Goal: Task Accomplishment & Management: Use online tool/utility

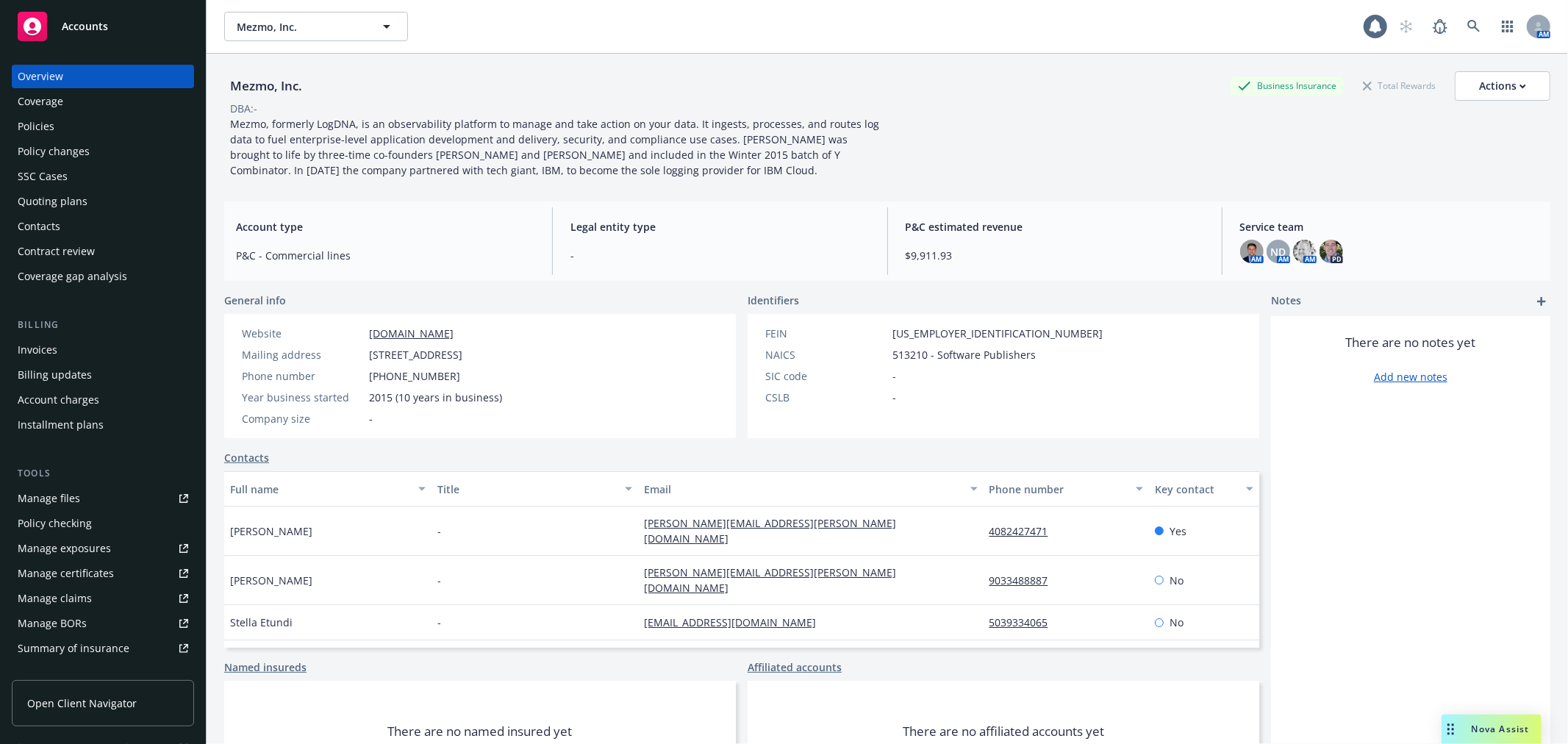
click at [60, 119] on div "Policies" at bounding box center [103, 127] width 171 height 24
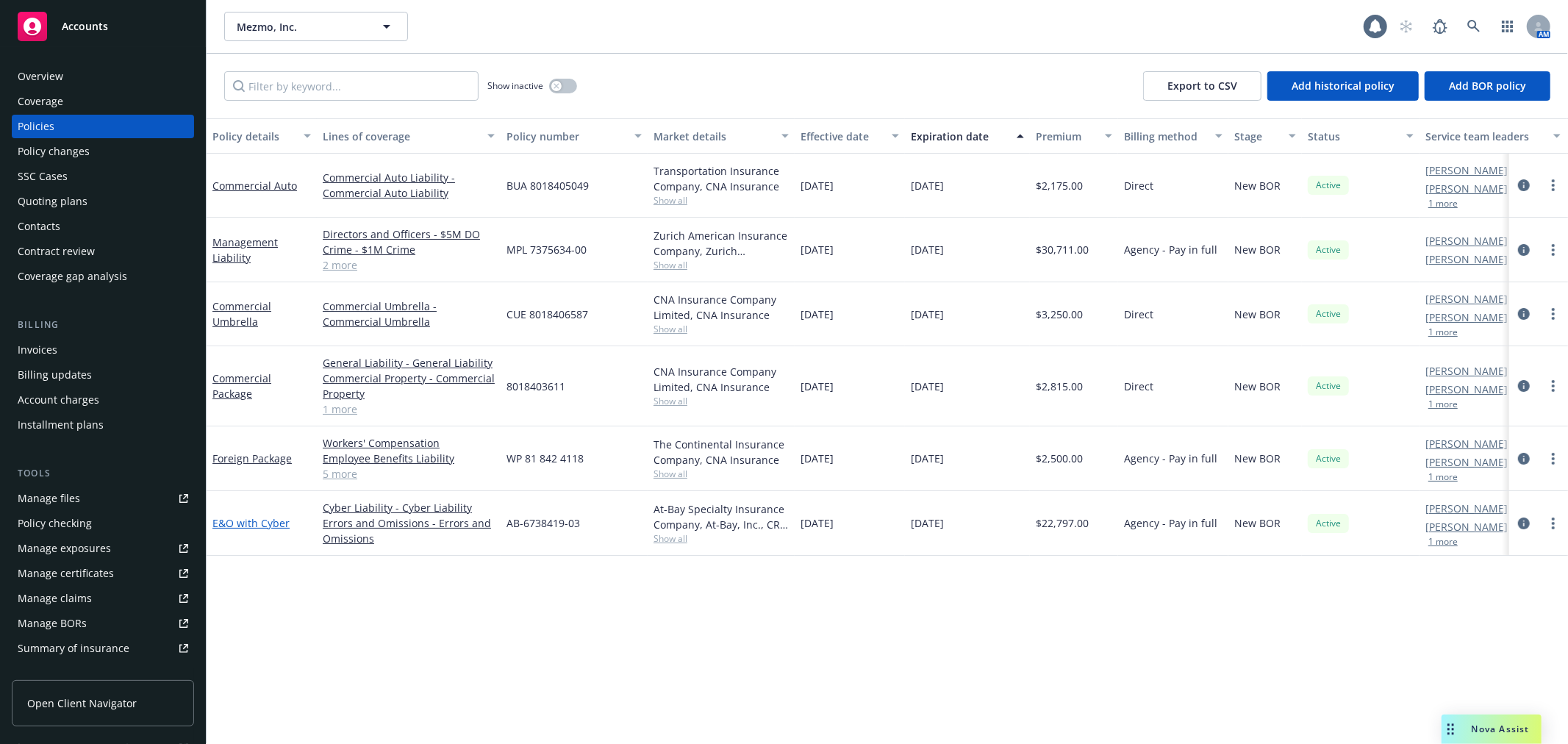
click at [218, 519] on link "E&O with Cyber" at bounding box center [251, 523] width 78 height 14
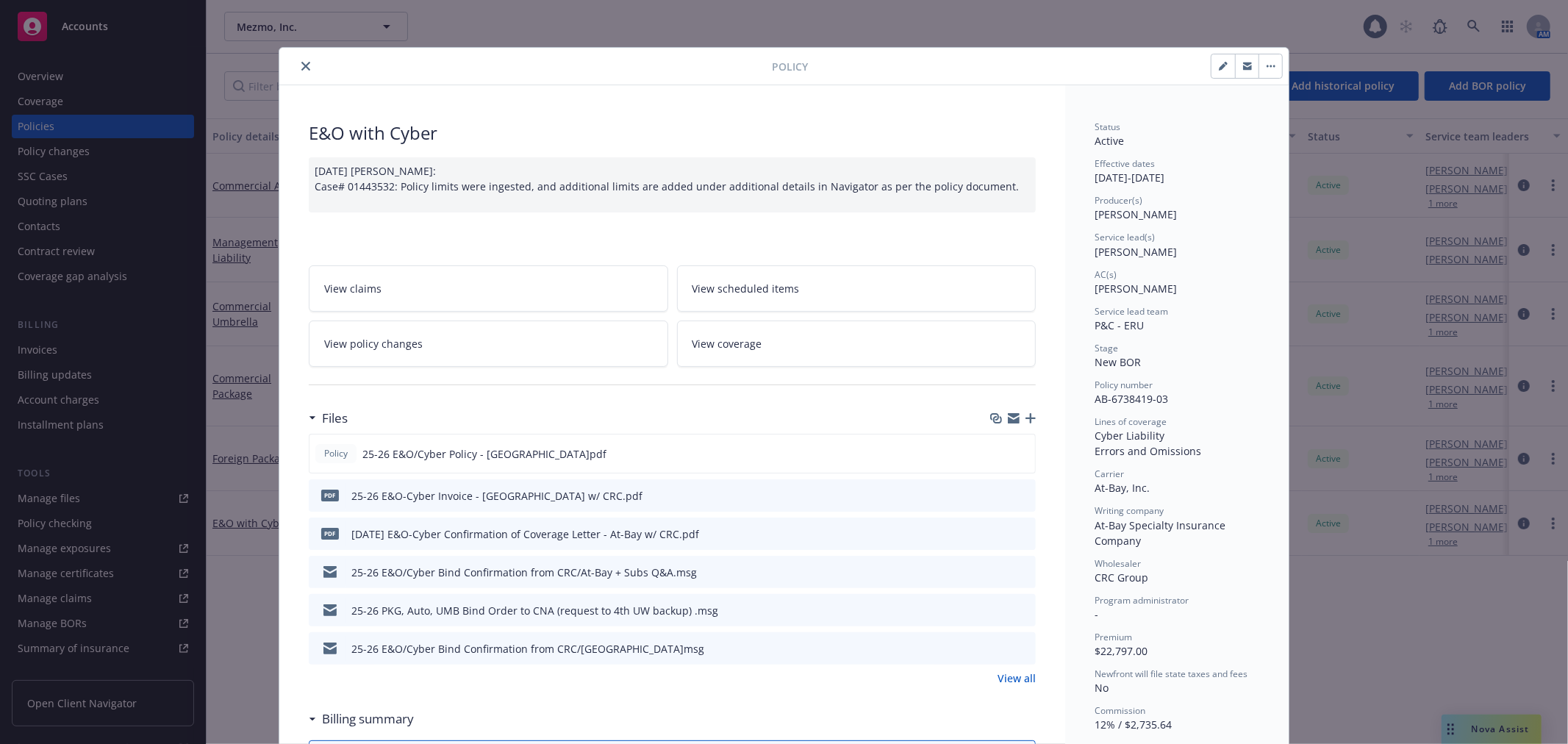
click at [1024, 649] on div "25-26 E&O/Cyber Bind Confirmation from CRC/At-Bay.msg" at bounding box center [671, 648] width 727 height 32
click at [1017, 649] on icon "preview file" at bounding box center [1022, 648] width 13 height 10
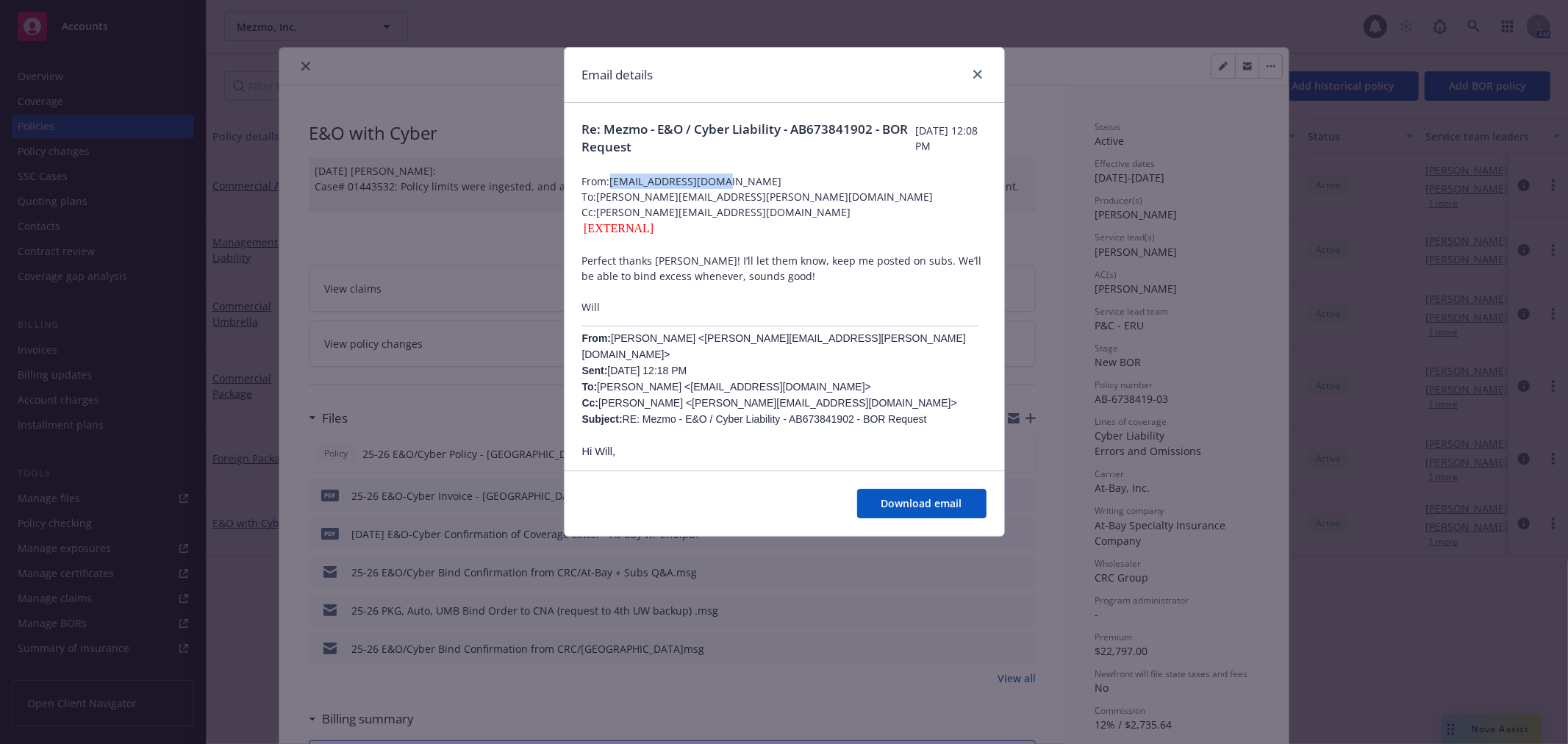
drag, startPoint x: 725, startPoint y: 180, endPoint x: 612, endPoint y: 186, distance: 113.2
click at [612, 186] on span "From: WClarke@crcgroup.com" at bounding box center [784, 181] width 404 height 16
drag, startPoint x: 620, startPoint y: 186, endPoint x: 765, endPoint y: 149, distance: 149.6
click at [765, 149] on span "Re: Mezmo - E&O / Cyber Liability - AB673841902 - BOR Request" at bounding box center [748, 138] width 333 height 35
click at [979, 78] on icon "close" at bounding box center [978, 75] width 9 height 9
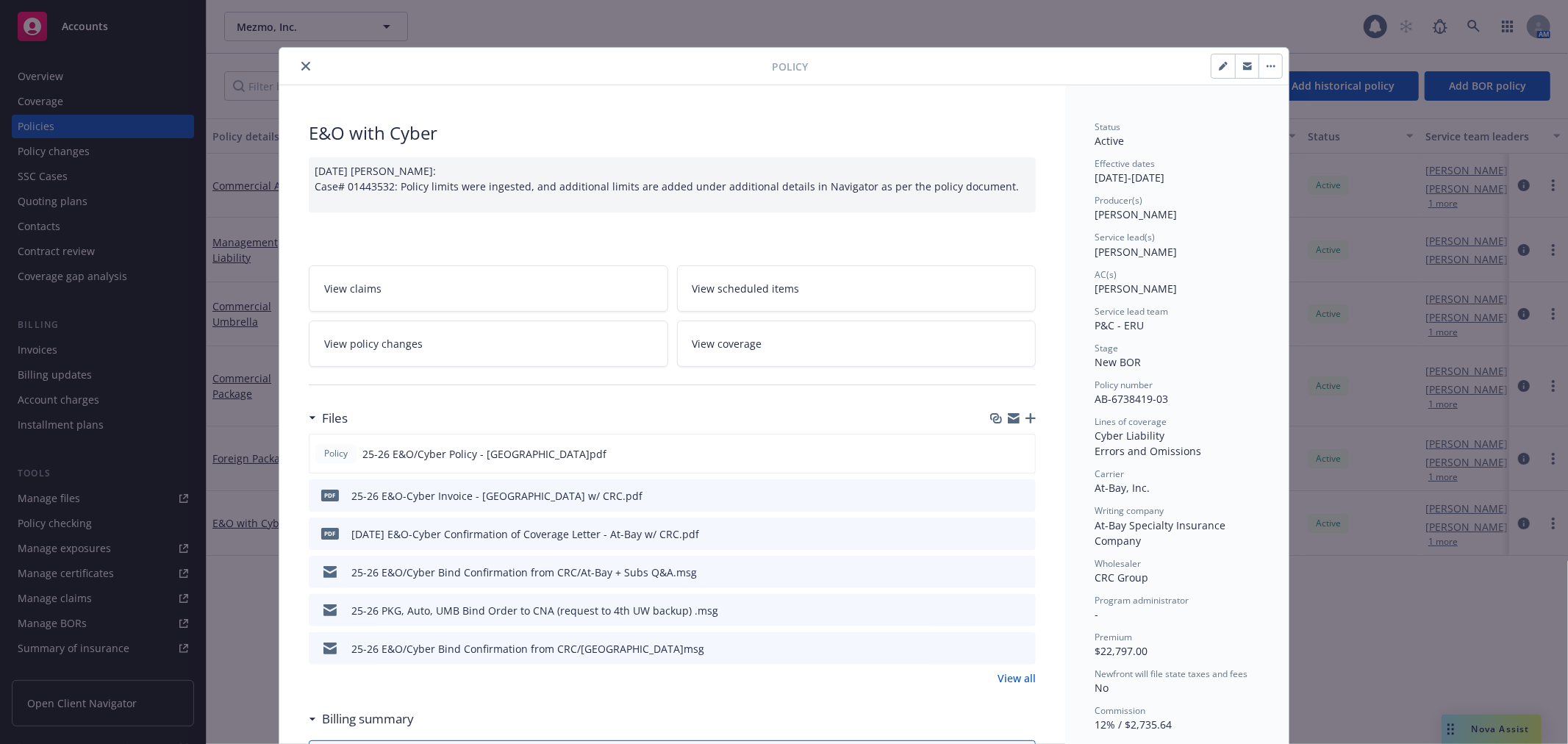
click at [297, 72] on button "close" at bounding box center [306, 66] width 18 height 18
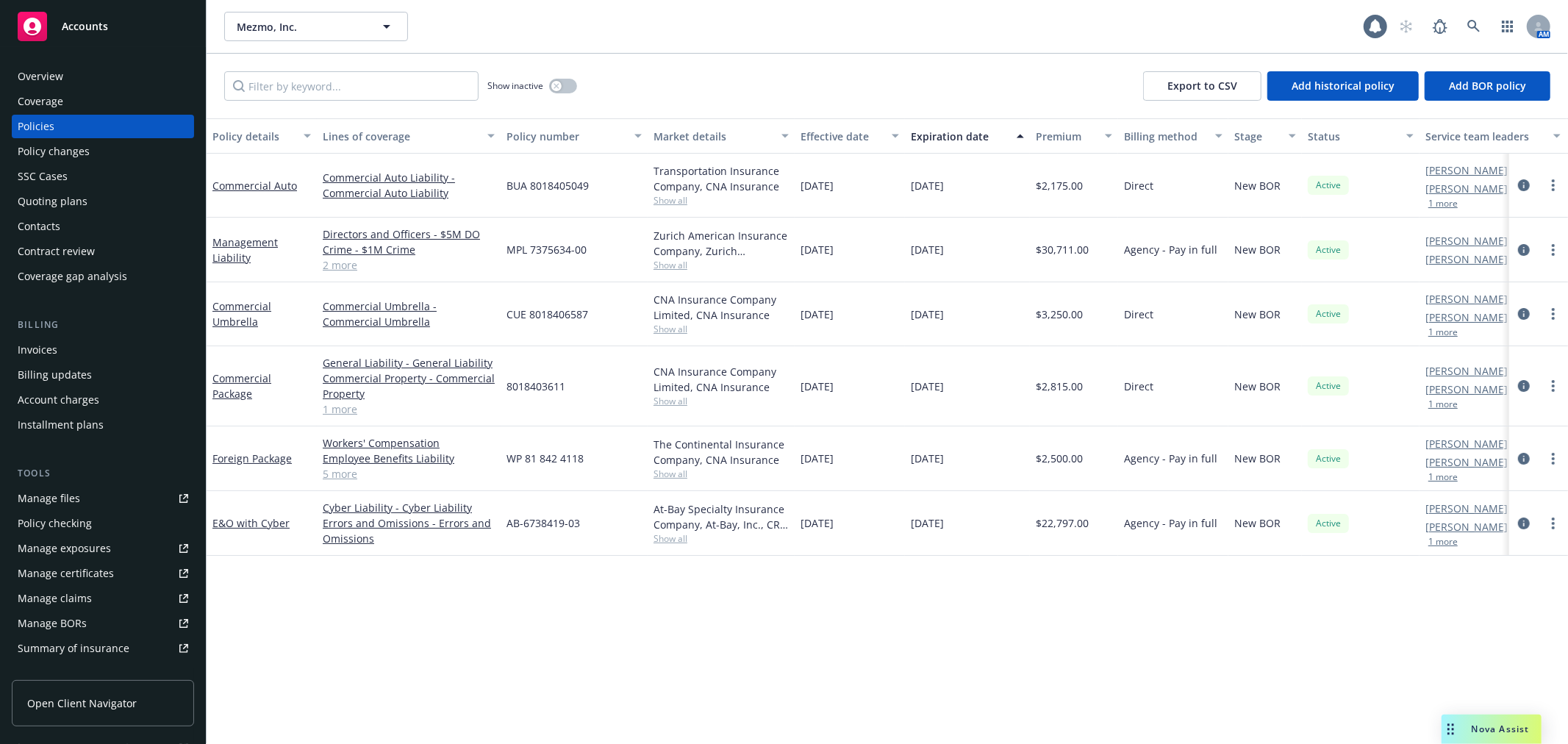
click at [691, 471] on span "Show all" at bounding box center [721, 473] width 135 height 13
click at [239, 457] on link "Foreign Package" at bounding box center [252, 458] width 80 height 14
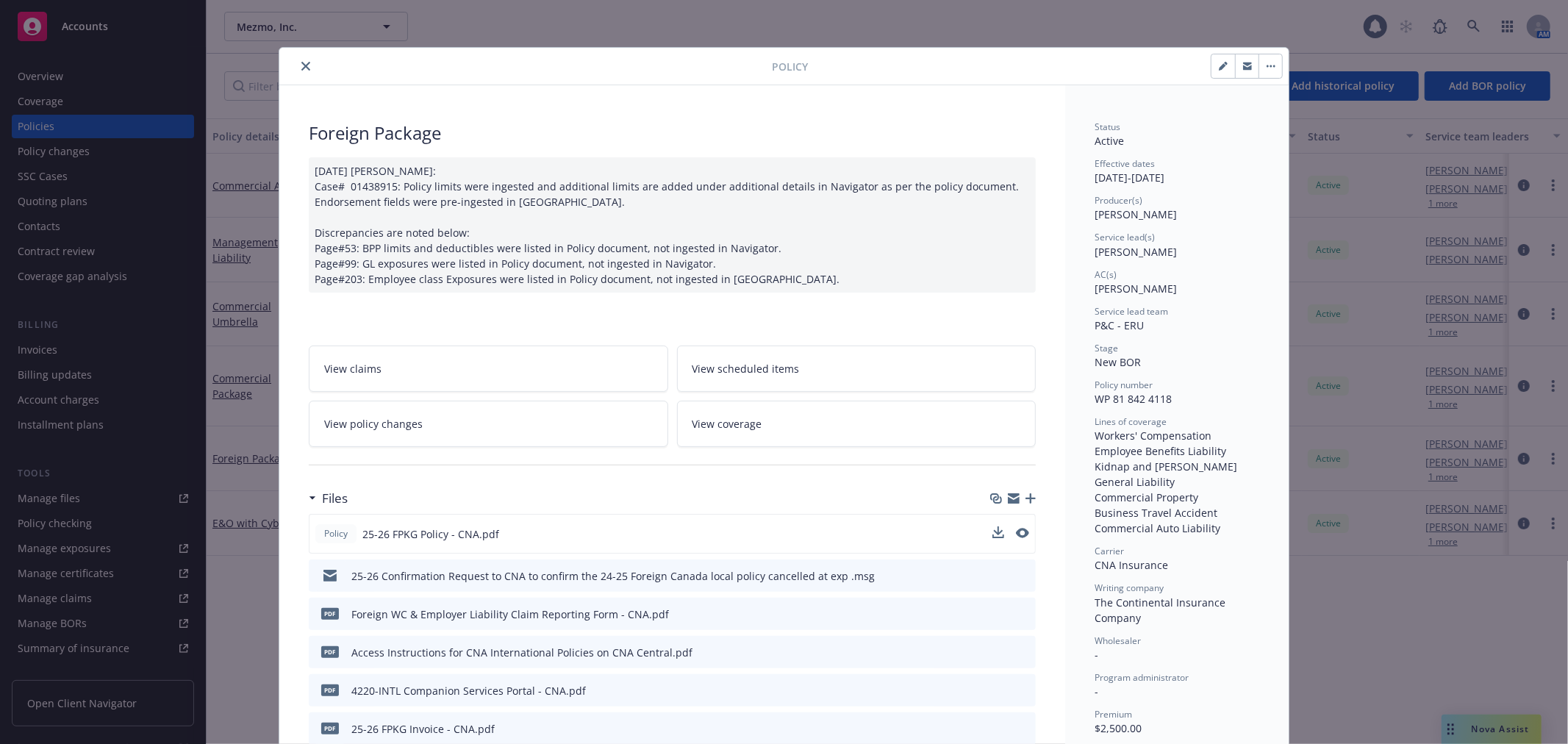
scroll to position [81, 0]
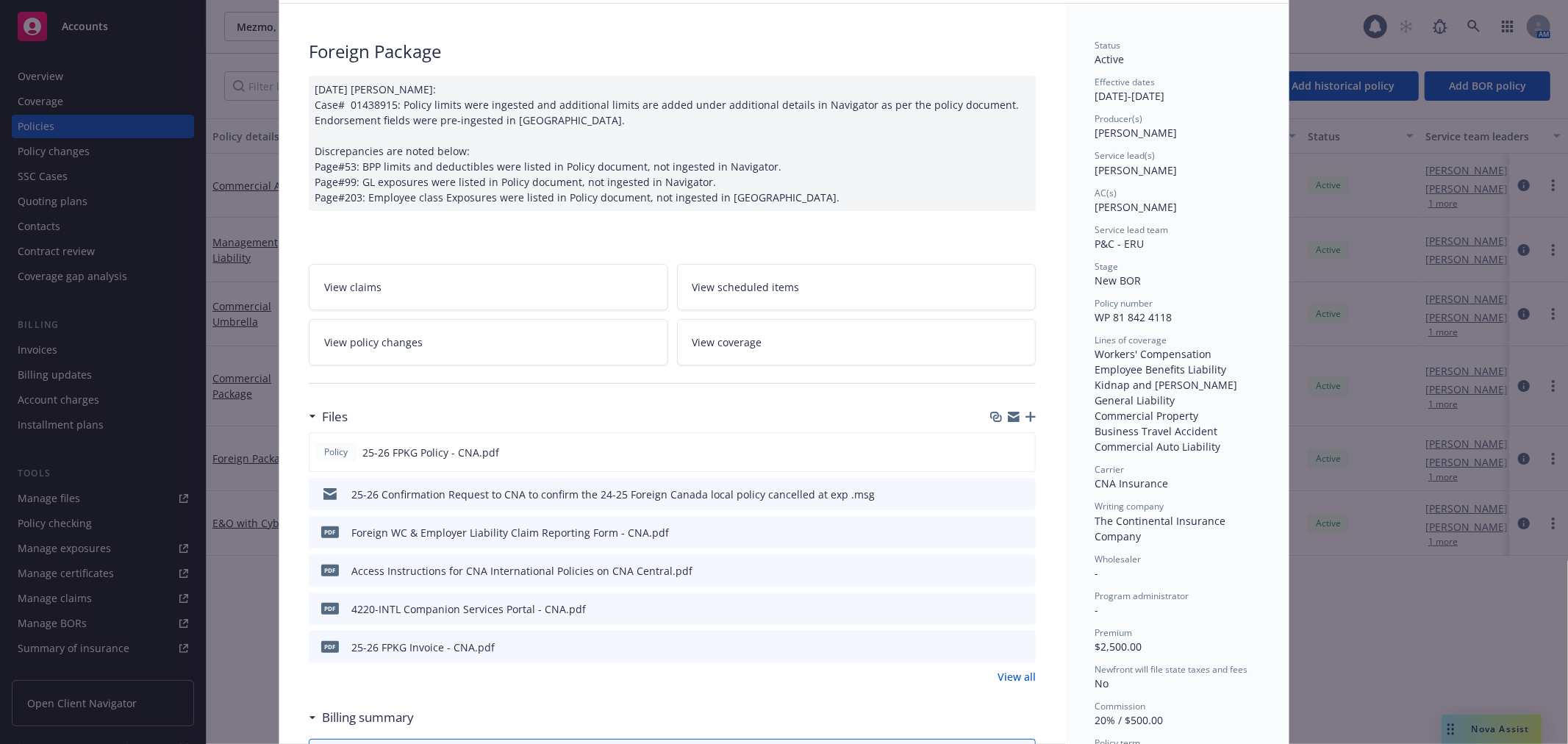
click at [1015, 493] on icon "preview file" at bounding box center [1022, 494] width 13 height 10
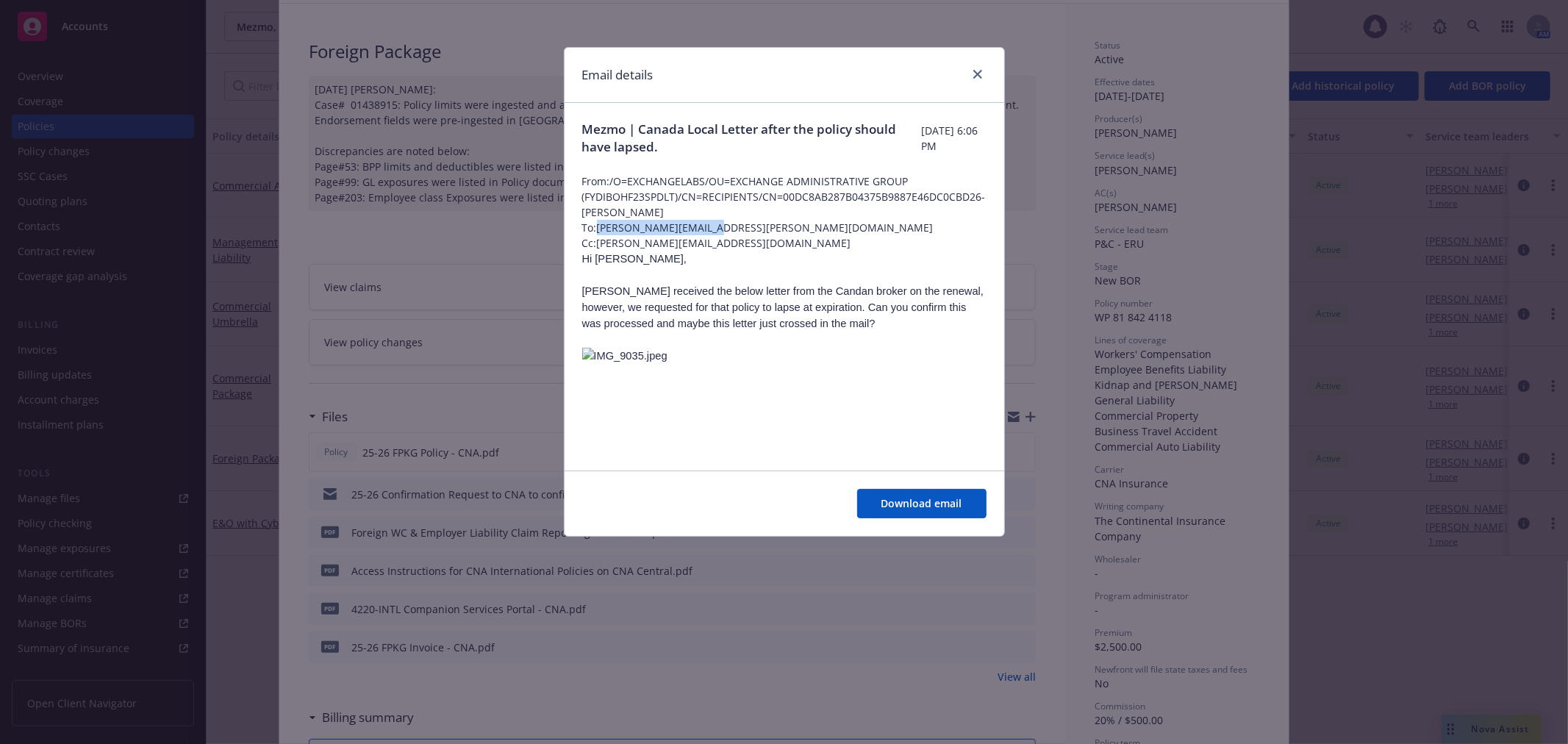
drag, startPoint x: 736, startPoint y: 229, endPoint x: 597, endPoint y: 229, distance: 139.0
click at [597, 229] on span "To: Randy.Schmuck@cna.com" at bounding box center [784, 227] width 404 height 16
copy span "Randy.Schmuck@cna.com"
click at [971, 75] on link "close" at bounding box center [978, 75] width 18 height 18
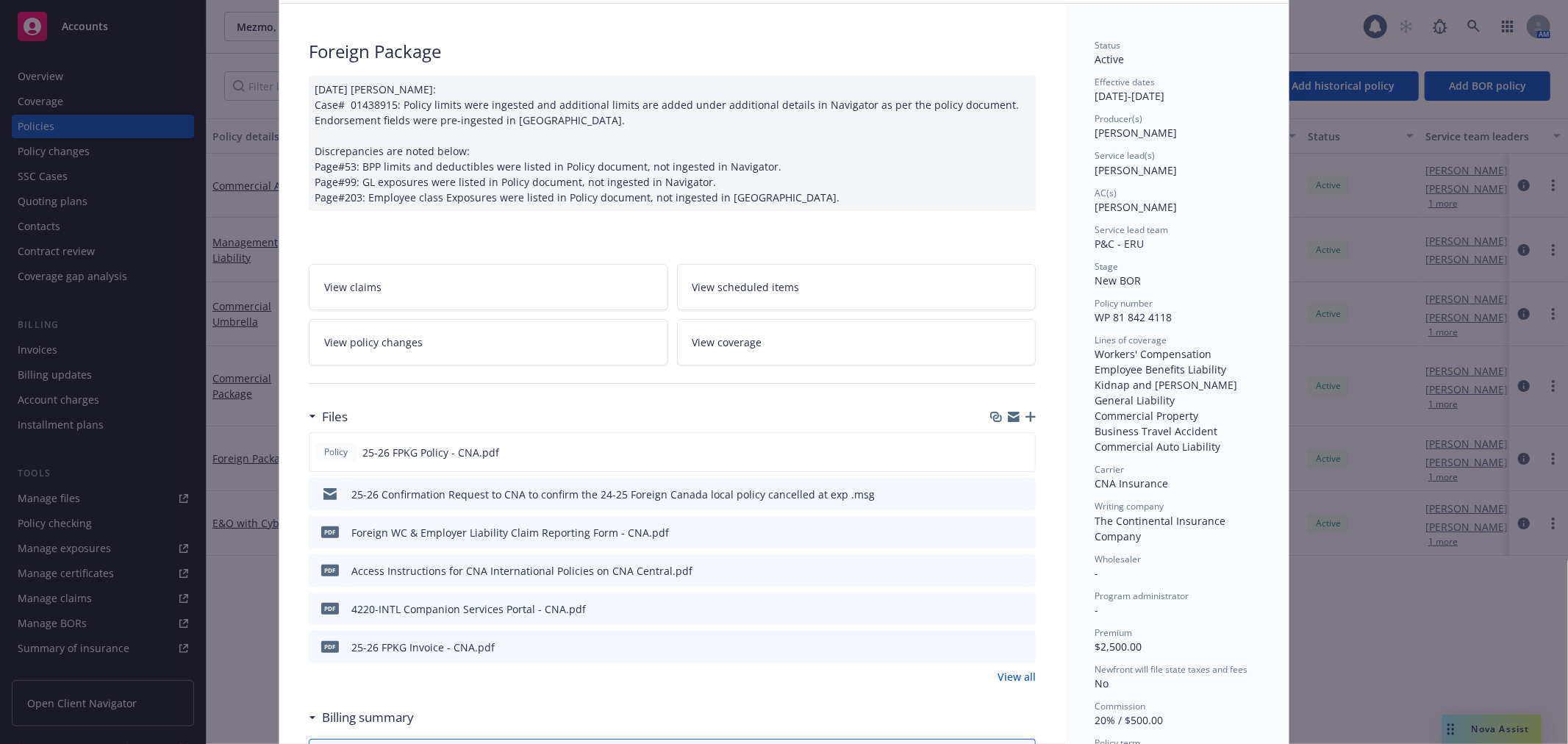
drag, startPoint x: 1019, startPoint y: 494, endPoint x: 973, endPoint y: 473, distance: 50.6
click at [1019, 494] on icon "preview file" at bounding box center [1022, 494] width 13 height 10
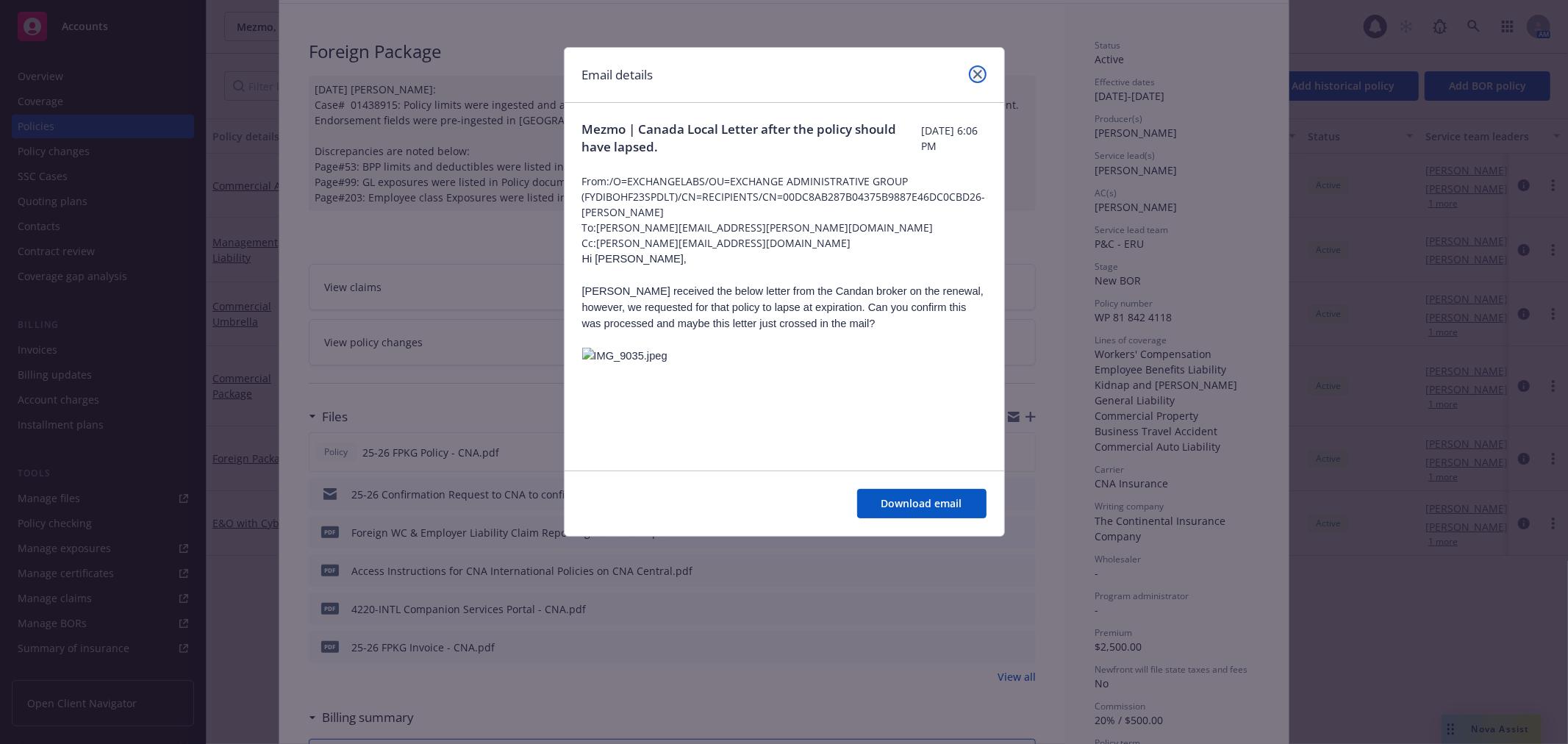
click at [980, 78] on icon "close" at bounding box center [978, 75] width 9 height 9
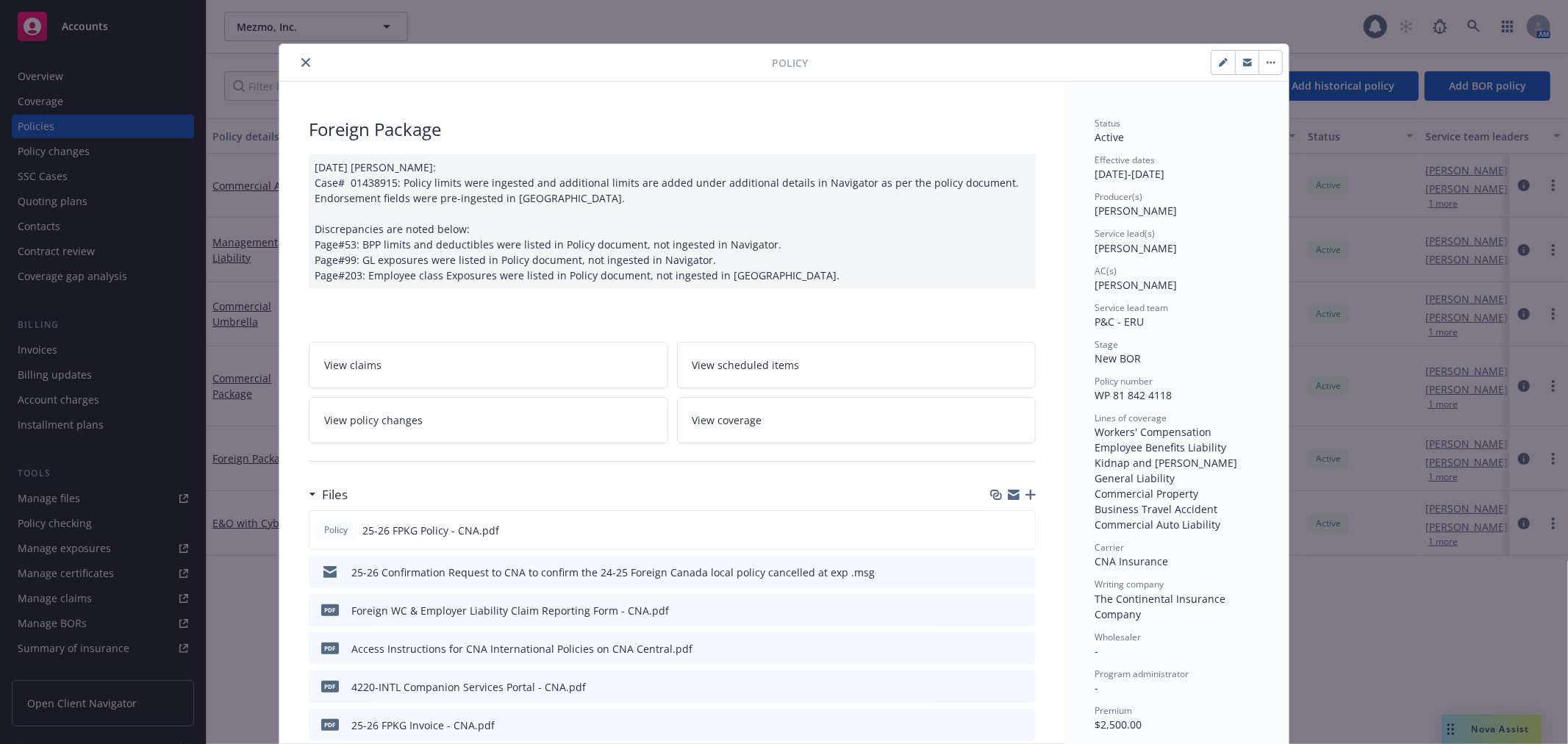
scroll to position [0, 0]
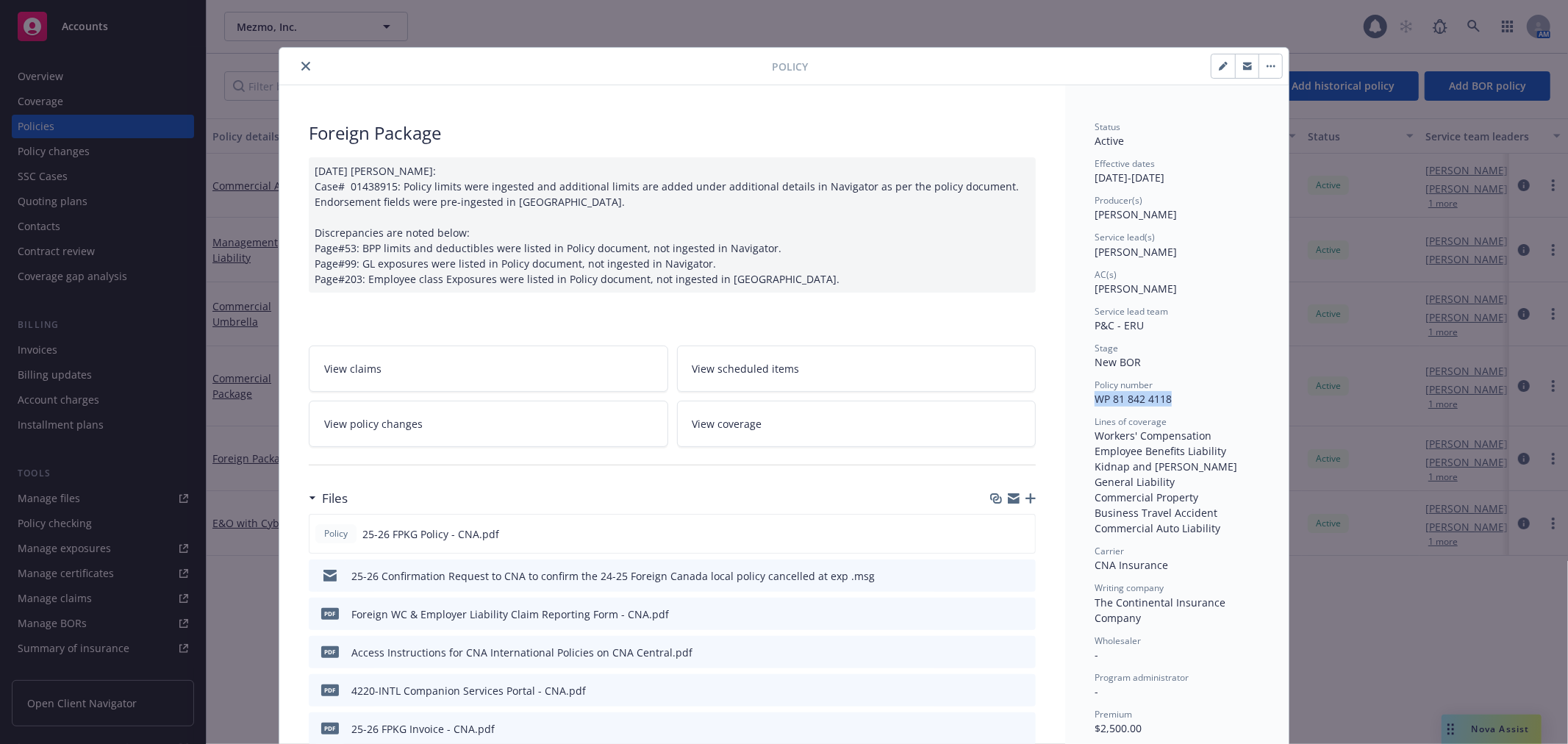
drag, startPoint x: 1180, startPoint y: 385, endPoint x: 1163, endPoint y: 398, distance: 21.4
click at [1163, 398] on div "Policy number WP 81 842 4118" at bounding box center [1176, 392] width 165 height 28
copy div "WP 81 842 4118"
drag, startPoint x: 300, startPoint y: 66, endPoint x: 241, endPoint y: 113, distance: 75.4
click at [301, 66] on icon "close" at bounding box center [306, 66] width 9 height 9
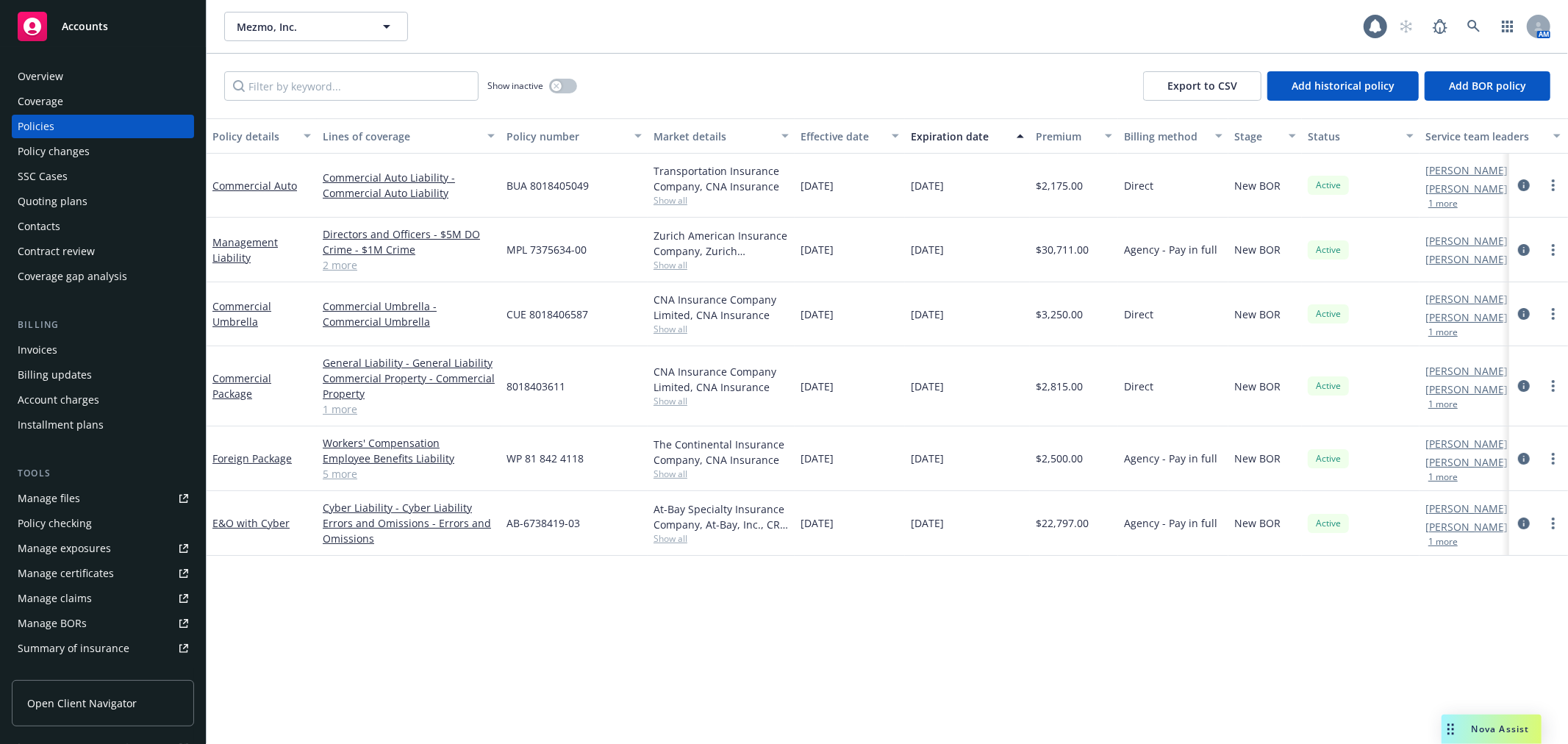
click at [116, 200] on div "Quoting plans" at bounding box center [103, 201] width 171 height 24
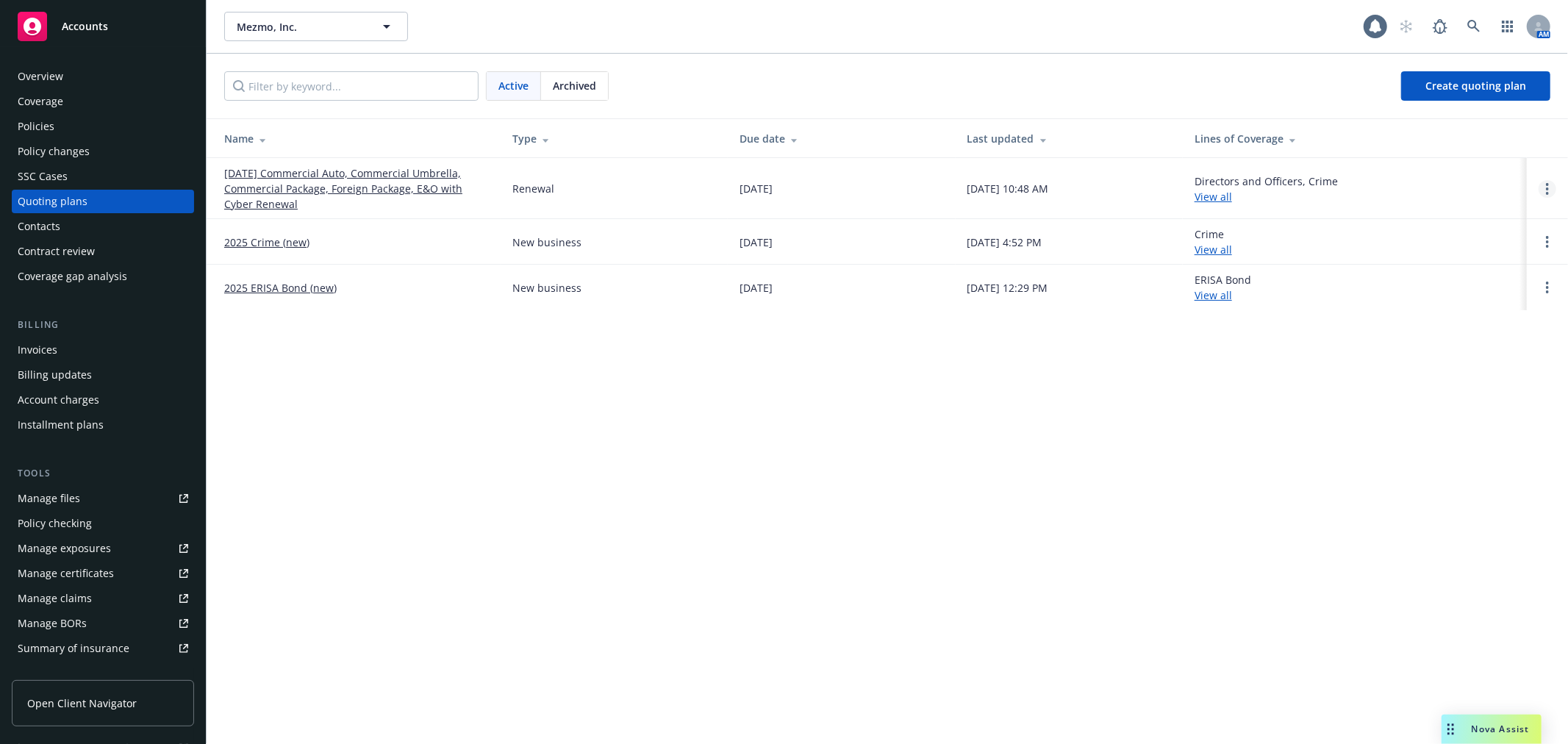
click at [1542, 189] on link "Open options" at bounding box center [1547, 189] width 18 height 18
click at [1482, 92] on span "Copy logging email" at bounding box center [1472, 89] width 129 height 14
click at [1497, 24] on link "button" at bounding box center [1507, 26] width 29 height 29
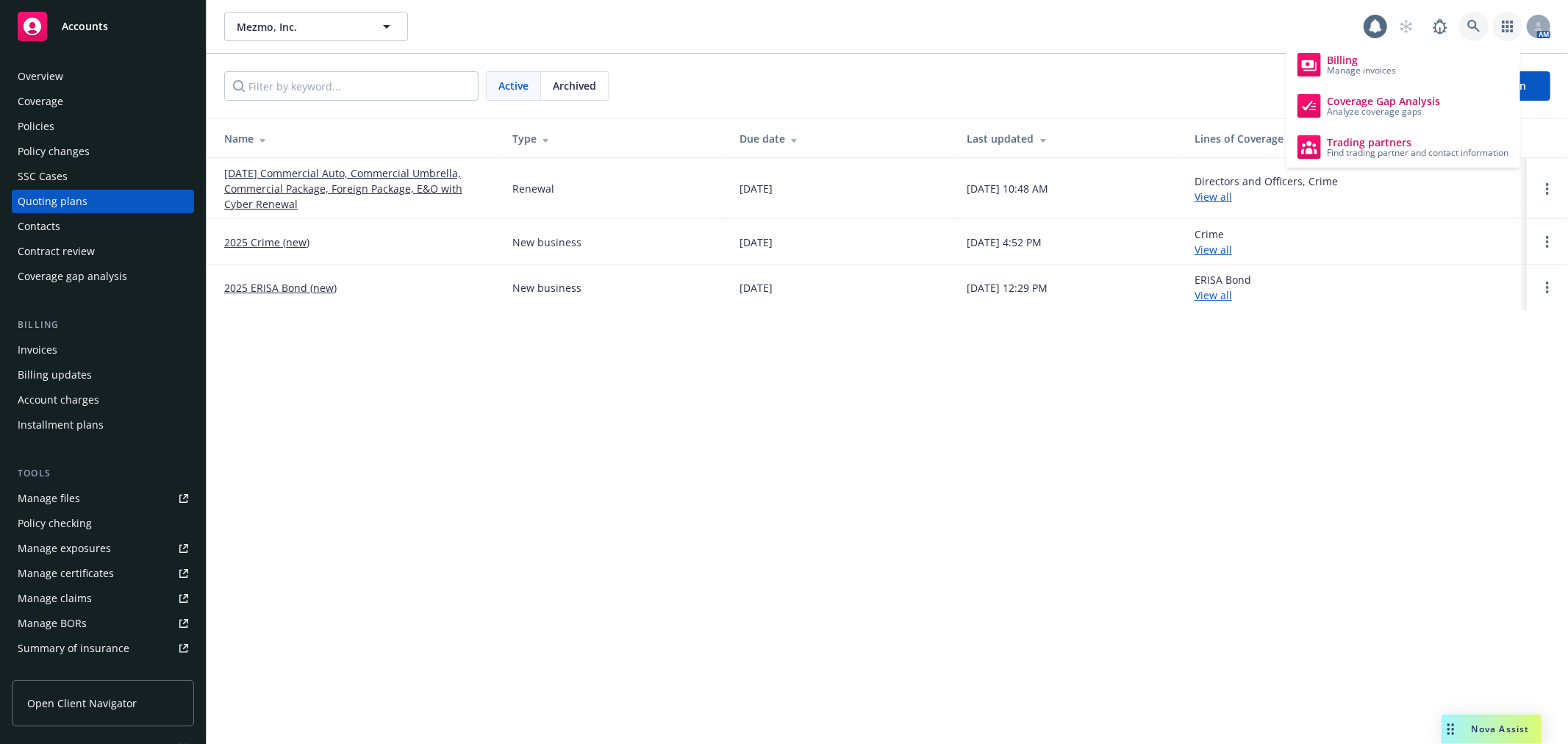
click at [1485, 26] on link at bounding box center [1473, 26] width 29 height 29
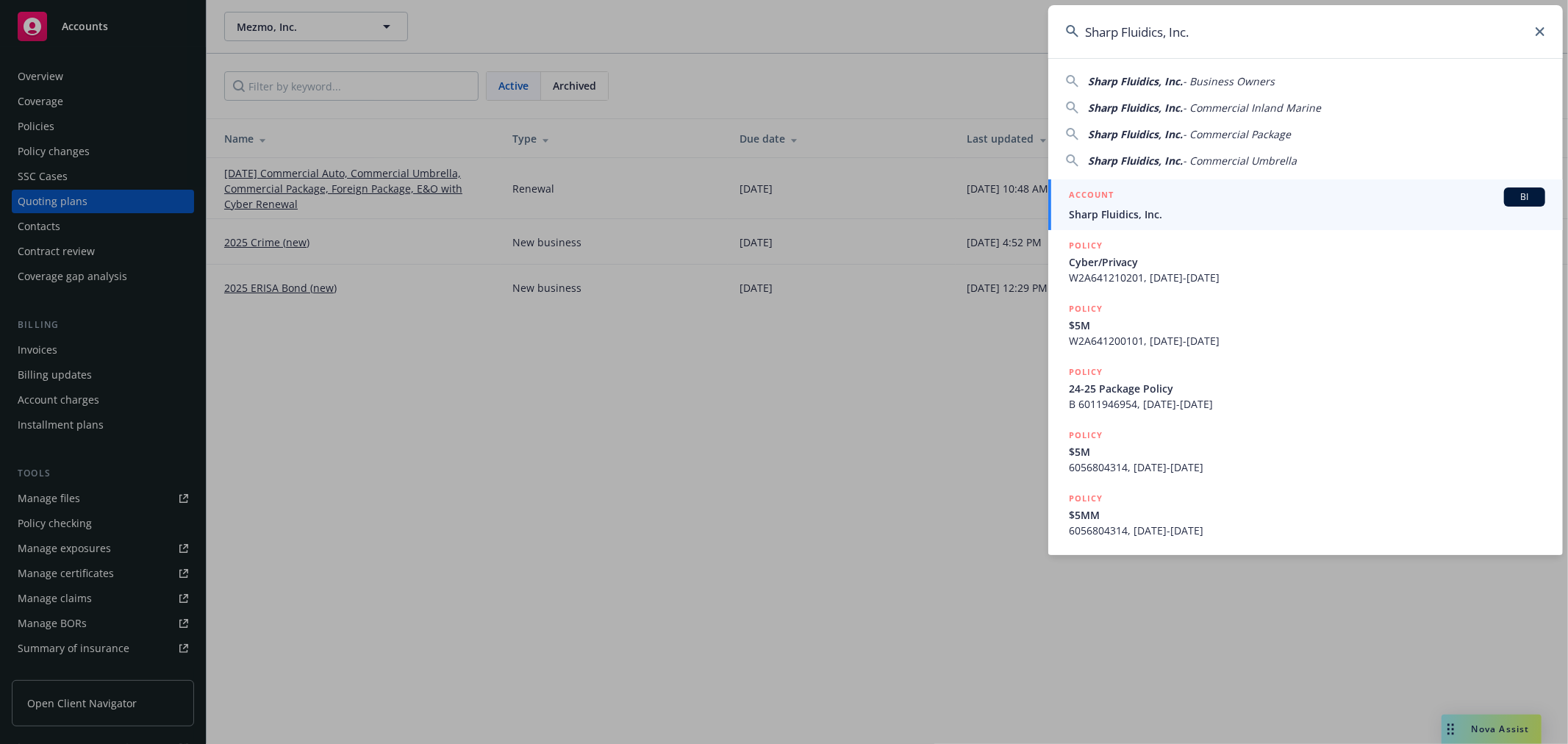
type input "Sharp Fluidics, Inc."
click at [1150, 210] on span "Sharp Fluidics, Inc." at bounding box center [1306, 214] width 476 height 16
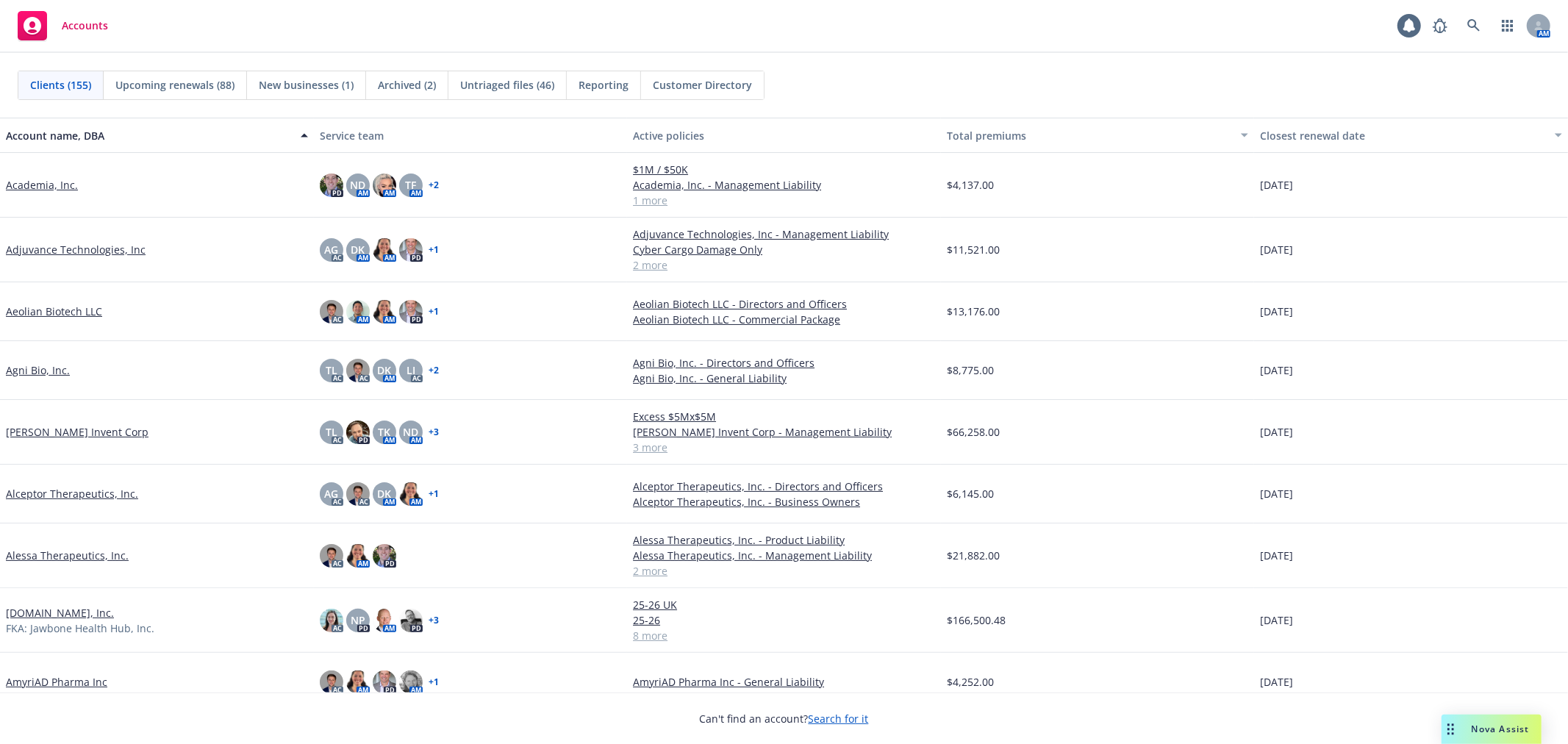
click at [1473, 48] on div "Accounts 1 AM" at bounding box center [784, 26] width 1568 height 53
click at [1487, 27] on link at bounding box center [1473, 25] width 29 height 29
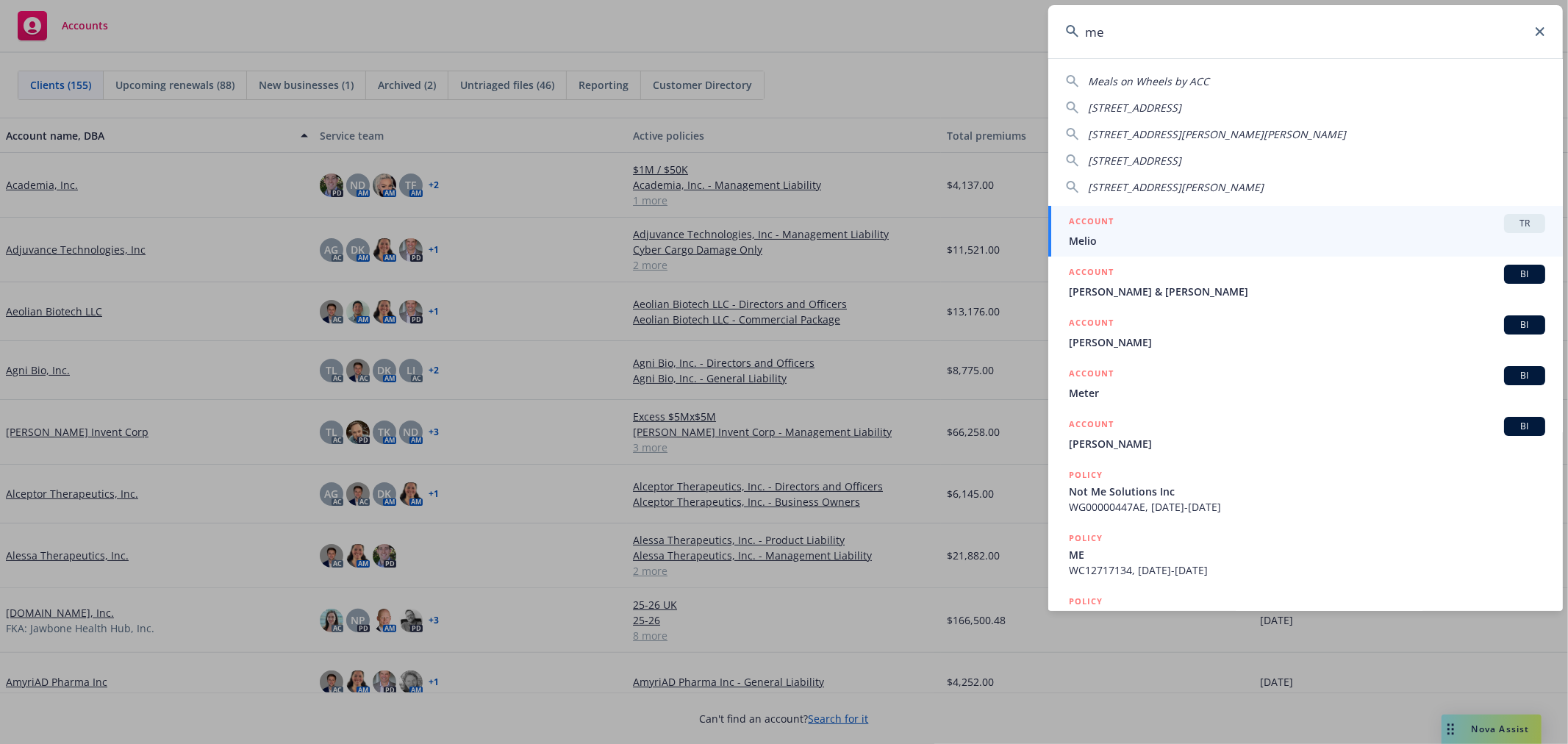
click at [1202, 39] on input "me" at bounding box center [1305, 31] width 514 height 53
type input "mezmo"
click at [1147, 219] on div "ACCOUNT BI" at bounding box center [1306, 224] width 476 height 19
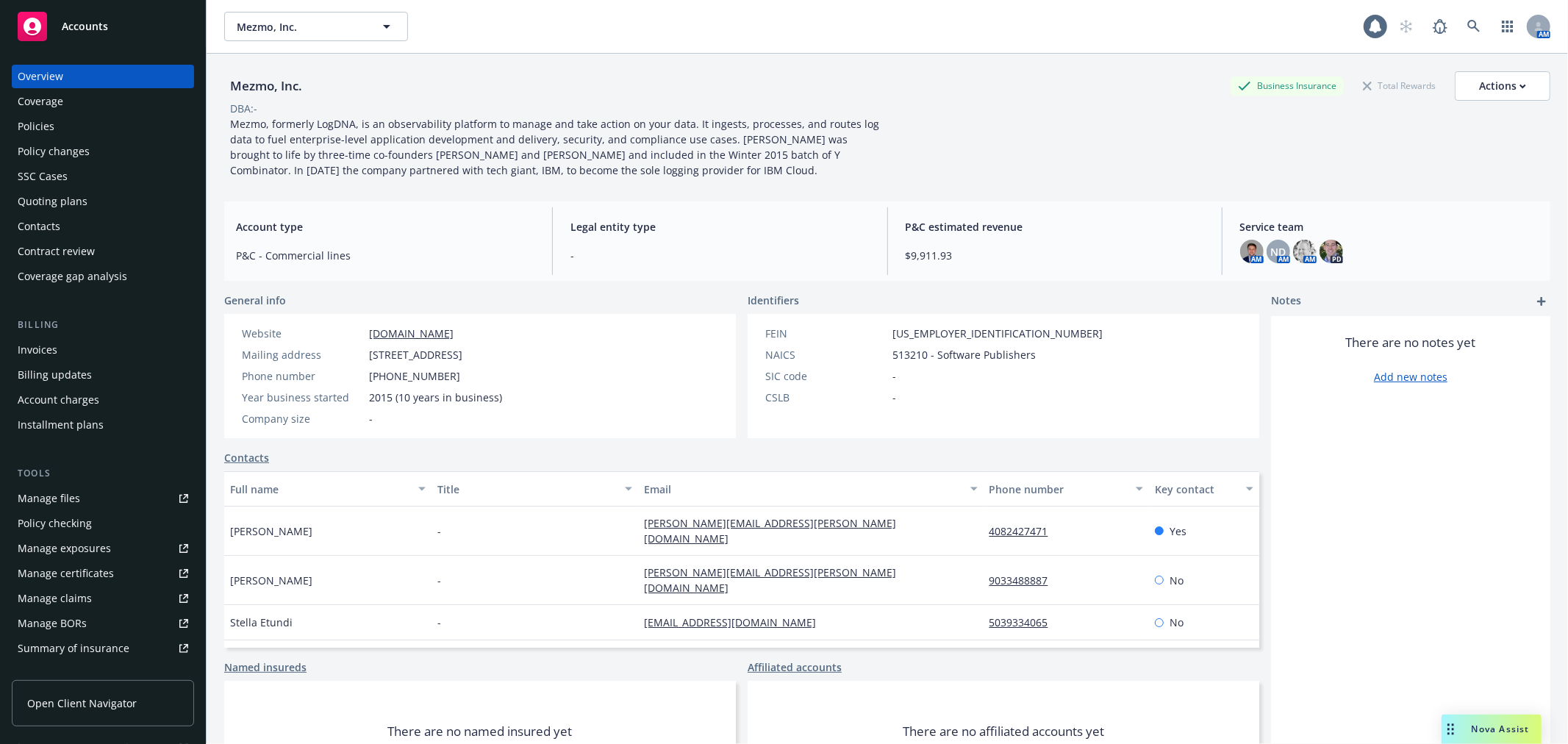
click at [52, 93] on div "Coverage" at bounding box center [40, 101] width 45 height 24
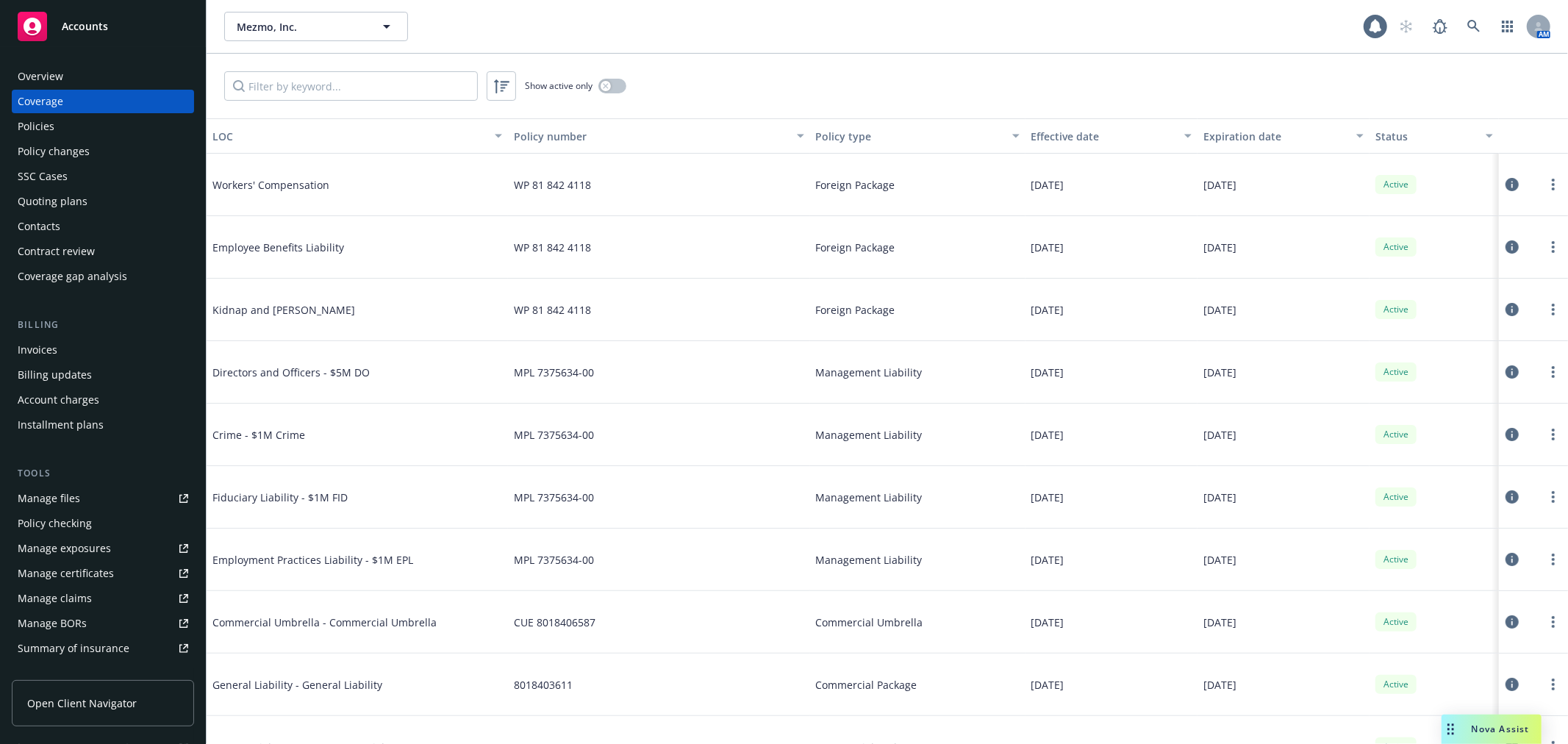
click at [125, 127] on div "Policies" at bounding box center [103, 127] width 171 height 24
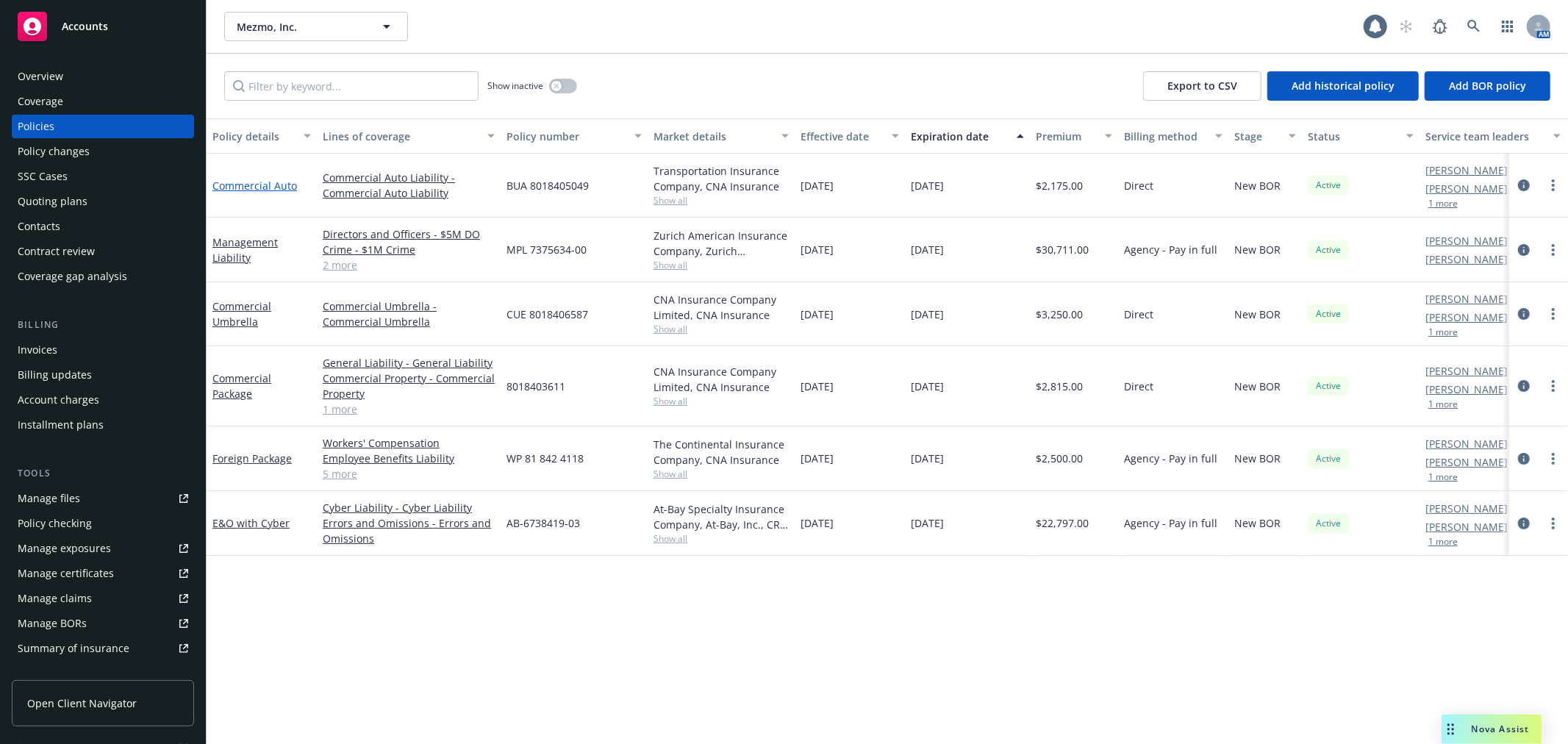
click at [258, 183] on link "Commercial Auto" at bounding box center [254, 186] width 84 height 14
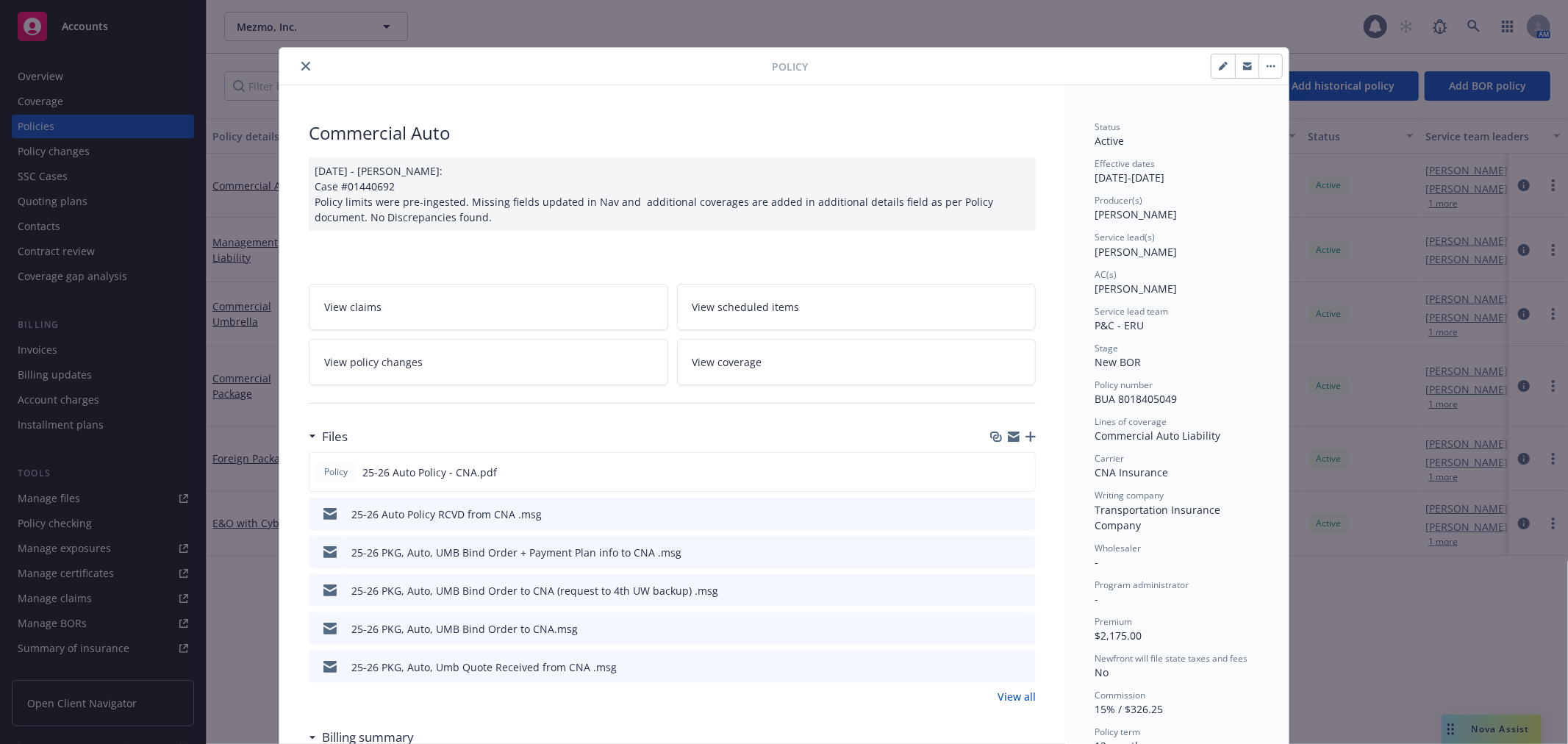
click at [297, 51] on div "Policy" at bounding box center [784, 66] width 1009 height 37
click at [301, 62] on icon "close" at bounding box center [306, 66] width 9 height 9
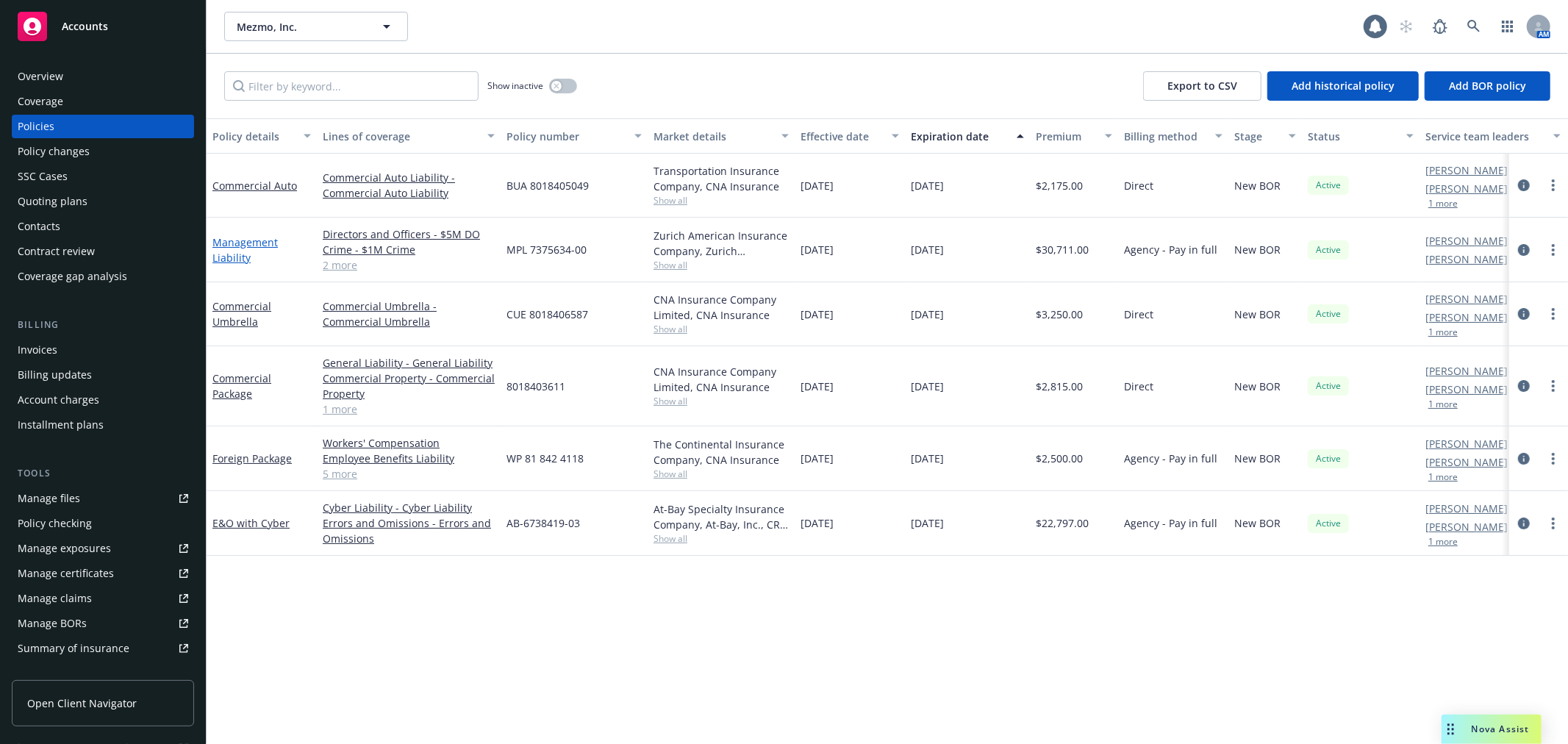
click at [247, 239] on link "Management Liability" at bounding box center [245, 250] width 66 height 29
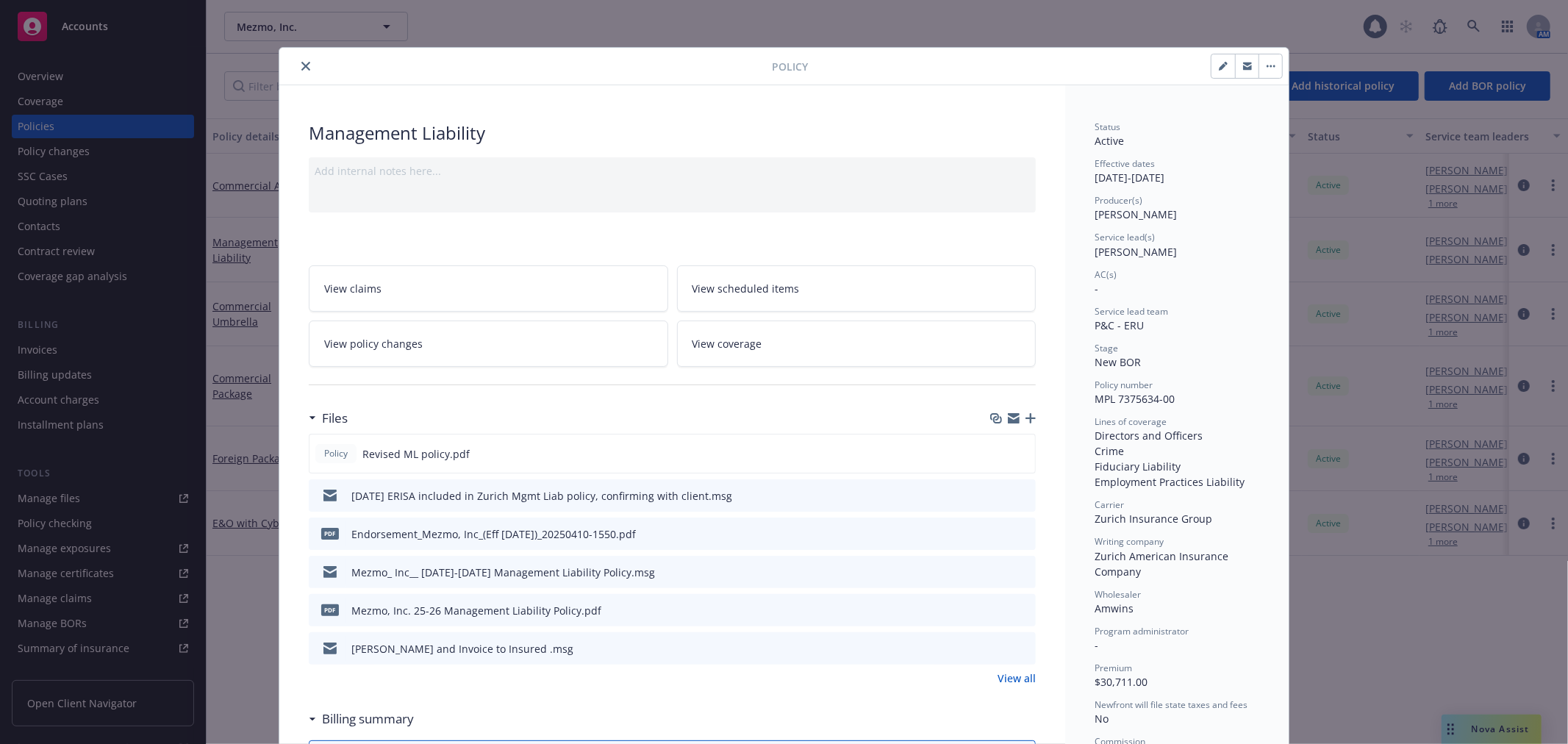
drag, startPoint x: 291, startPoint y: 66, endPoint x: 304, endPoint y: 63, distance: 13.3
click at [304, 63] on button "close" at bounding box center [306, 66] width 18 height 18
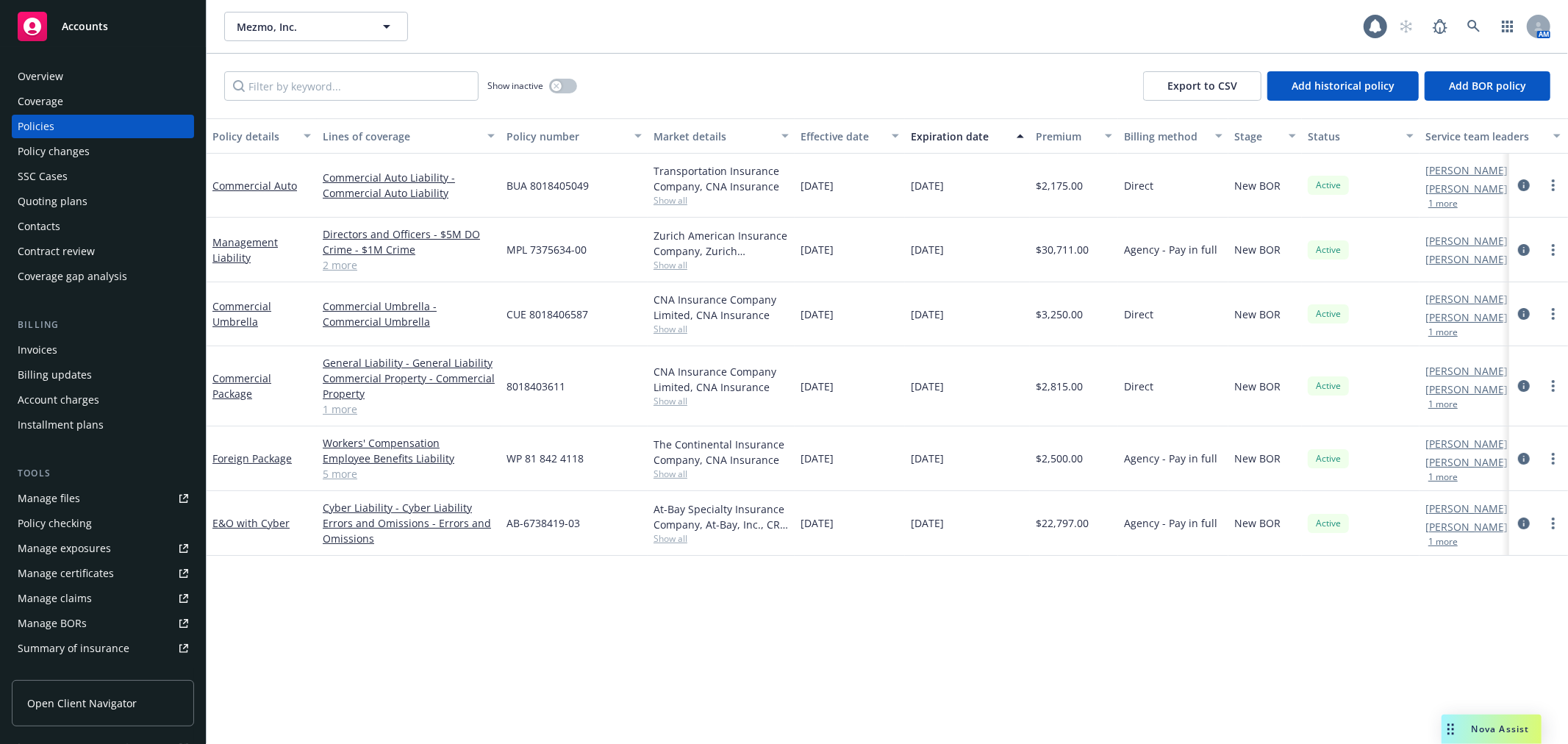
click at [304, 63] on div "Show inactive Export to CSV Add historical policy Add BOR policy" at bounding box center [887, 86] width 1361 height 65
click at [269, 525] on link "E&O with Cyber" at bounding box center [251, 523] width 78 height 14
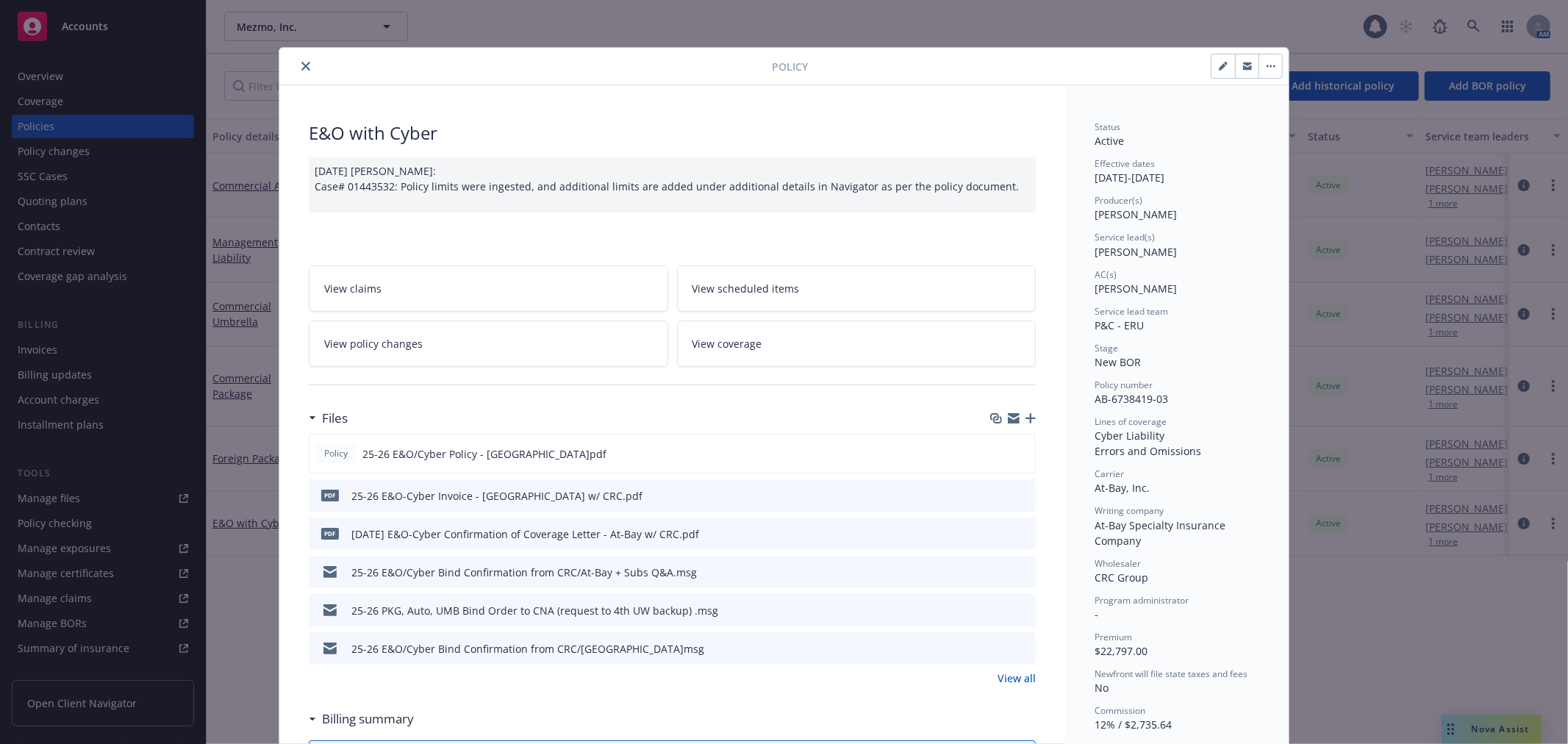
click at [1270, 78] on div at bounding box center [1246, 66] width 72 height 25
click at [1270, 75] on button "button" at bounding box center [1270, 66] width 24 height 24
click at [302, 74] on button "close" at bounding box center [306, 66] width 18 height 18
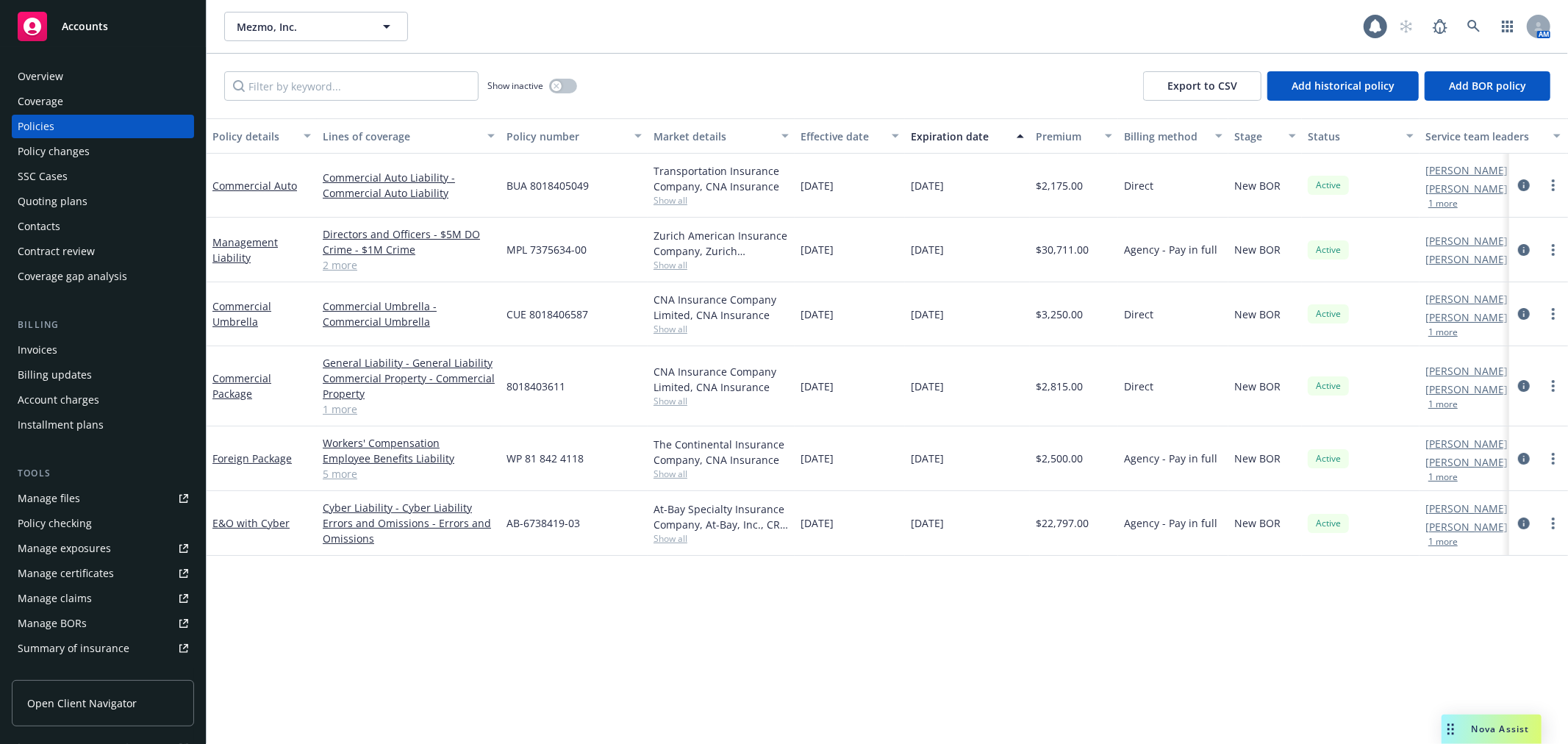
click at [302, 70] on div "Show inactive Export to CSV Add historical policy Add BOR policy" at bounding box center [887, 86] width 1361 height 65
click at [267, 454] on link "Foreign Package" at bounding box center [252, 458] width 80 height 14
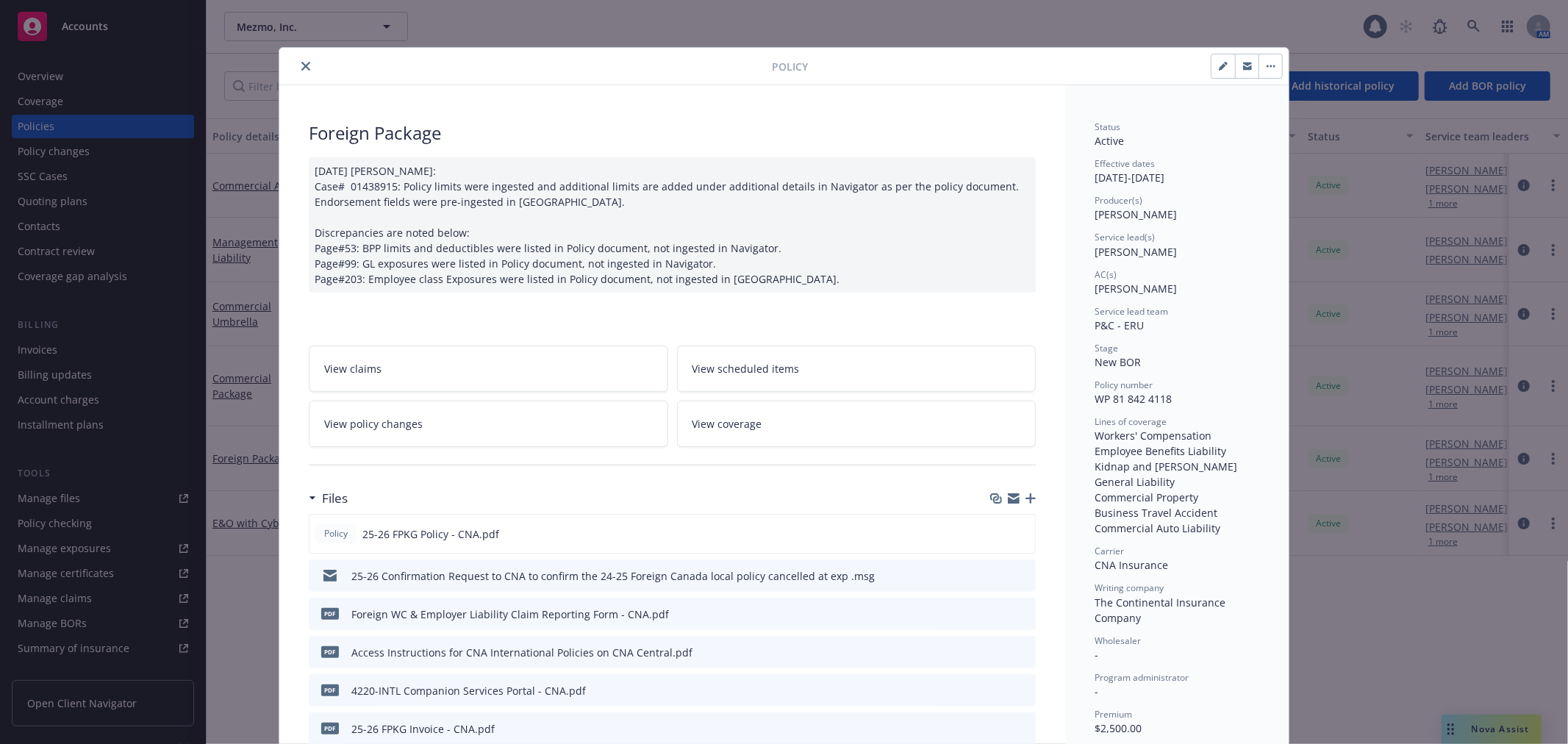
click at [304, 70] on button "close" at bounding box center [306, 66] width 18 height 18
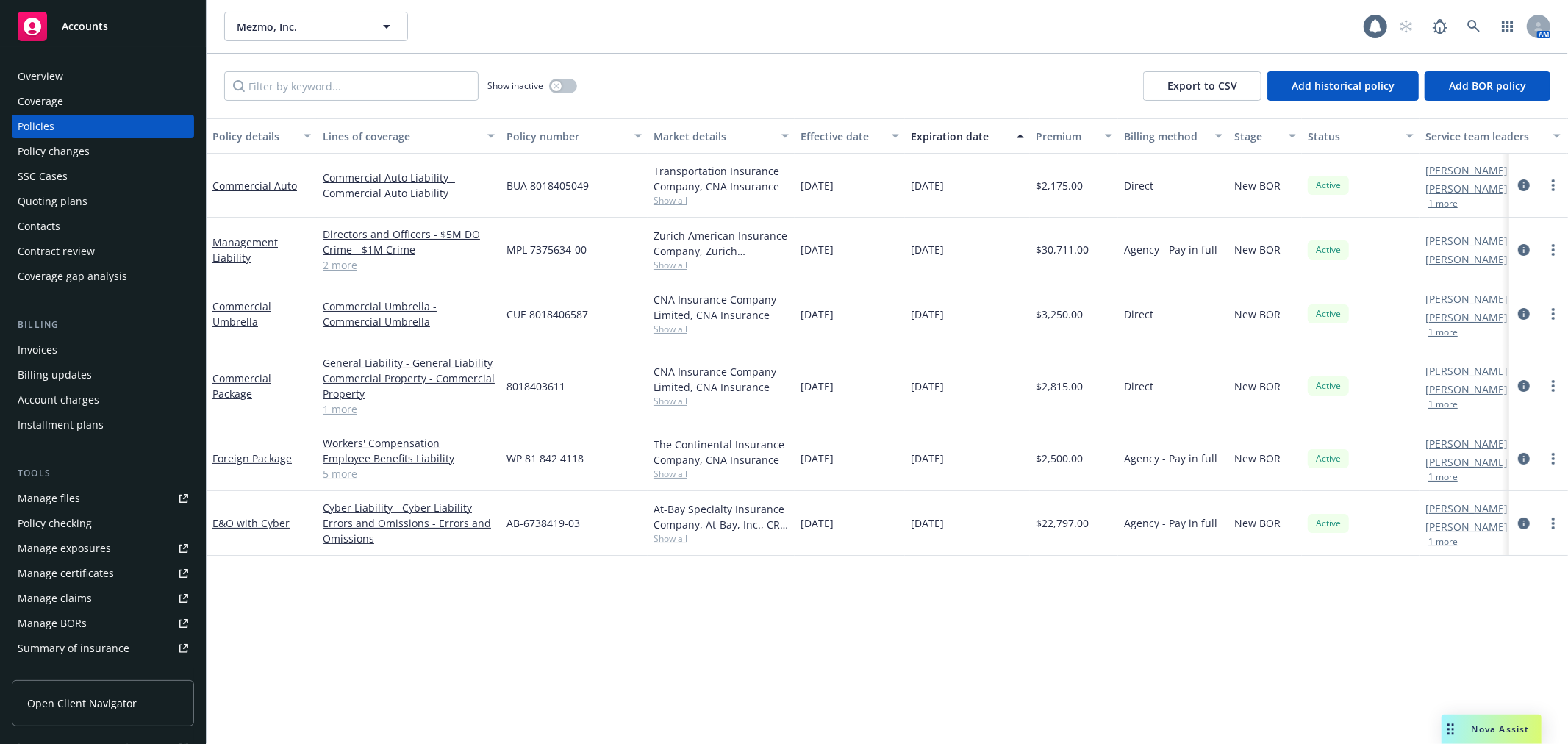
click at [240, 365] on div "Commercial Package" at bounding box center [262, 386] width 110 height 80
click at [240, 378] on link "Commercial Package" at bounding box center [241, 385] width 59 height 29
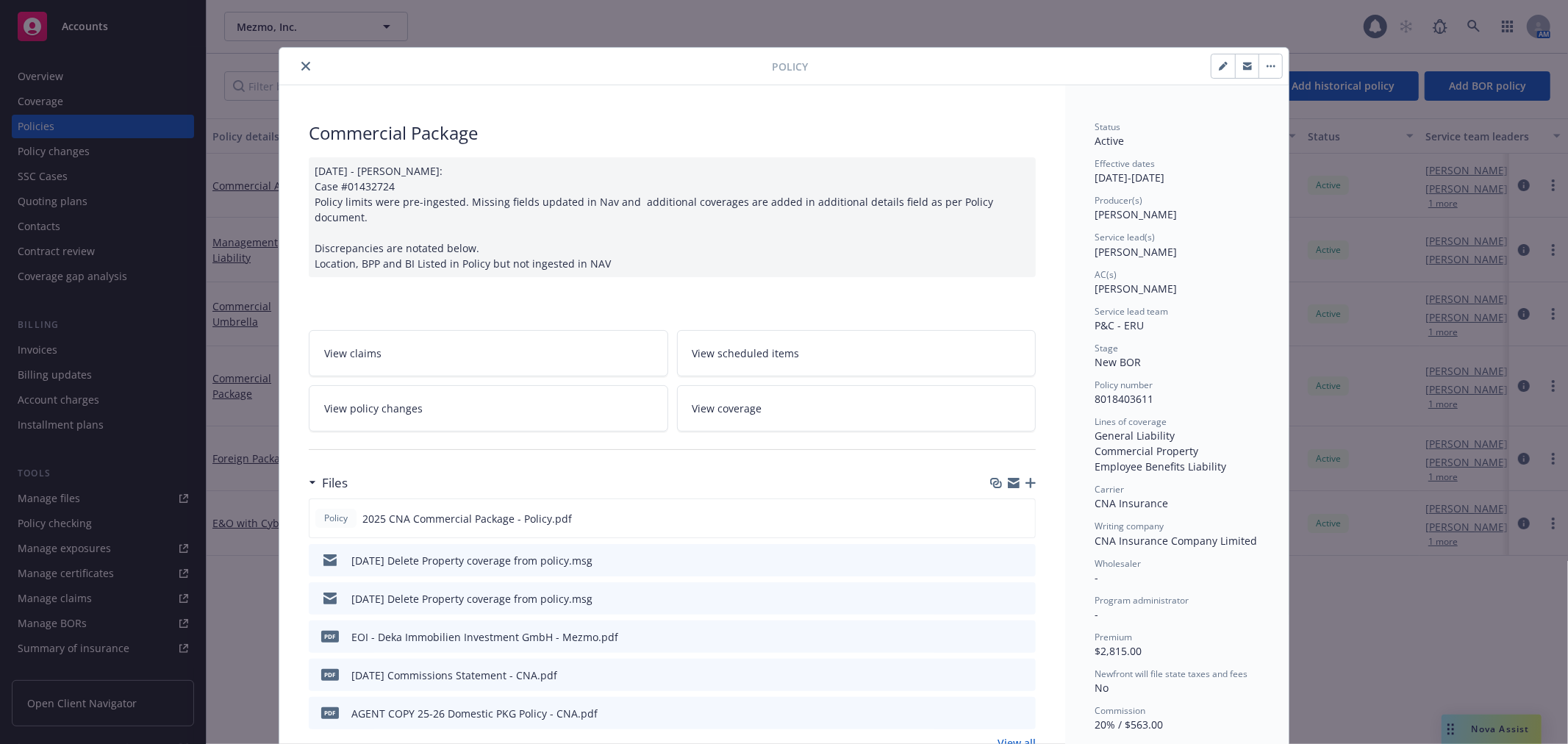
click at [302, 69] on icon "close" at bounding box center [306, 66] width 9 height 9
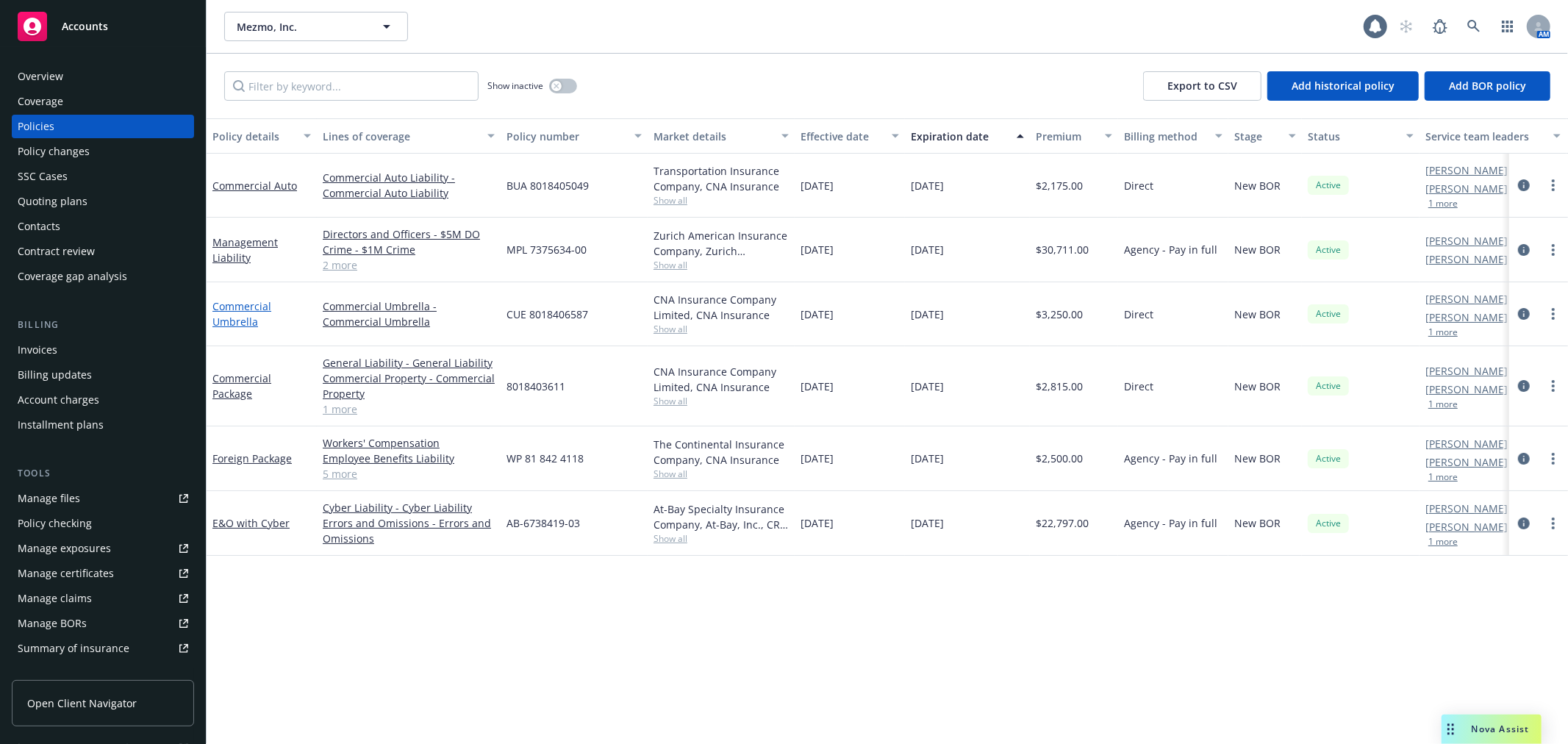
click at [233, 321] on link "Commercial Umbrella" at bounding box center [241, 313] width 59 height 29
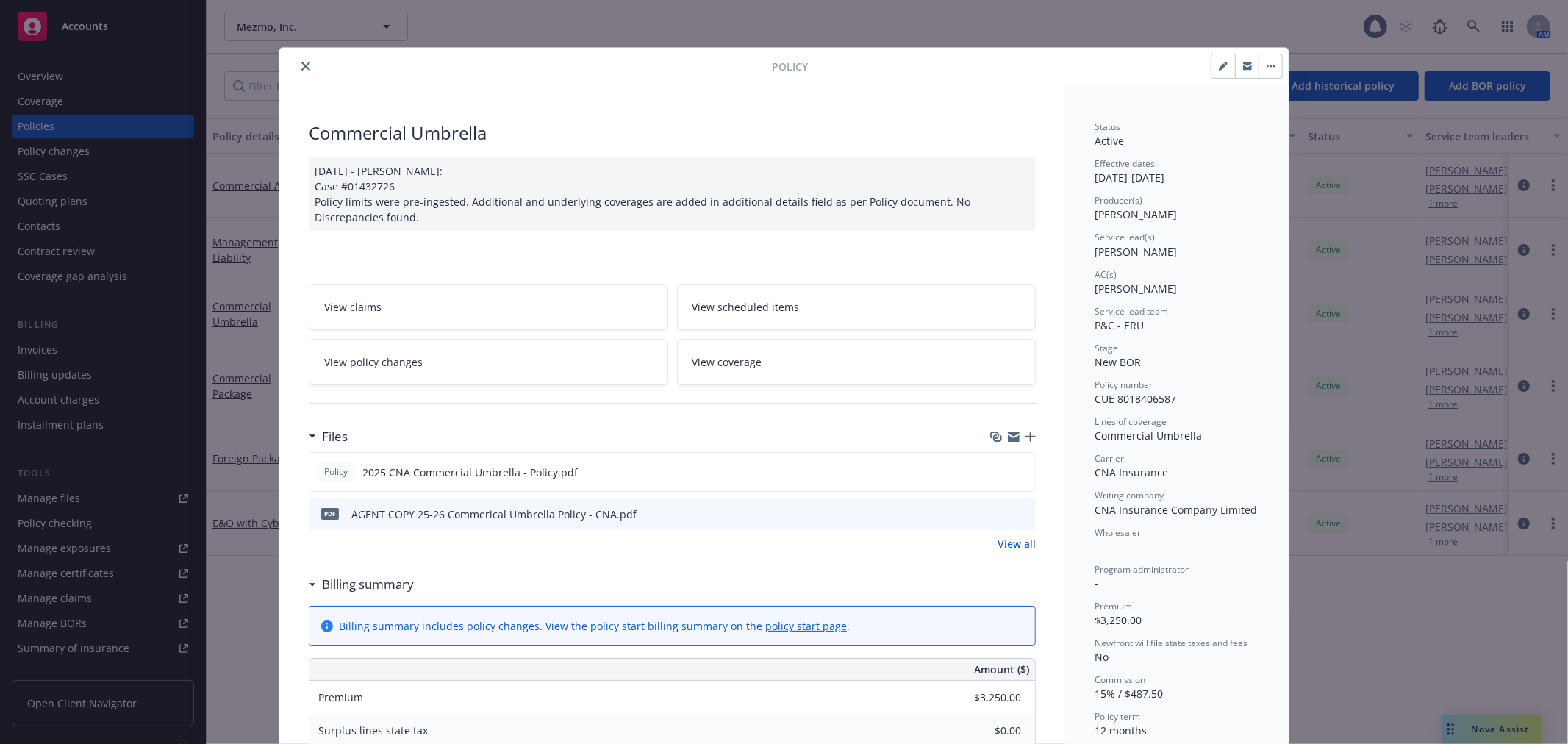
click at [302, 54] on div "Policy" at bounding box center [784, 66] width 1009 height 37
click at [302, 80] on div "Policy" at bounding box center [784, 66] width 1009 height 37
click at [298, 75] on button "close" at bounding box center [306, 66] width 18 height 18
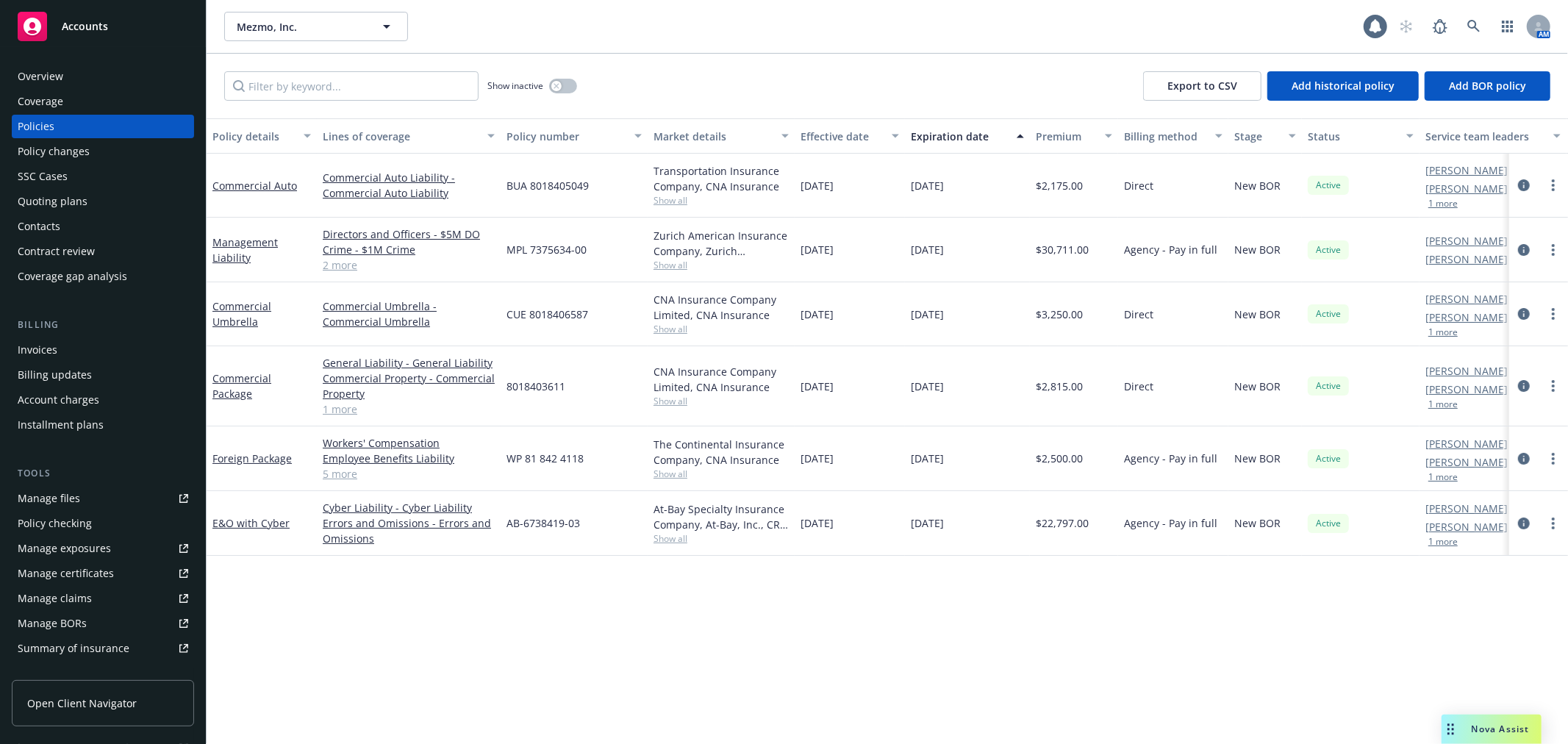
click at [79, 496] on link "Manage files" at bounding box center [103, 499] width 183 height 24
click at [86, 646] on div "Summary of insurance" at bounding box center [74, 649] width 112 height 24
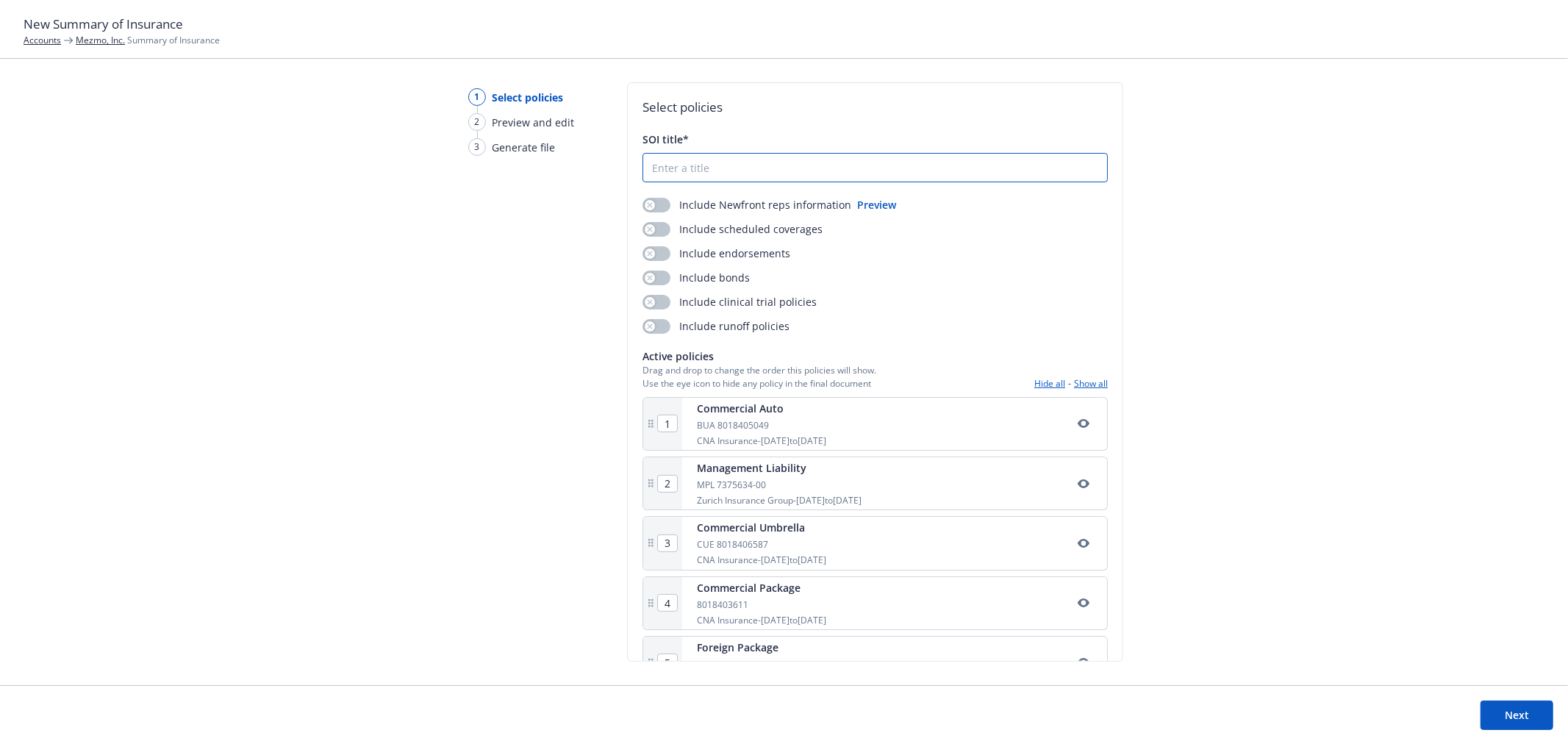
click at [706, 178] on input "SOI title*" at bounding box center [875, 167] width 464 height 28
type input "25-26 Mezmo Inc Summary of Insurance"
click at [645, 226] on div "button" at bounding box center [650, 230] width 10 height 10
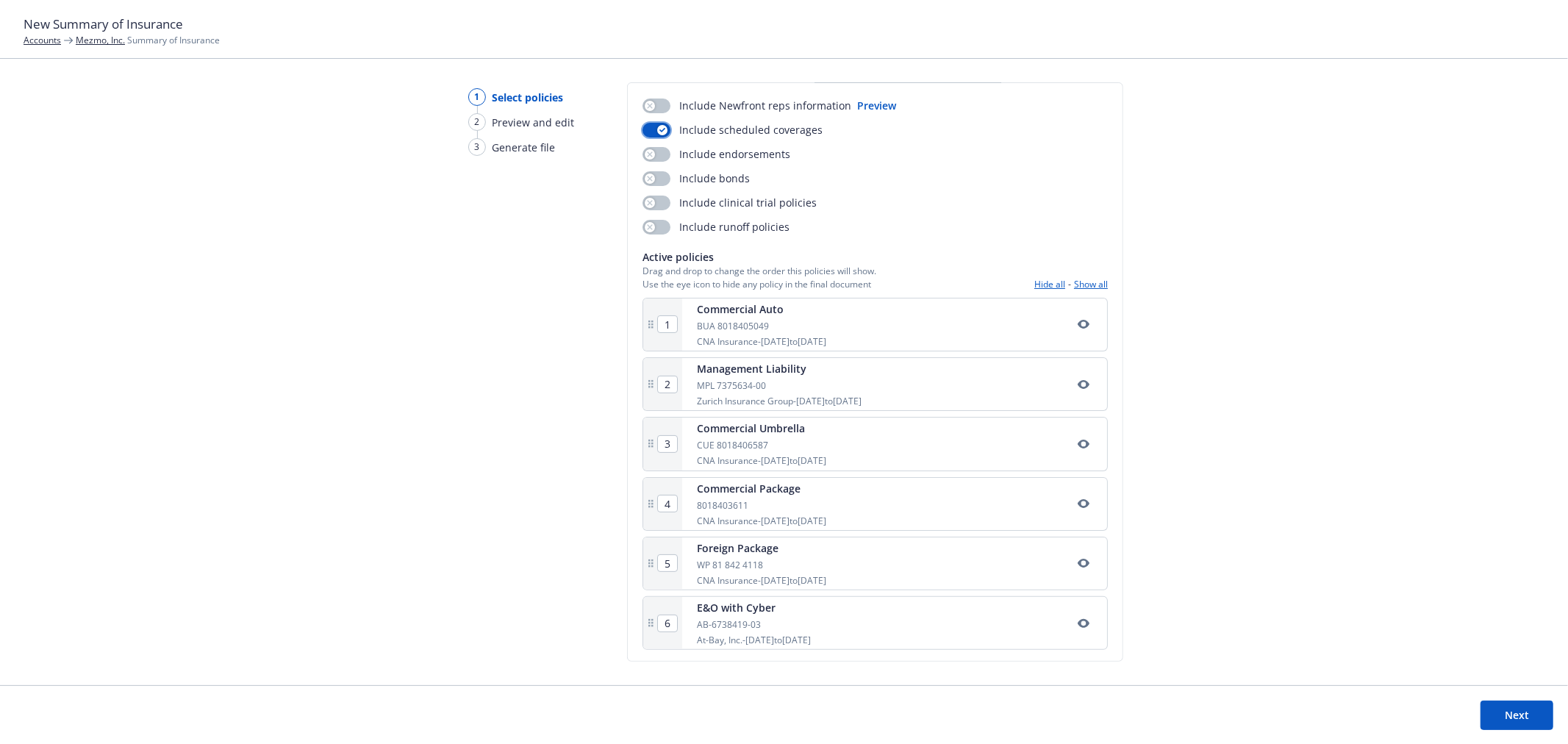
scroll to position [104, 0]
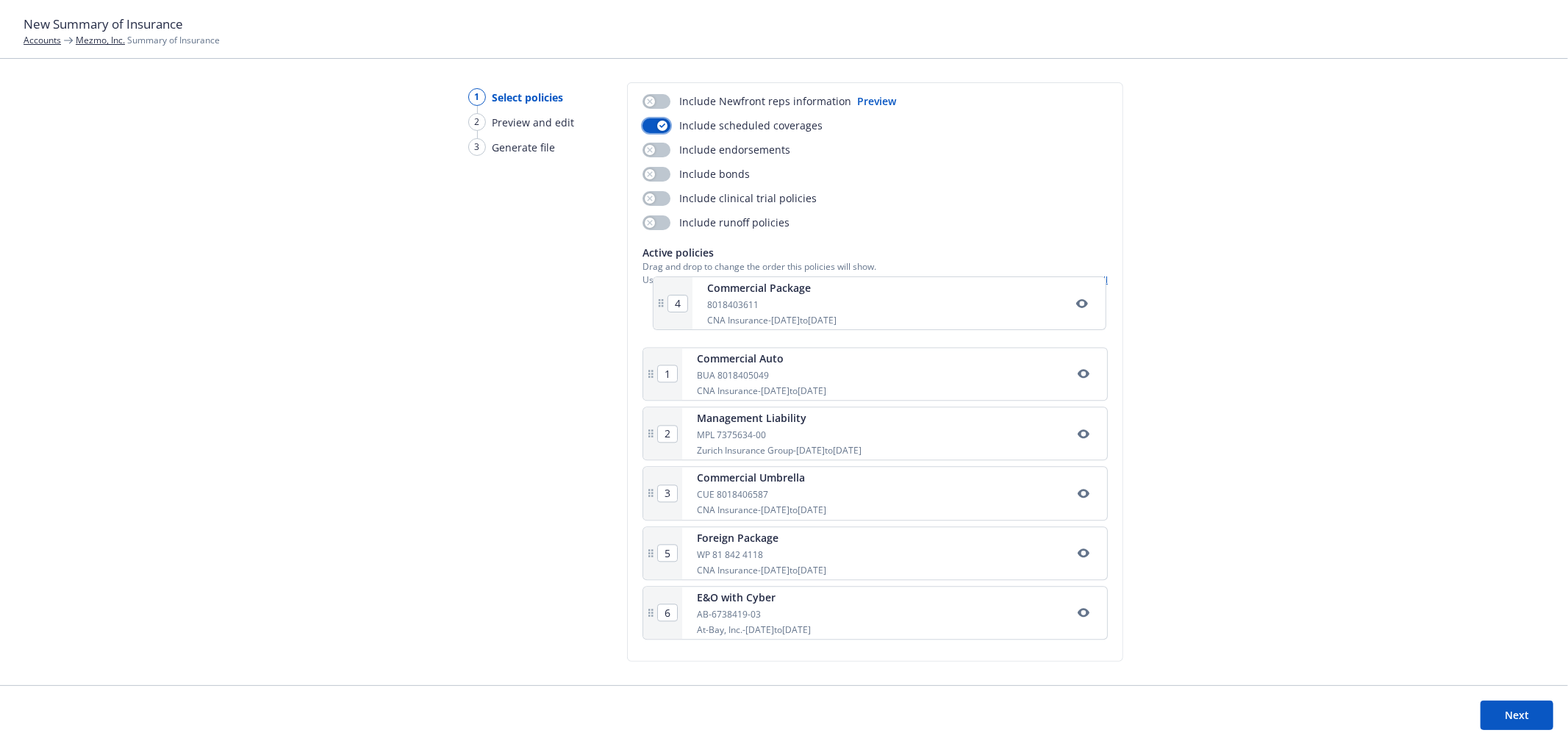
drag, startPoint x: 644, startPoint y: 508, endPoint x: 657, endPoint y: 309, distance: 199.4
click at [657, 309] on div "1 Commercial Auto BUA 8018405049 CNA Insurance - 01/17/2025 to 01/17/2026 2 Man…" at bounding box center [875, 469] width 465 height 353
type input "2"
type input "3"
type input "4"
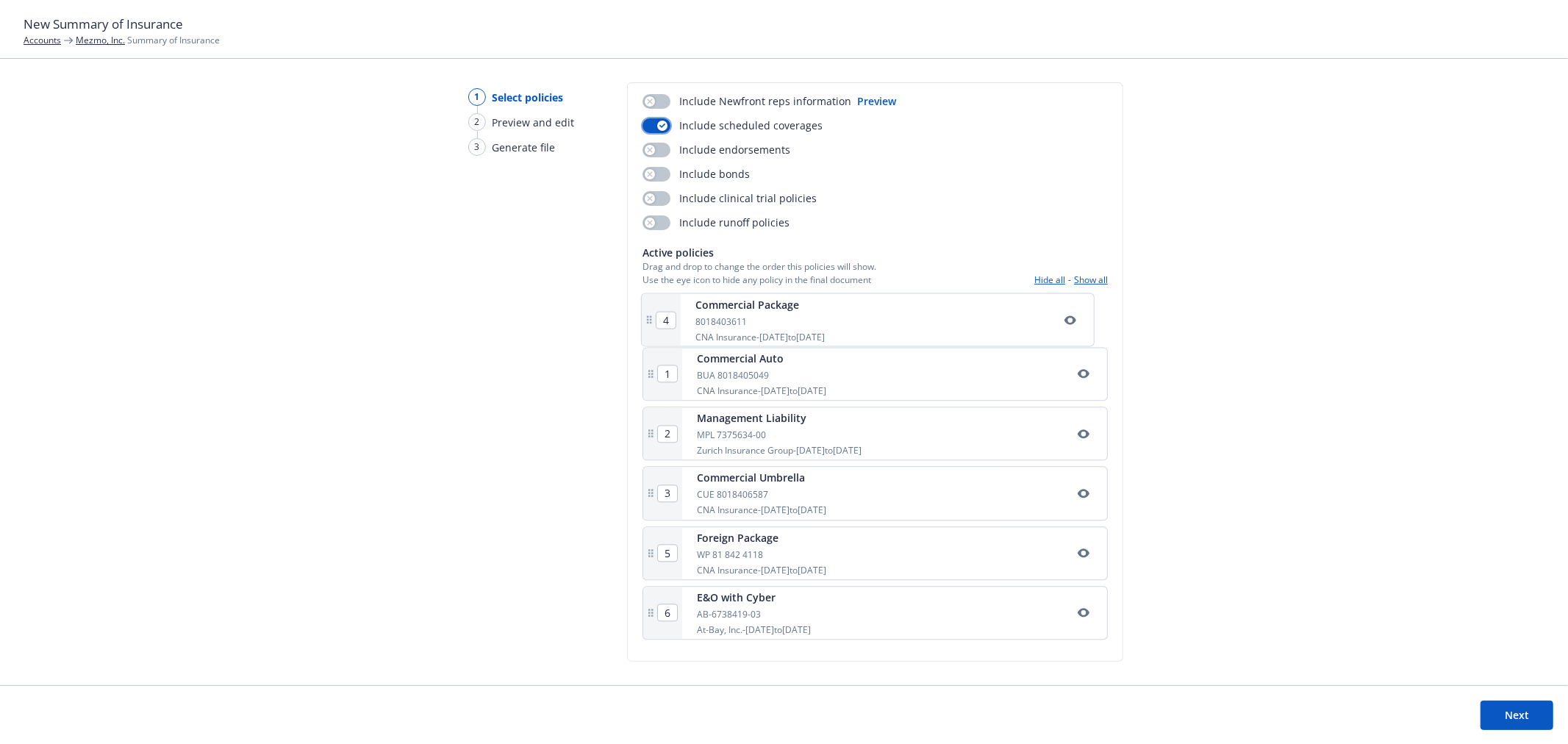
type input "1"
click at [658, 494] on input "4" at bounding box center [668, 500] width 19 height 16
drag, startPoint x: 645, startPoint y: 503, endPoint x: 657, endPoint y: 444, distance: 60.2
click at [657, 444] on div "1 Commercial Package 8018403611 CNA Insurance - 01/17/2025 to 01/17/2026 2 Comm…" at bounding box center [875, 469] width 465 height 353
type input "4"
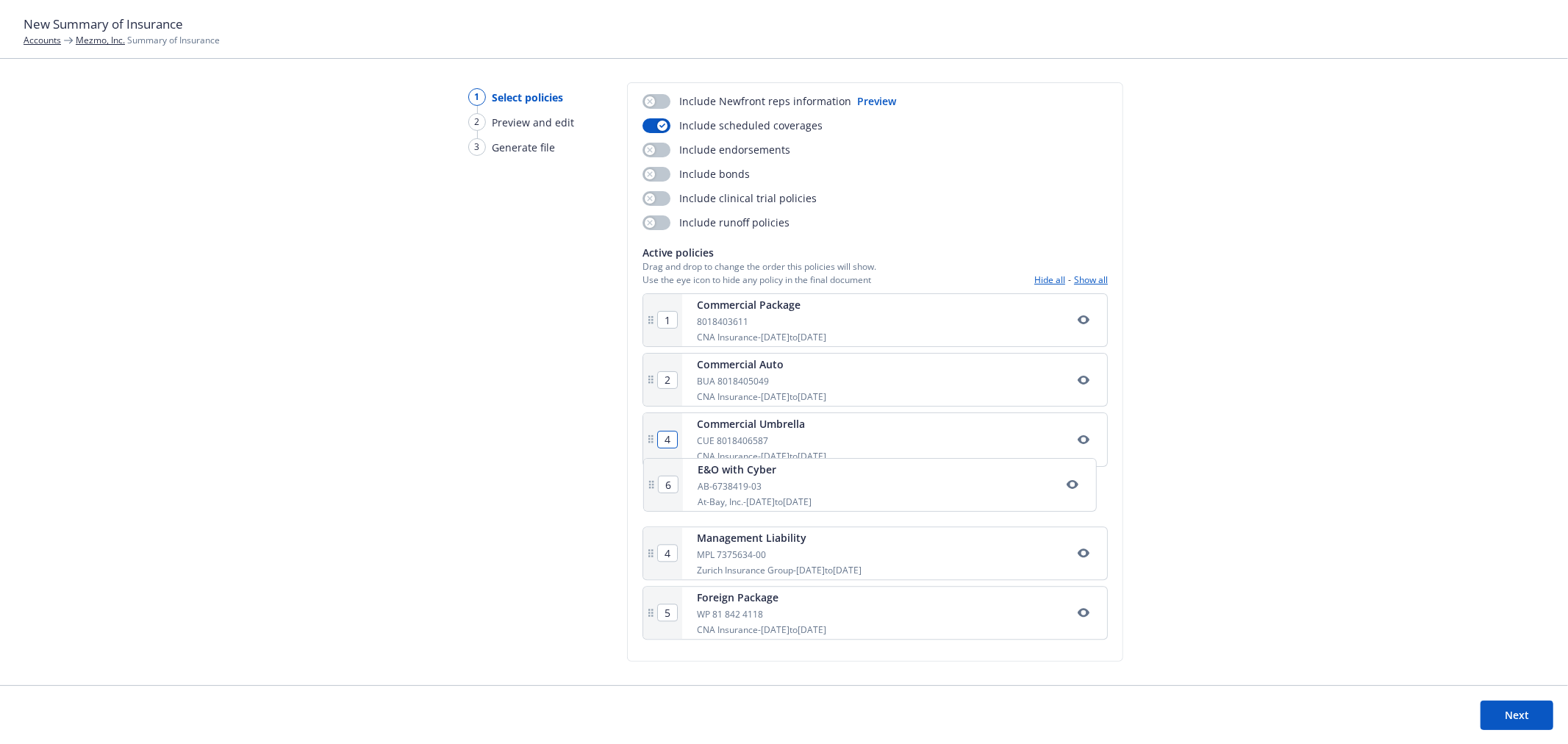
drag, startPoint x: 650, startPoint y: 633, endPoint x: 652, endPoint y: 491, distance: 142.0
click at [652, 491] on div "1 Commercial Package 8018403611 CNA Insurance - 01/17/2025 to 01/17/2026 2 Comm…" at bounding box center [875, 469] width 465 height 353
type input "6"
type input "4"
type input "5"
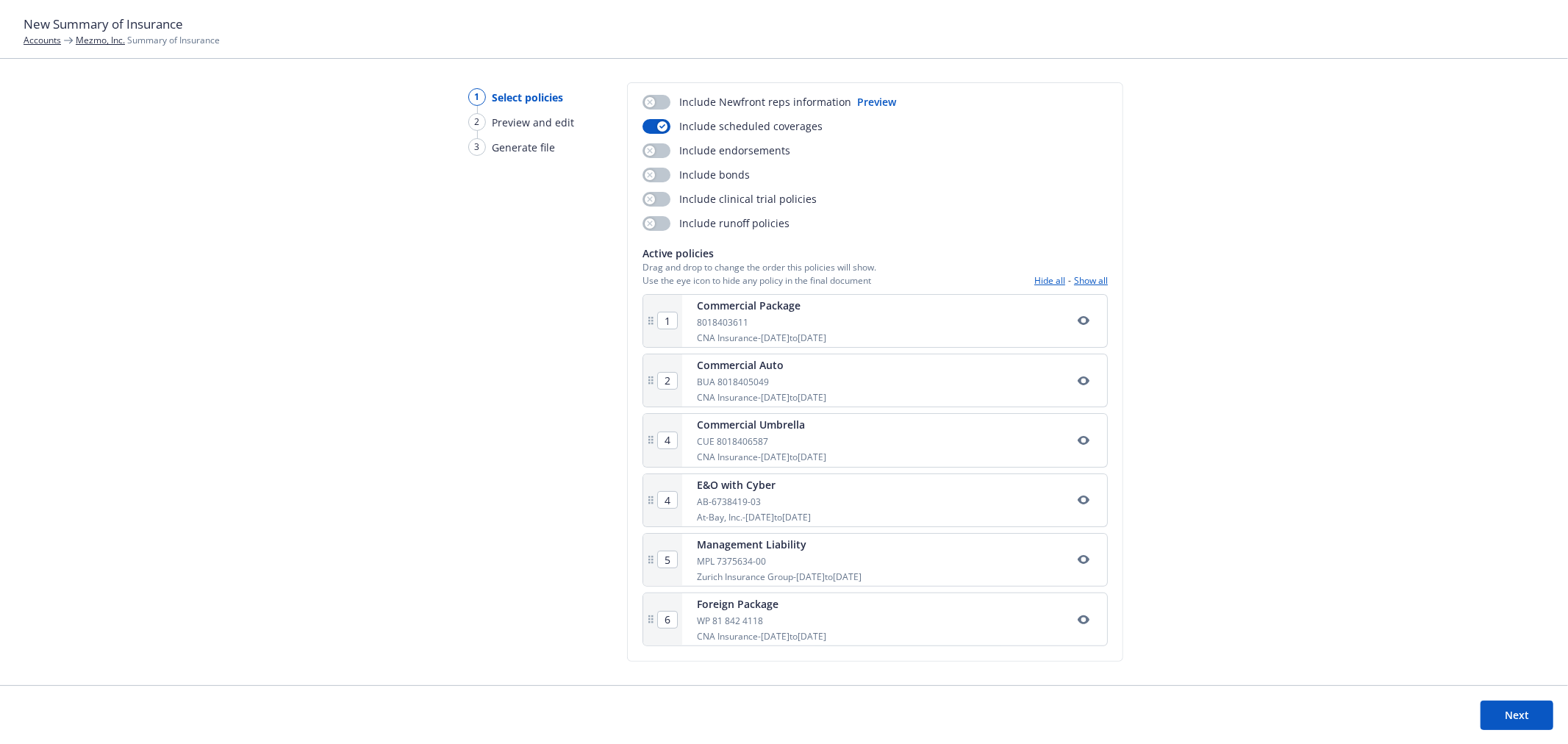
type input "3"
click at [1305, 419] on div "1 Select policies 2 Preview and edit 3 Generate file Select policies SOI title*…" at bounding box center [784, 383] width 1568 height 603
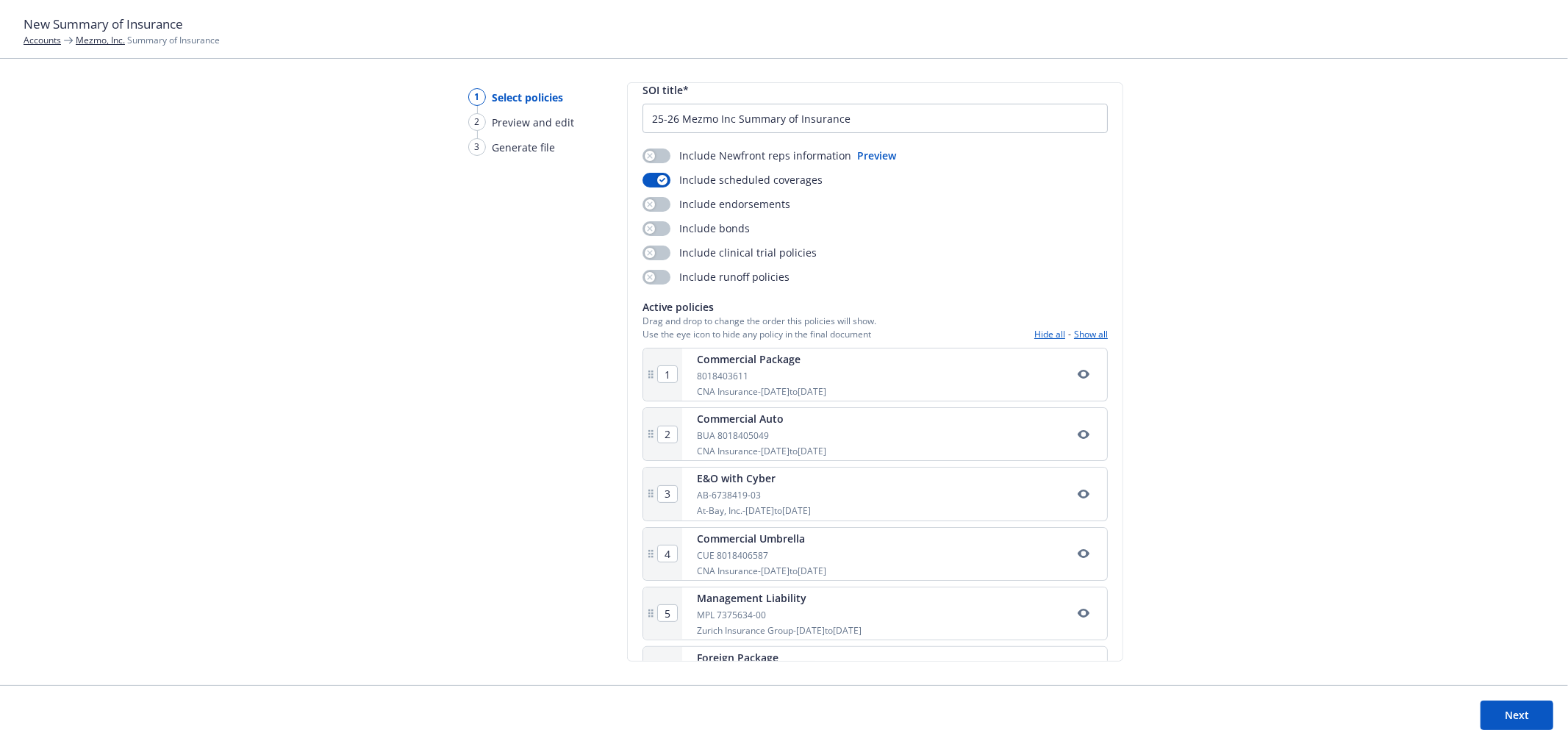
scroll to position [0, 0]
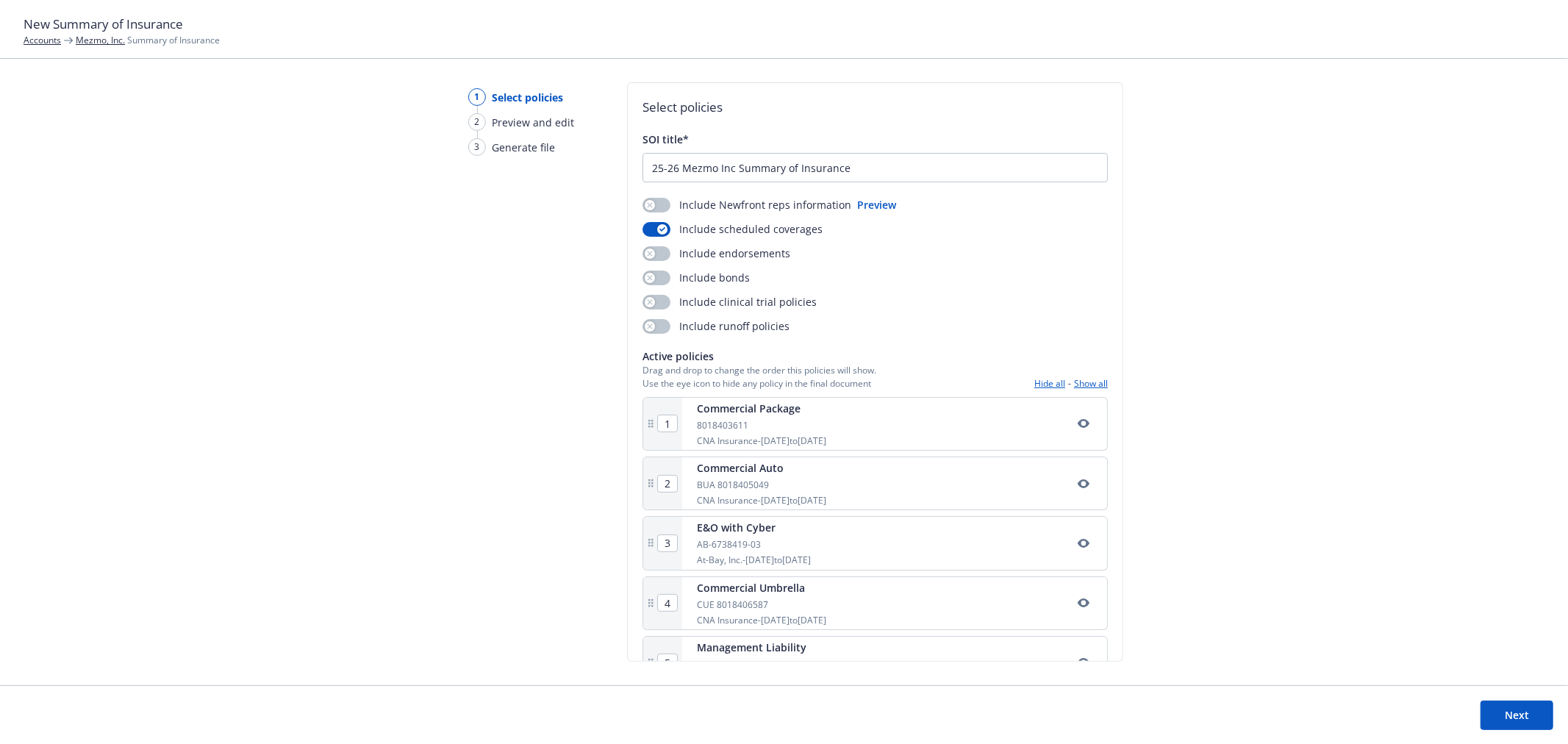
click at [878, 208] on button "Preview" at bounding box center [876, 204] width 39 height 16
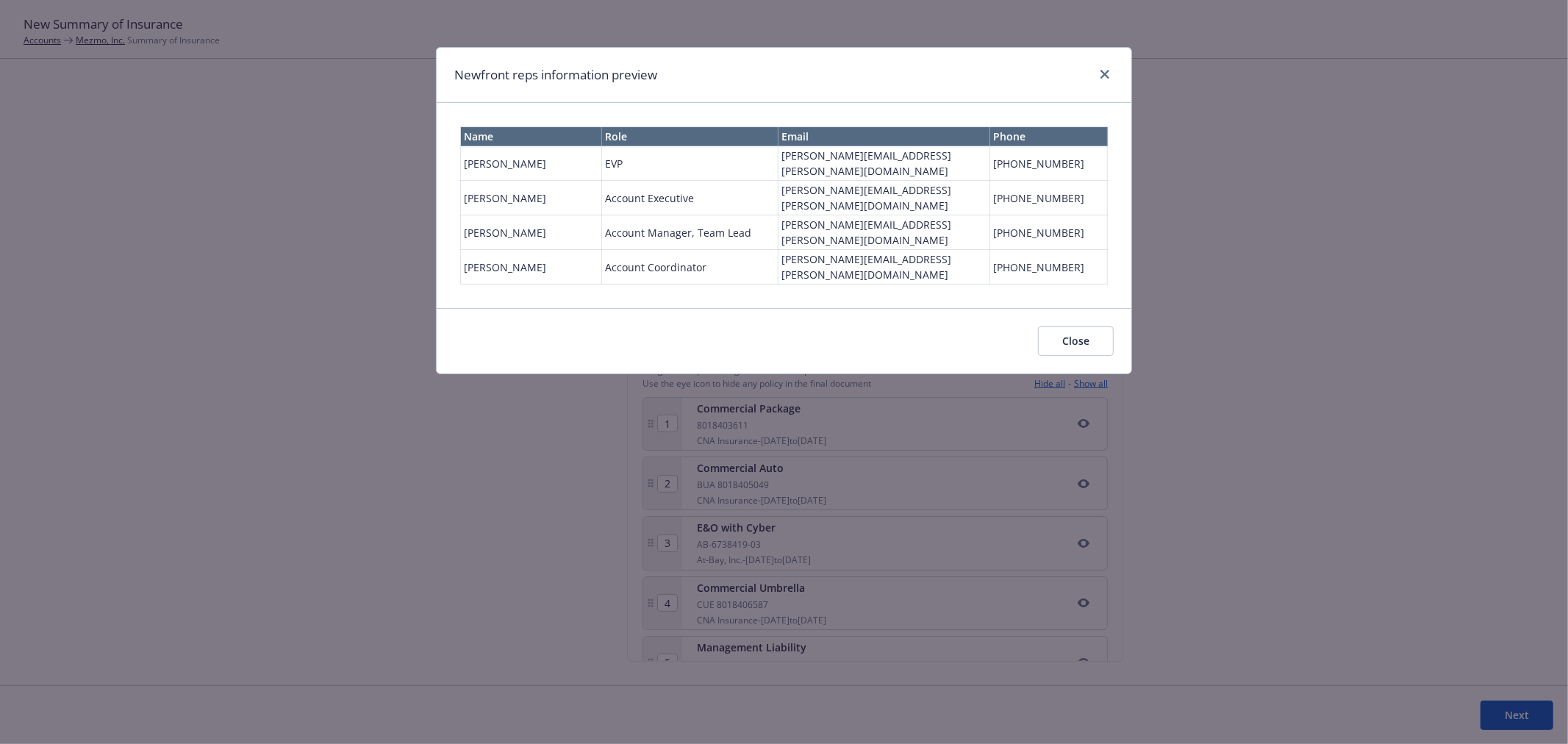
click at [1104, 327] on button "Close" at bounding box center [1076, 341] width 76 height 29
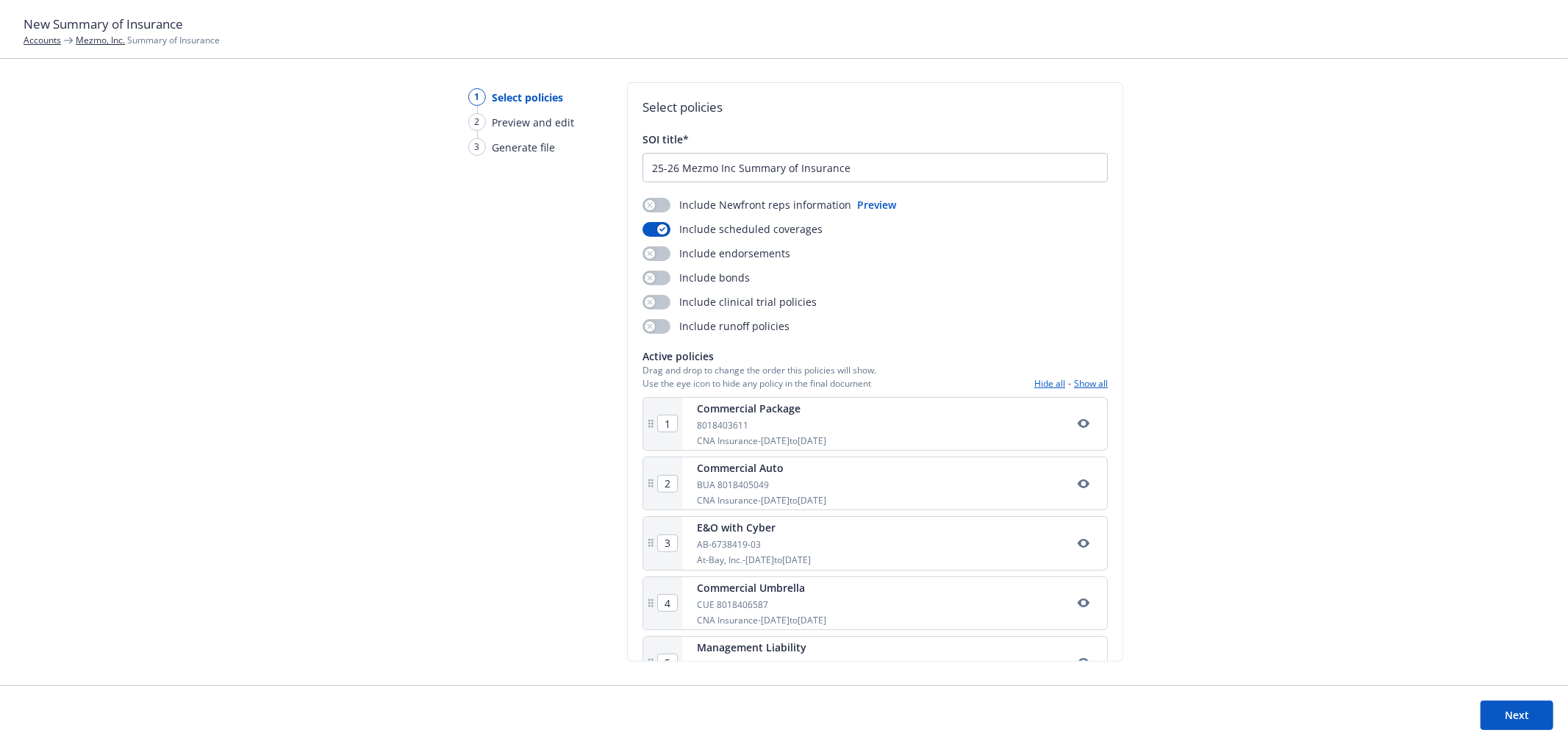
click at [654, 218] on div "Include Newfront reps information Preview Include scheduled coverages Include e…" at bounding box center [875, 265] width 465 height 136
click at [654, 207] on button "button" at bounding box center [656, 205] width 28 height 15
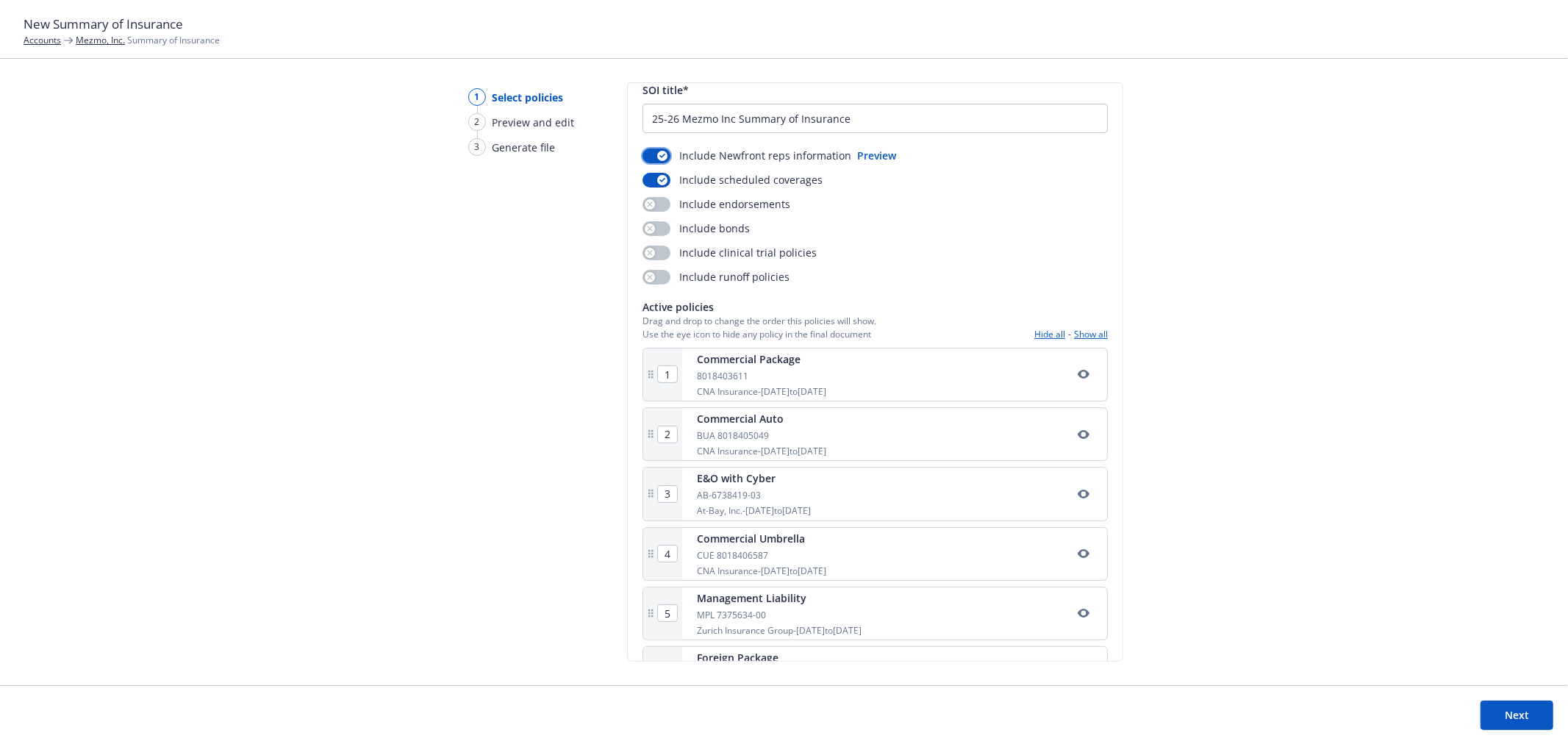
scroll to position [104, 0]
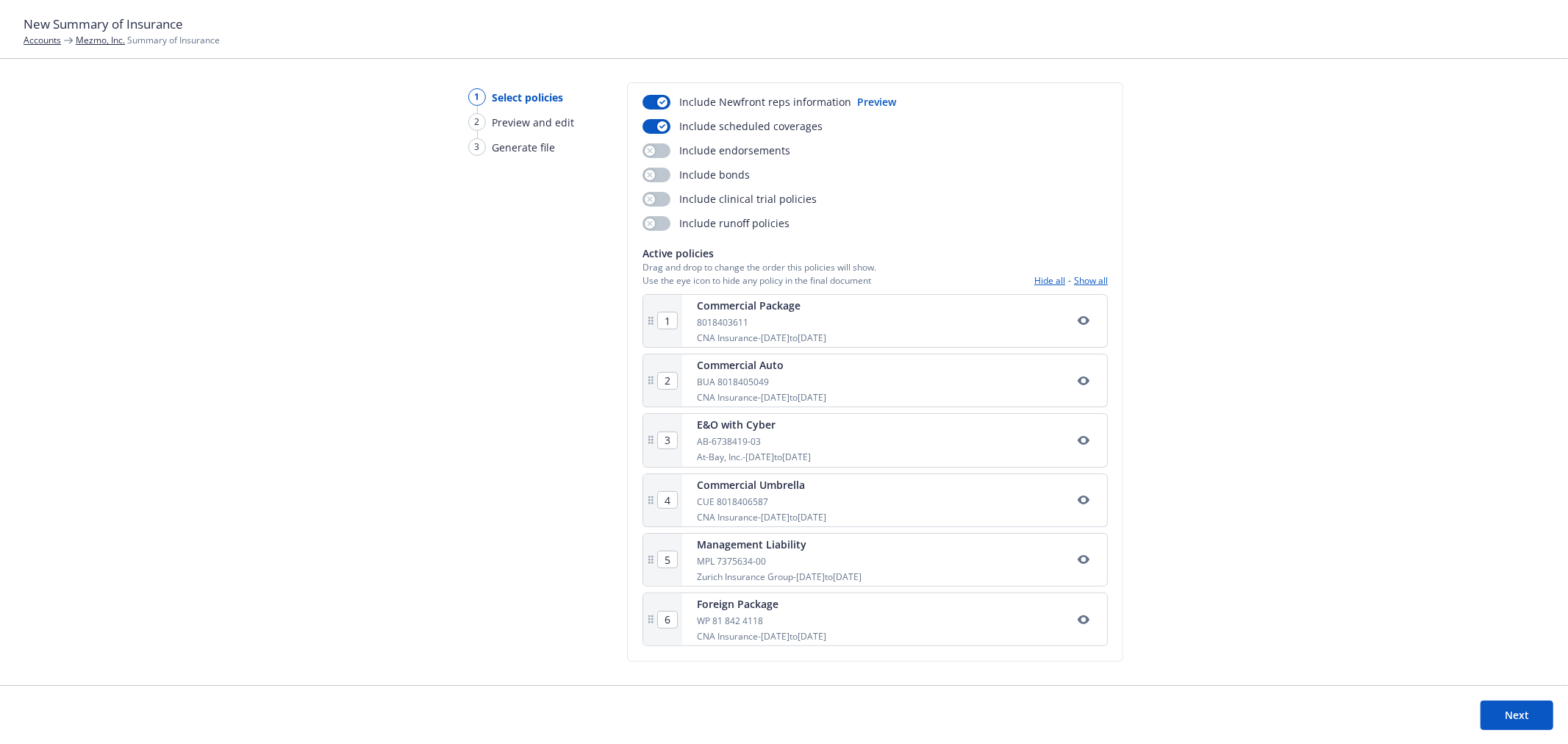
click at [1489, 706] on button "Next" at bounding box center [1517, 715] width 73 height 29
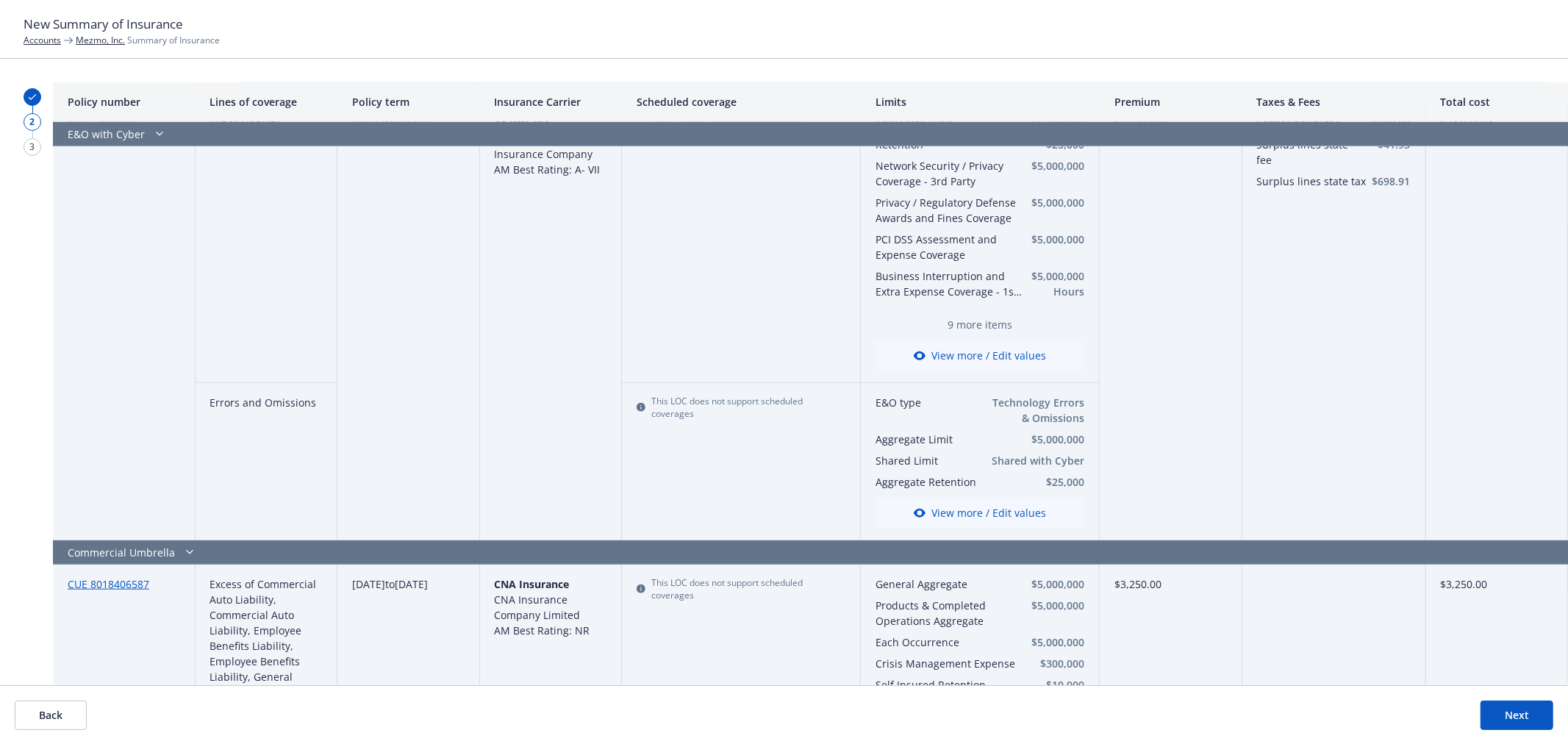
scroll to position [0, 0]
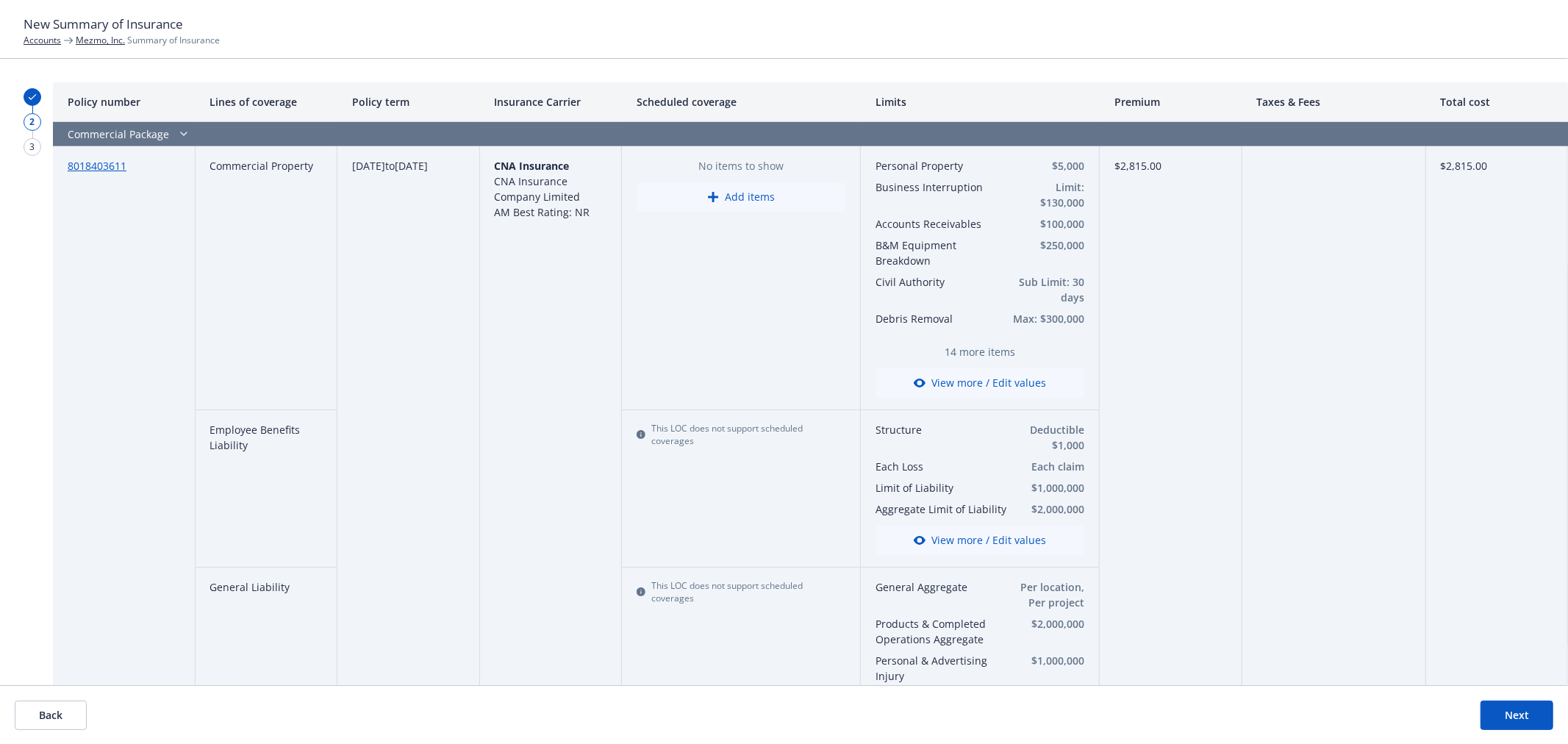
click at [982, 385] on button "View more / Edit values" at bounding box center [980, 382] width 209 height 29
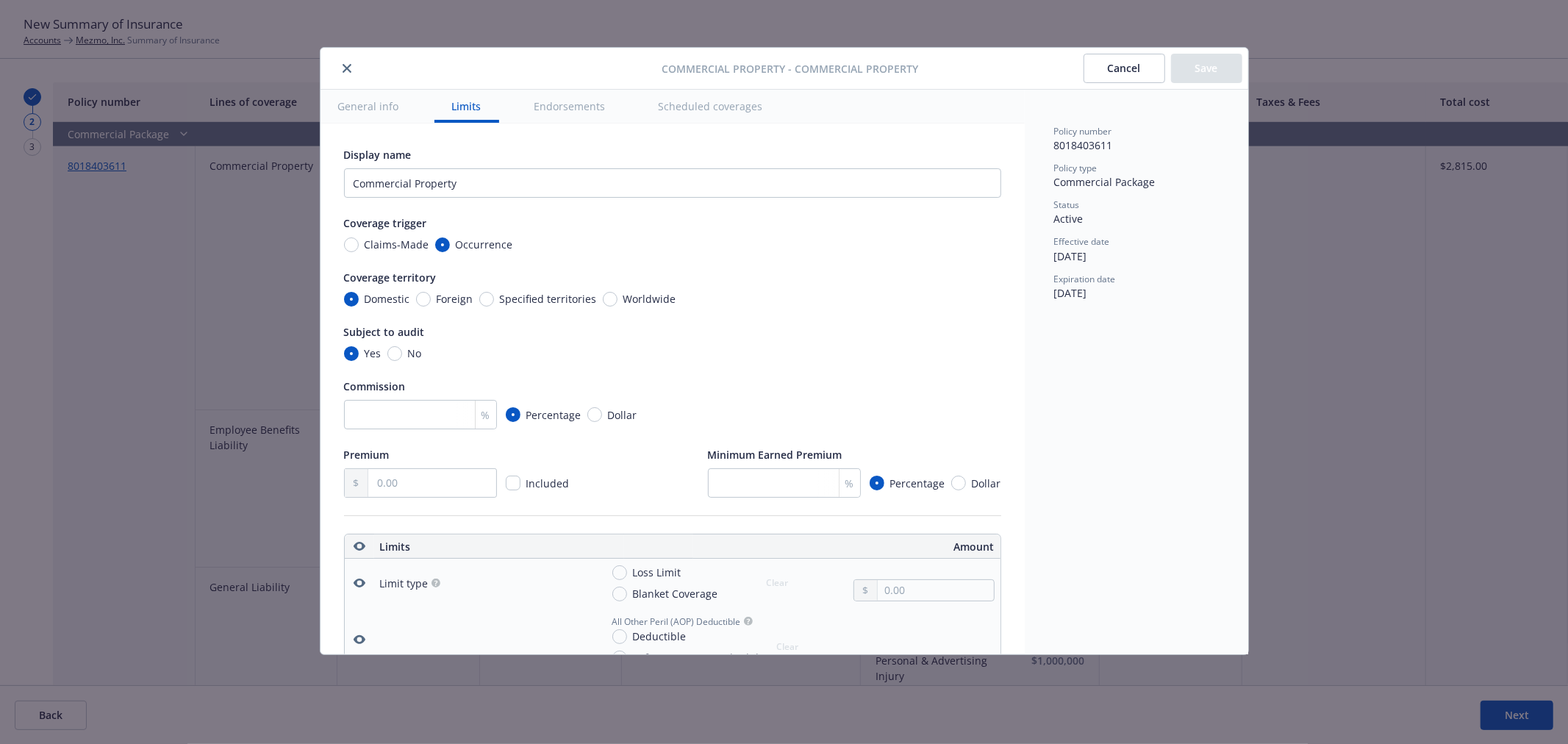
scroll to position [409, 0]
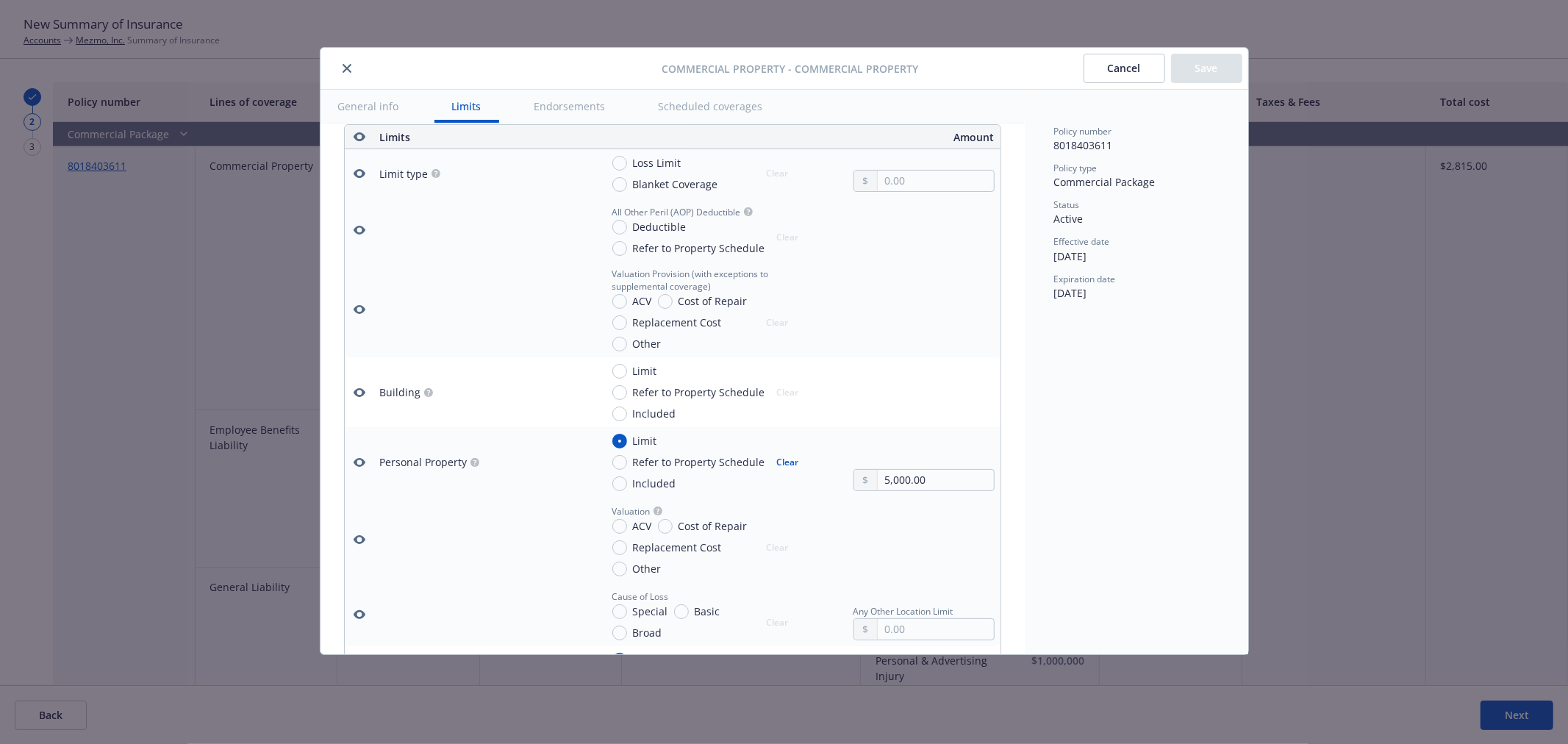
click at [334, 60] on div at bounding box center [494, 69] width 336 height 18
click at [340, 60] on div at bounding box center [494, 69] width 336 height 18
click at [349, 74] on button "close" at bounding box center [347, 69] width 18 height 18
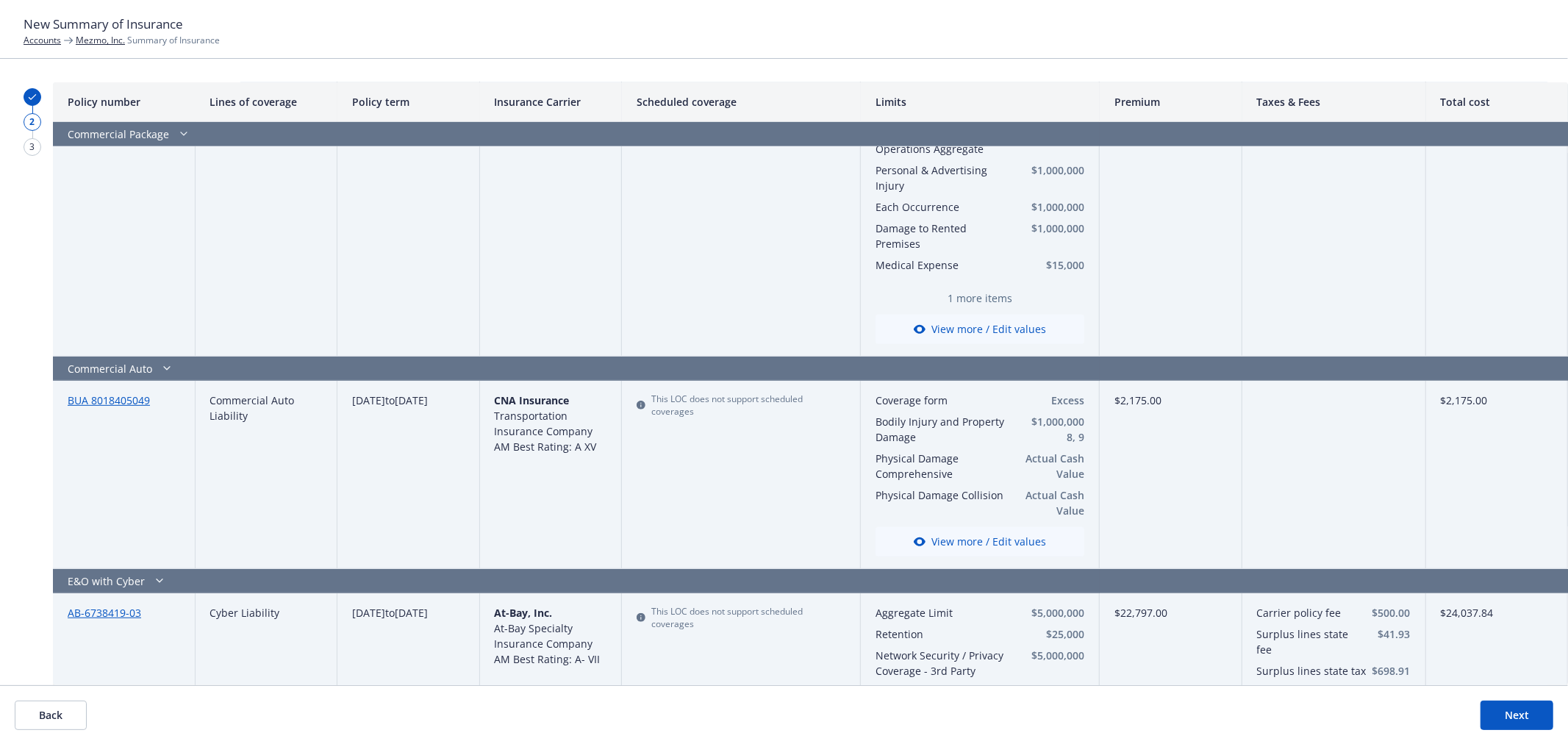
scroll to position [490, 0]
click at [945, 533] on button "View more / Edit values" at bounding box center [980, 542] width 209 height 29
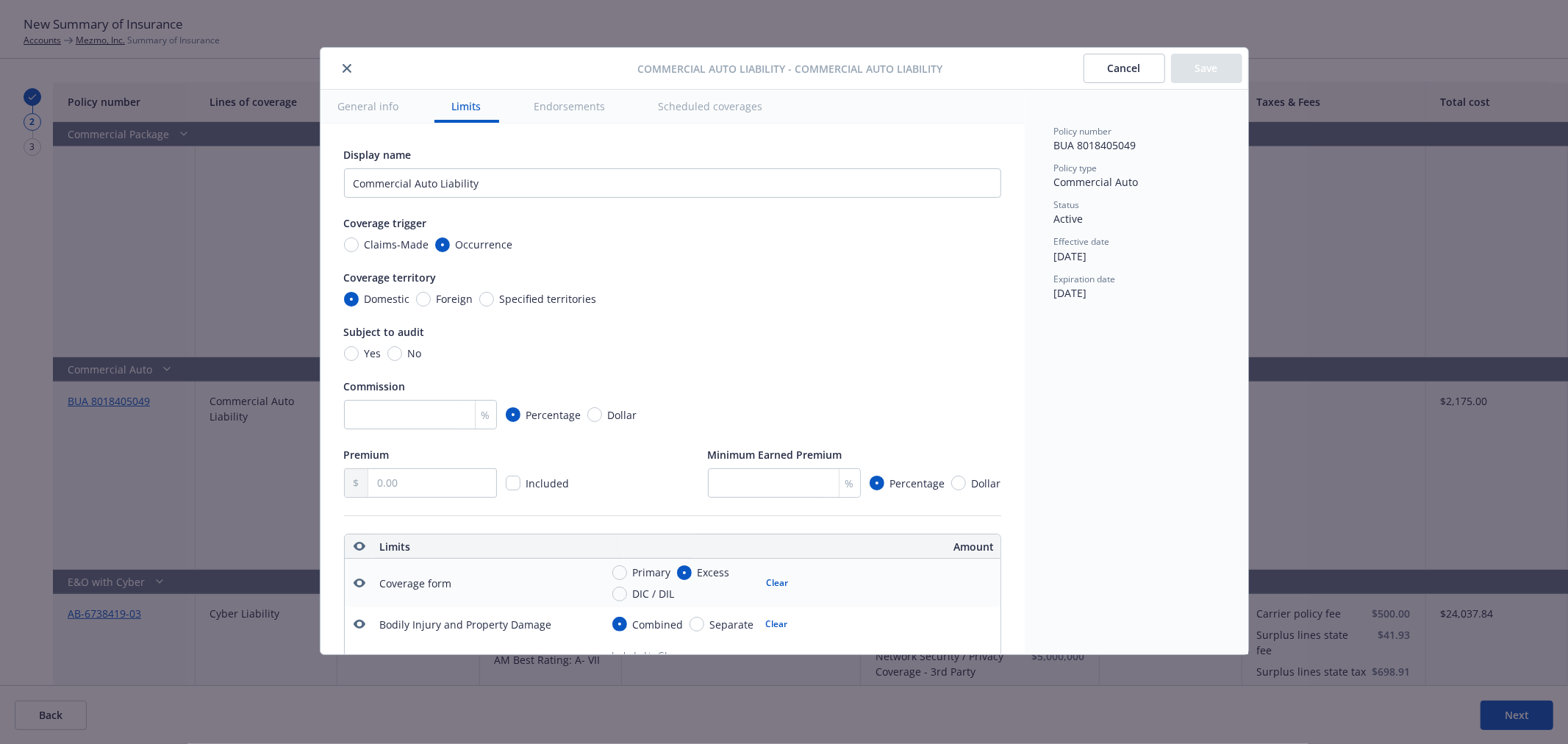
scroll to position [409, 0]
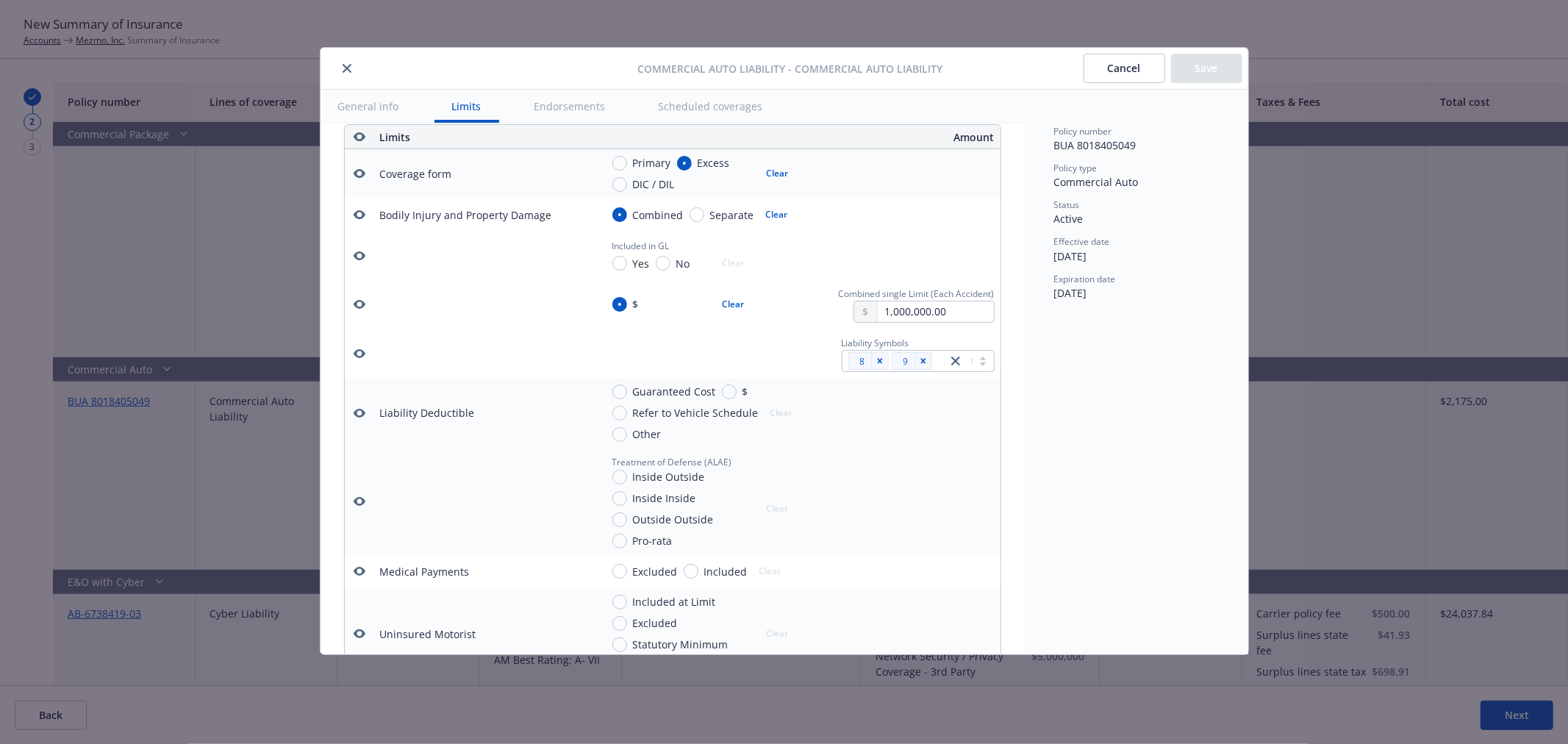
click at [351, 362] on button "button" at bounding box center [359, 354] width 18 height 18
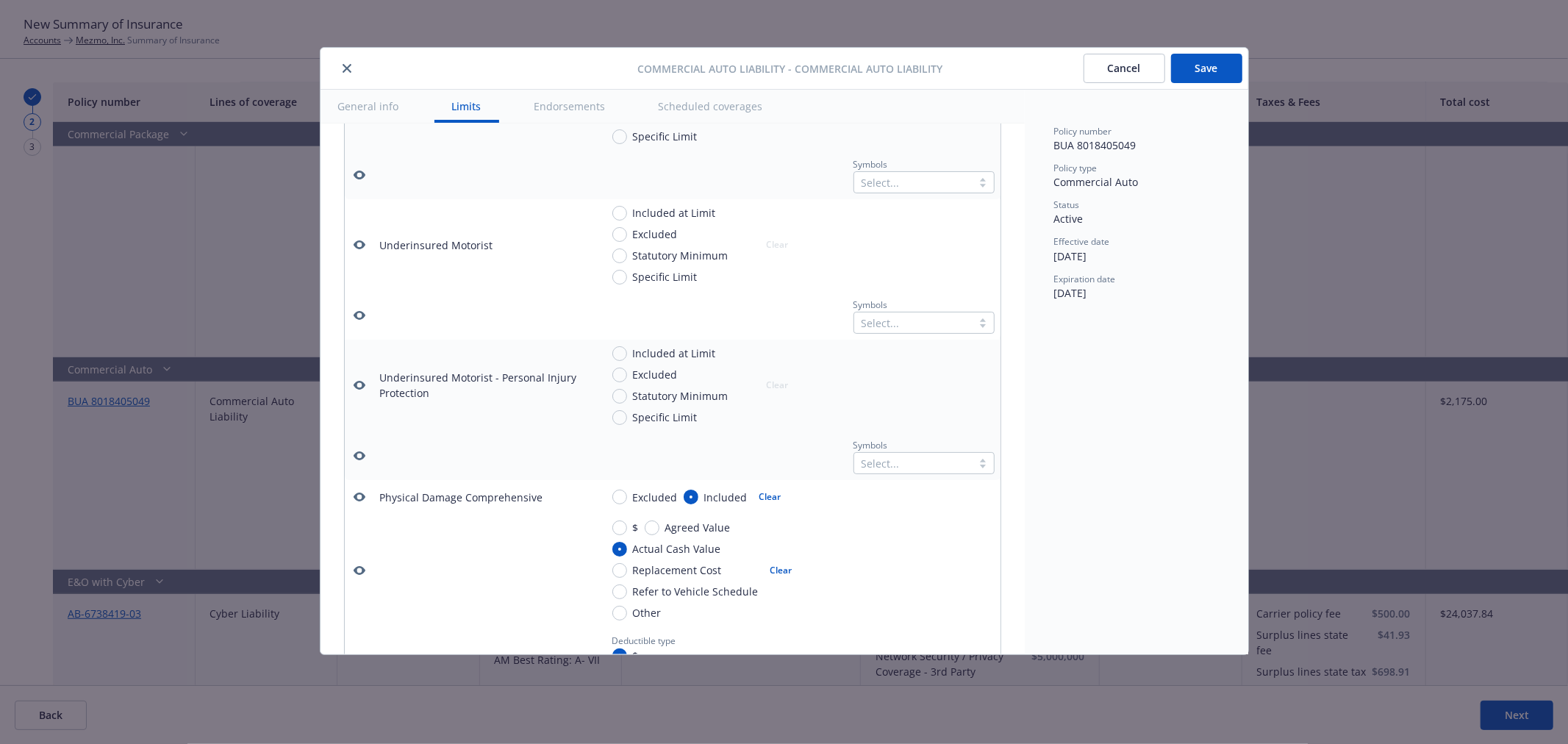
scroll to position [0, 0]
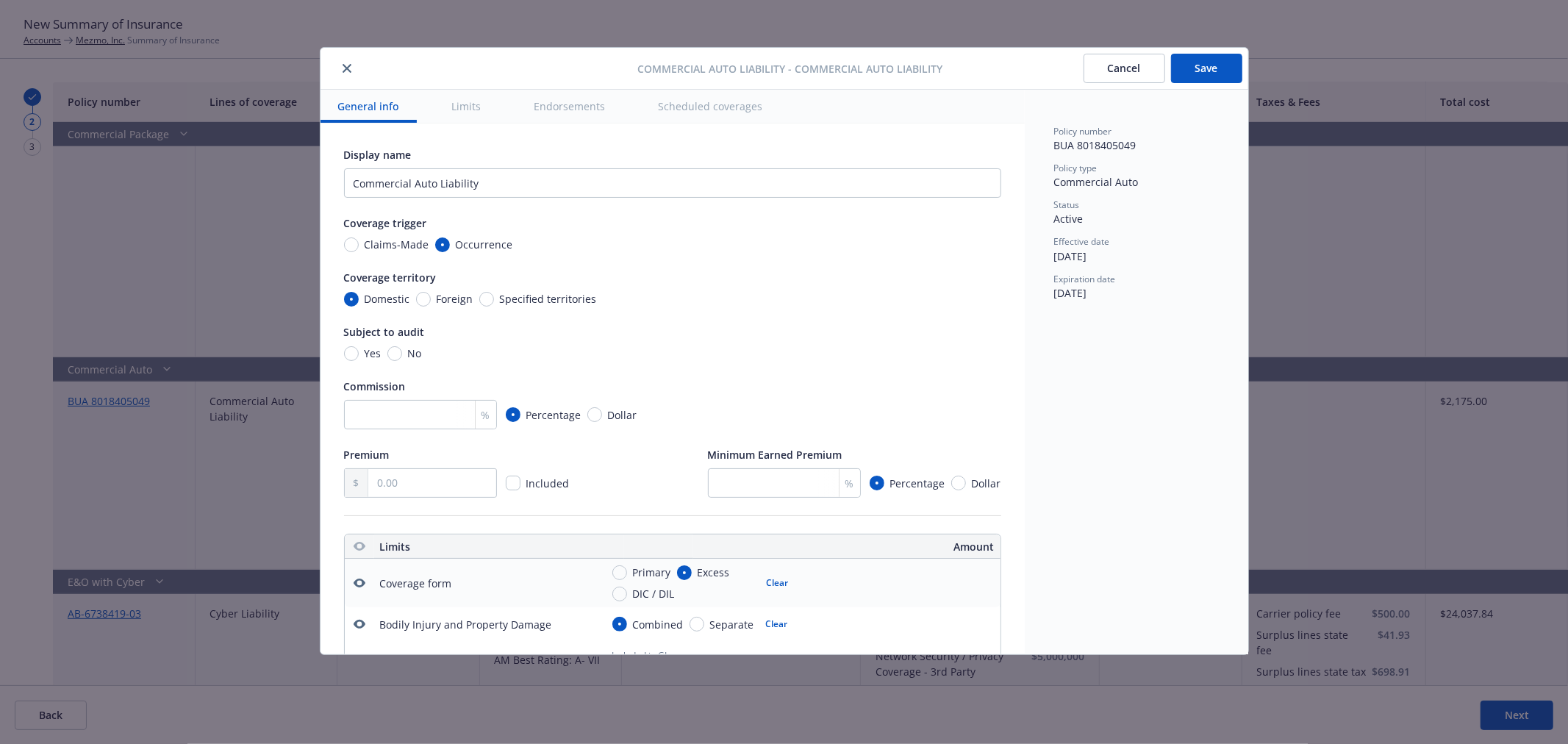
click at [1218, 77] on button "Save" at bounding box center [1207, 68] width 72 height 29
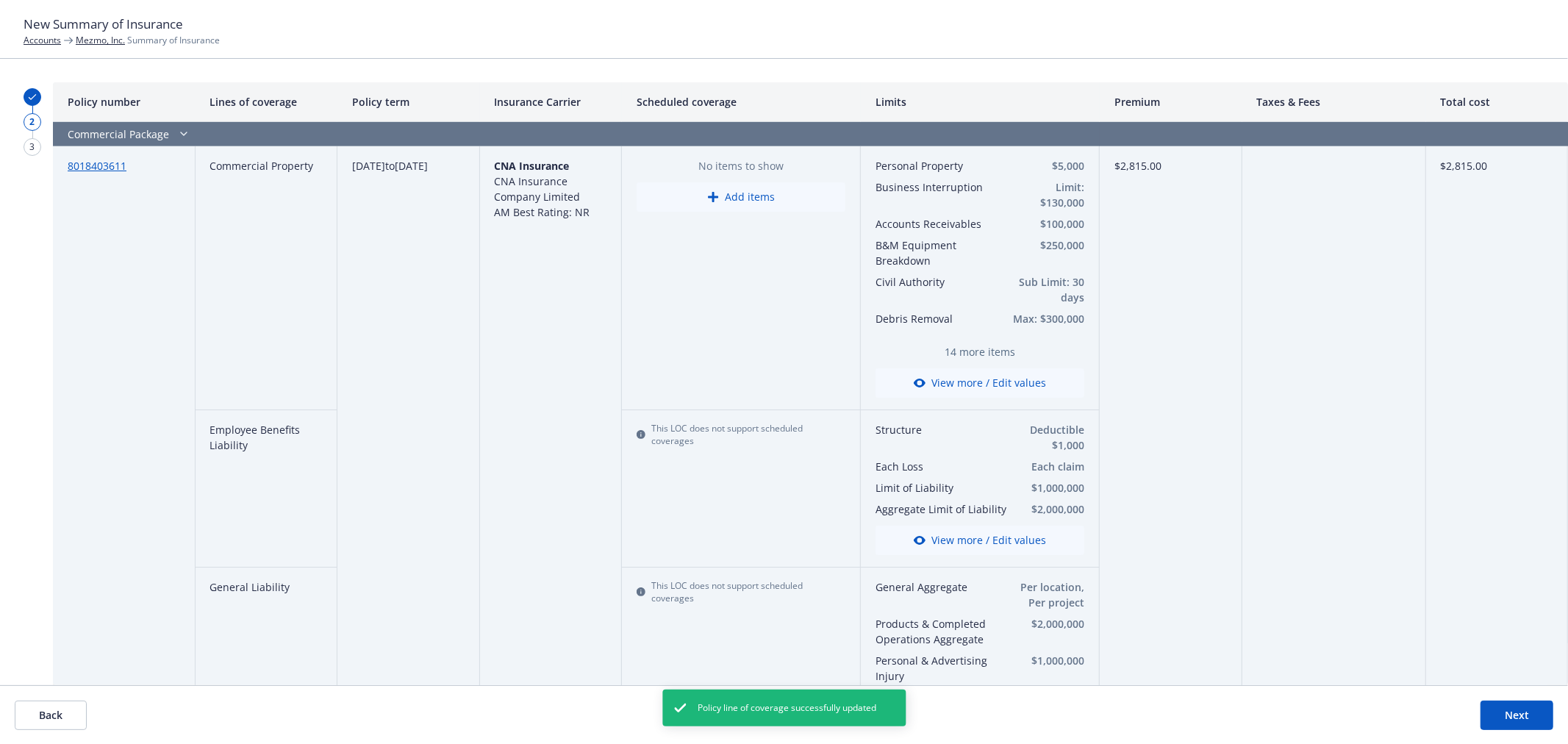
click at [1011, 380] on button "View more / Edit values" at bounding box center [980, 382] width 209 height 29
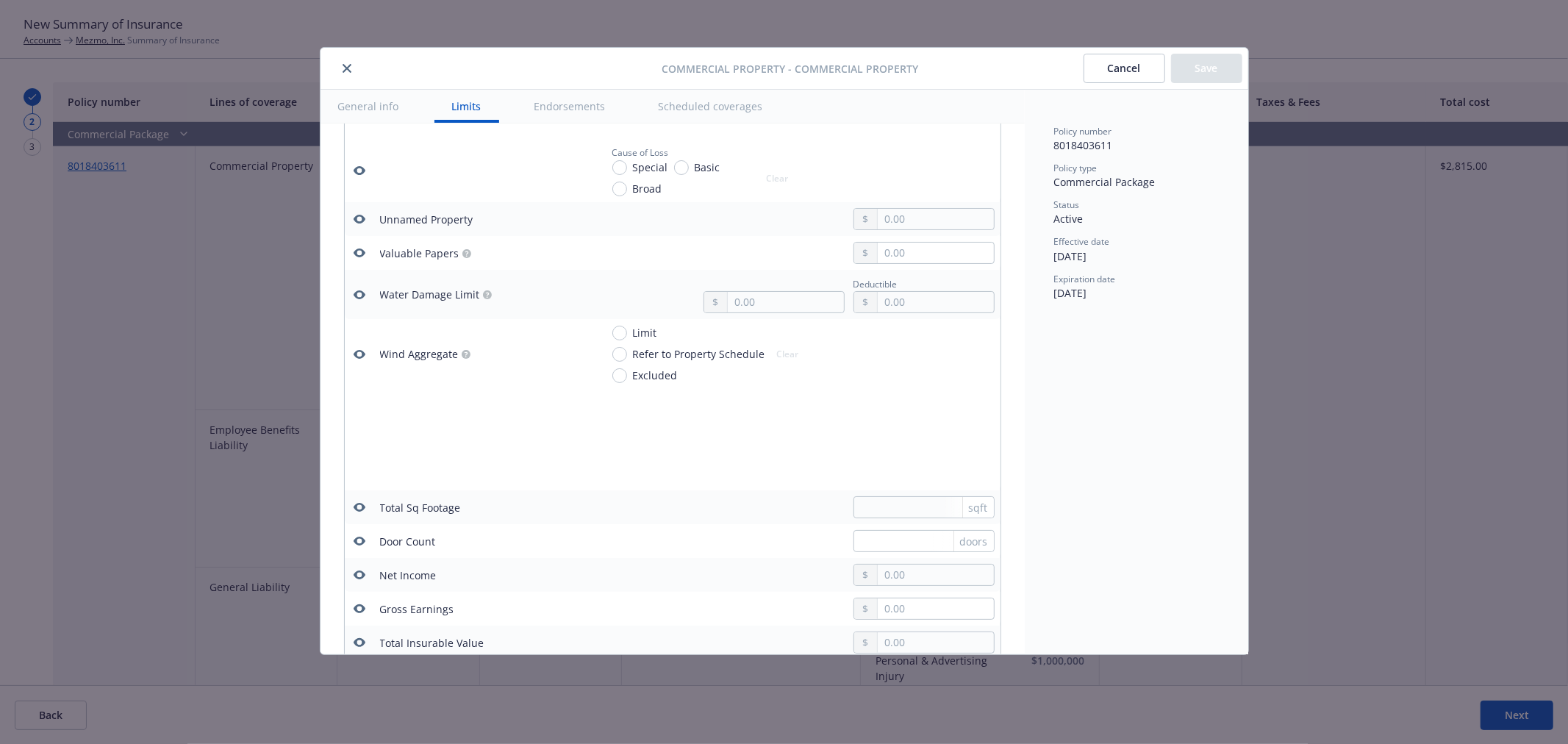
scroll to position [5444, 0]
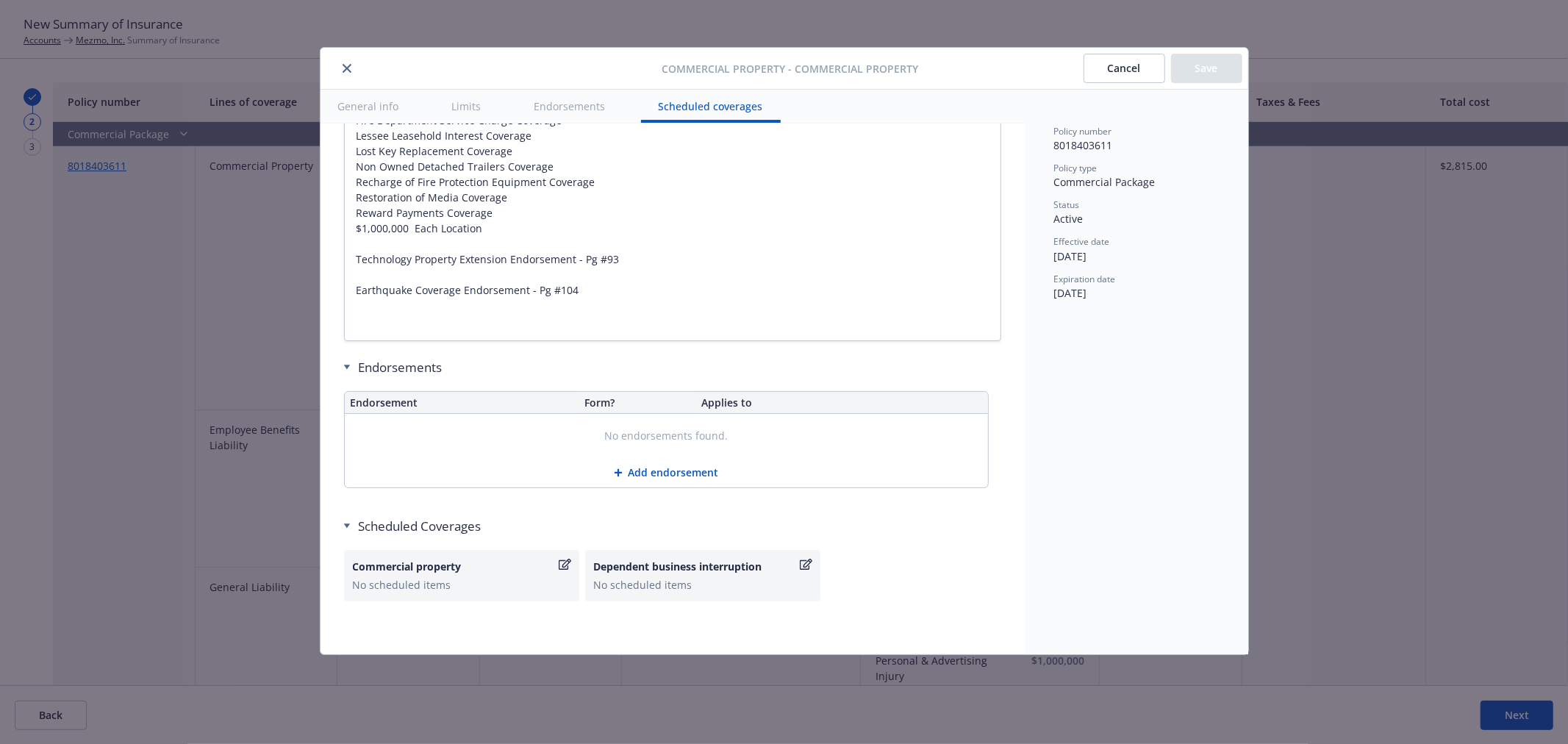
click at [1127, 82] on button "Cancel" at bounding box center [1124, 68] width 81 height 29
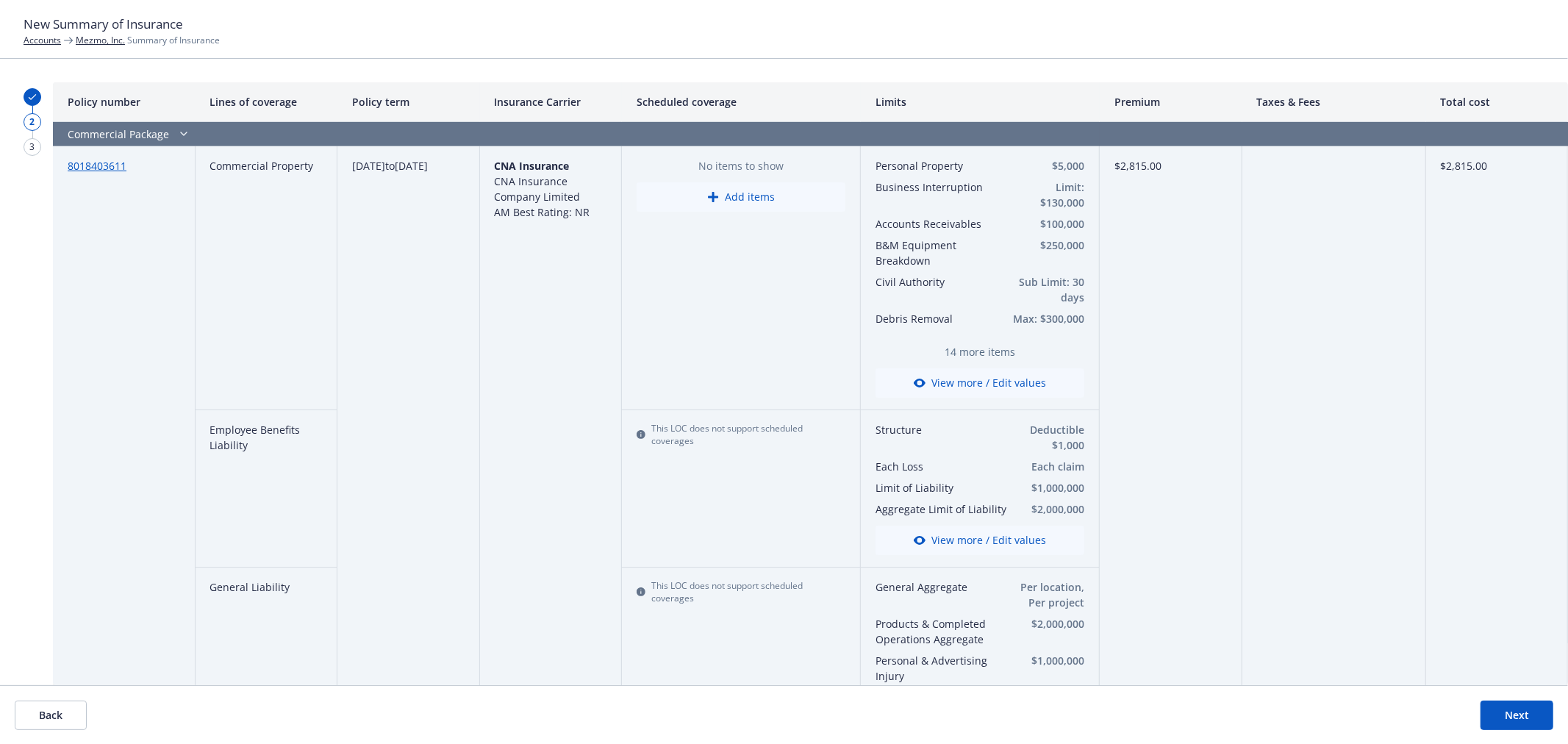
click at [103, 169] on link "8018403611" at bounding box center [97, 165] width 59 height 14
click at [743, 200] on button "Add items" at bounding box center [741, 197] width 209 height 29
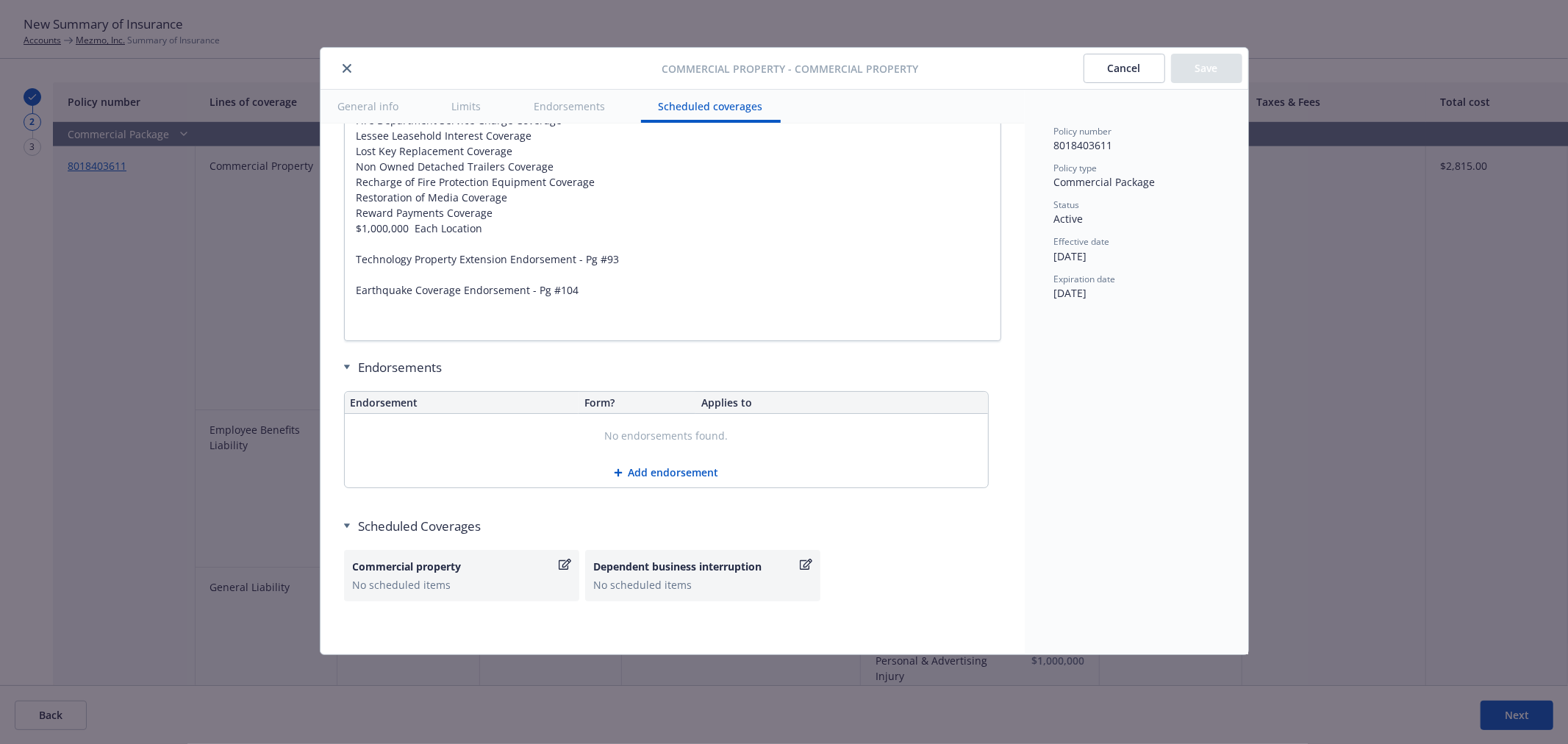
scroll to position [5445, 0]
type textarea "x"
click at [515, 564] on div "Commercial property" at bounding box center [454, 567] width 203 height 16
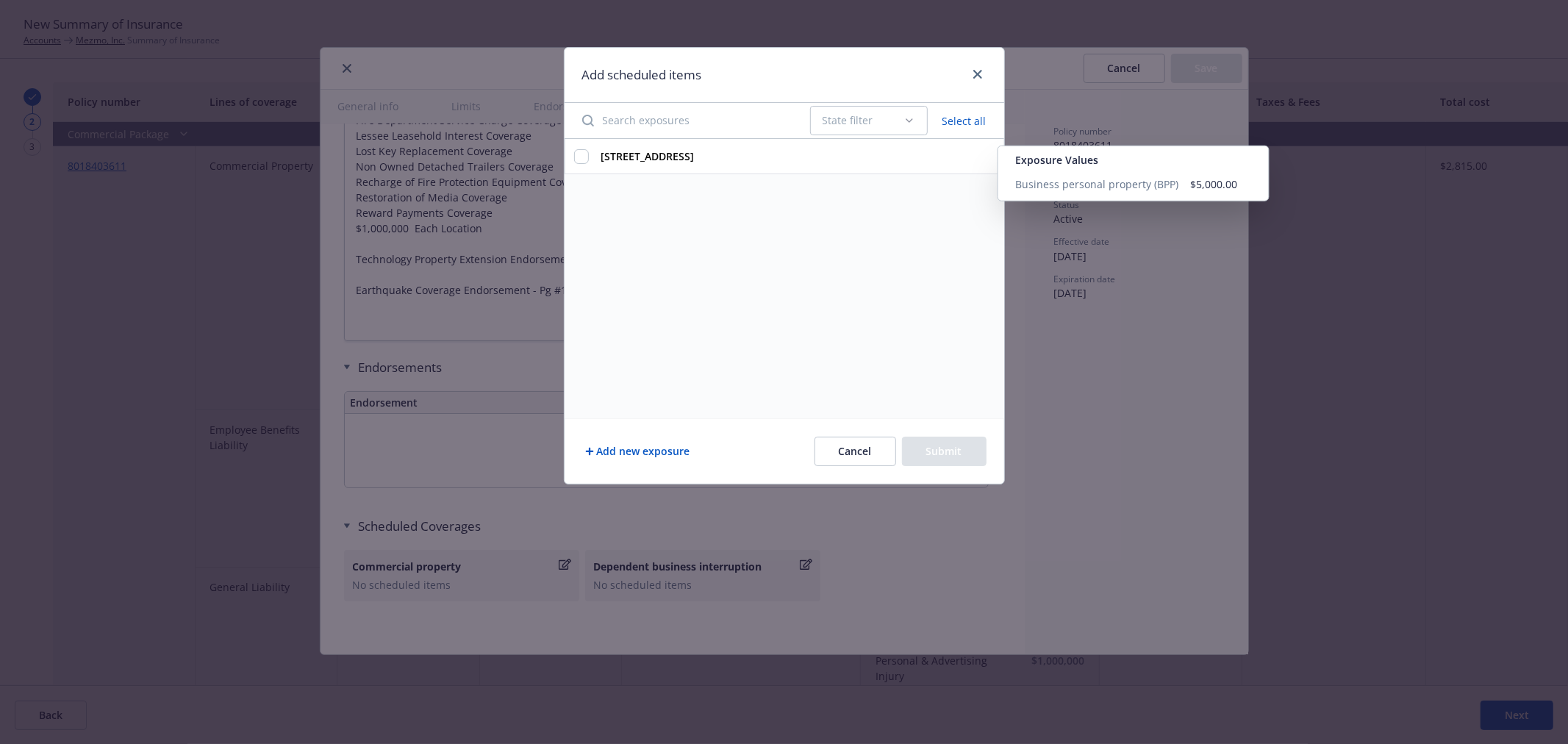
click at [592, 156] on div "114 Sansome St, Ste 275, San Francisco, CA, 94104, USA Exposure Values Business…" at bounding box center [784, 156] width 440 height 35
click at [579, 157] on input "114 Sansome St, Ste 275, San Francisco, CA, 94104, USA Exposure Values Business…" at bounding box center [581, 157] width 15 height 15
checkbox input "true"
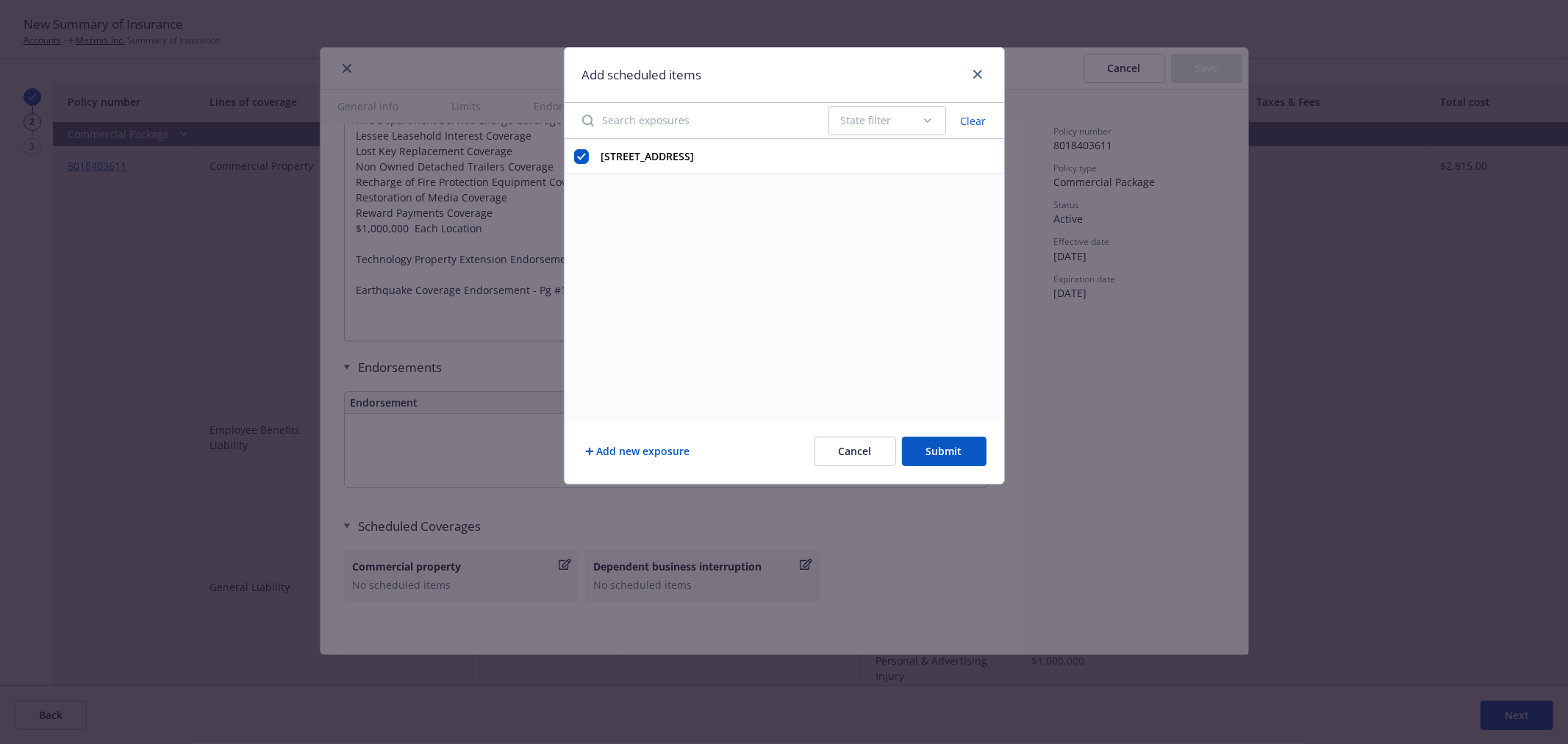
click at [913, 447] on button "Submit" at bounding box center [943, 451] width 84 height 29
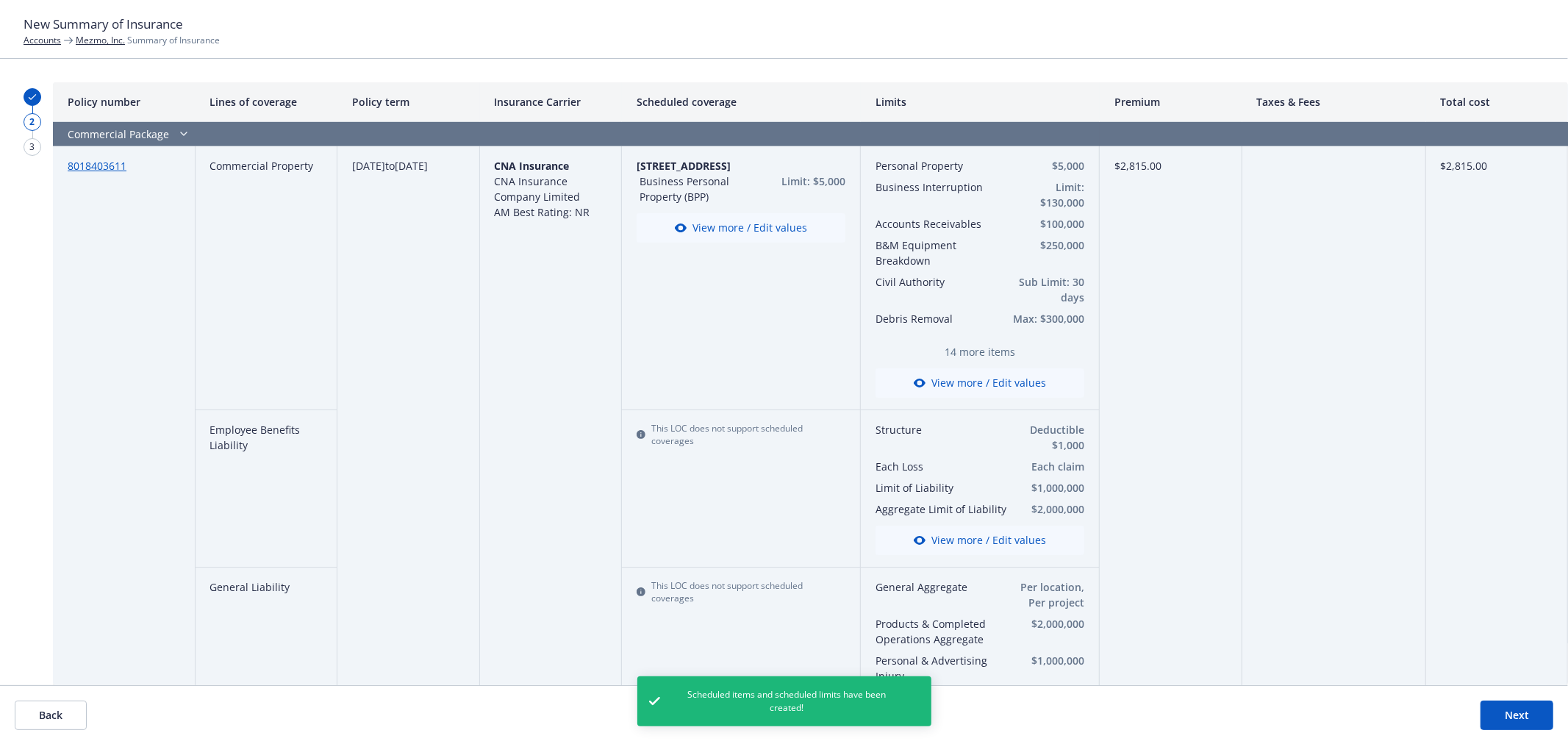
click at [723, 221] on button "View more / Edit values" at bounding box center [741, 227] width 209 height 29
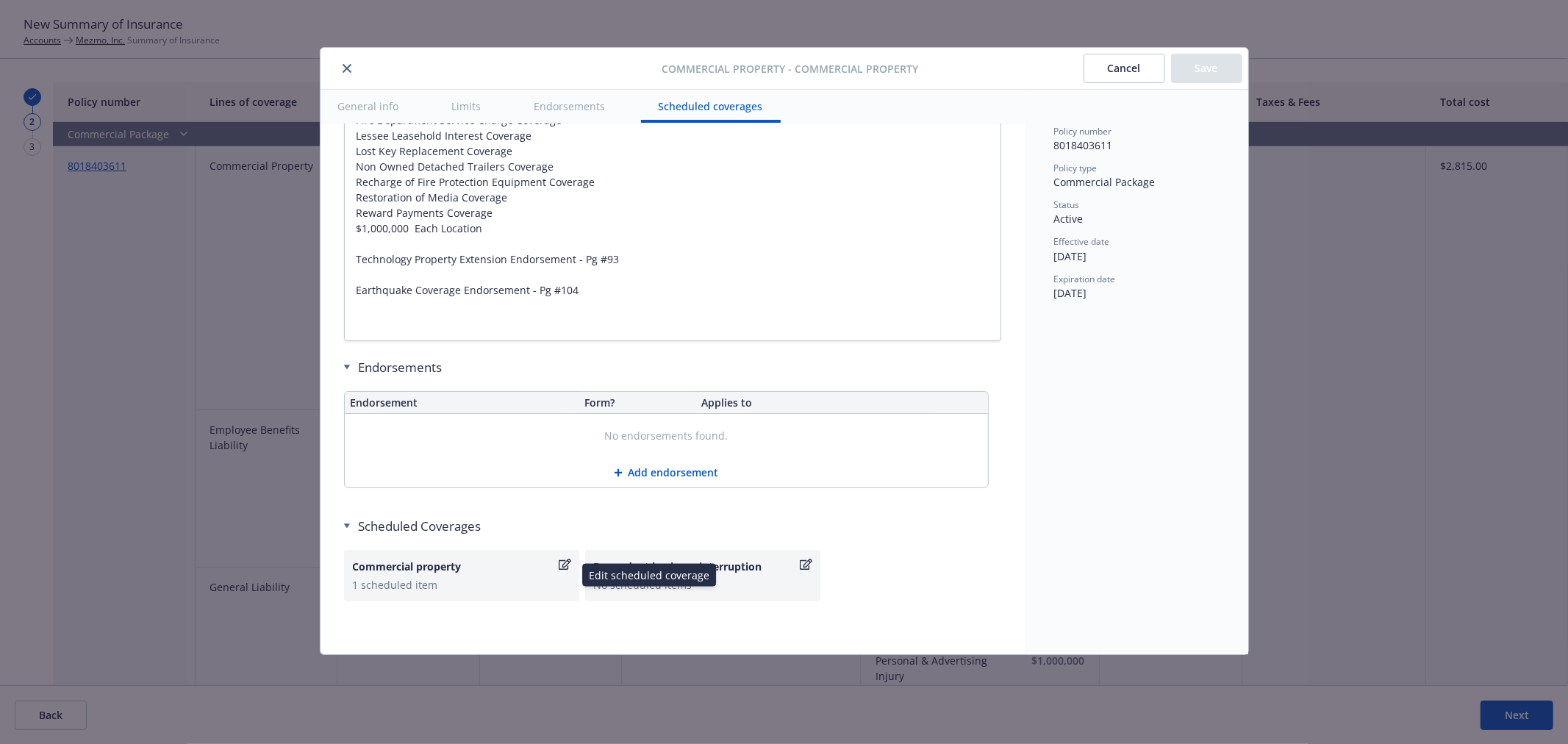
click at [562, 563] on icon "button" at bounding box center [565, 565] width 13 height 12
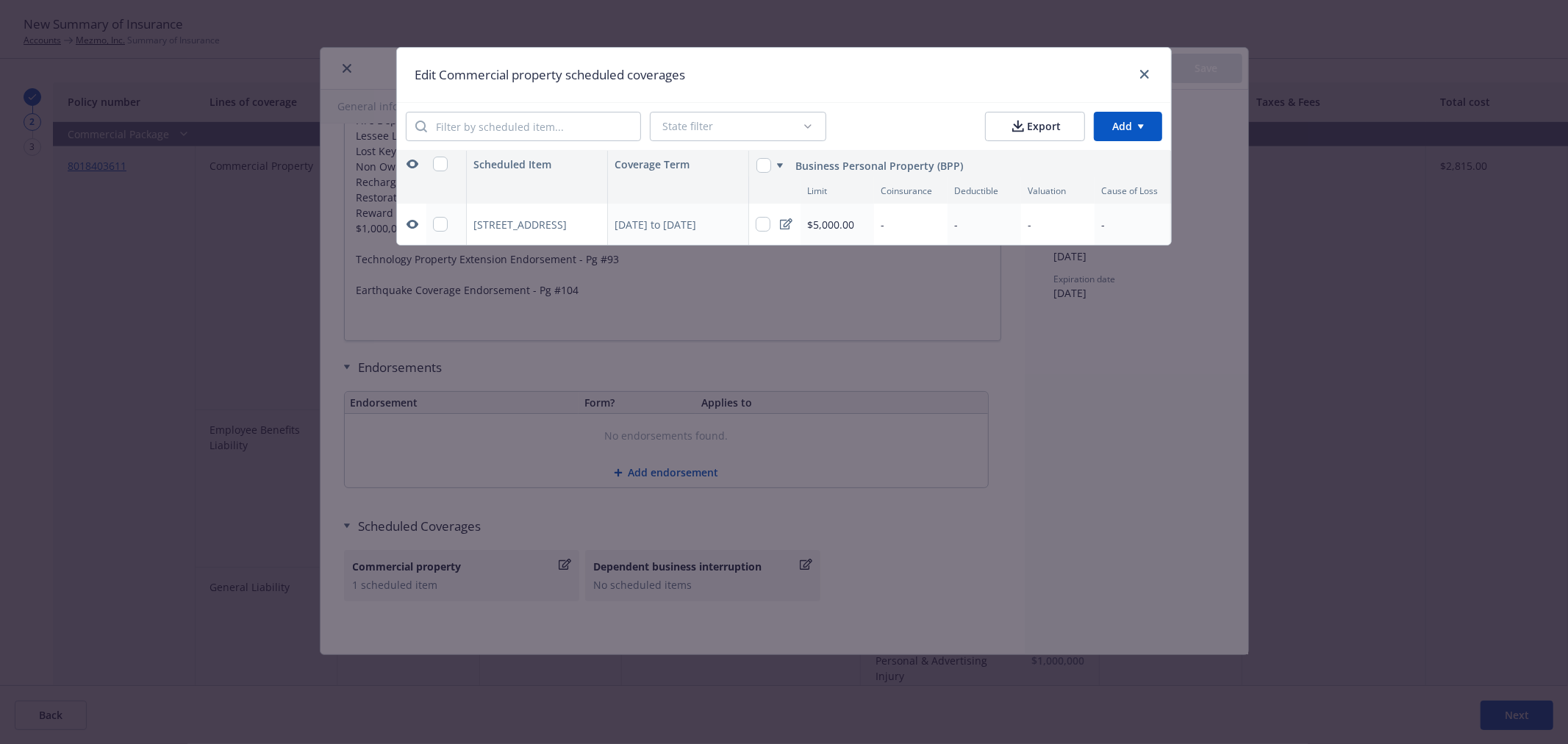
scroll to position [0, 1]
click at [1115, 127] on html "New Summary of Insurance Accounts Mezmo, Inc. Summary of Insurance 2 3 Policy n…" at bounding box center [784, 372] width 1568 height 744
click at [1097, 186] on div "Add coverage type" at bounding box center [1098, 185] width 128 height 25
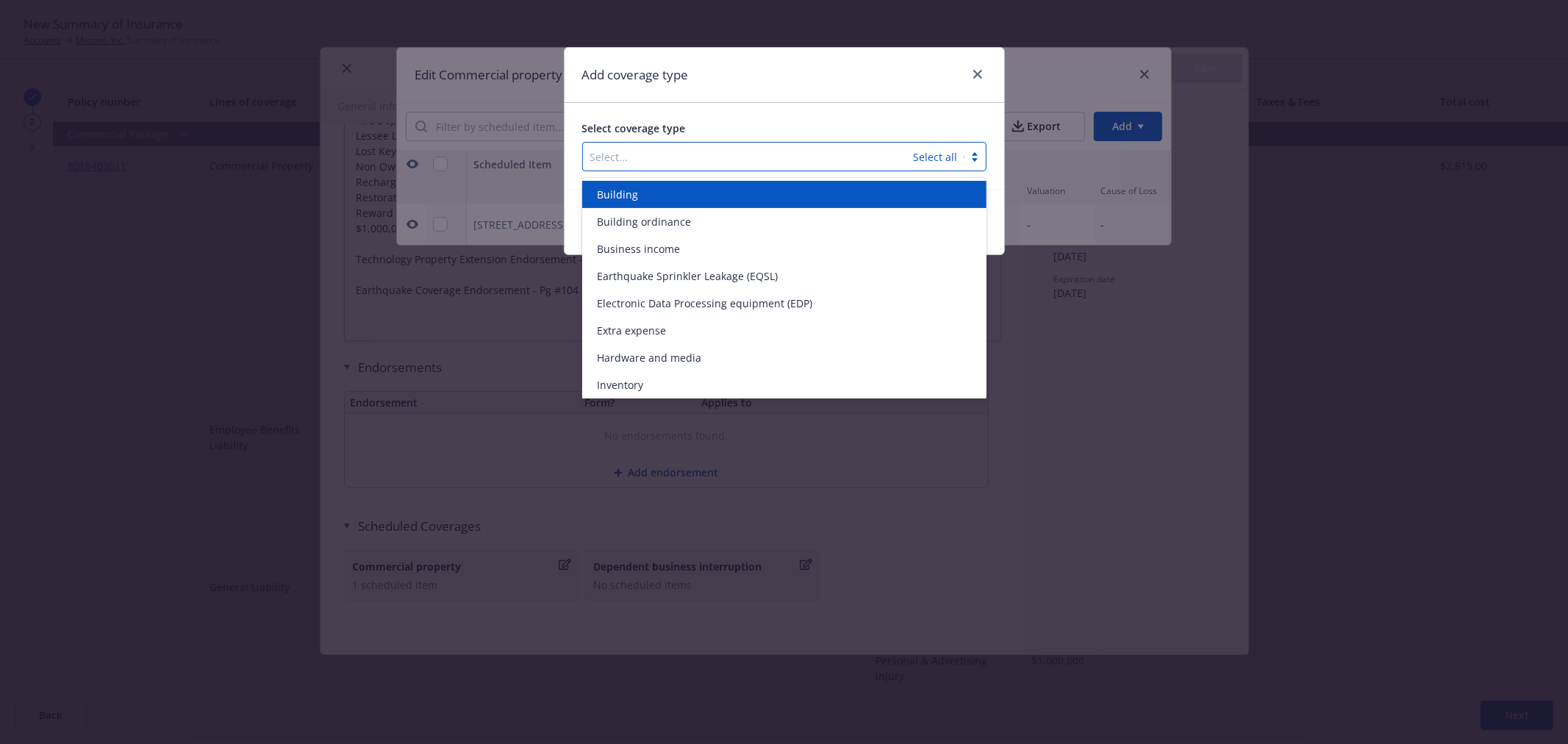
click at [875, 159] on div at bounding box center [748, 157] width 316 height 18
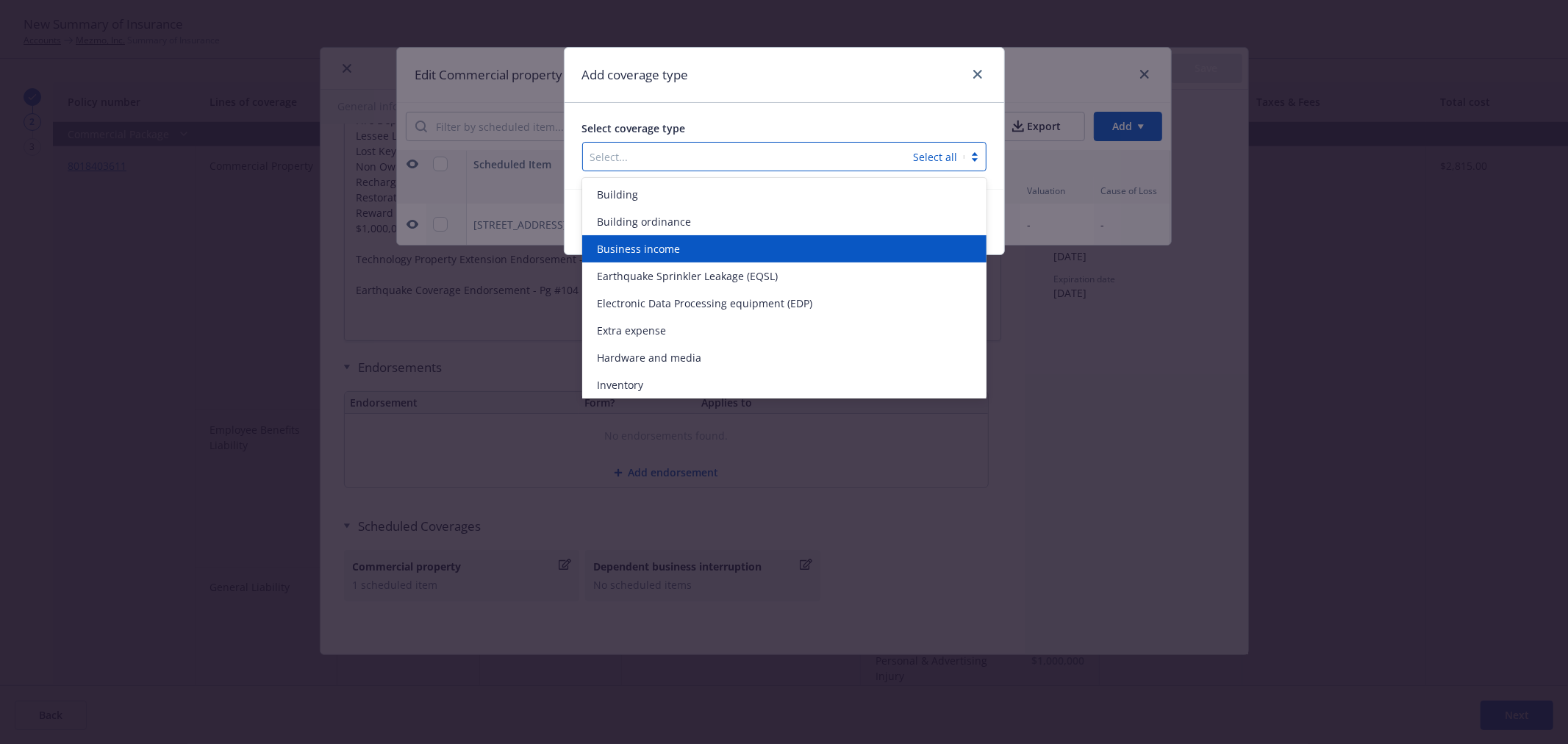
click at [773, 247] on div "Business income" at bounding box center [784, 248] width 387 height 16
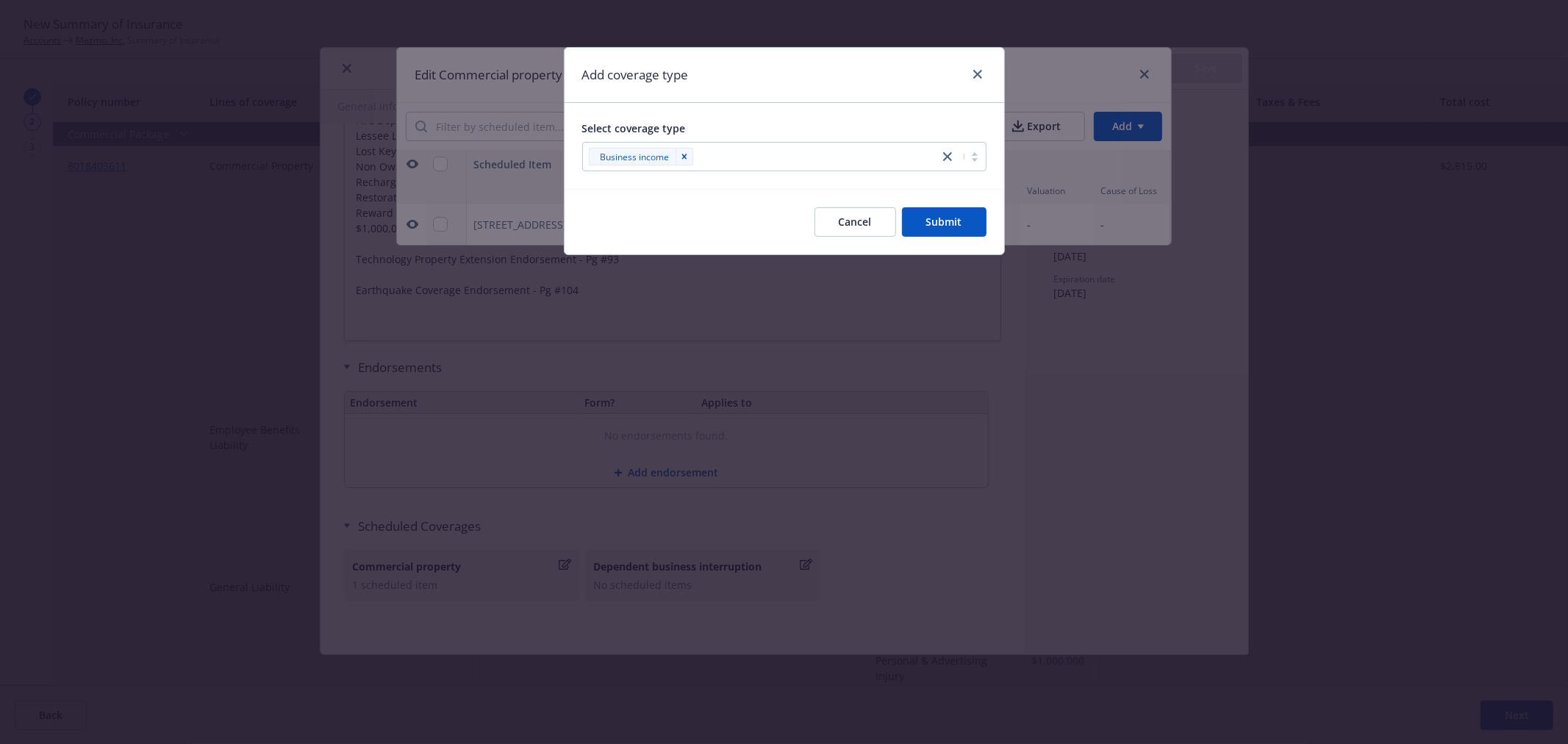
click at [785, 121] on div "Select coverage type" at bounding box center [784, 128] width 404 height 16
click at [950, 223] on button "Submit" at bounding box center [943, 221] width 84 height 29
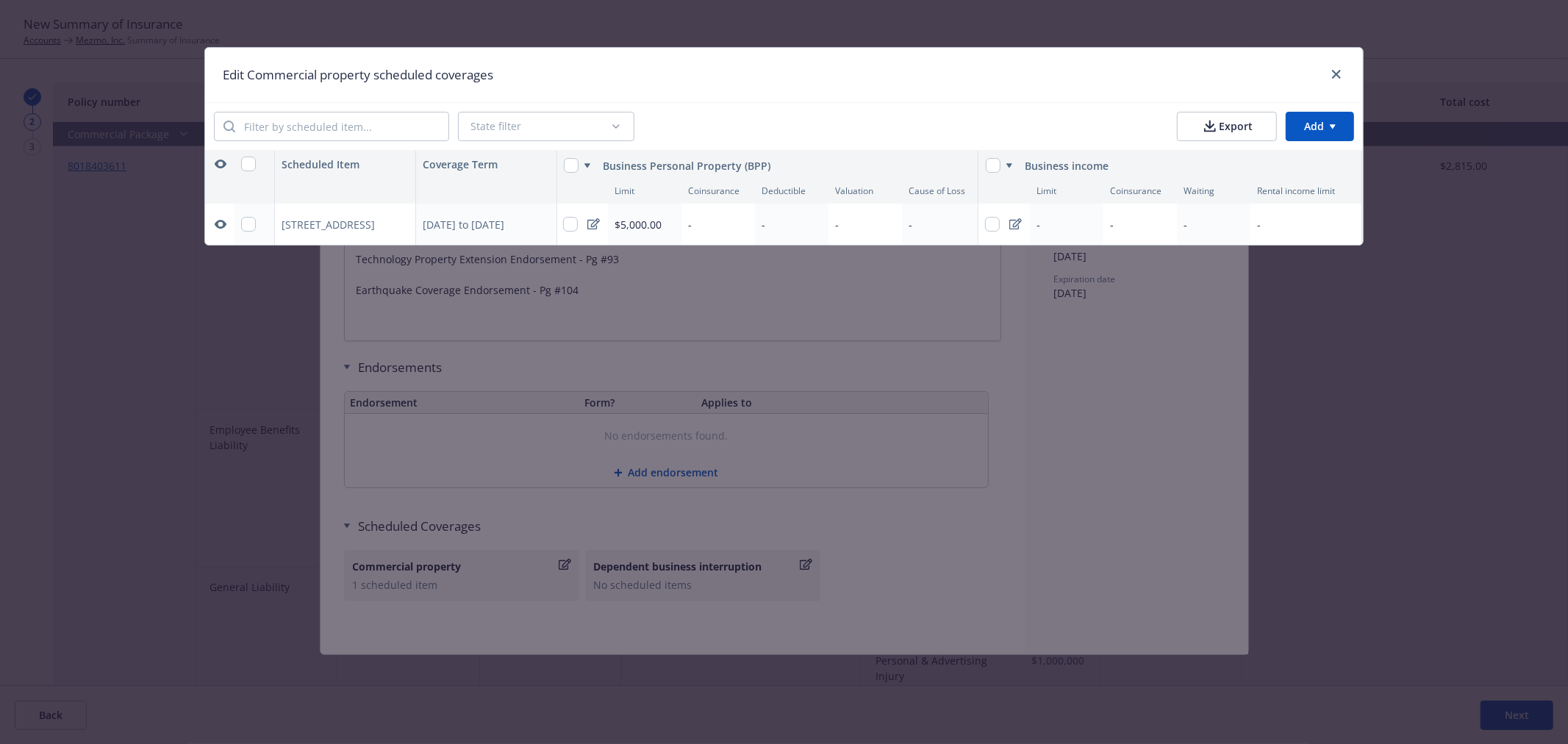
type textarea "x"
click at [1057, 221] on div "-" at bounding box center [1066, 224] width 74 height 41
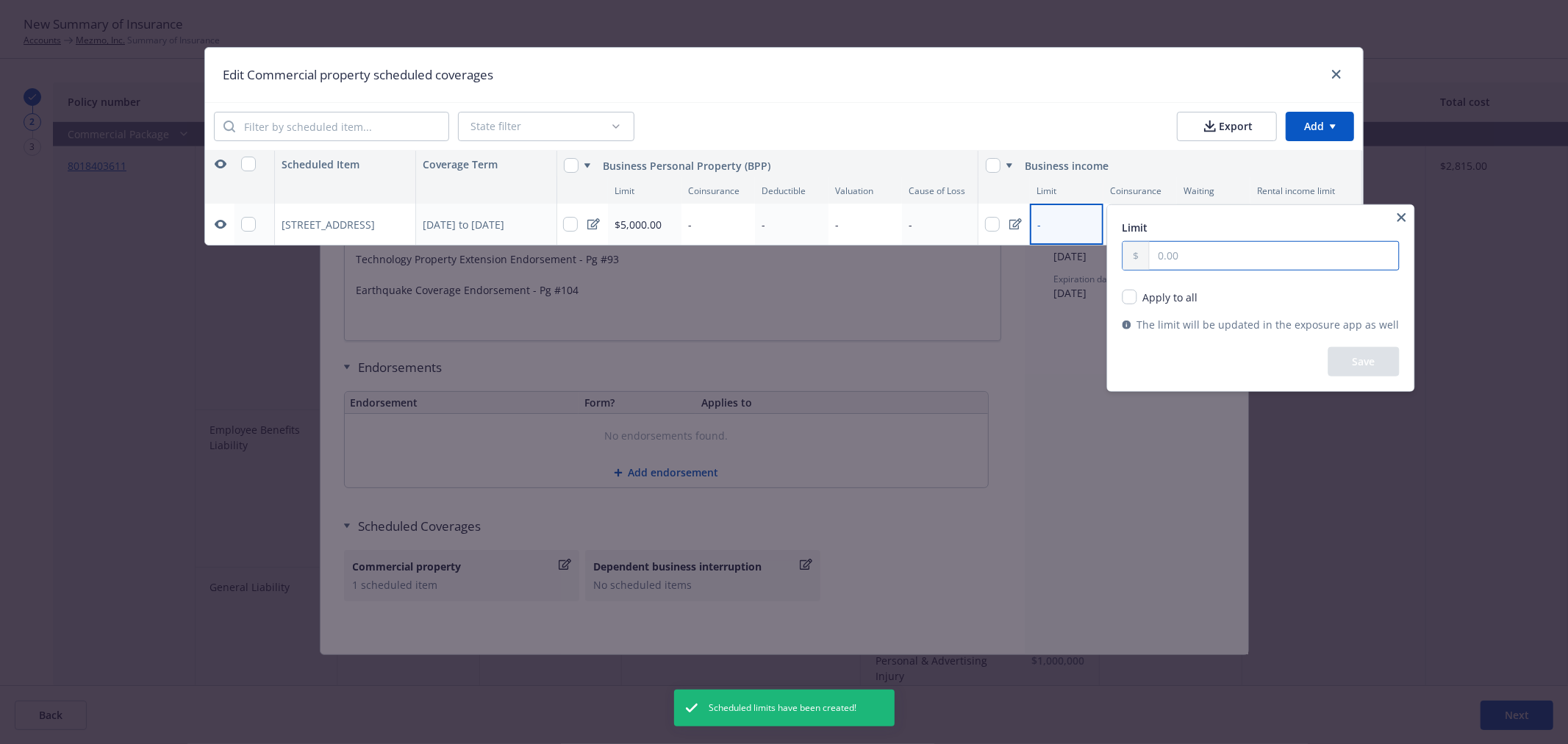
click at [1206, 260] on input "text" at bounding box center [1274, 255] width 249 height 28
type input "130,000.00"
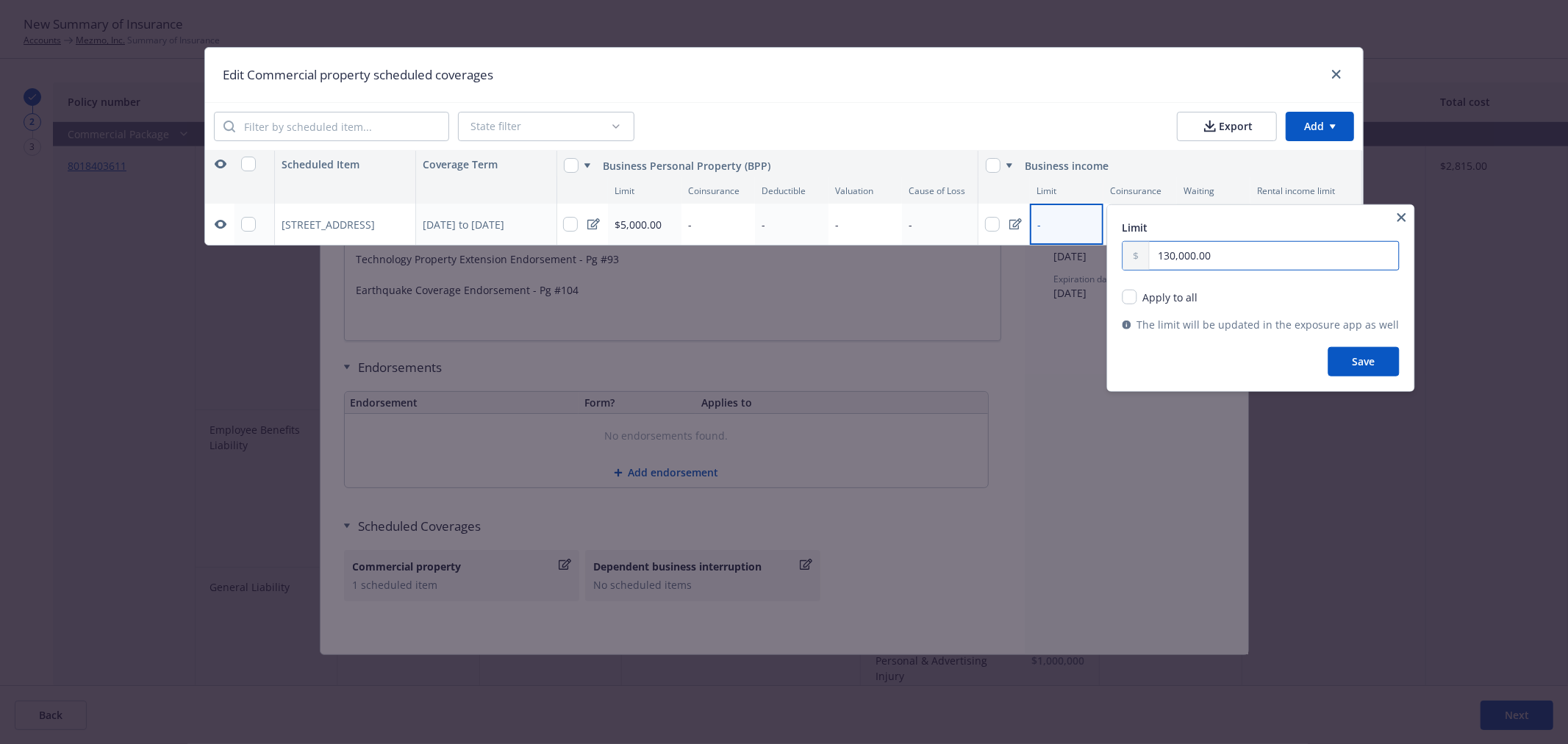
type textarea "x"
type input "130,000.00"
click at [1365, 362] on button "Save" at bounding box center [1364, 361] width 72 height 29
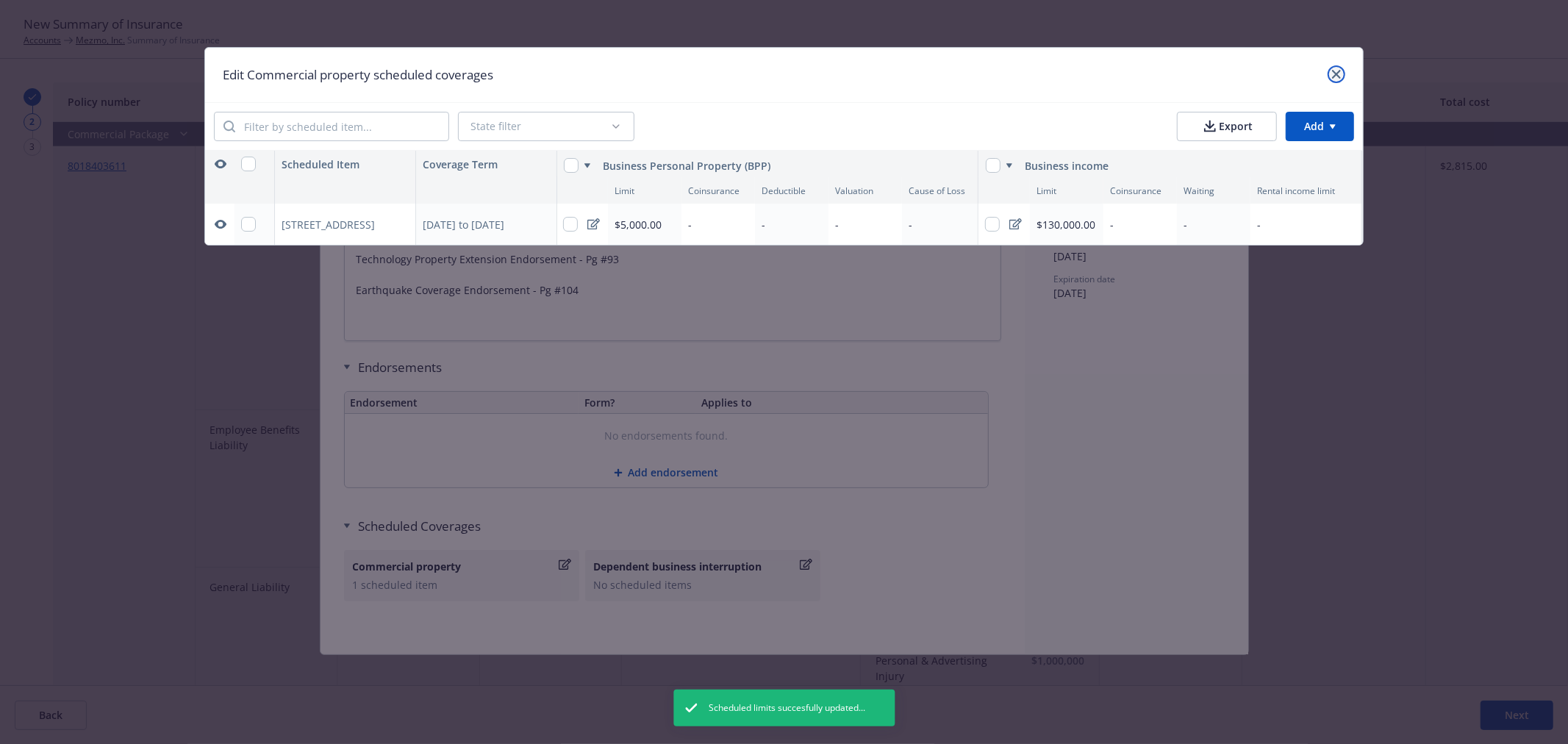
click at [1333, 71] on icon "close" at bounding box center [1336, 75] width 9 height 9
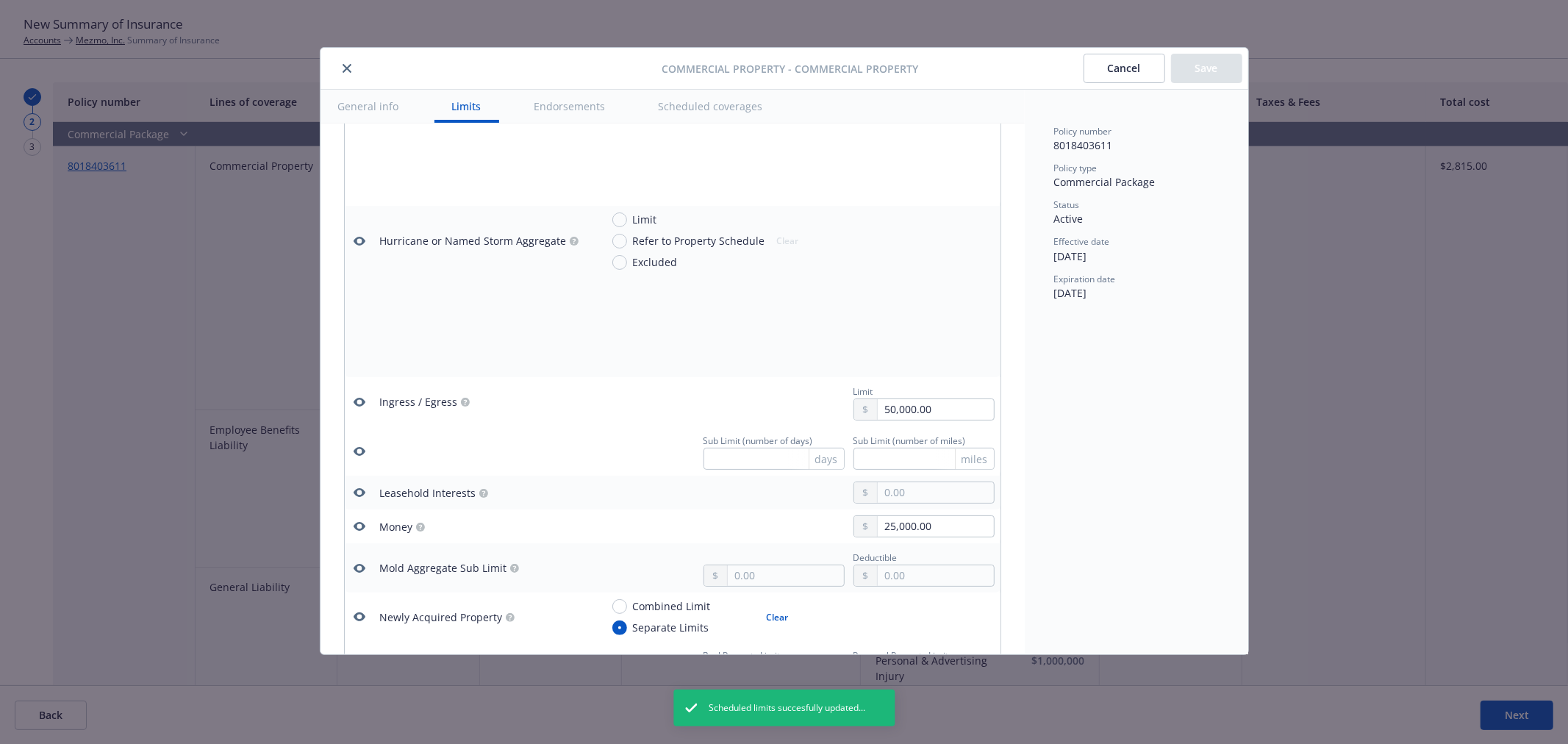
scroll to position [341, 0]
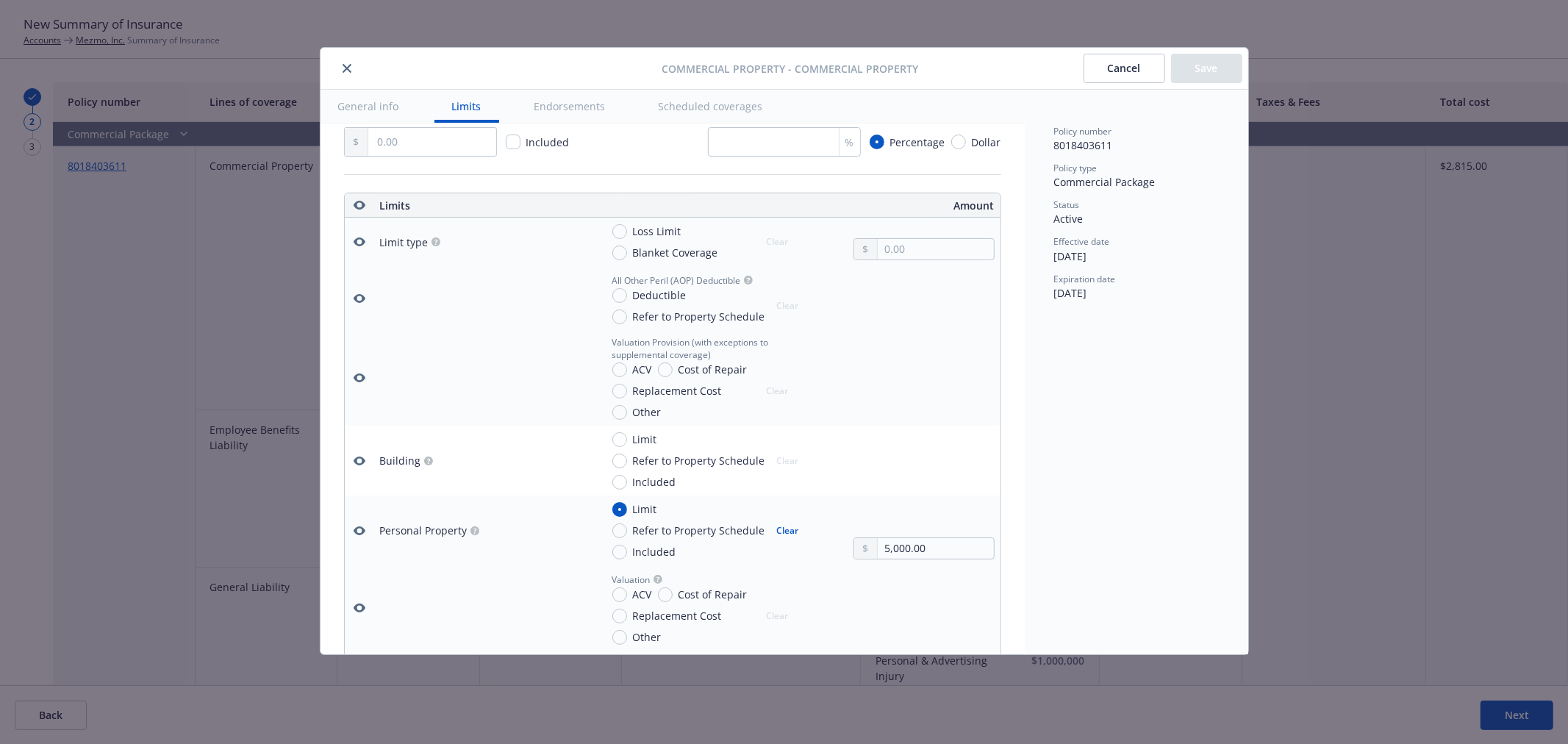
click at [347, 64] on icon "close" at bounding box center [347, 69] width 9 height 9
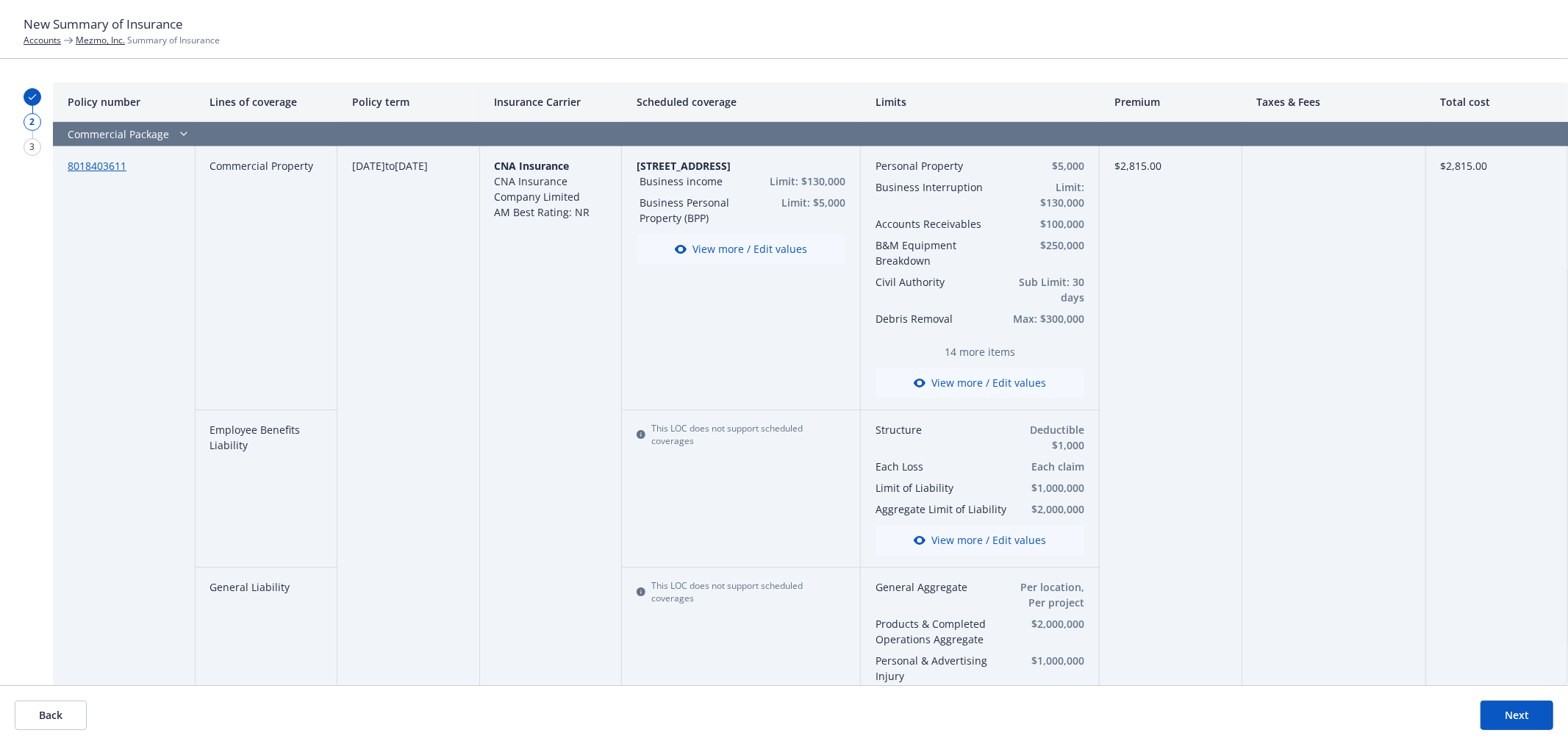
click at [964, 376] on button "View more / Edit values" at bounding box center [980, 382] width 209 height 29
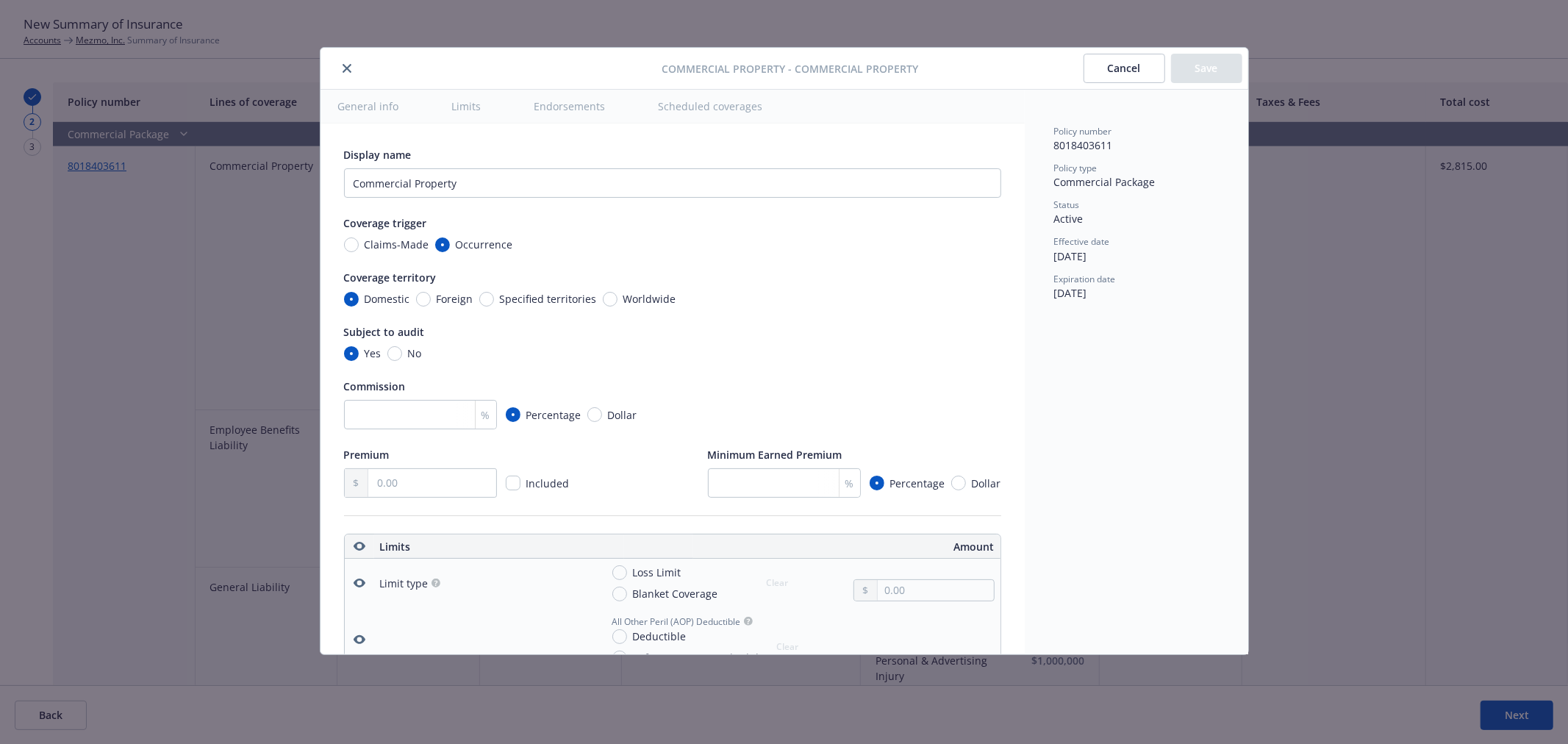
type textarea "x"
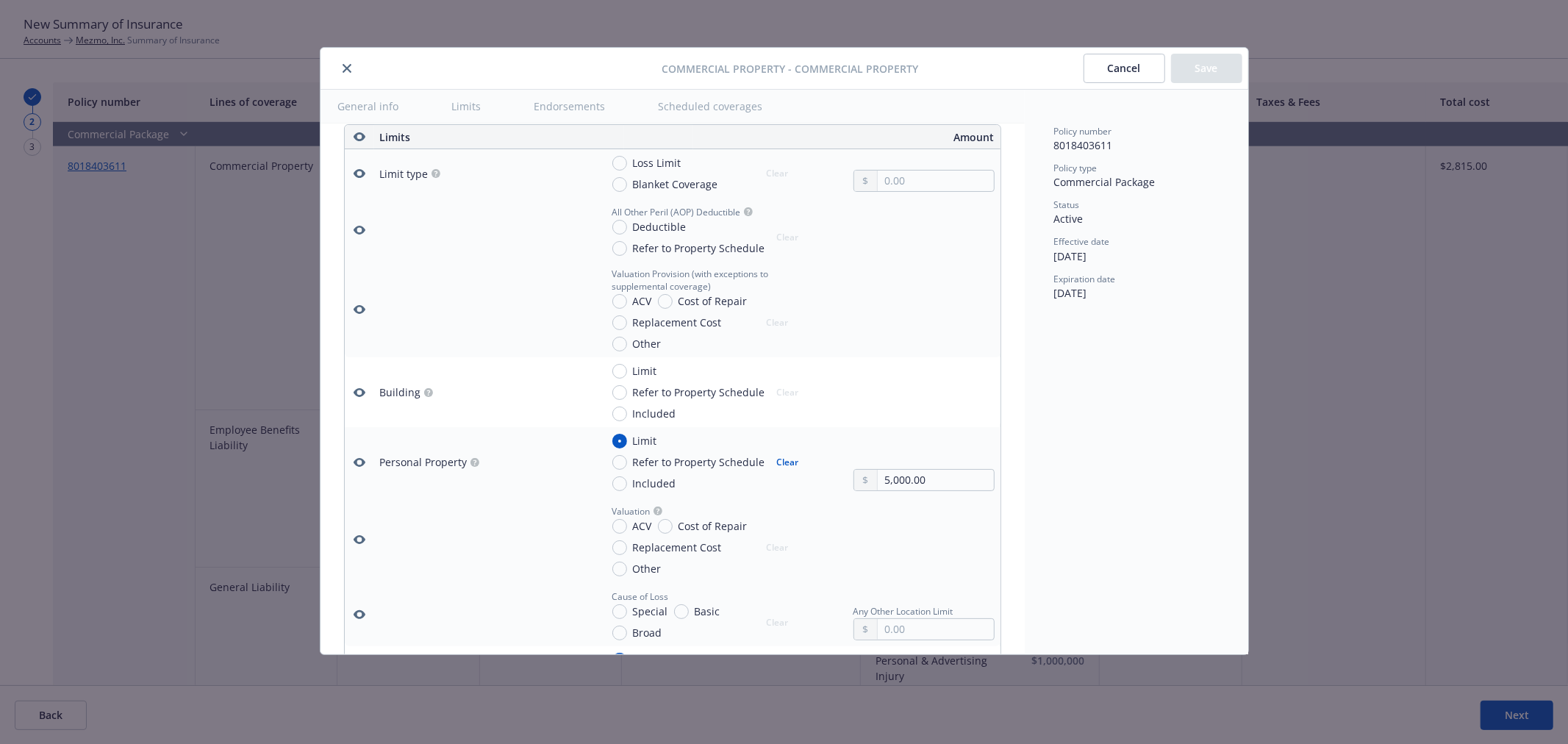
click at [630, 466] on span "Refer to Property Schedule" at bounding box center [695, 461] width 138 height 16
click at [627, 466] on input "Refer to Property Schedule" at bounding box center [620, 462] width 15 height 15
radio input "true"
type textarea "x"
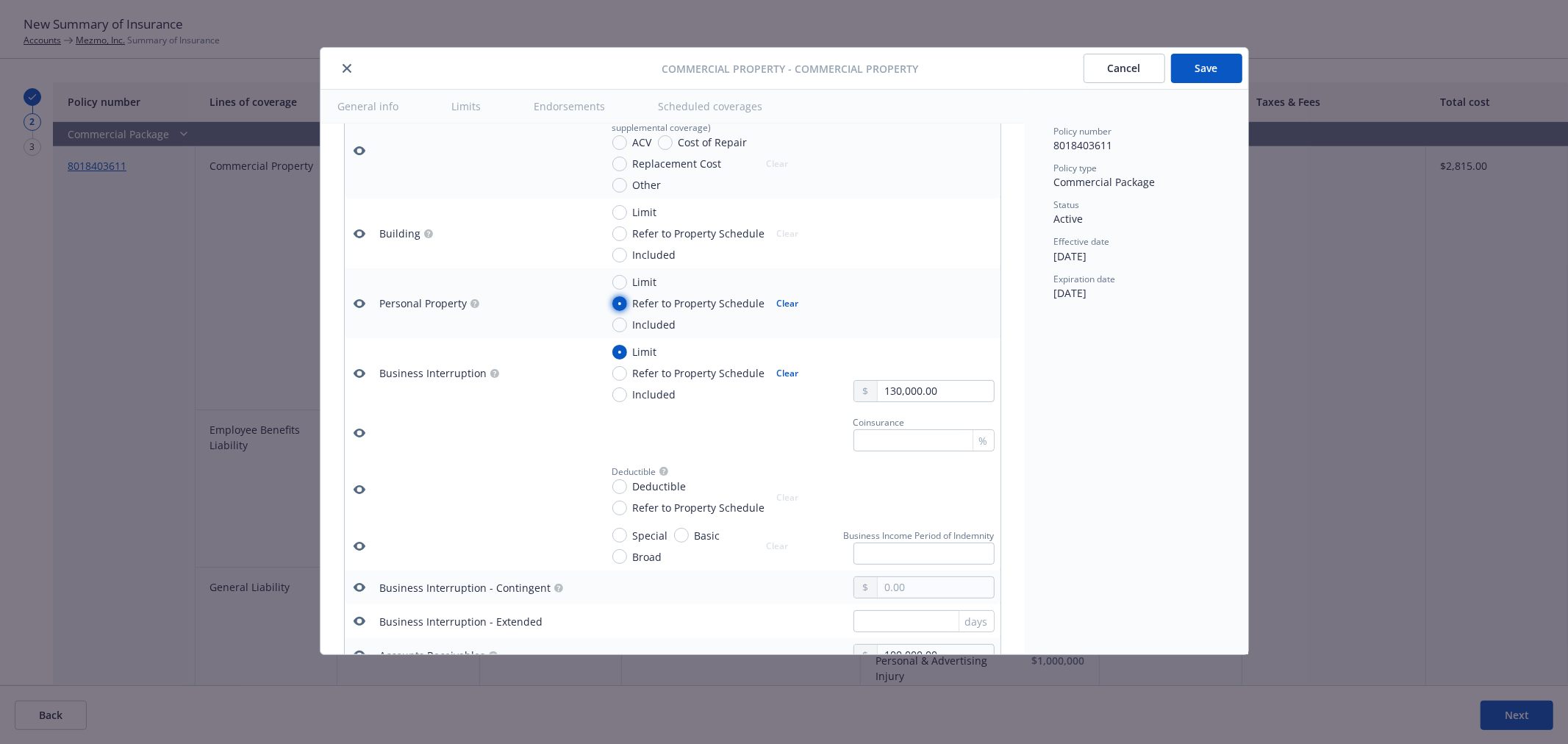
scroll to position [573, 0]
click at [633, 350] on span "Limit" at bounding box center [645, 347] width 25 height 16
click at [627, 350] on input "Limit" at bounding box center [620, 347] width 15 height 15
click at [629, 369] on span "Refer to Property Schedule" at bounding box center [695, 368] width 138 height 16
click at [627, 369] on input "Refer to Property Schedule" at bounding box center [620, 368] width 15 height 15
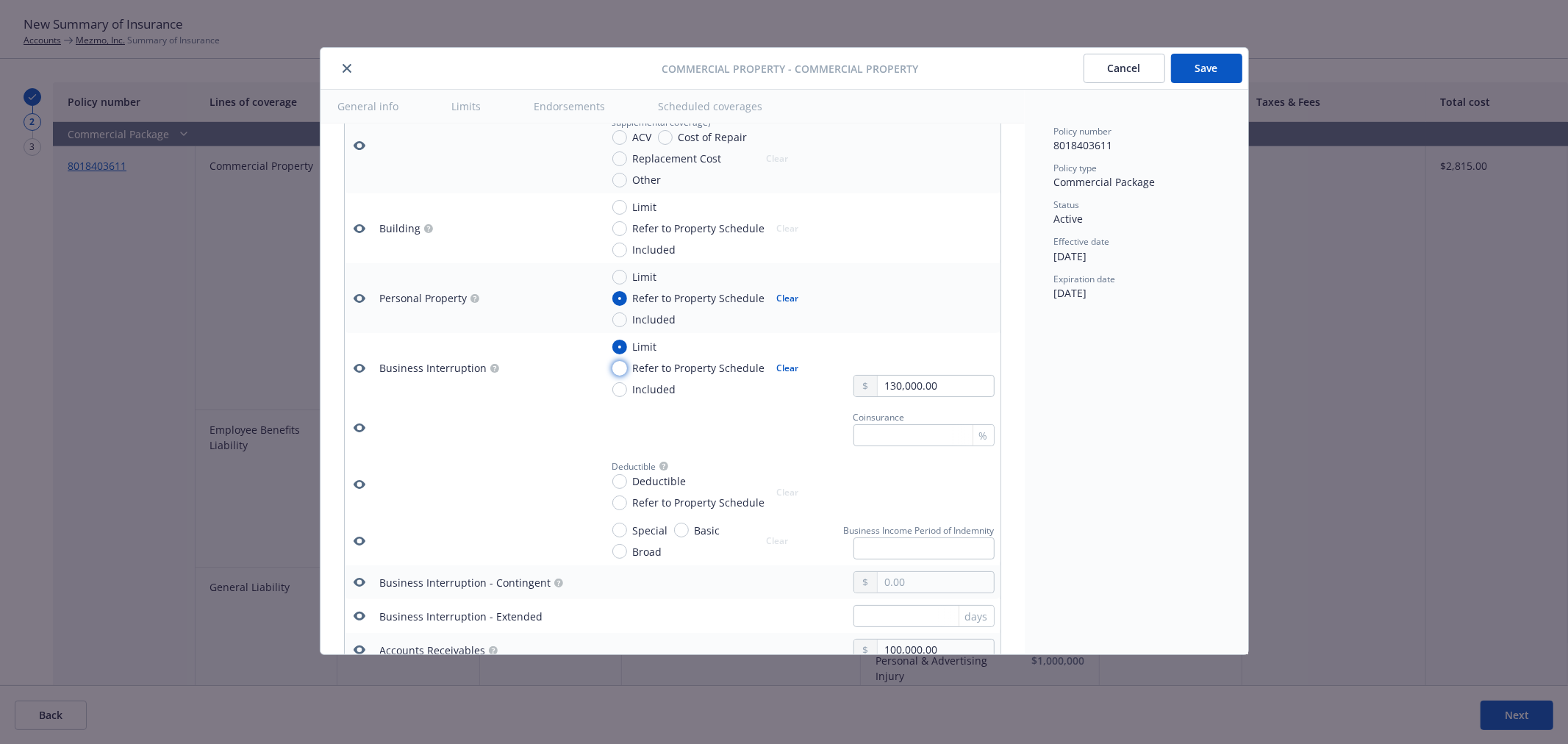
radio input "true"
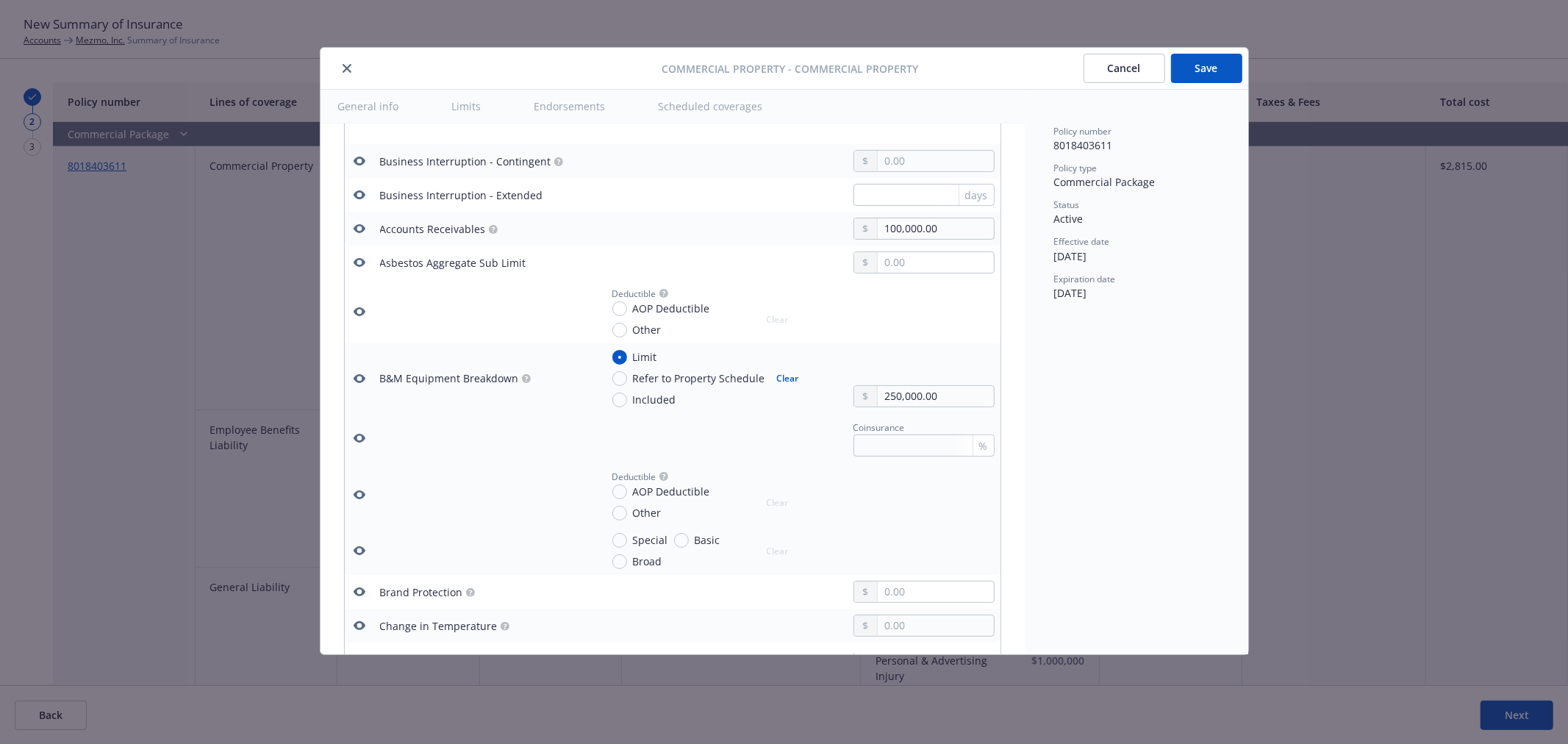
scroll to position [1063, 0]
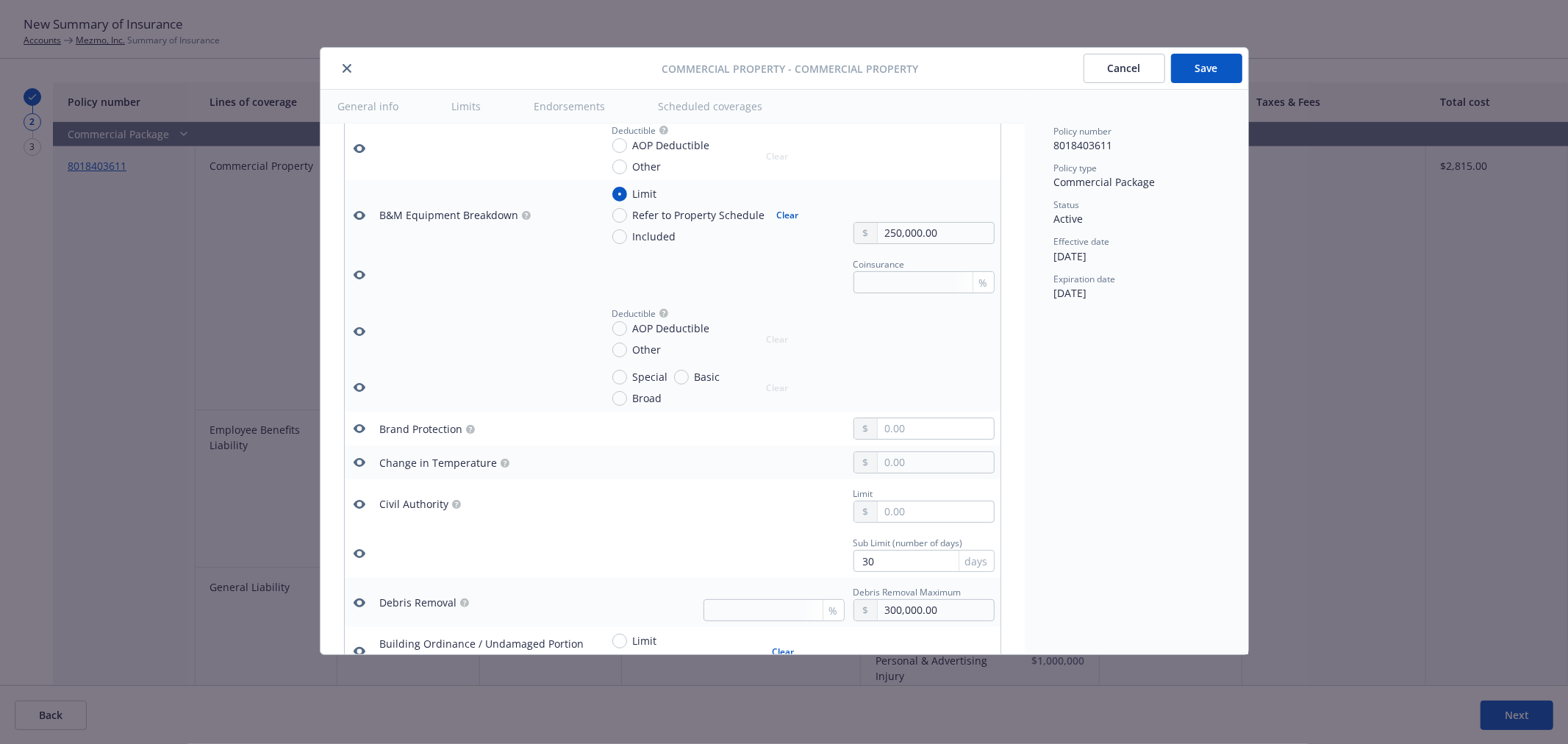
click at [1191, 81] on button "Save" at bounding box center [1207, 68] width 72 height 29
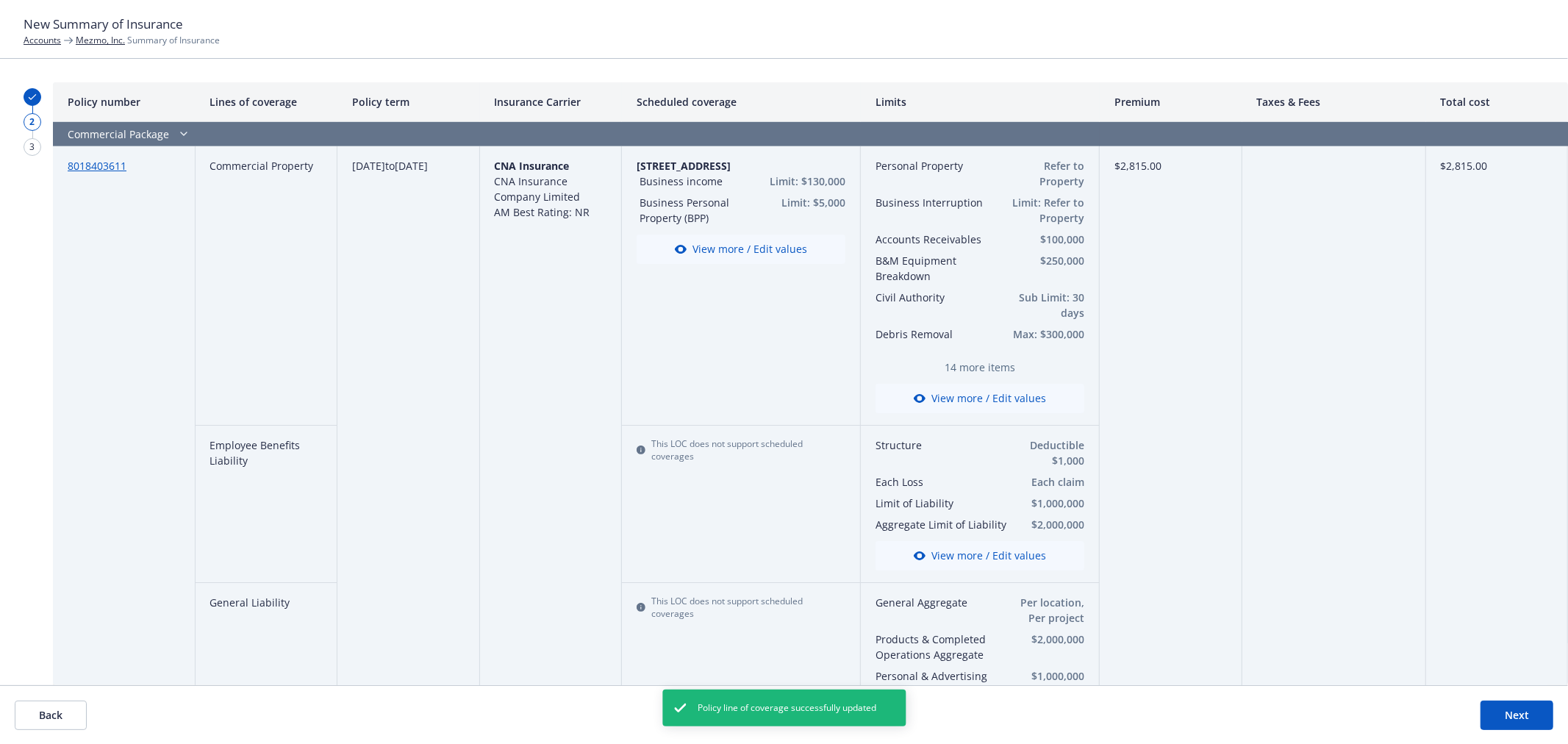
click at [964, 399] on button "View more / Edit values" at bounding box center [980, 398] width 209 height 29
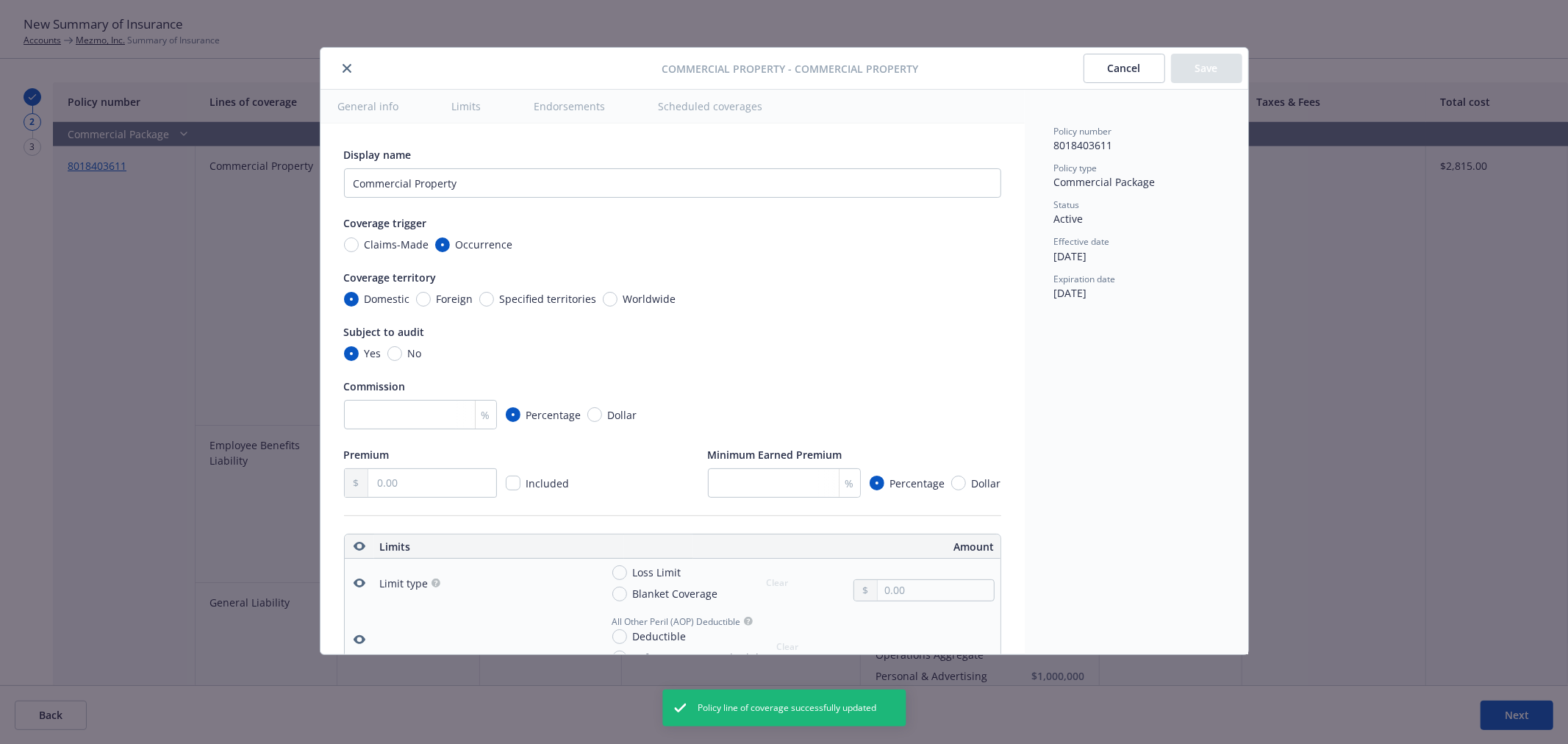
type textarea "x"
radio input "false"
radio input "true"
radio input "false"
radio input "true"
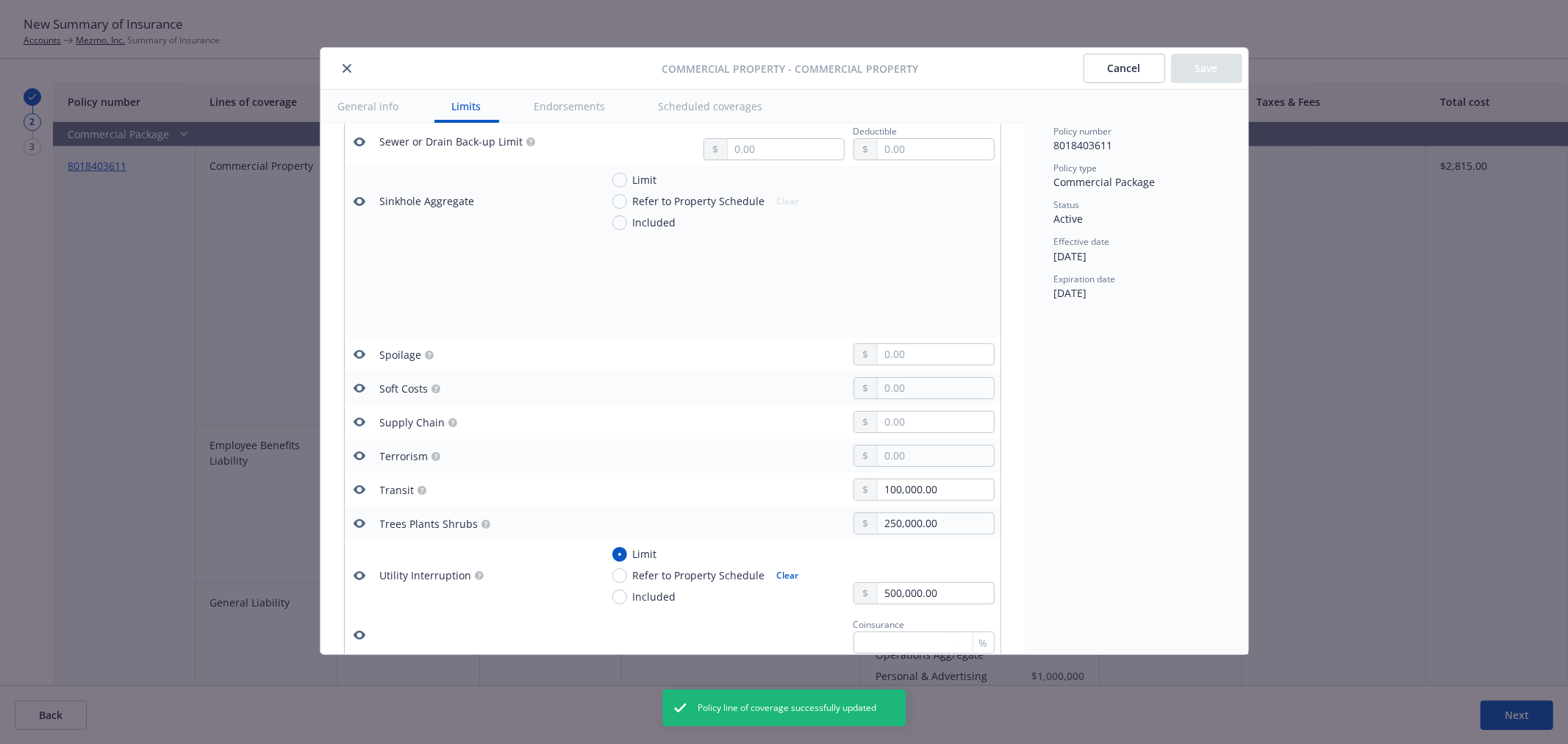
scroll to position [3649, 0]
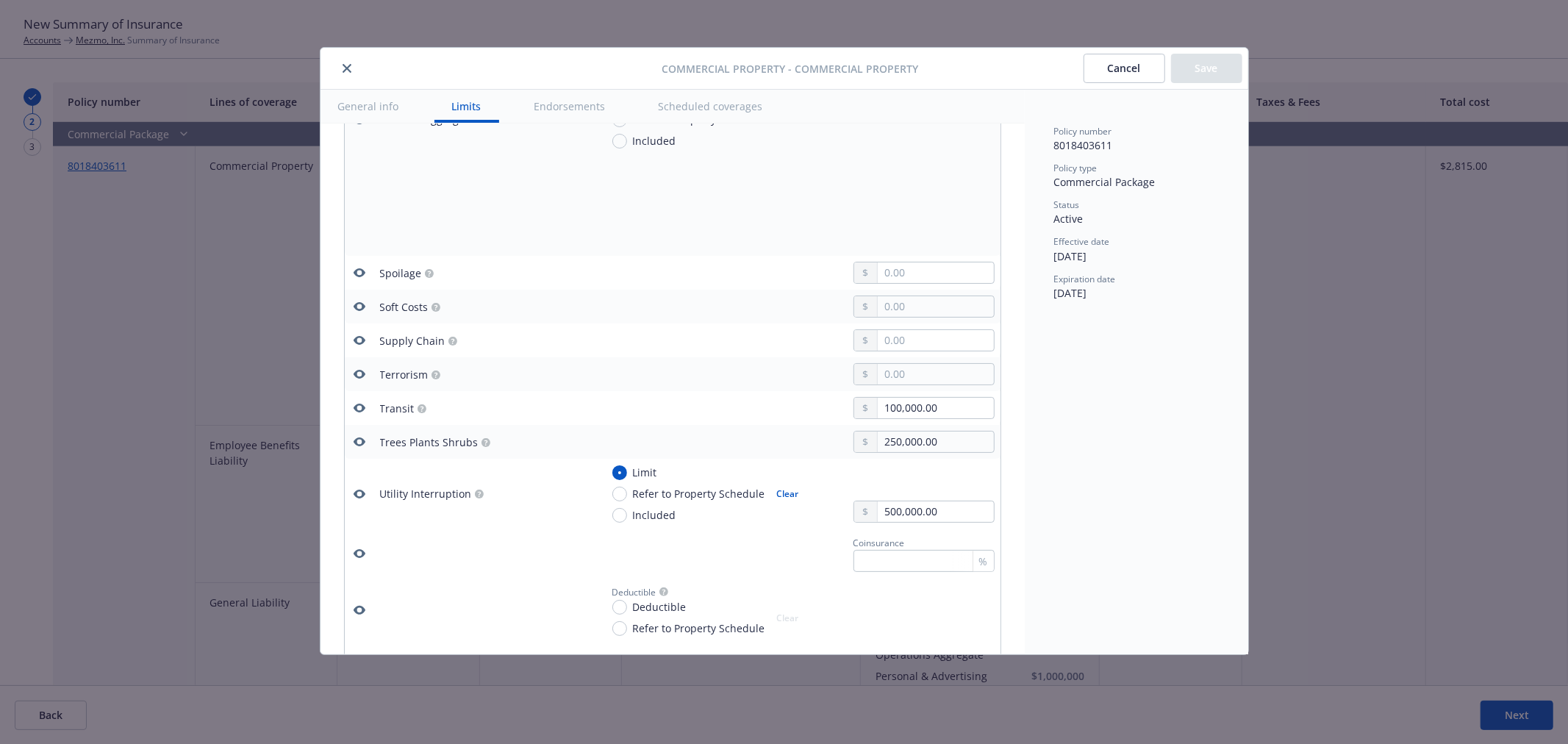
click at [357, 444] on icon "button" at bounding box center [358, 442] width 12 height 9
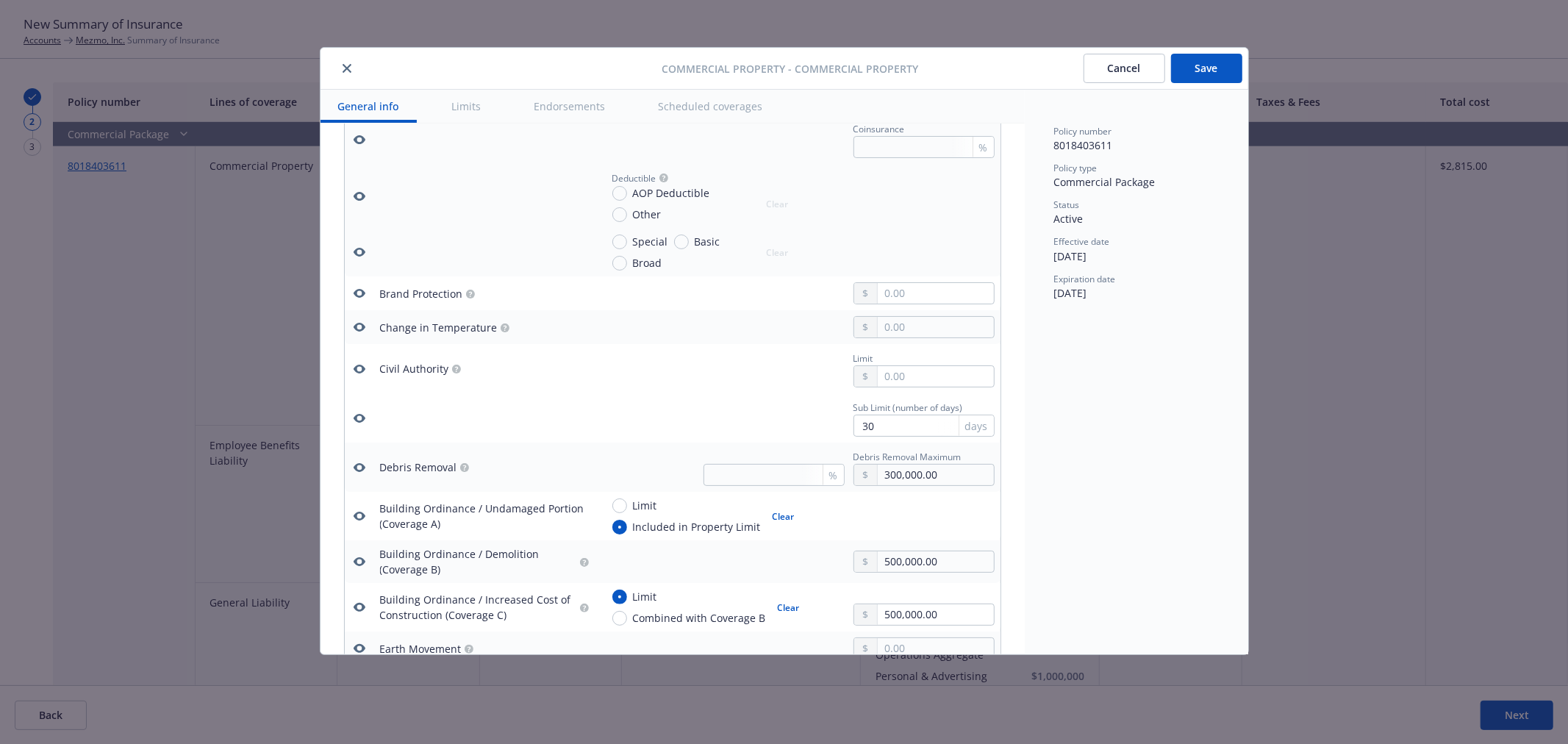
scroll to position [0, 0]
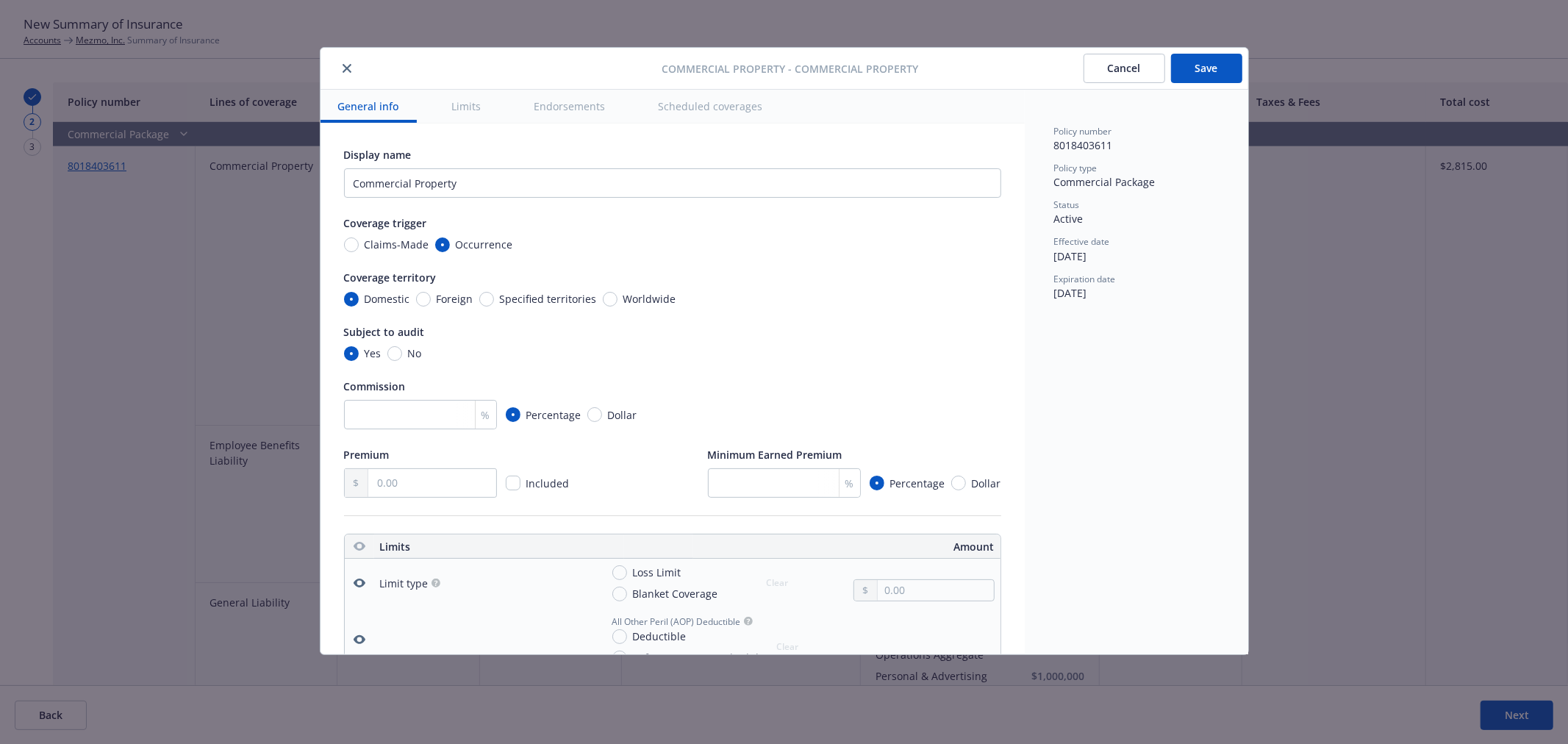
click at [1208, 69] on button "Save" at bounding box center [1207, 68] width 72 height 29
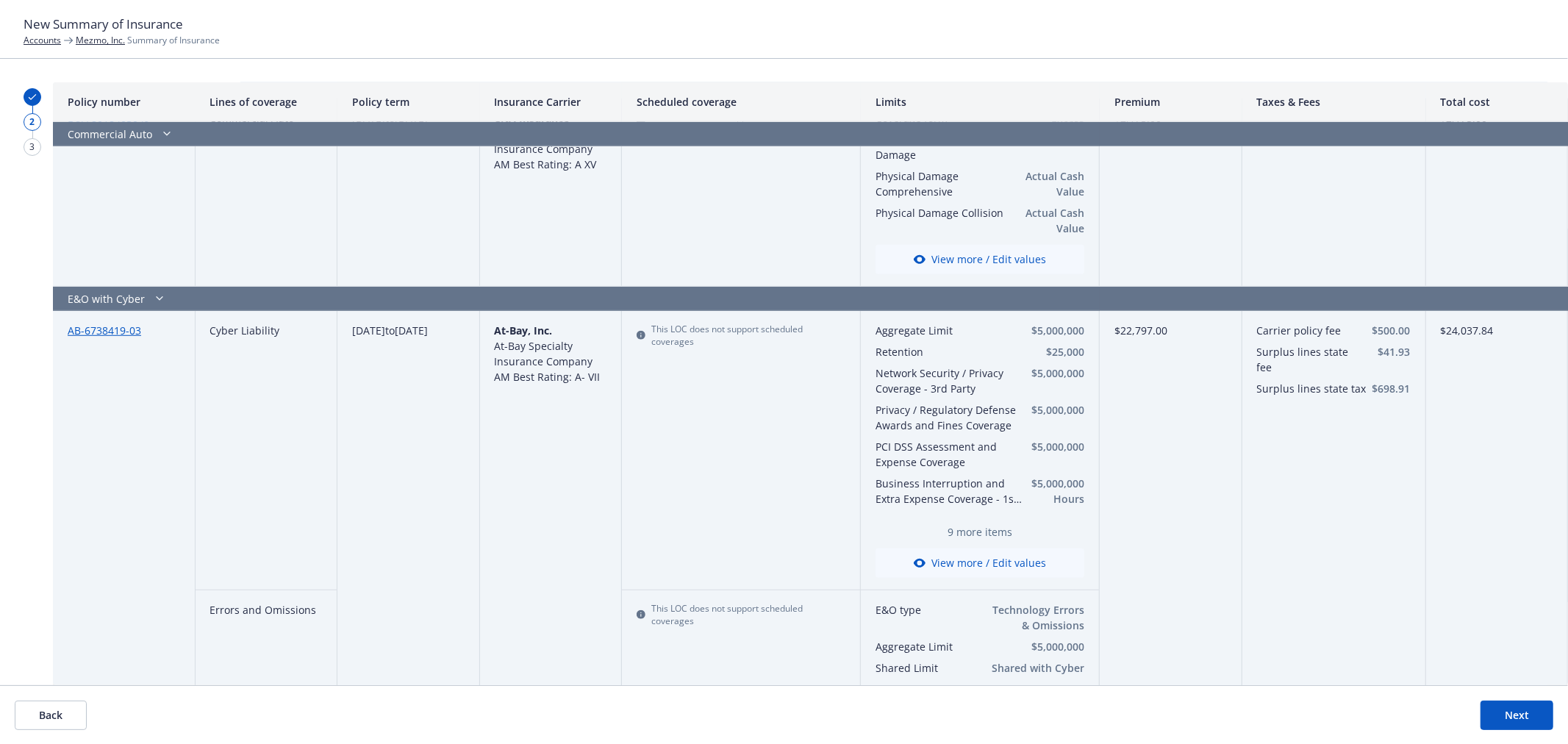
scroll to position [817, 0]
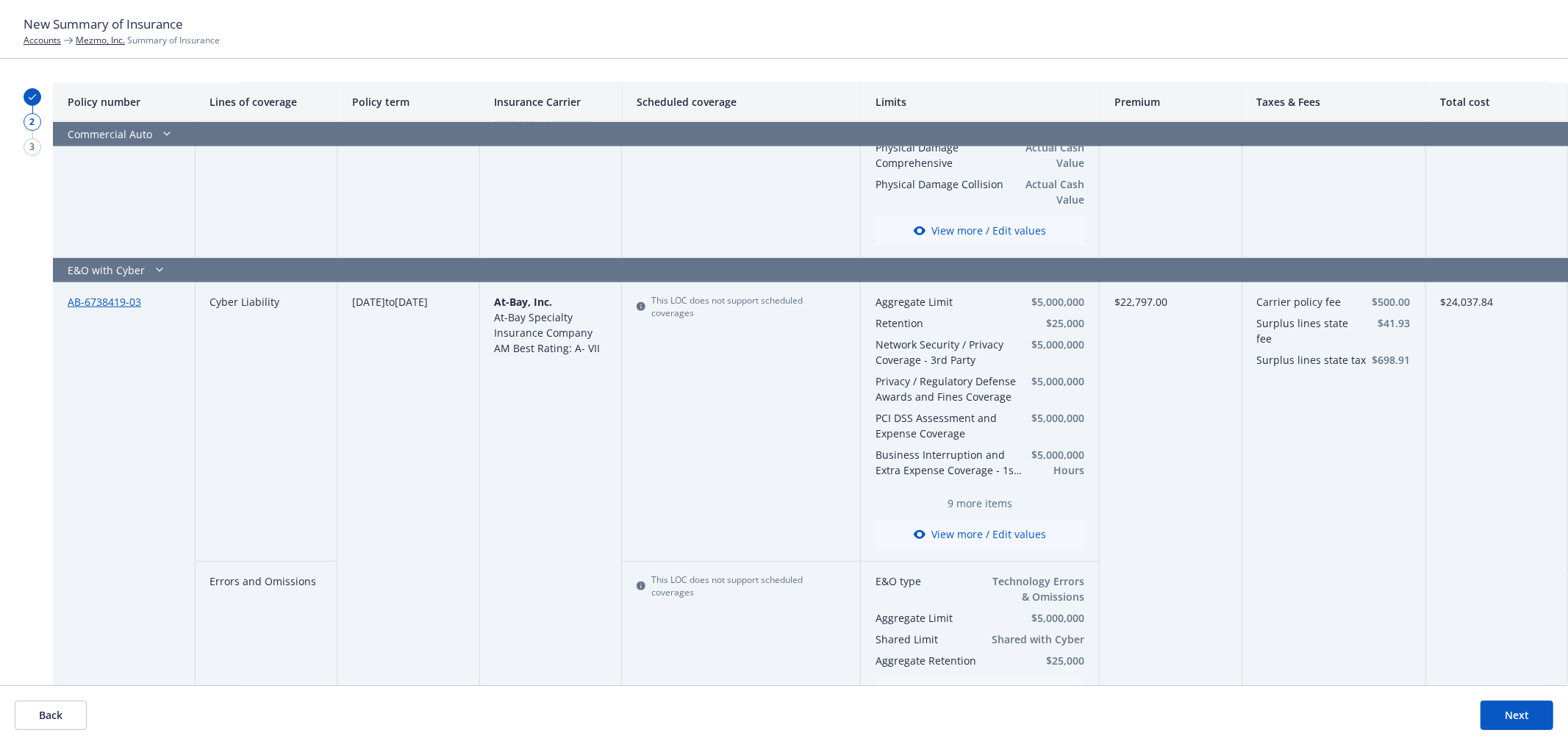
click at [960, 520] on button "View more / Edit values" at bounding box center [980, 534] width 209 height 29
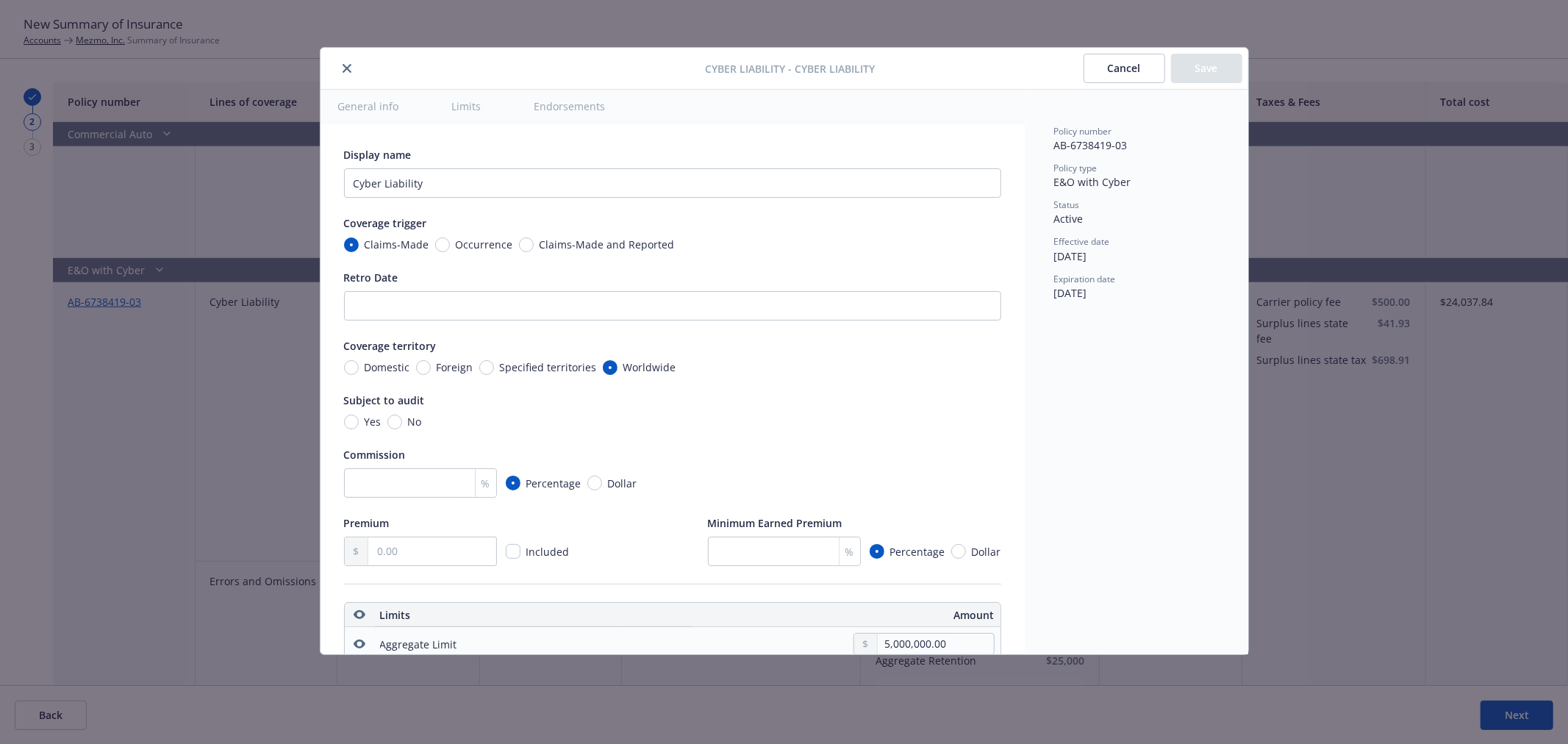
type textarea "x"
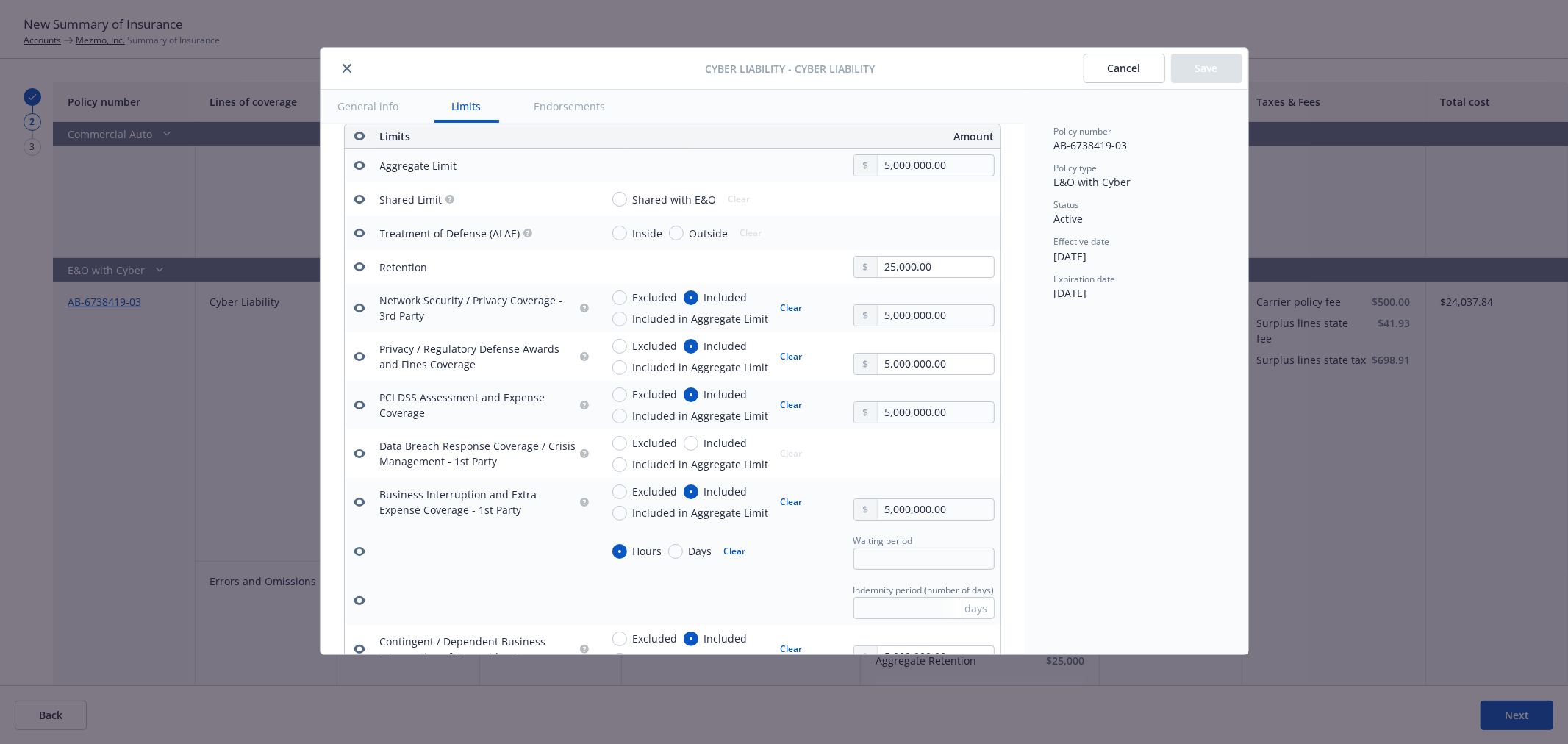
click at [347, 71] on icon "close" at bounding box center [347, 69] width 9 height 9
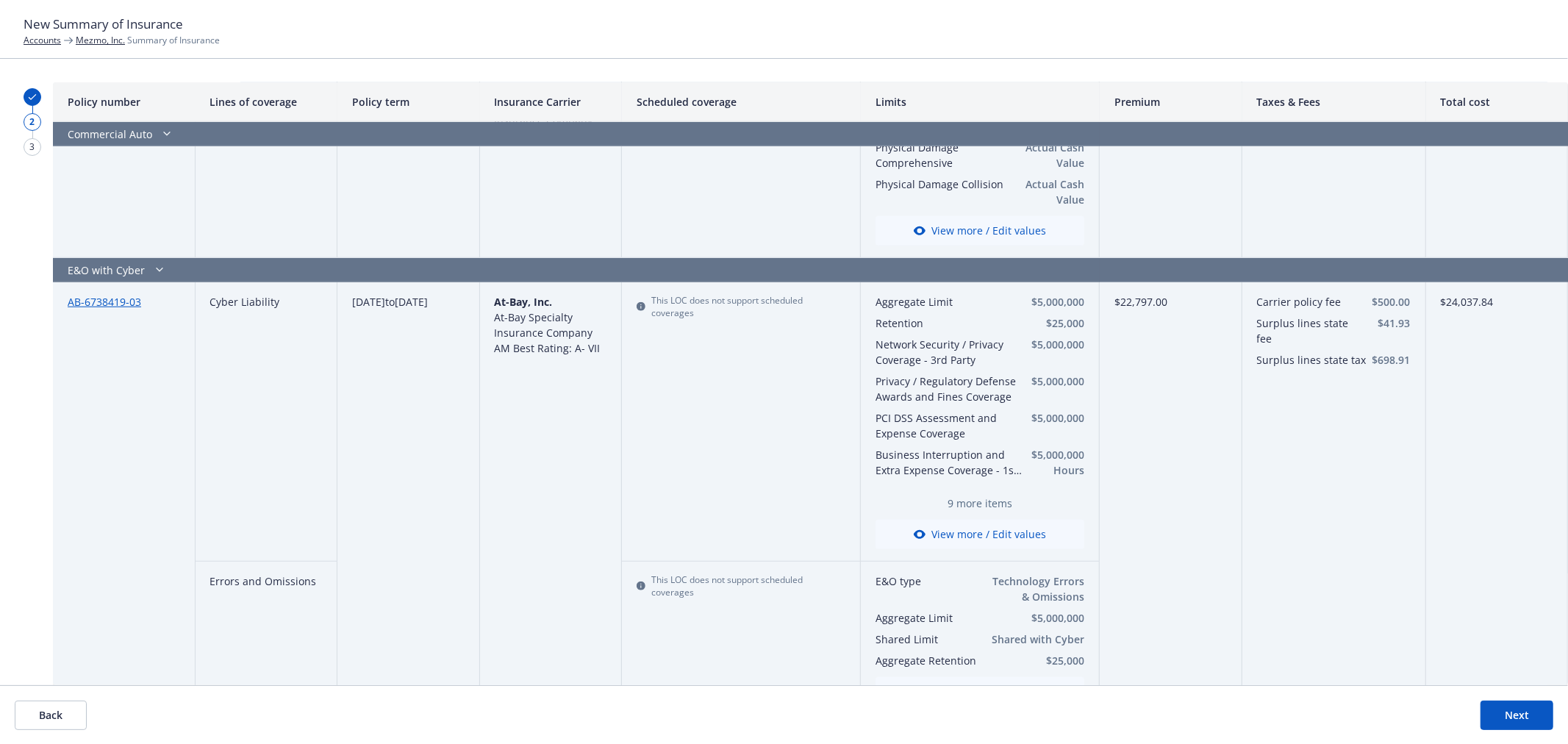
click at [85, 306] on link "AB-6738419-03" at bounding box center [104, 301] width 74 height 14
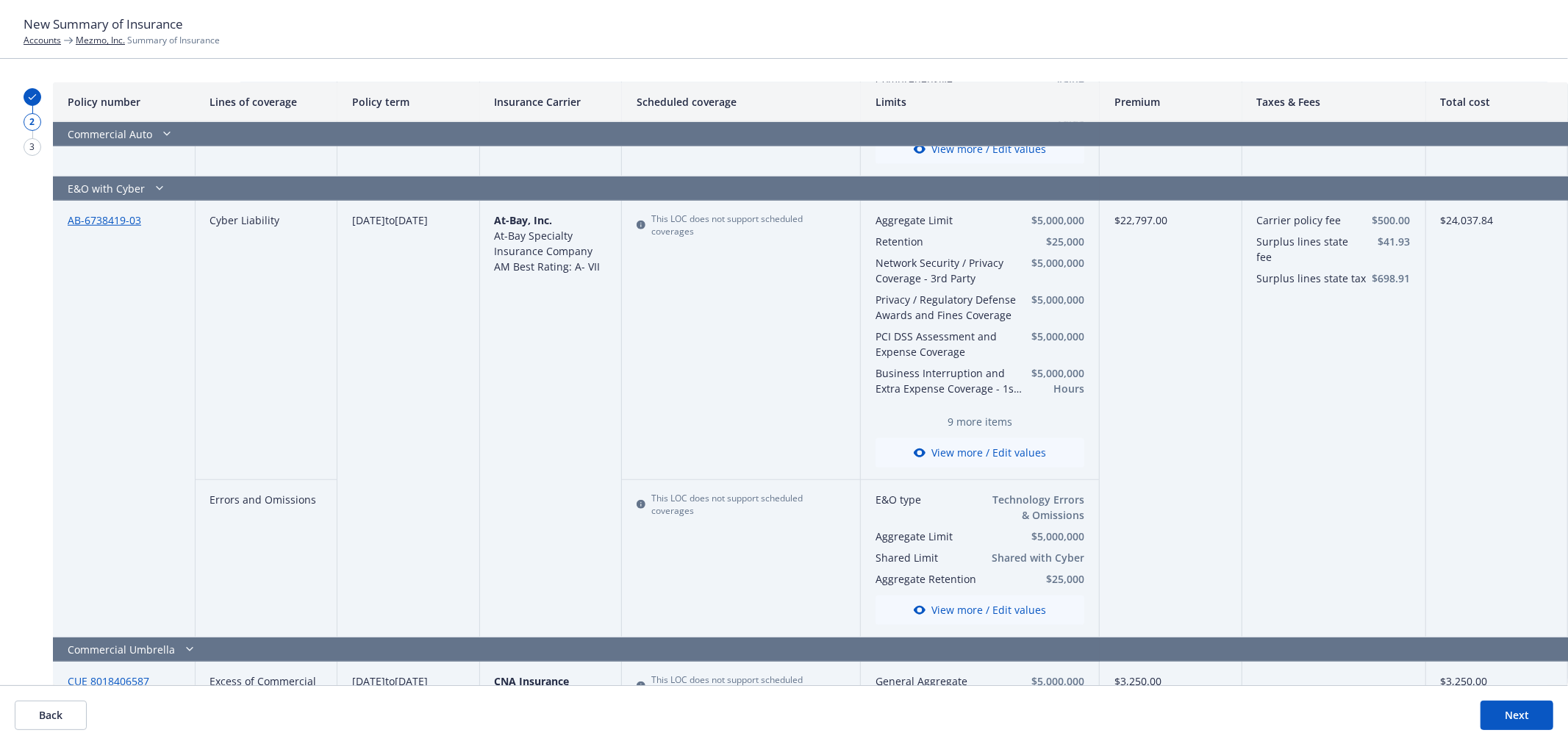
scroll to position [980, 0]
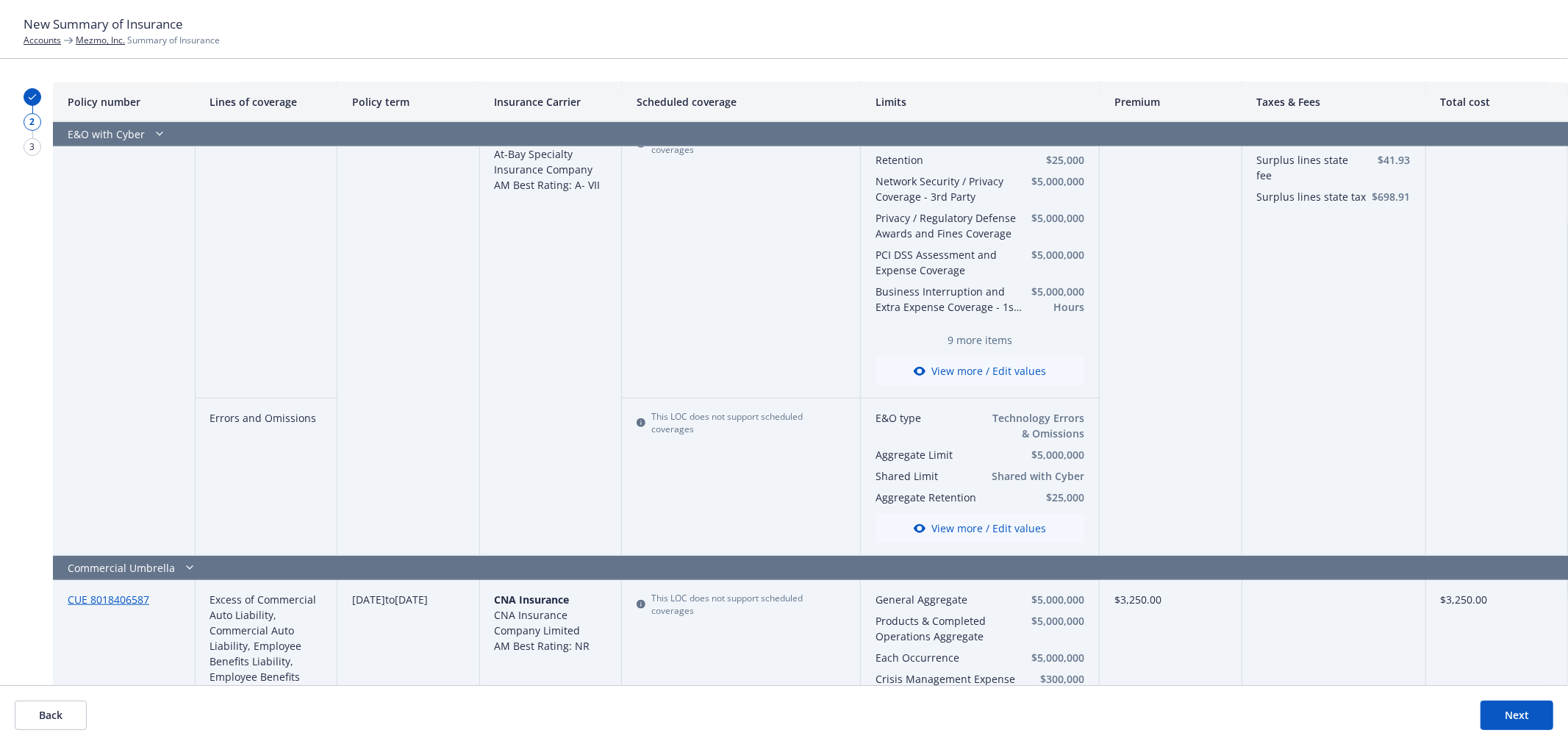
click at [925, 535] on button "View more / Edit values" at bounding box center [980, 528] width 209 height 29
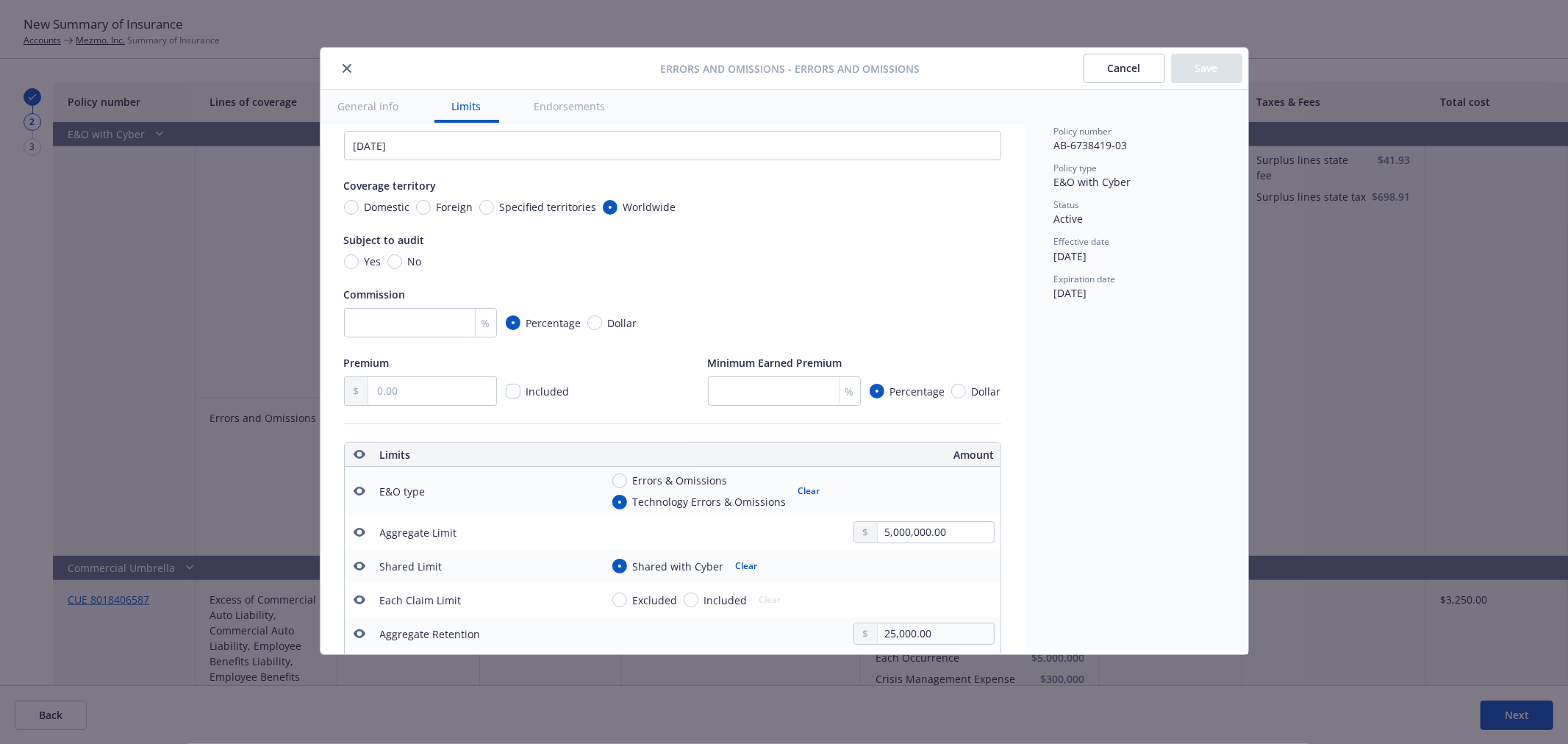
scroll to position [0, 0]
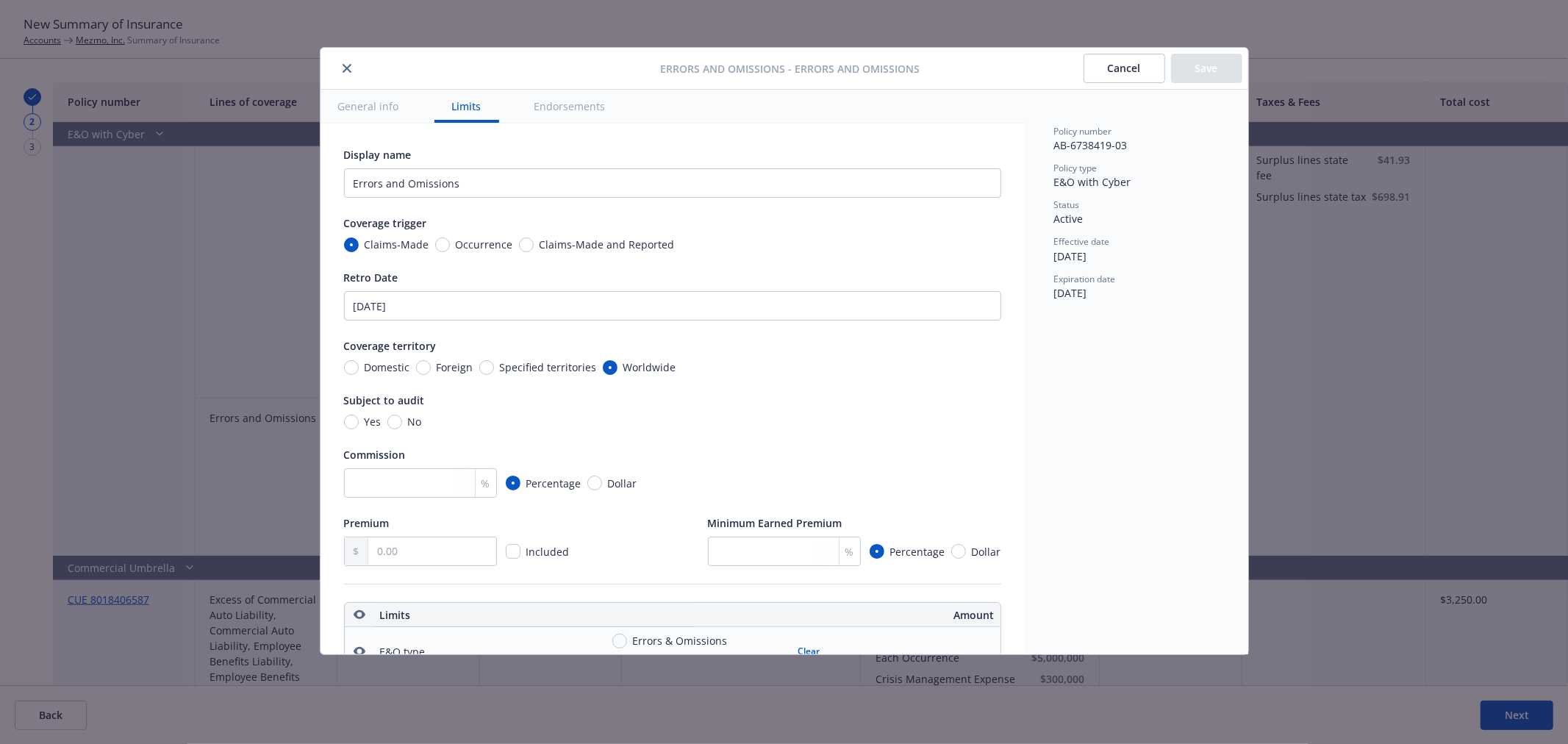
click at [348, 69] on icon "close" at bounding box center [347, 69] width 9 height 9
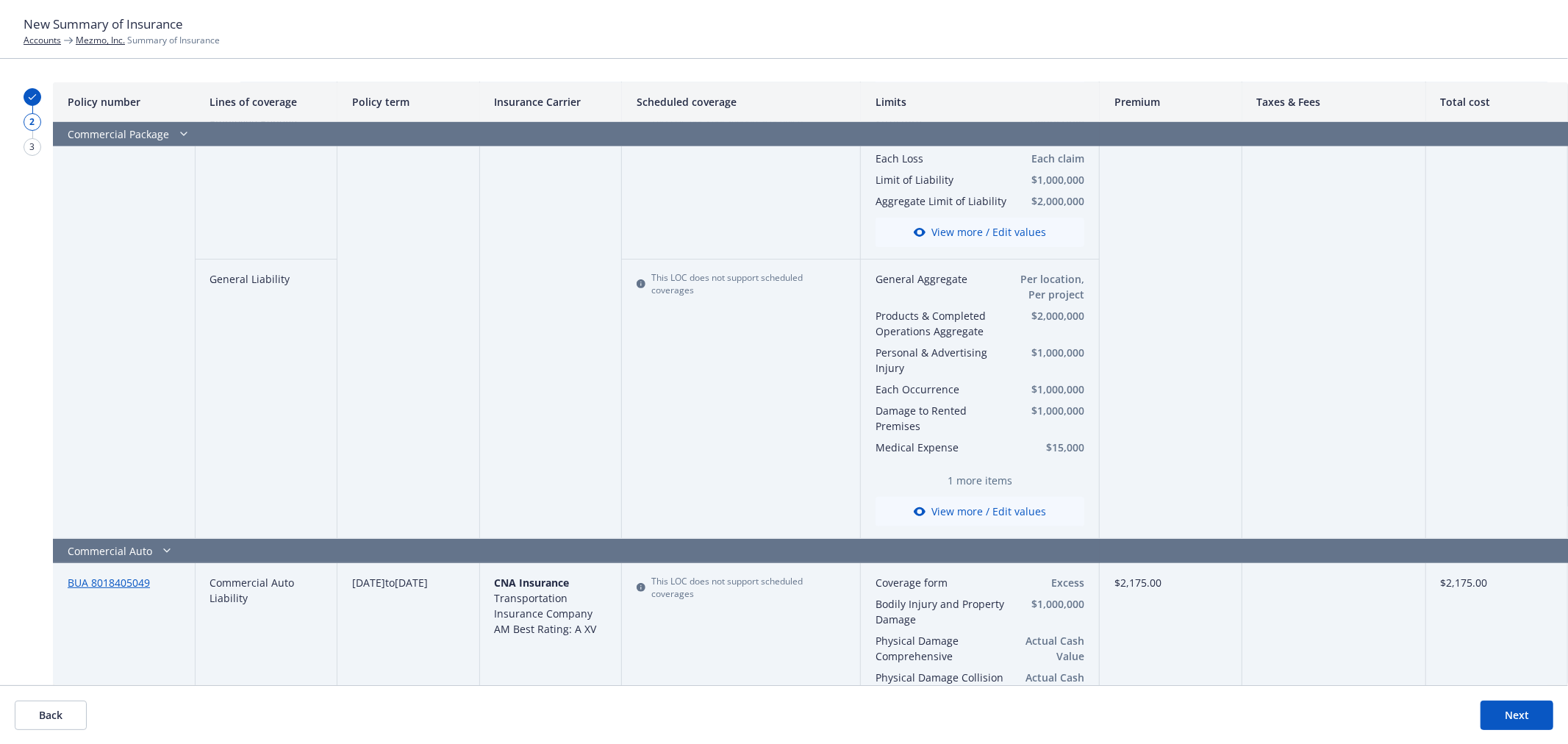
scroll to position [571, 0]
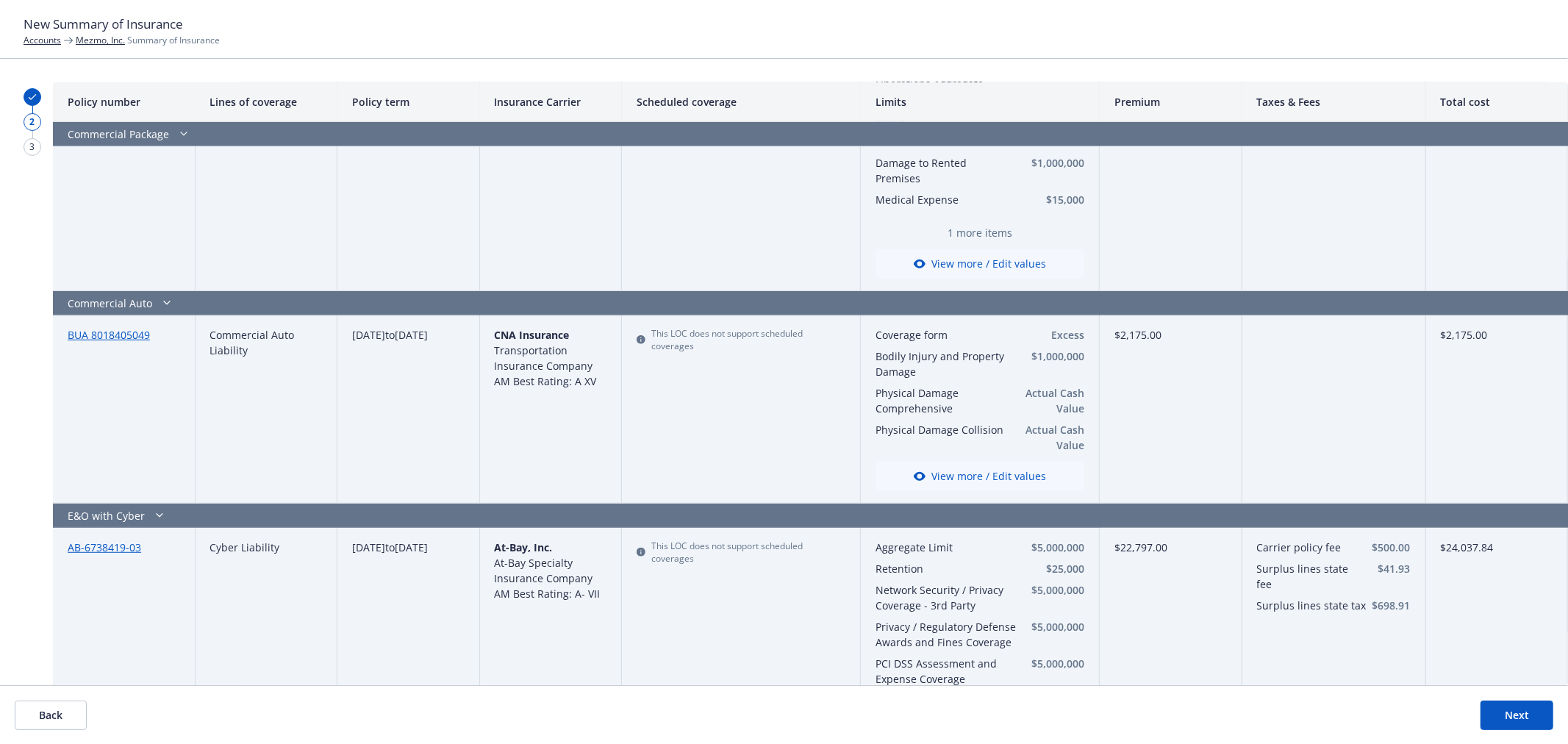
click at [67, 719] on button "Back" at bounding box center [51, 715] width 72 height 29
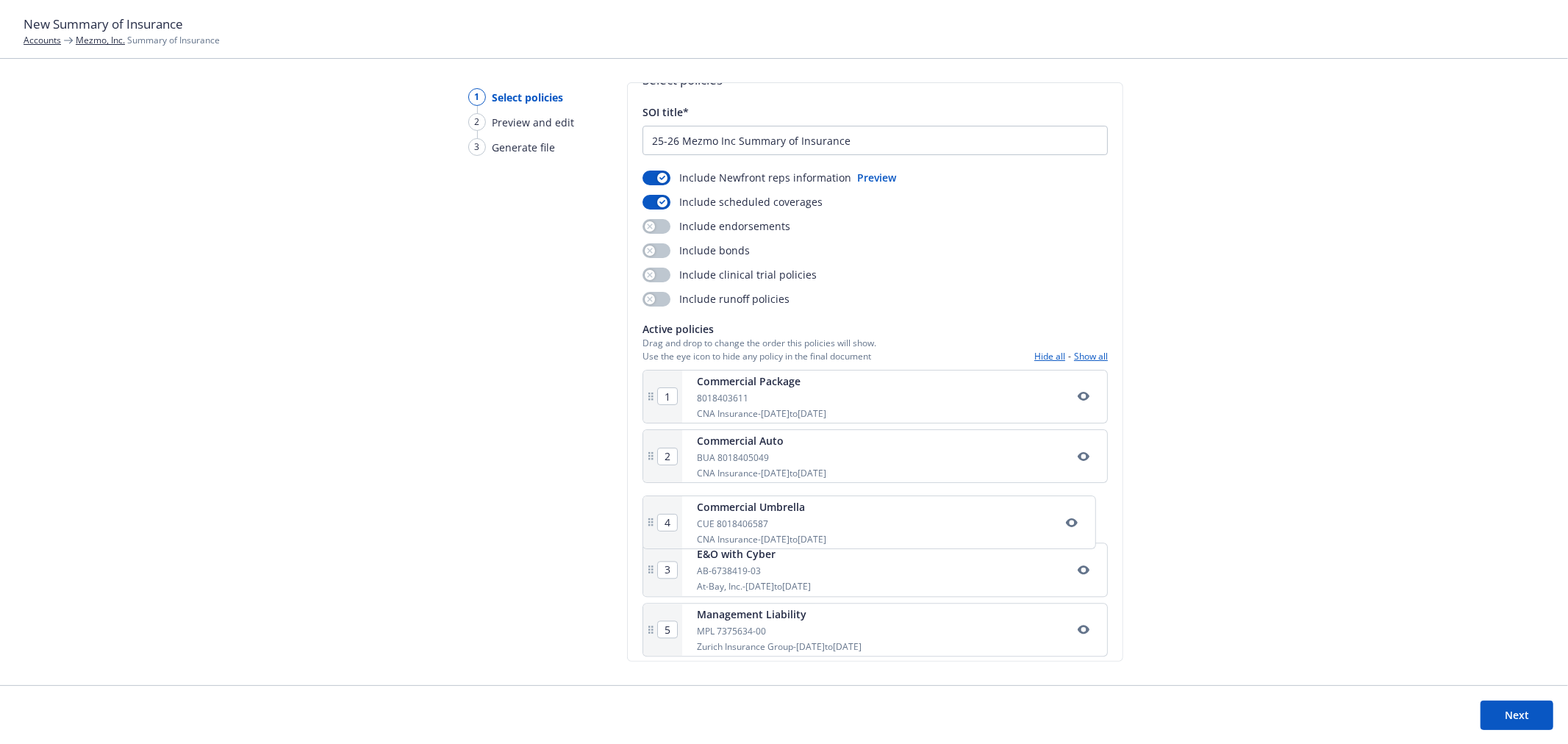
scroll to position [35, 0]
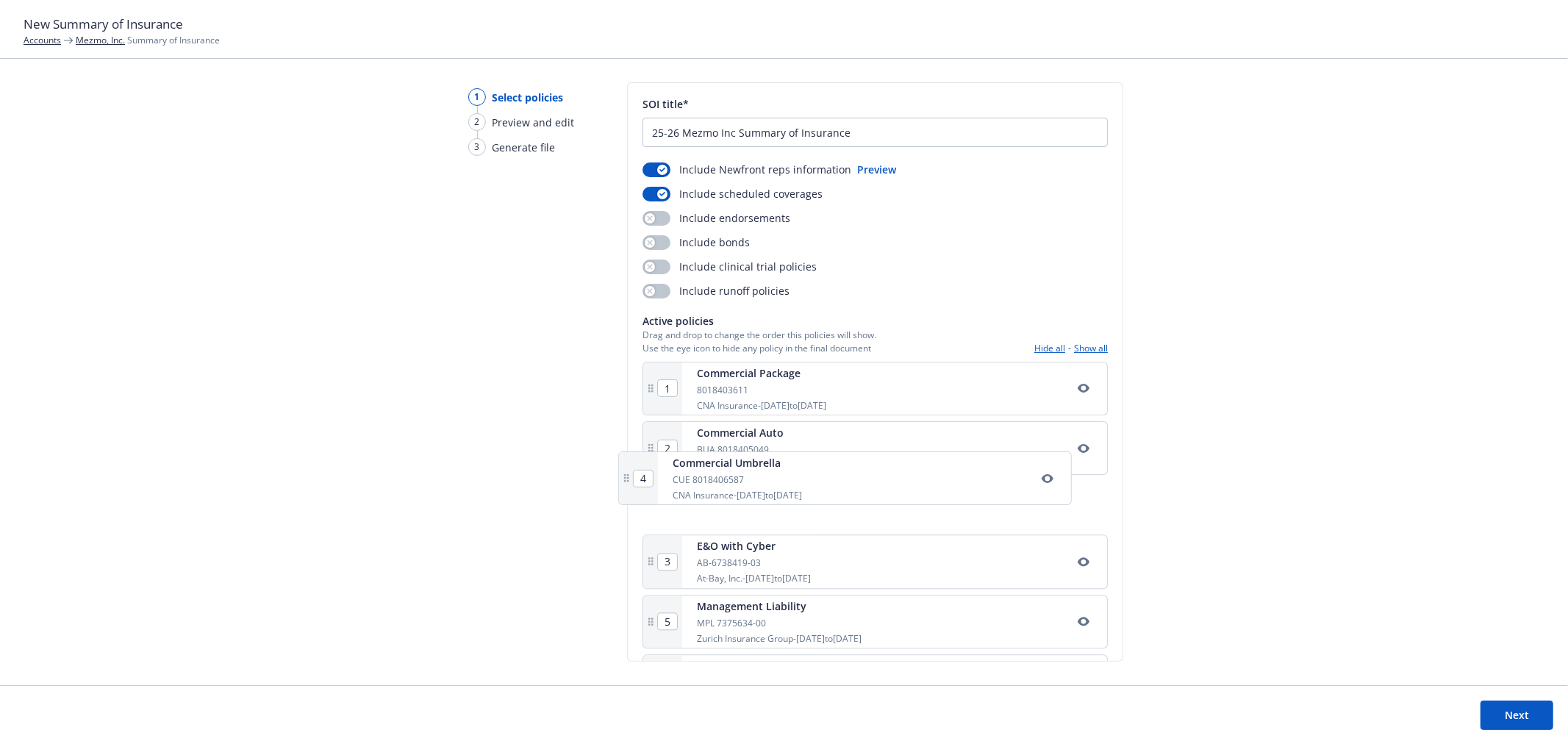
drag, startPoint x: 648, startPoint y: 614, endPoint x: 626, endPoint y: 482, distance: 133.8
click at [627, 482] on div "Select policies SOI title* 25-26 Mezmo Inc Summary of Insurance Include Newfron…" at bounding box center [875, 371] width 496 height 579
type input "4"
type input "3"
click at [1508, 719] on button "Next" at bounding box center [1517, 715] width 73 height 29
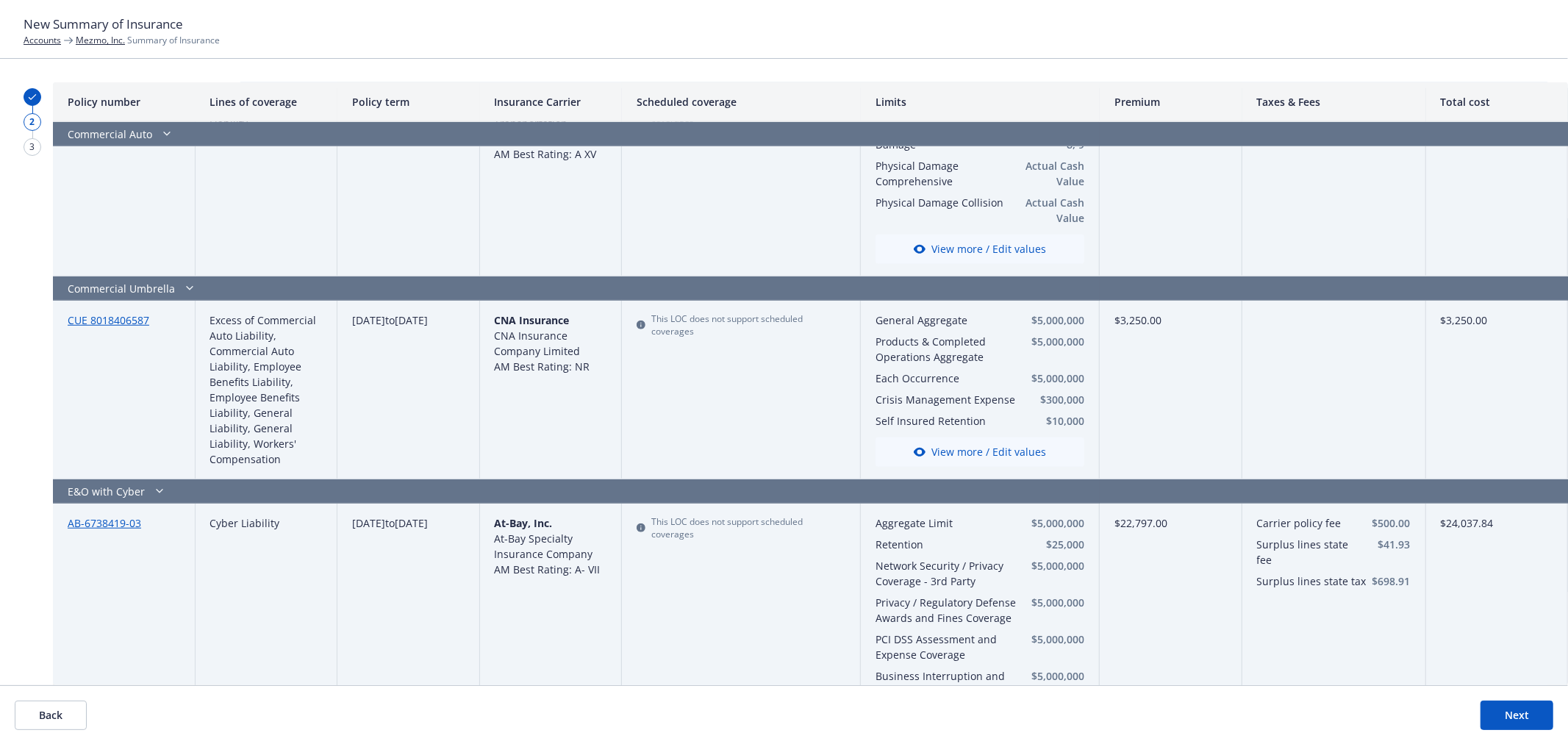
scroll to position [817, 0]
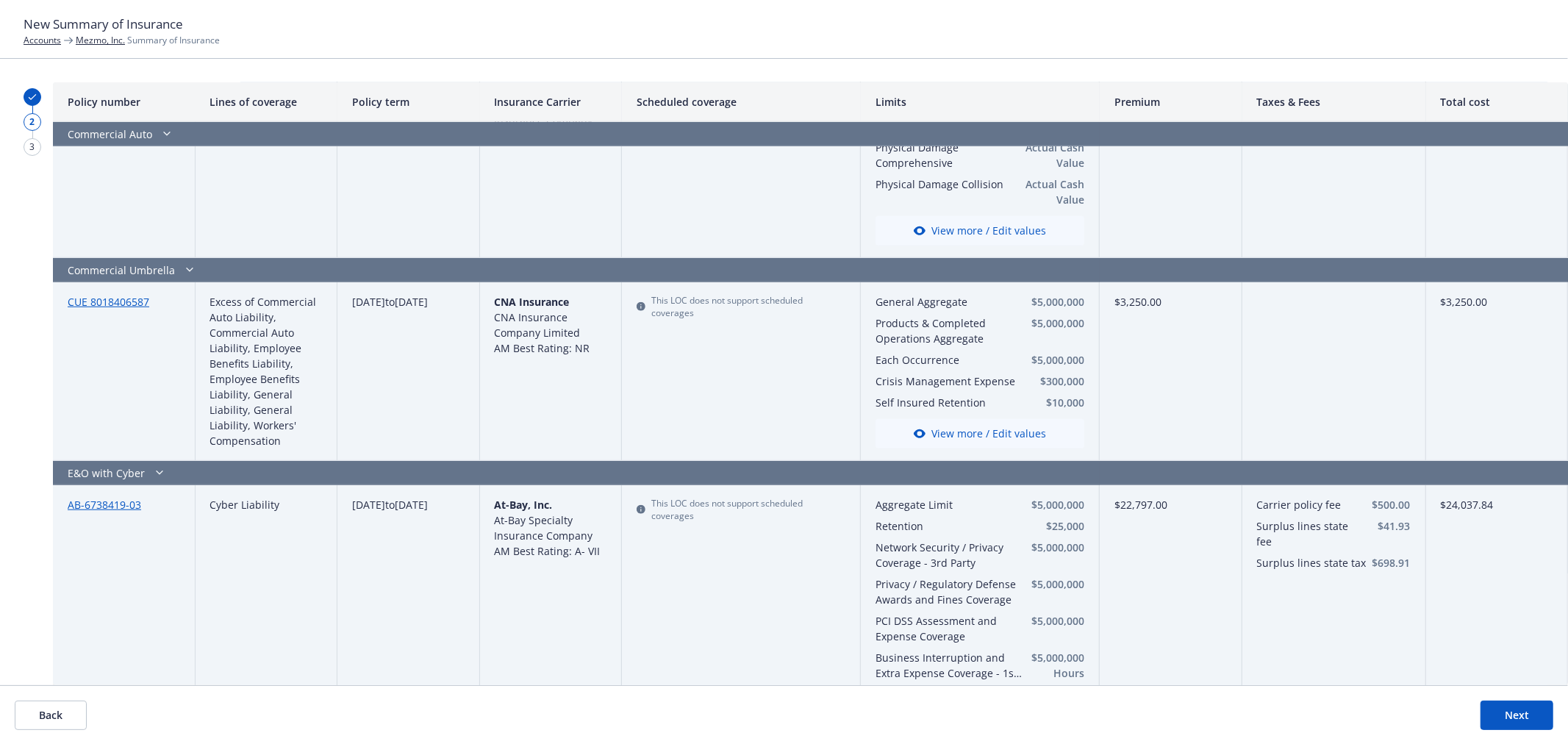
click at [134, 303] on link "CUE 8018406587" at bounding box center [108, 301] width 81 height 14
click at [124, 303] on link "CUE 8018406587" at bounding box center [108, 301] width 81 height 14
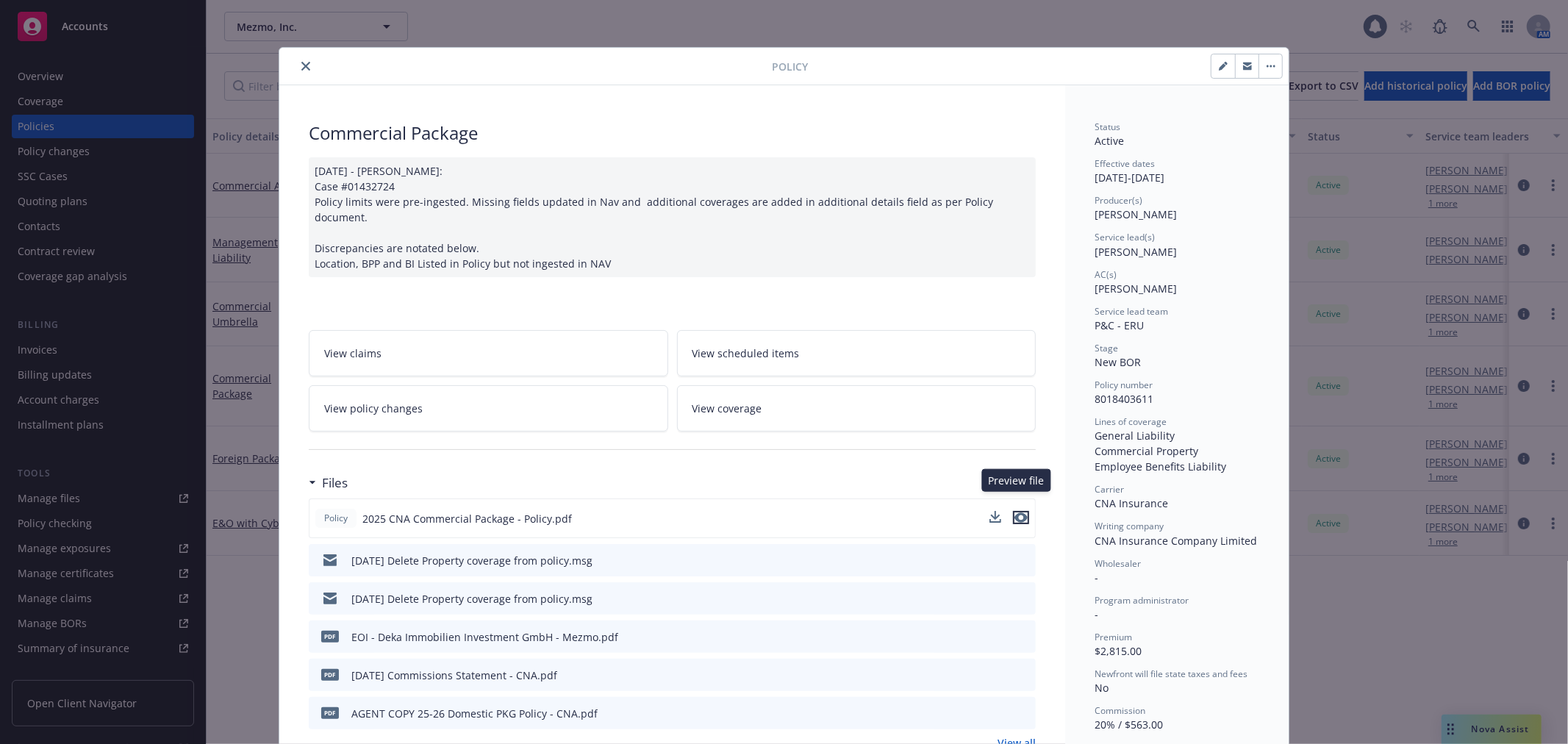
click at [1014, 512] on icon "preview file" at bounding box center [1021, 517] width 13 height 10
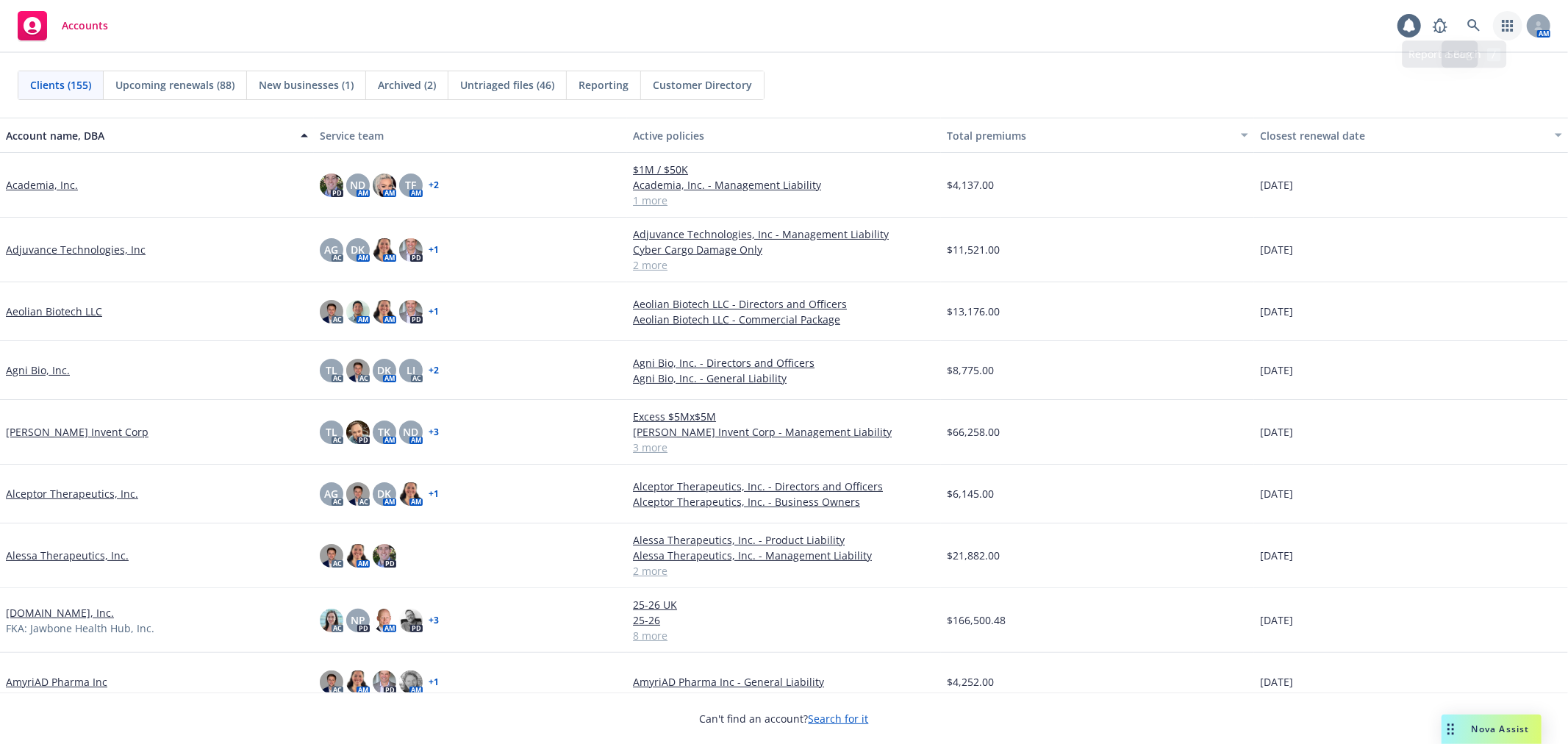
click at [1515, 24] on link "button" at bounding box center [1507, 25] width 29 height 29
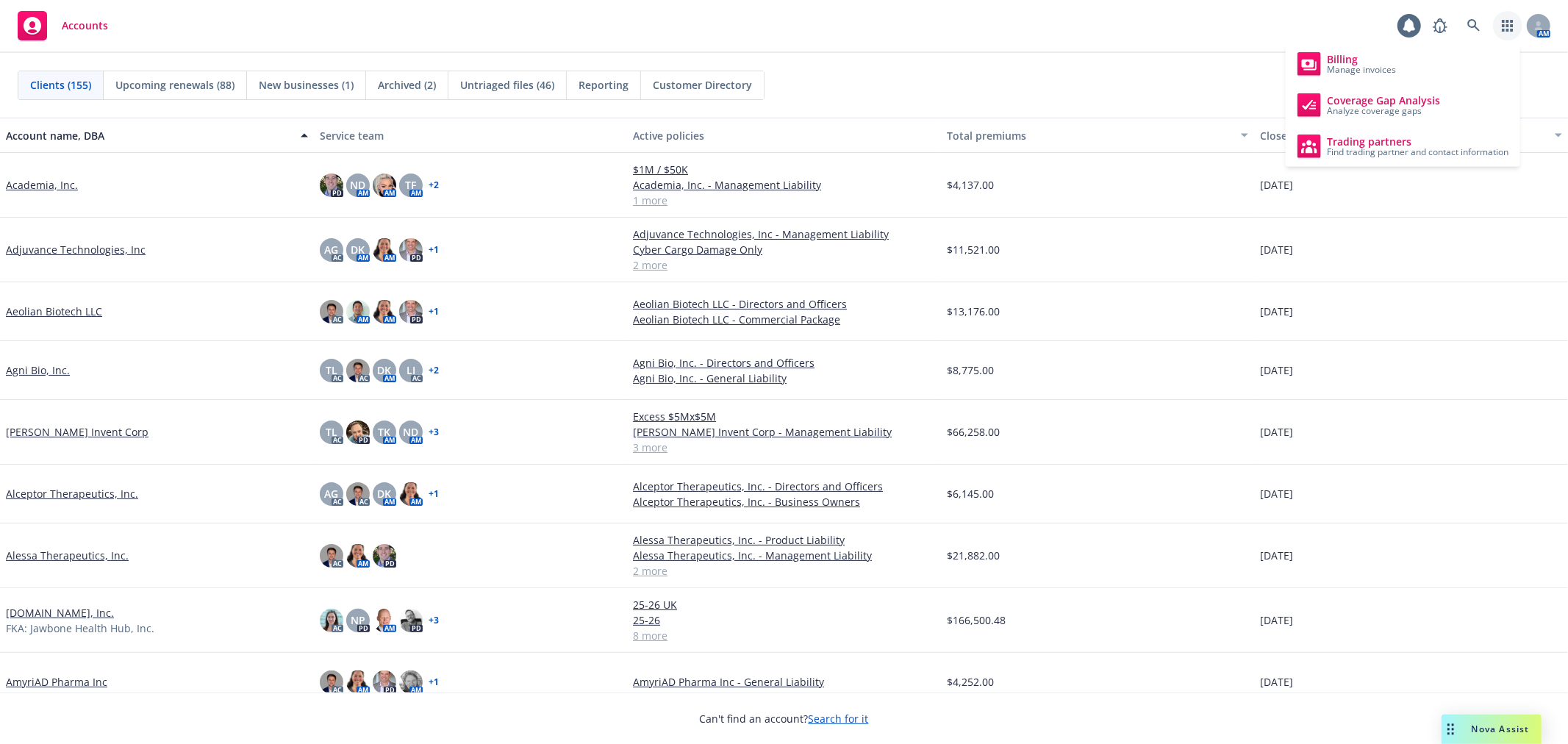
click at [57, 179] on link "Academia, Inc." at bounding box center [42, 185] width 72 height 16
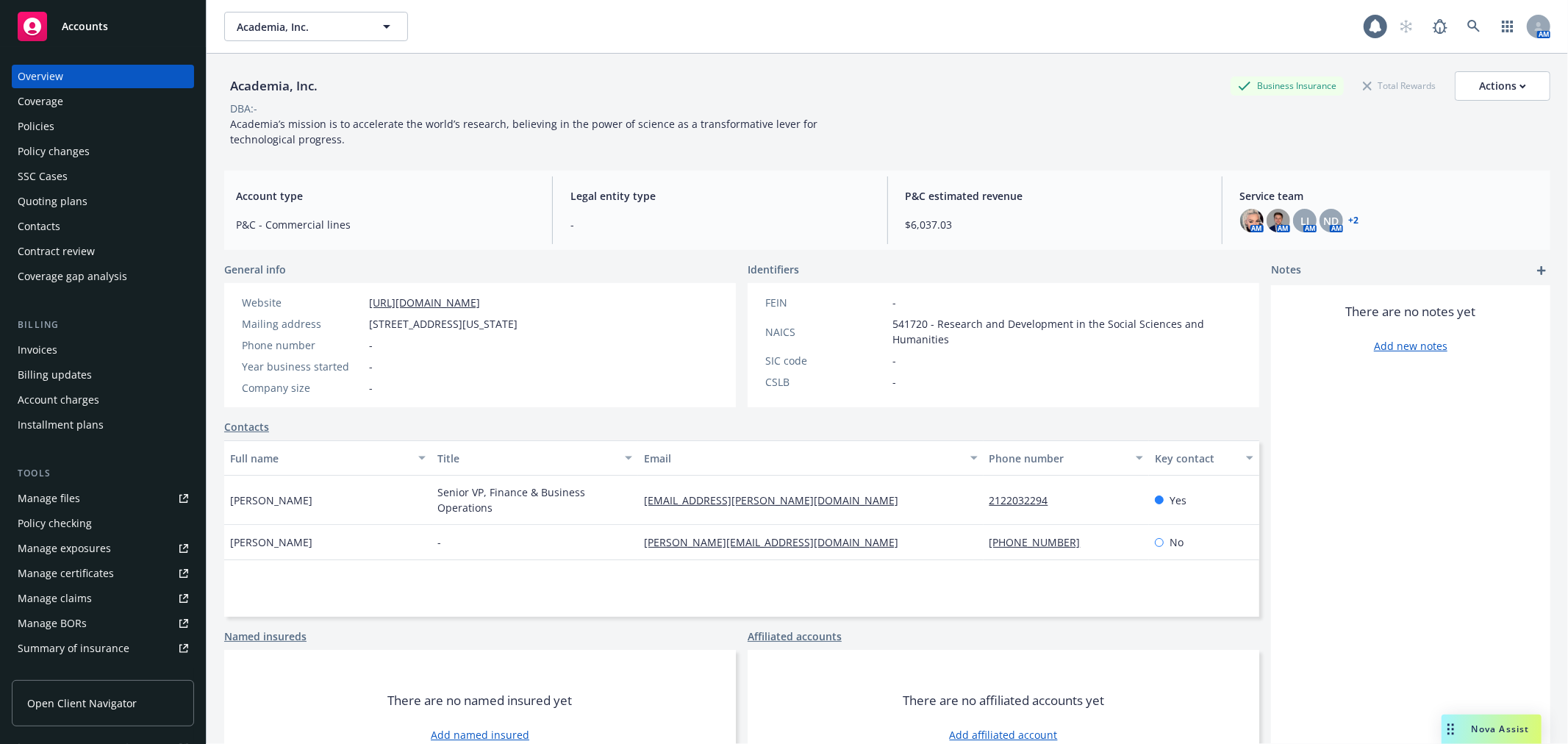
click at [99, 576] on div "Manage certificates" at bounding box center [66, 573] width 96 height 24
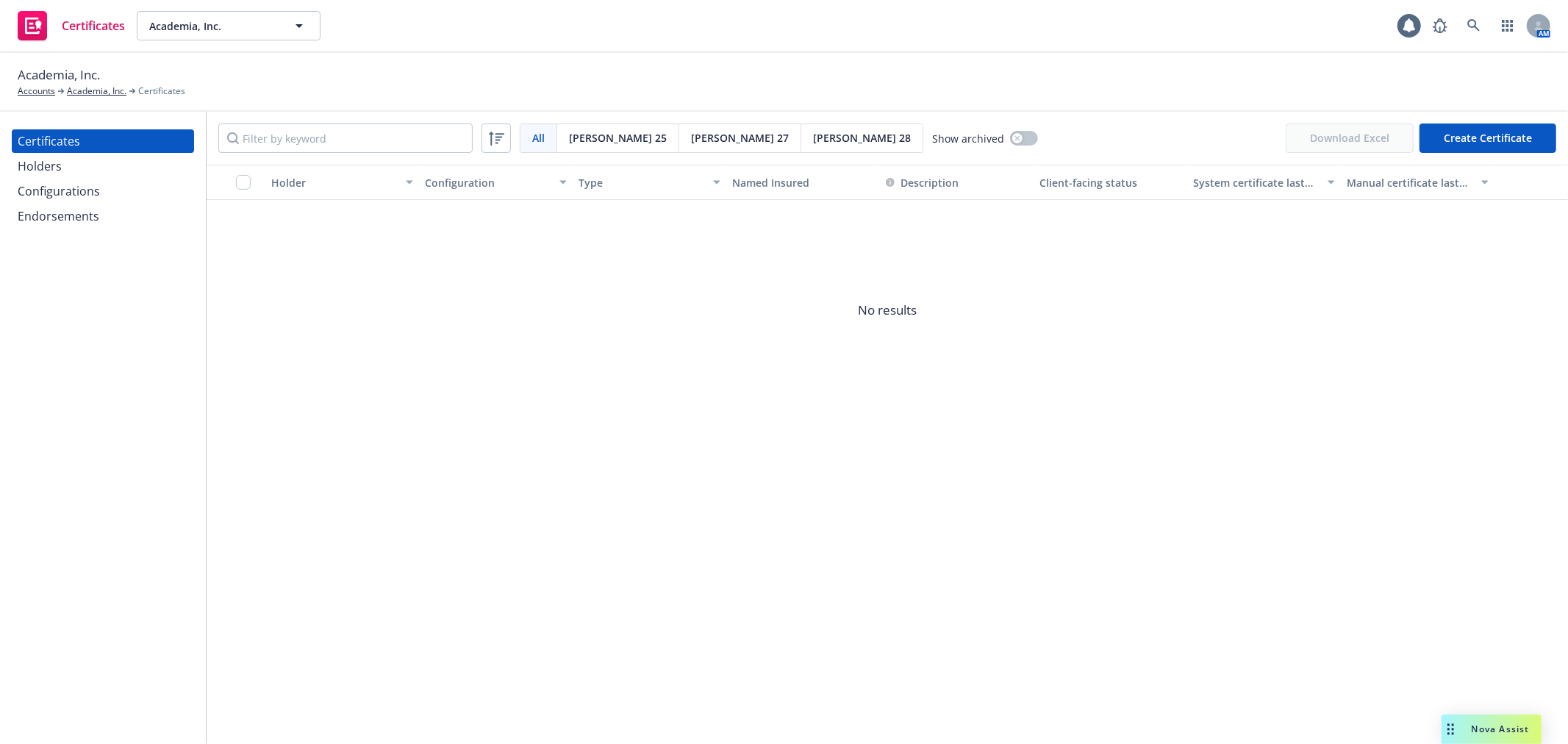
click at [1461, 145] on button "Create Certificate" at bounding box center [1487, 138] width 136 height 29
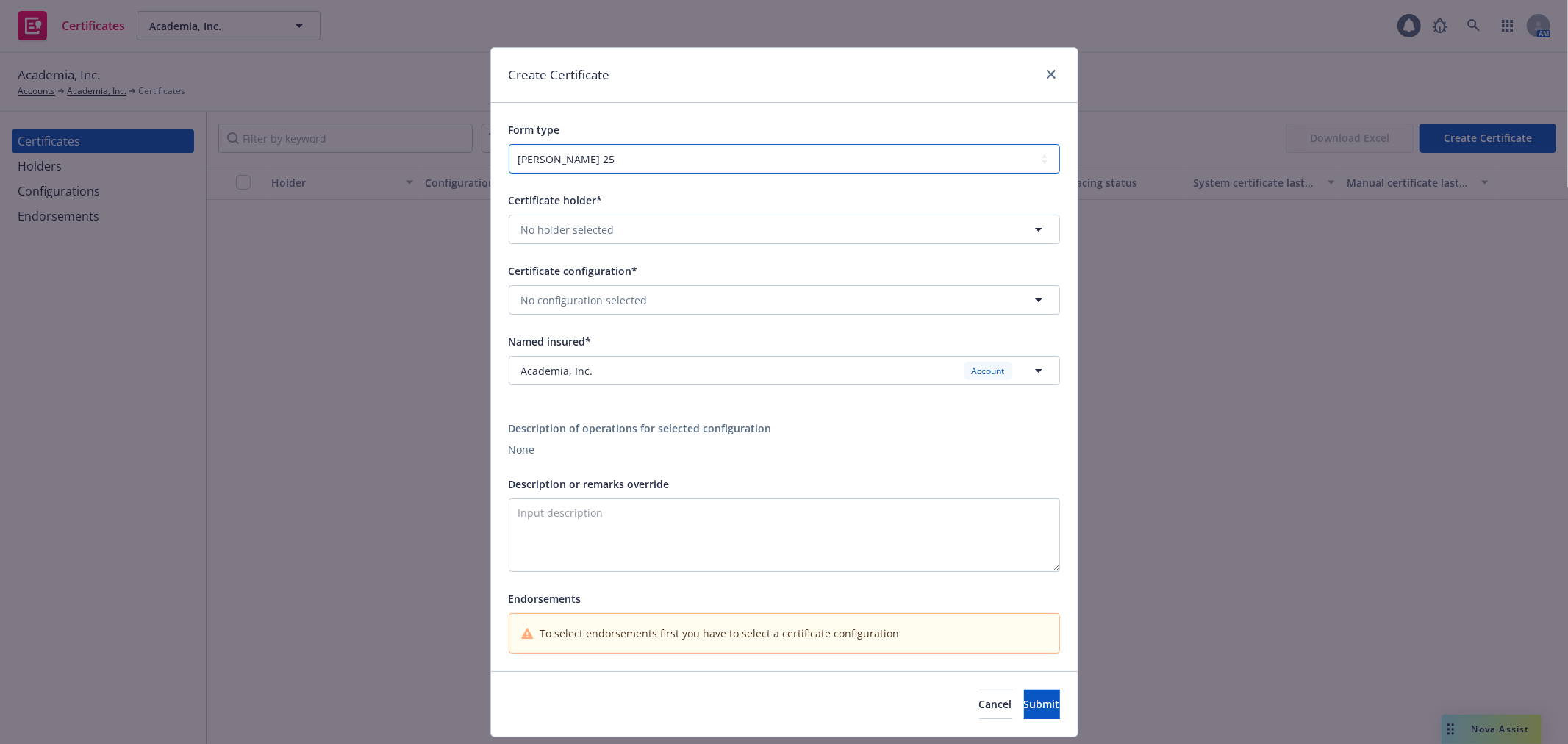
click at [805, 171] on select "[PERSON_NAME] 25 [PERSON_NAME] 27 [PERSON_NAME] 28" at bounding box center [784, 158] width 551 height 29
click at [821, 103] on div "Form type [PERSON_NAME] 25 [PERSON_NAME] 27 [PERSON_NAME] 28" at bounding box center [784, 138] width 587 height 71
click at [1058, 69] on div "Create Certificate" at bounding box center [784, 75] width 587 height 55
click at [1042, 77] on link "close" at bounding box center [1051, 75] width 18 height 18
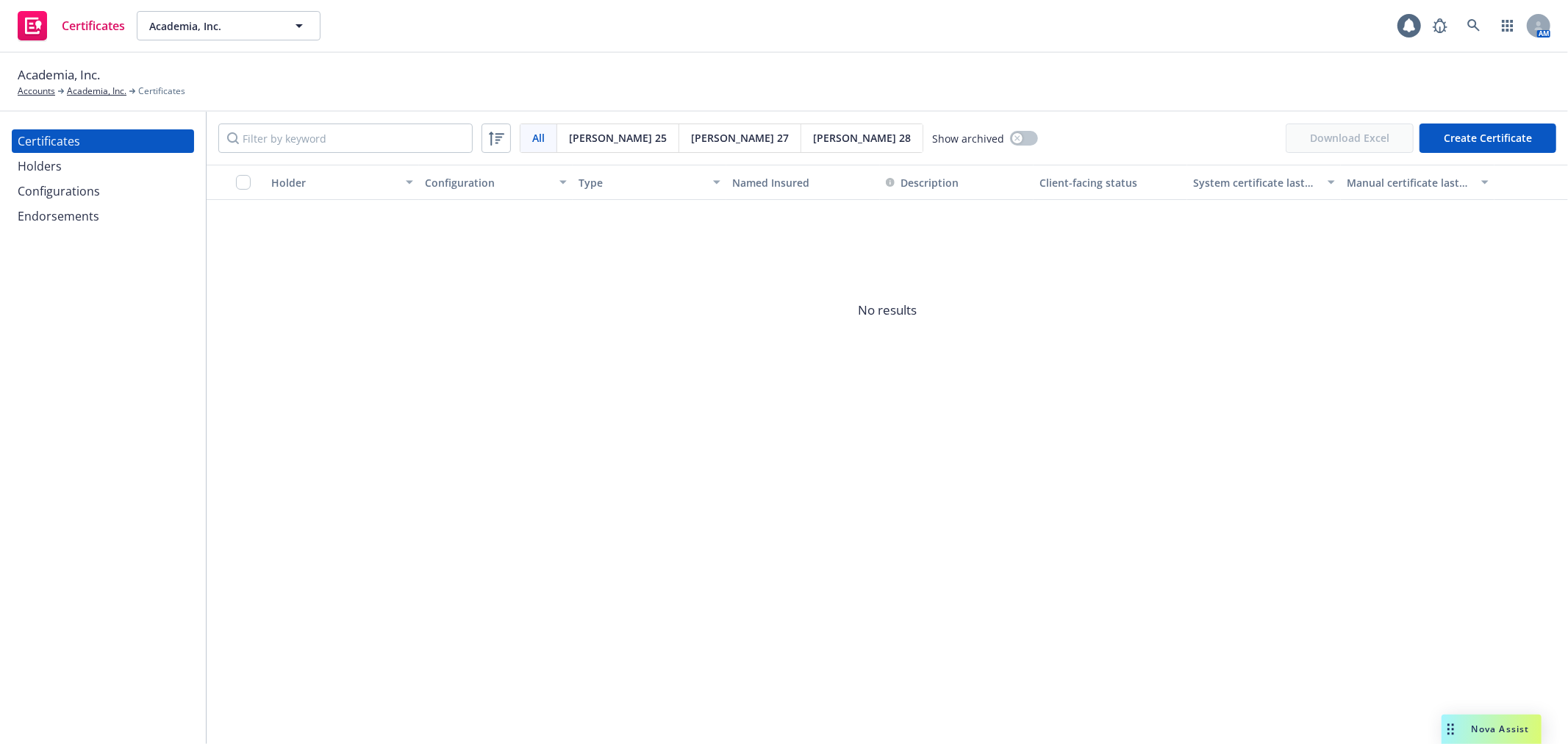
click at [1537, 137] on button "Create Certificate" at bounding box center [1487, 138] width 136 height 29
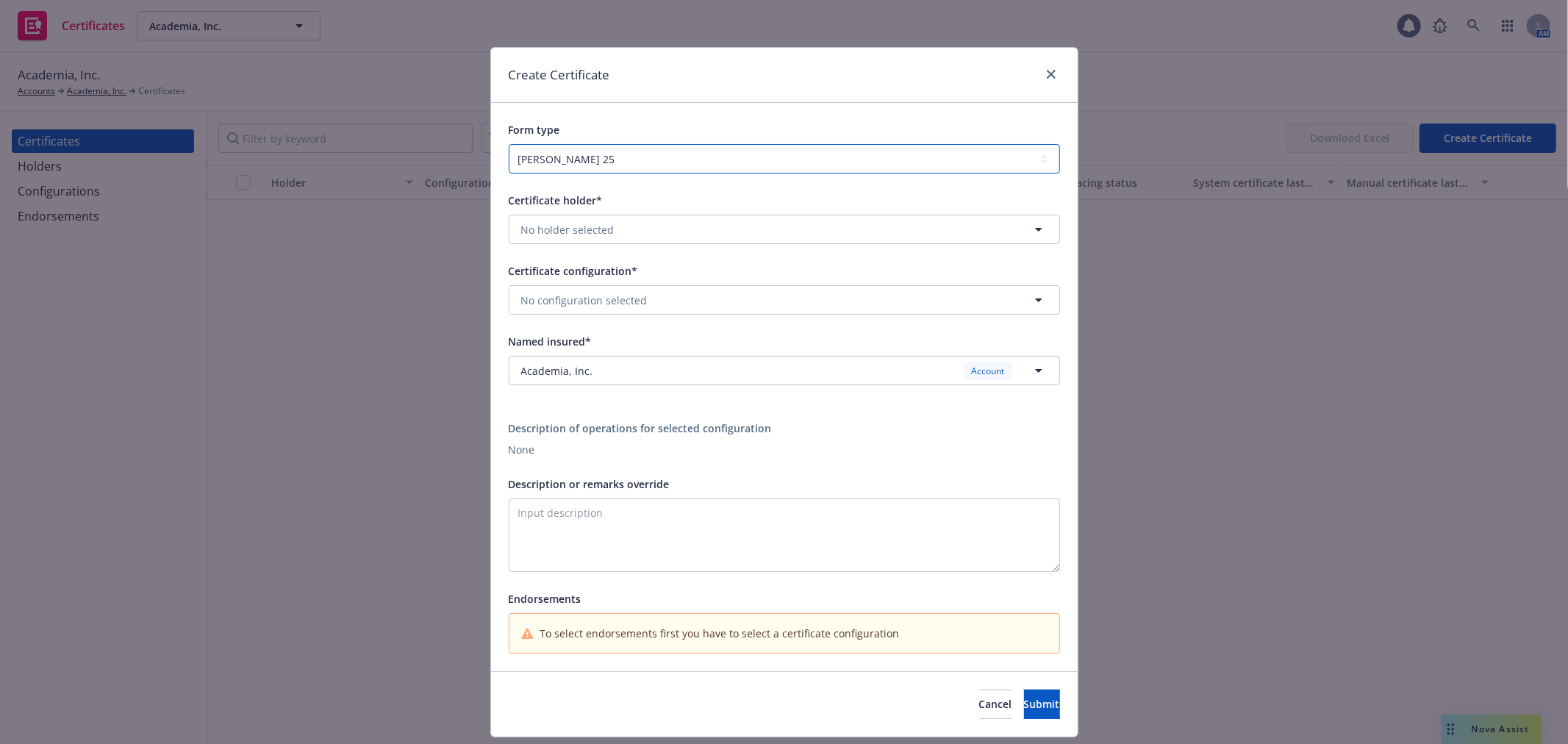
click at [807, 165] on select "[PERSON_NAME] 25 [PERSON_NAME] 27 [PERSON_NAME] 28" at bounding box center [784, 158] width 551 height 29
click at [1037, 78] on div at bounding box center [1049, 75] width 24 height 19
click at [1052, 72] on link "close" at bounding box center [1051, 75] width 18 height 18
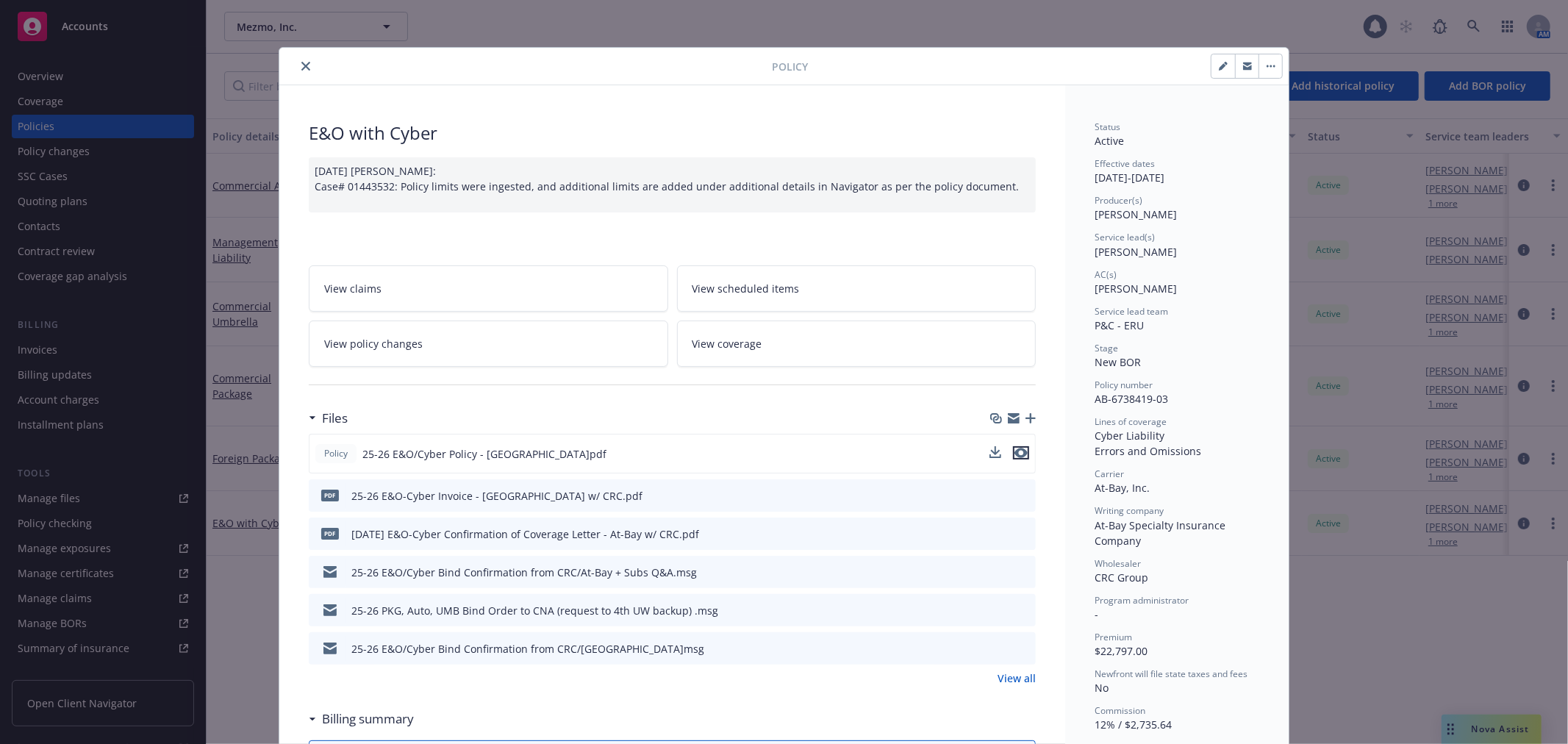
click at [1014, 453] on icon "preview file" at bounding box center [1021, 453] width 13 height 10
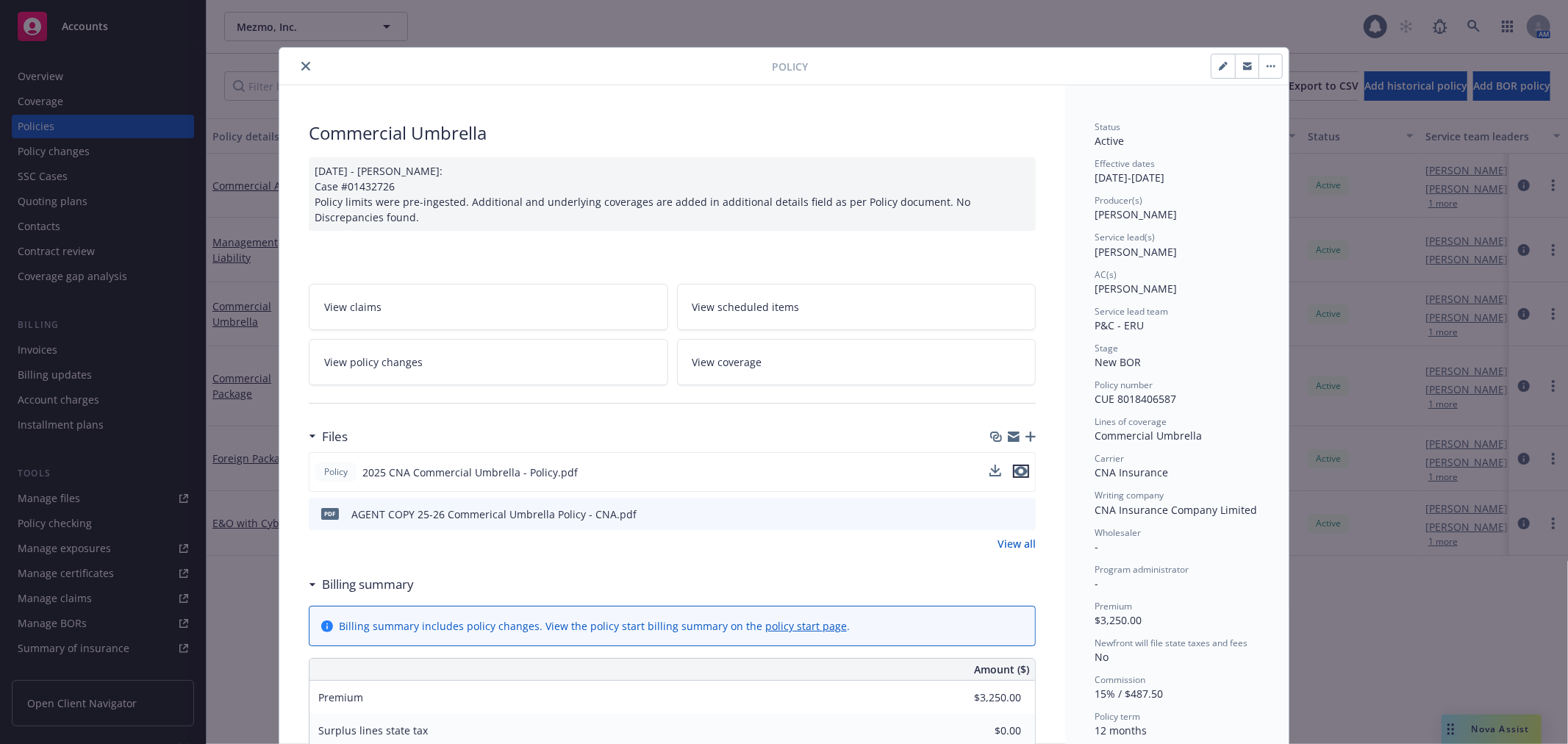
click at [1019, 467] on icon "preview file" at bounding box center [1021, 471] width 13 height 10
click at [1022, 473] on icon "preview file" at bounding box center [1021, 471] width 13 height 10
click at [306, 62] on div at bounding box center [528, 66] width 487 height 18
click at [301, 63] on icon "close" at bounding box center [306, 66] width 9 height 9
click at [301, 68] on icon "close" at bounding box center [306, 66] width 9 height 9
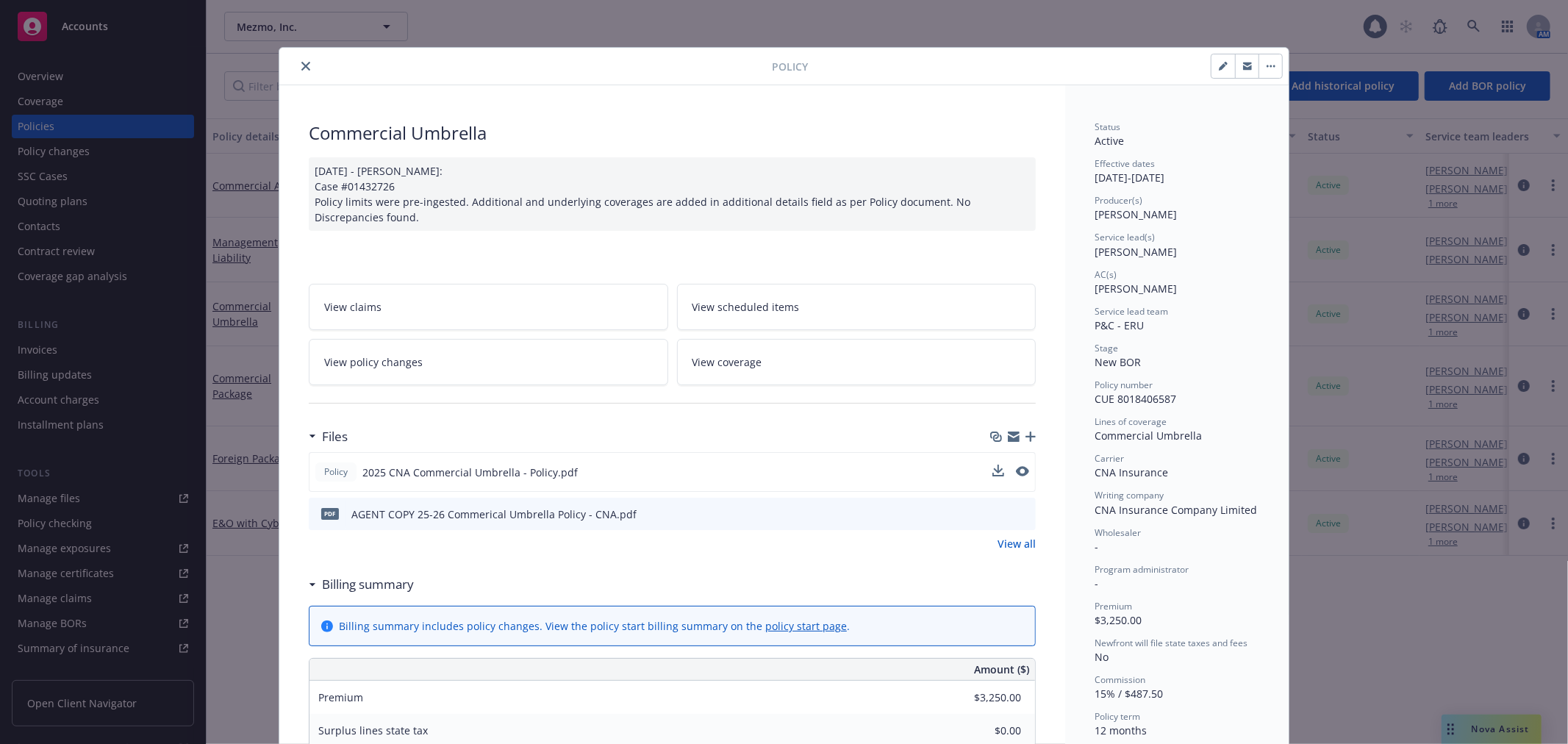
click at [301, 63] on icon "close" at bounding box center [306, 66] width 9 height 9
click at [301, 69] on icon "close" at bounding box center [306, 66] width 9 height 9
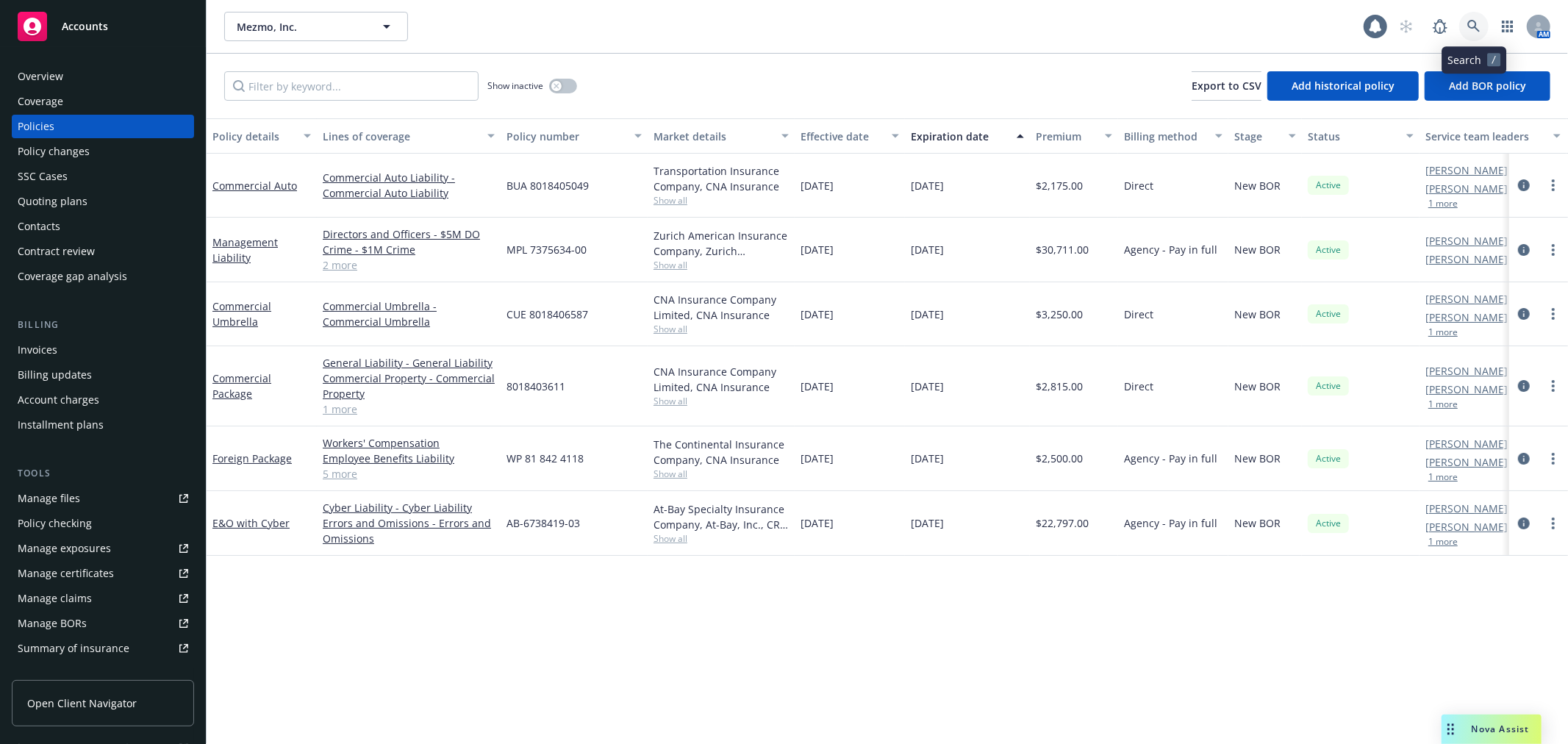
click at [1473, 34] on link at bounding box center [1473, 26] width 29 height 29
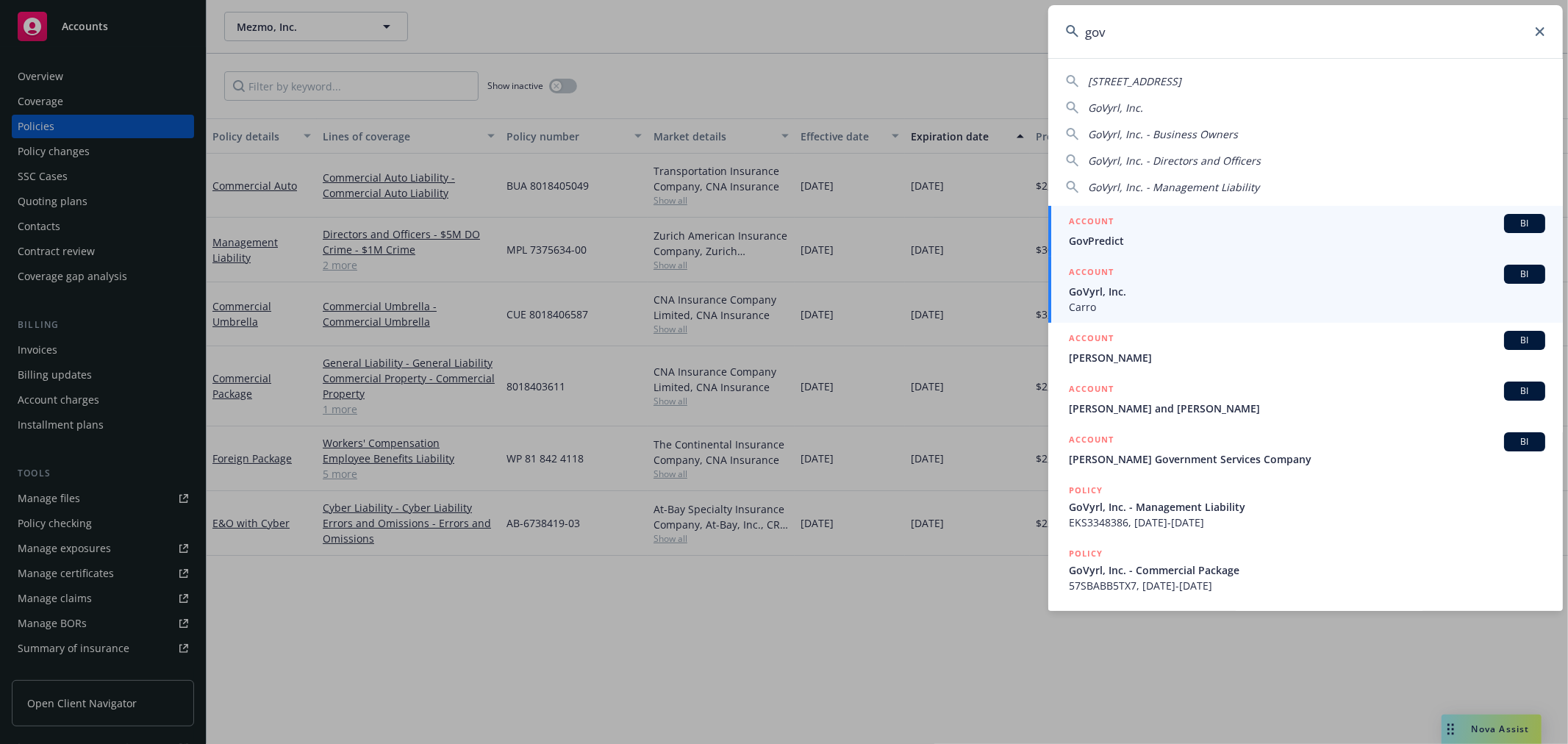
type input "gov"
click at [1114, 294] on span "GoVyrl, Inc." at bounding box center [1306, 291] width 476 height 16
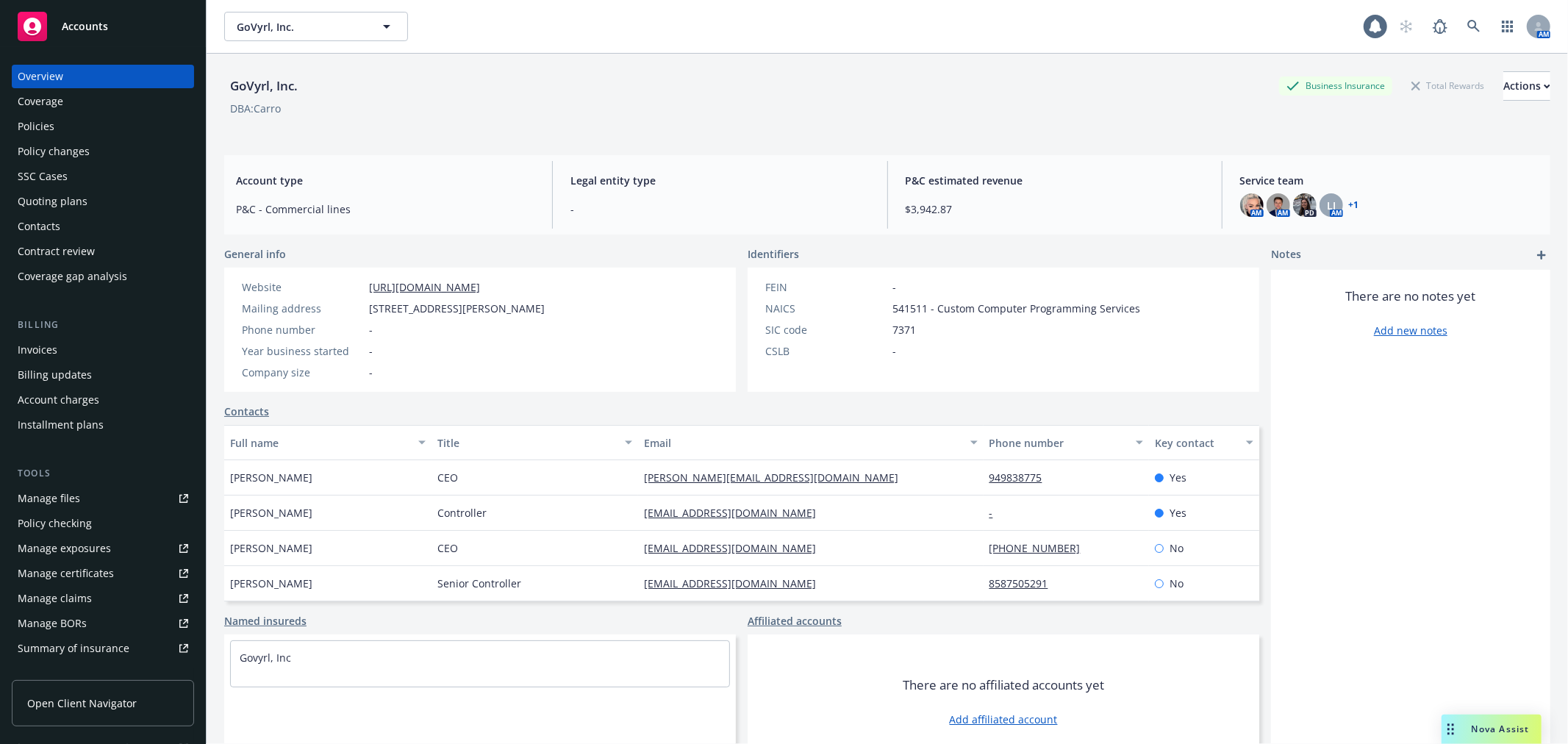
click at [75, 355] on div "Invoices" at bounding box center [103, 350] width 171 height 24
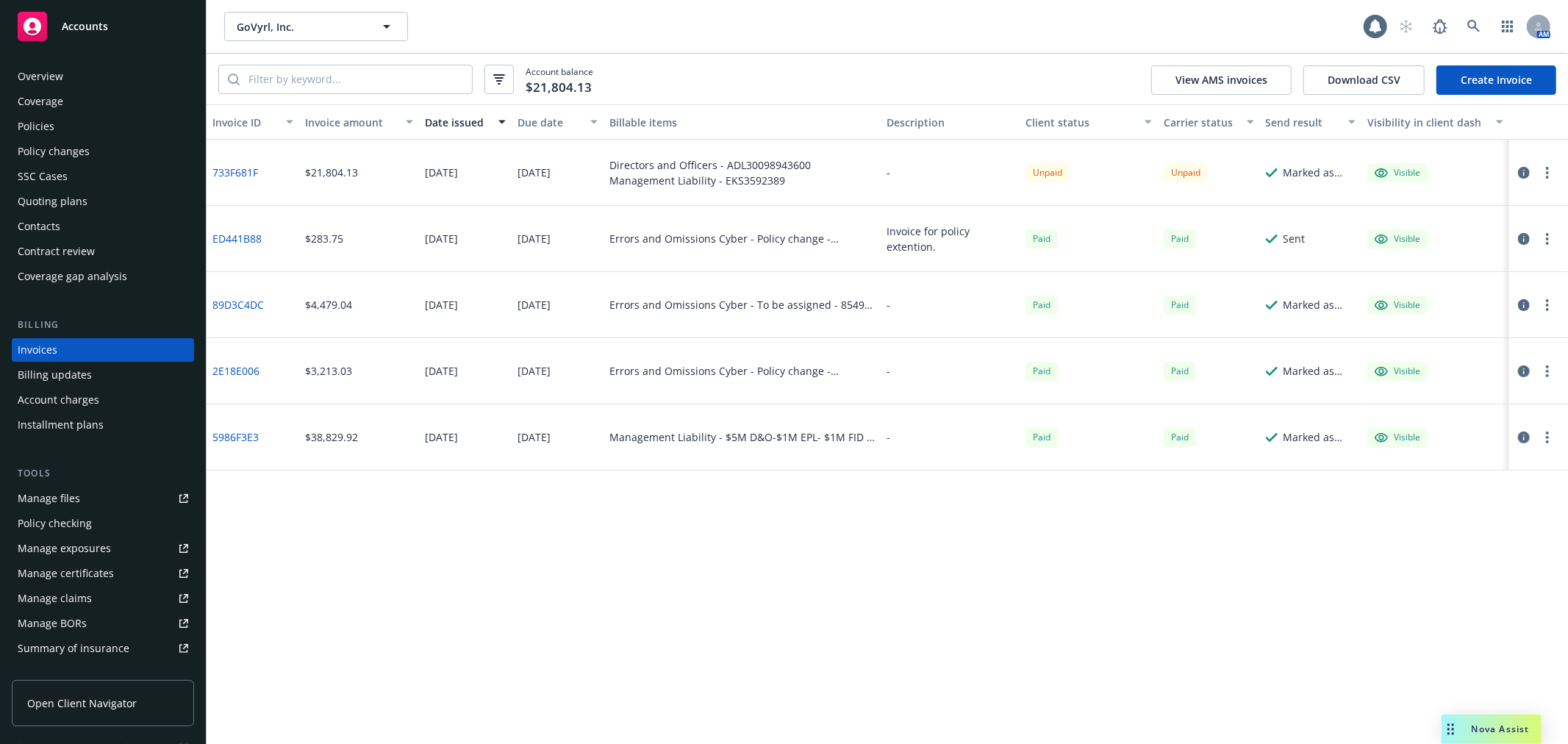
click at [1542, 182] on div at bounding box center [1538, 172] width 59 height 66
click at [1560, 170] on div at bounding box center [1538, 172] width 59 height 66
click at [1541, 172] on button "button" at bounding box center [1547, 173] width 18 height 18
click at [1527, 171] on icon "button" at bounding box center [1524, 173] width 12 height 12
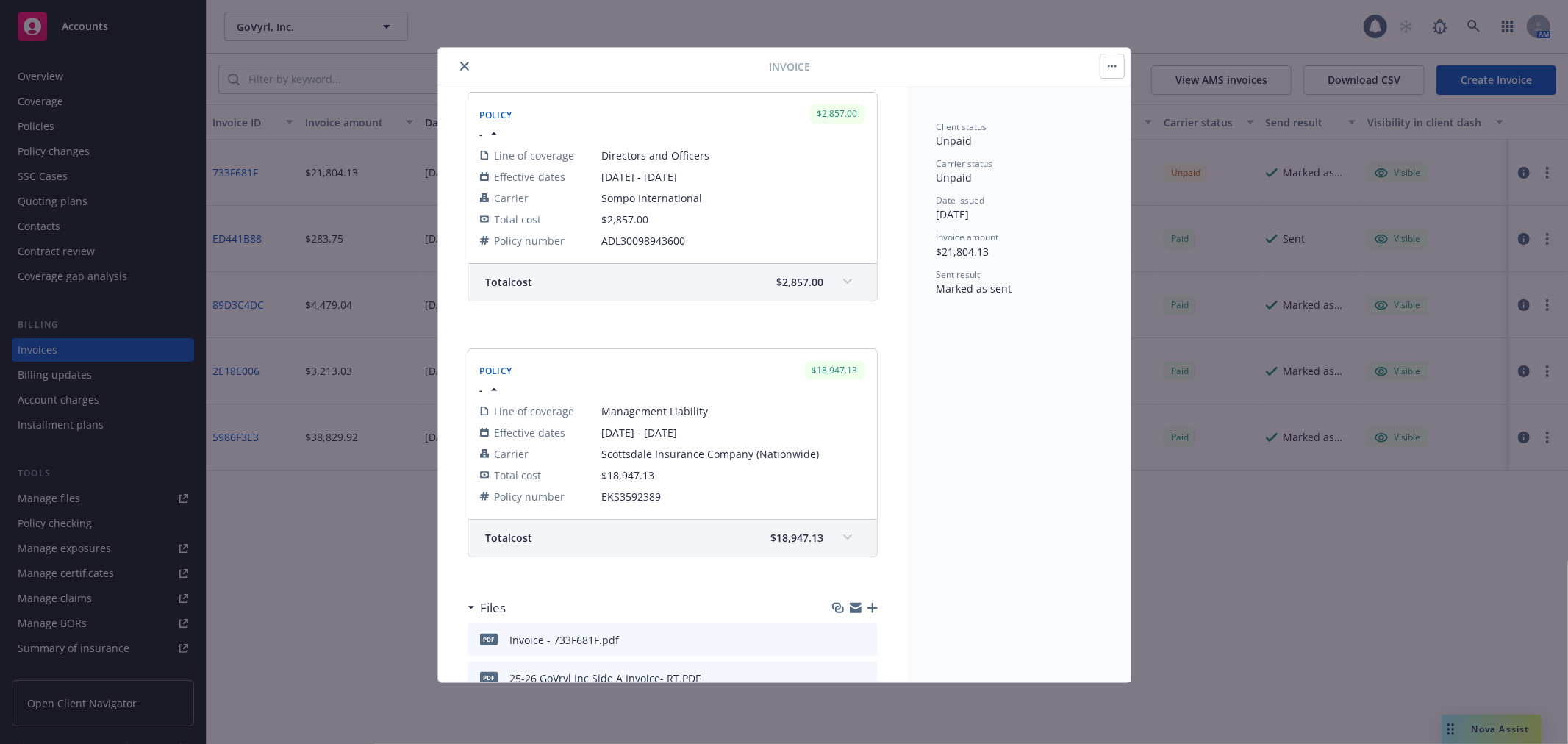
scroll to position [330, 0]
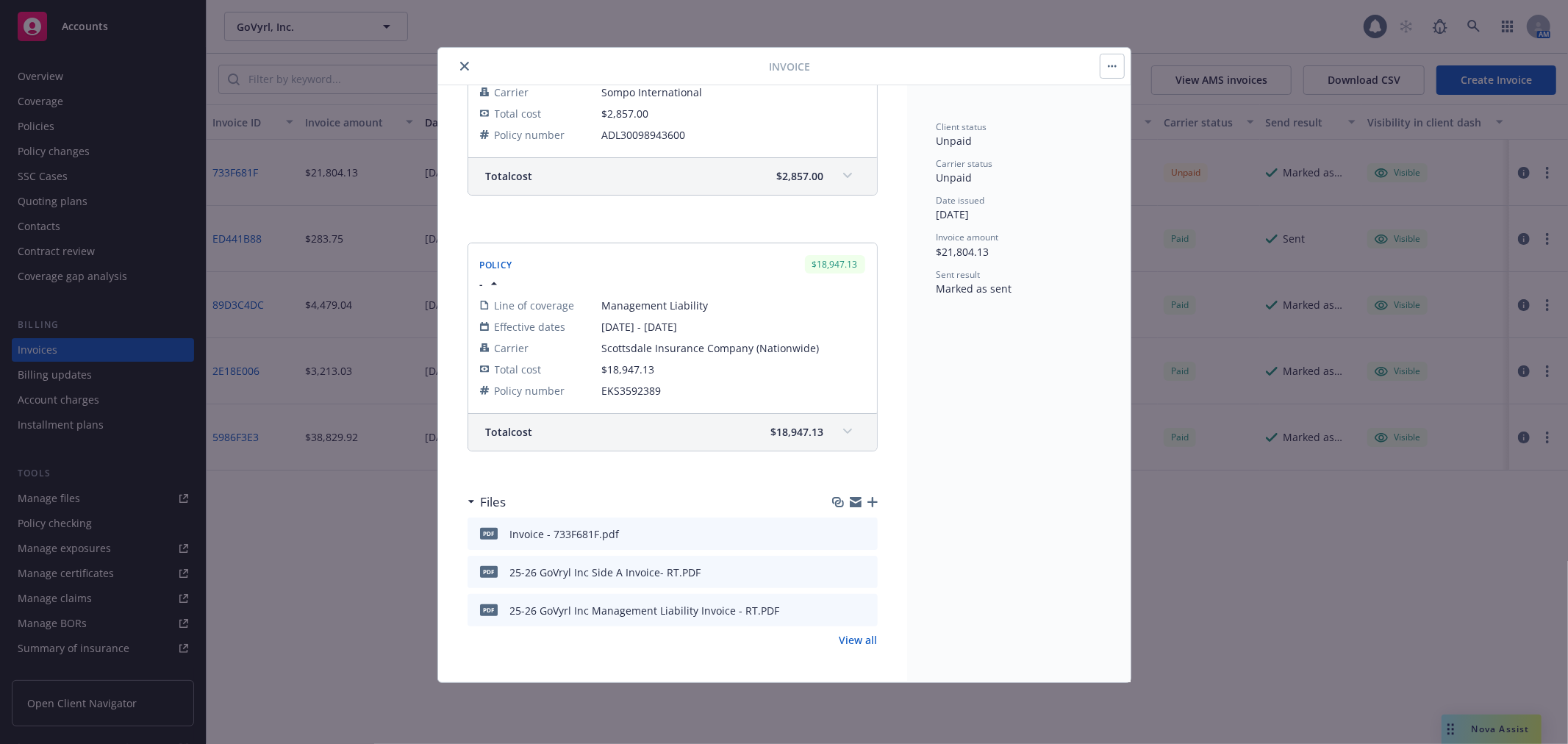
click at [840, 637] on link "View all" at bounding box center [858, 640] width 38 height 16
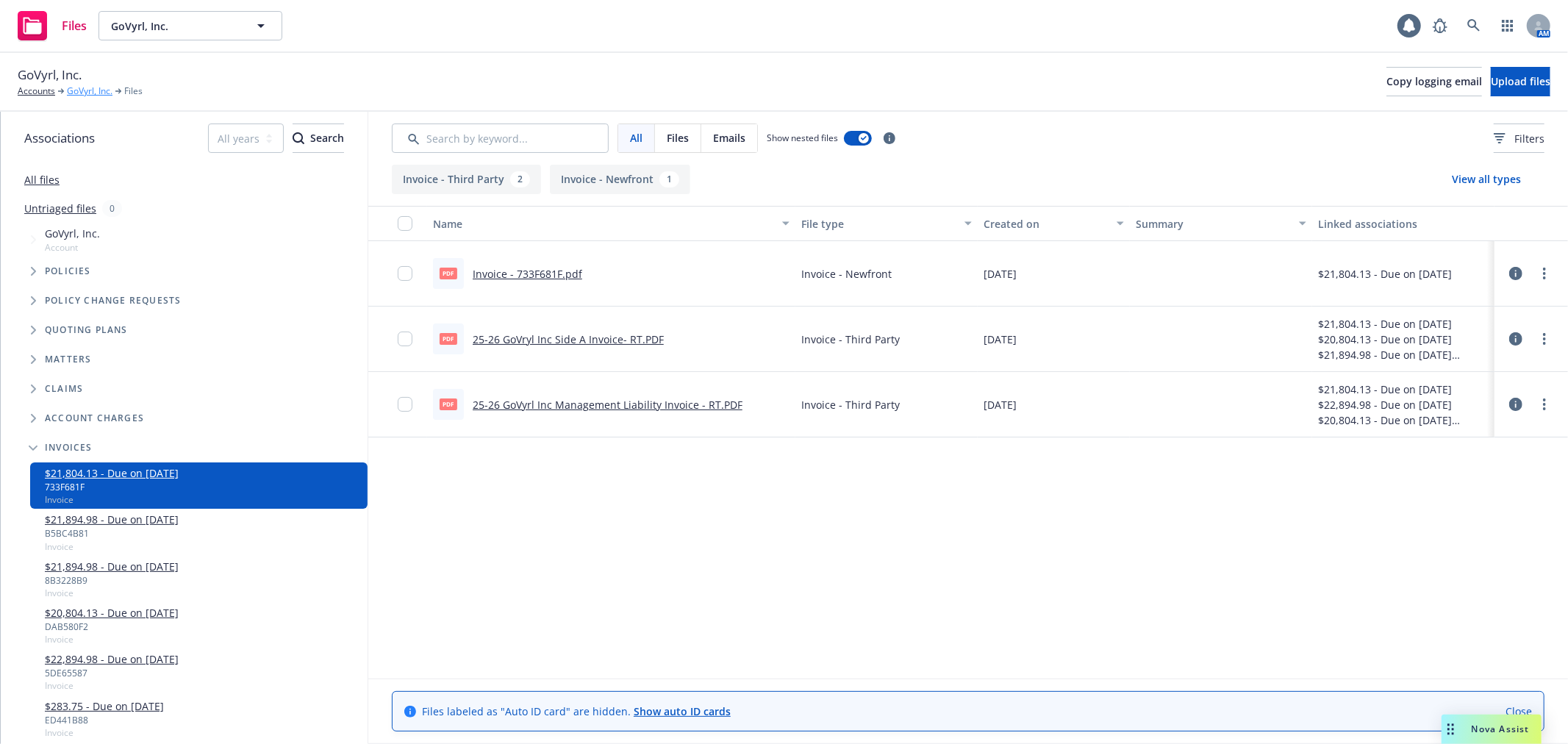
click at [67, 86] on link "GoVyrl, Inc." at bounding box center [89, 91] width 45 height 13
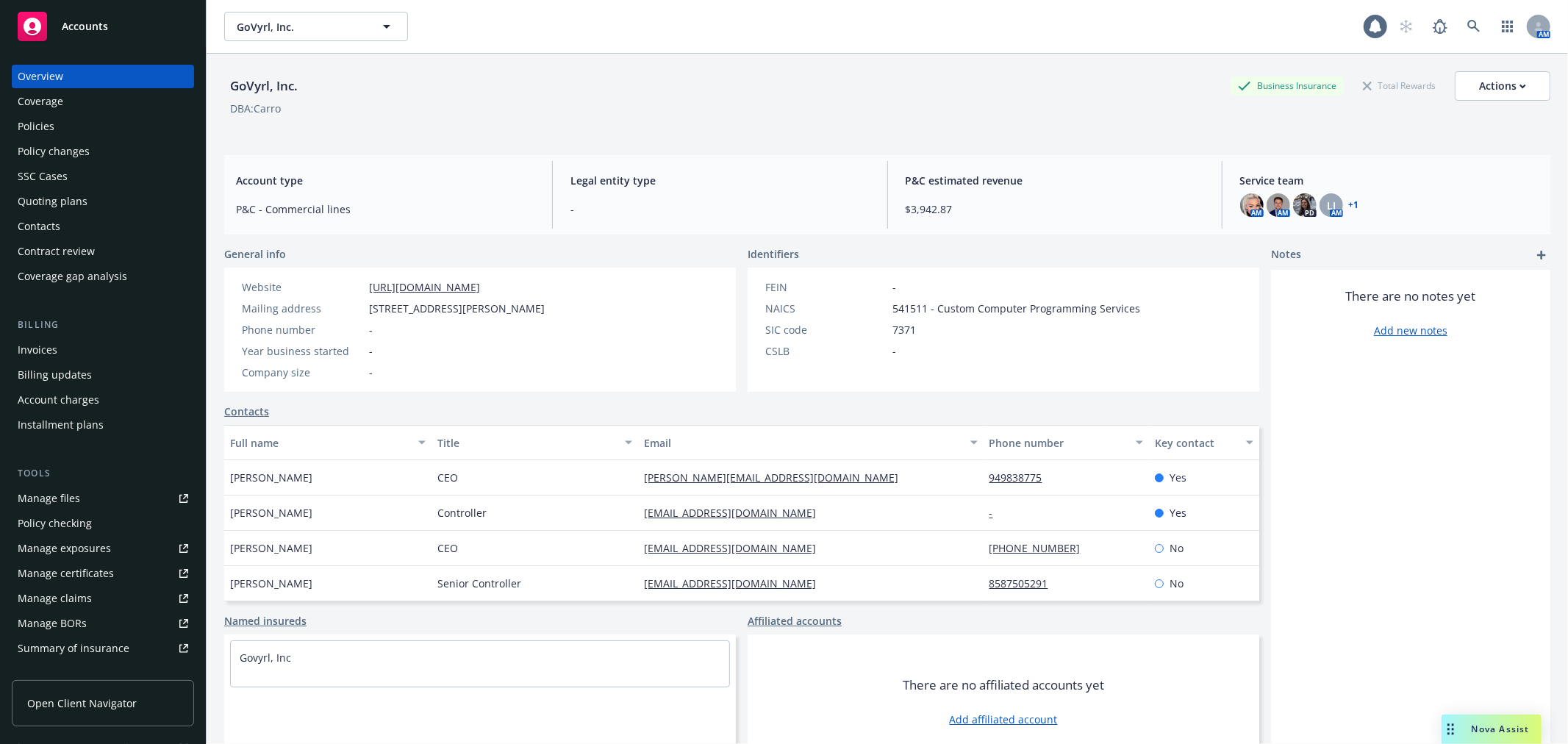
click at [84, 347] on div "Invoices" at bounding box center [103, 350] width 171 height 24
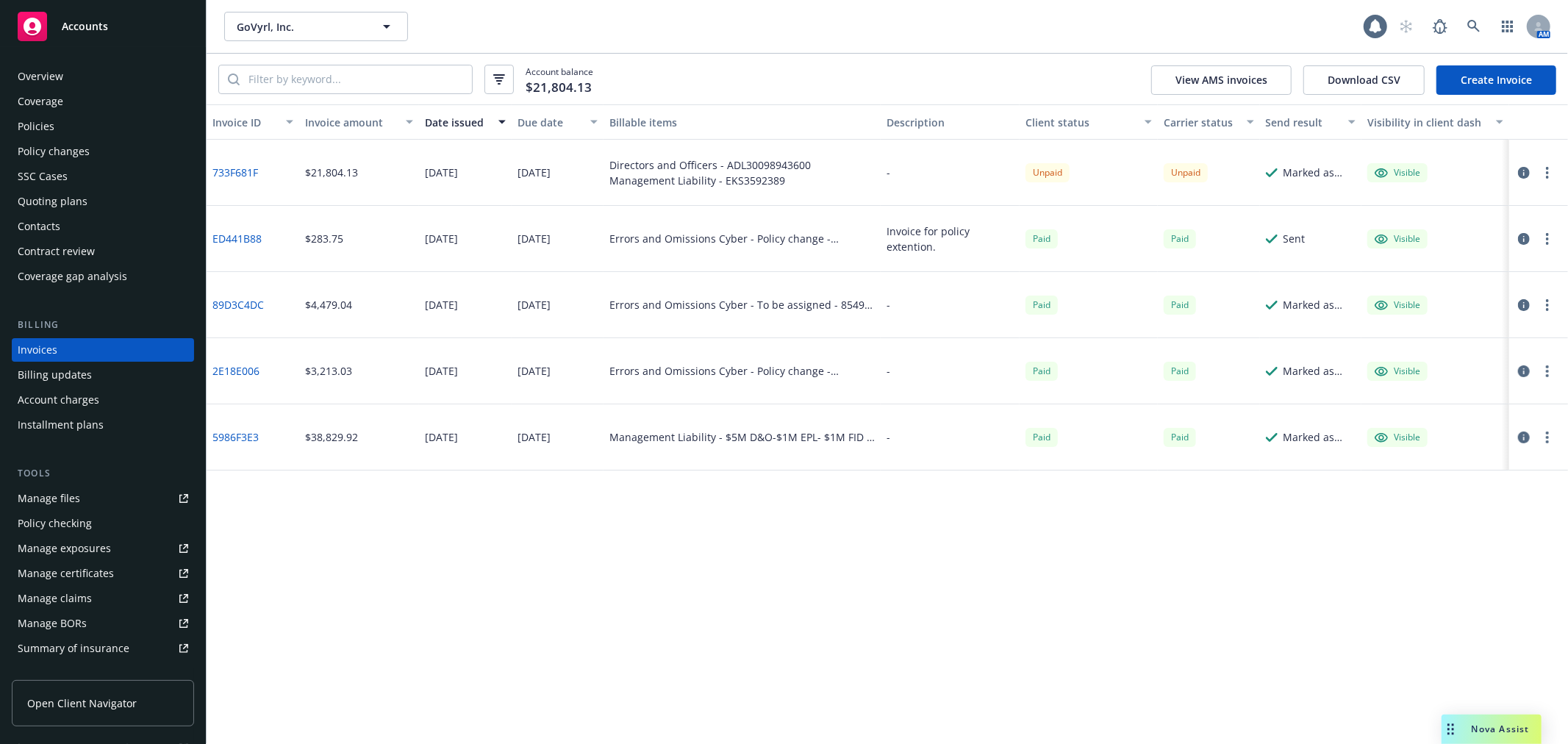
click at [1552, 172] on button "button" at bounding box center [1547, 173] width 18 height 18
click at [1529, 175] on icon "button" at bounding box center [1524, 173] width 12 height 12
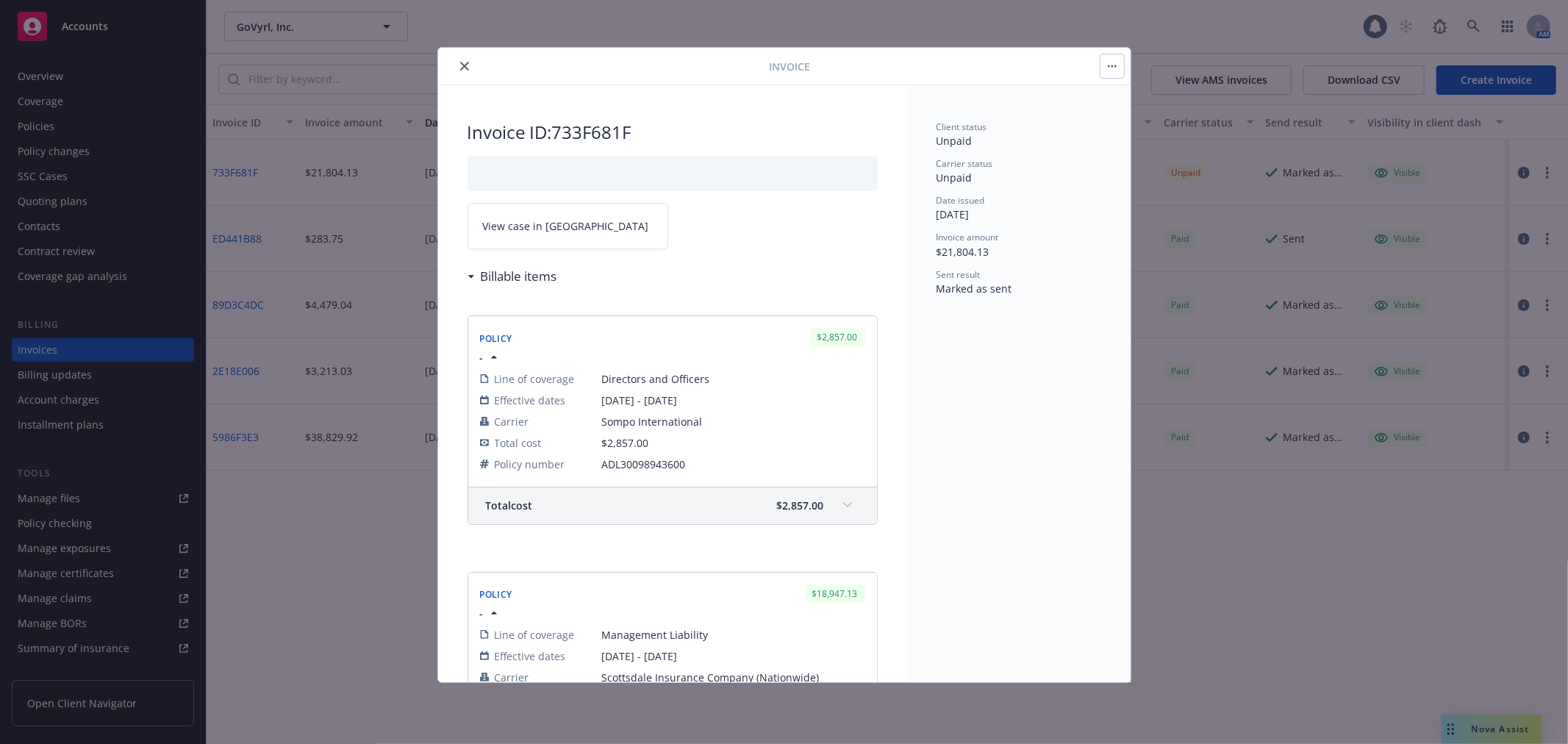
click at [542, 224] on span "View case in [GEOGRAPHIC_DATA]" at bounding box center [566, 226] width 166 height 16
click at [455, 65] on button "close" at bounding box center [464, 66] width 18 height 18
